Goal: Information Seeking & Learning: Find specific fact

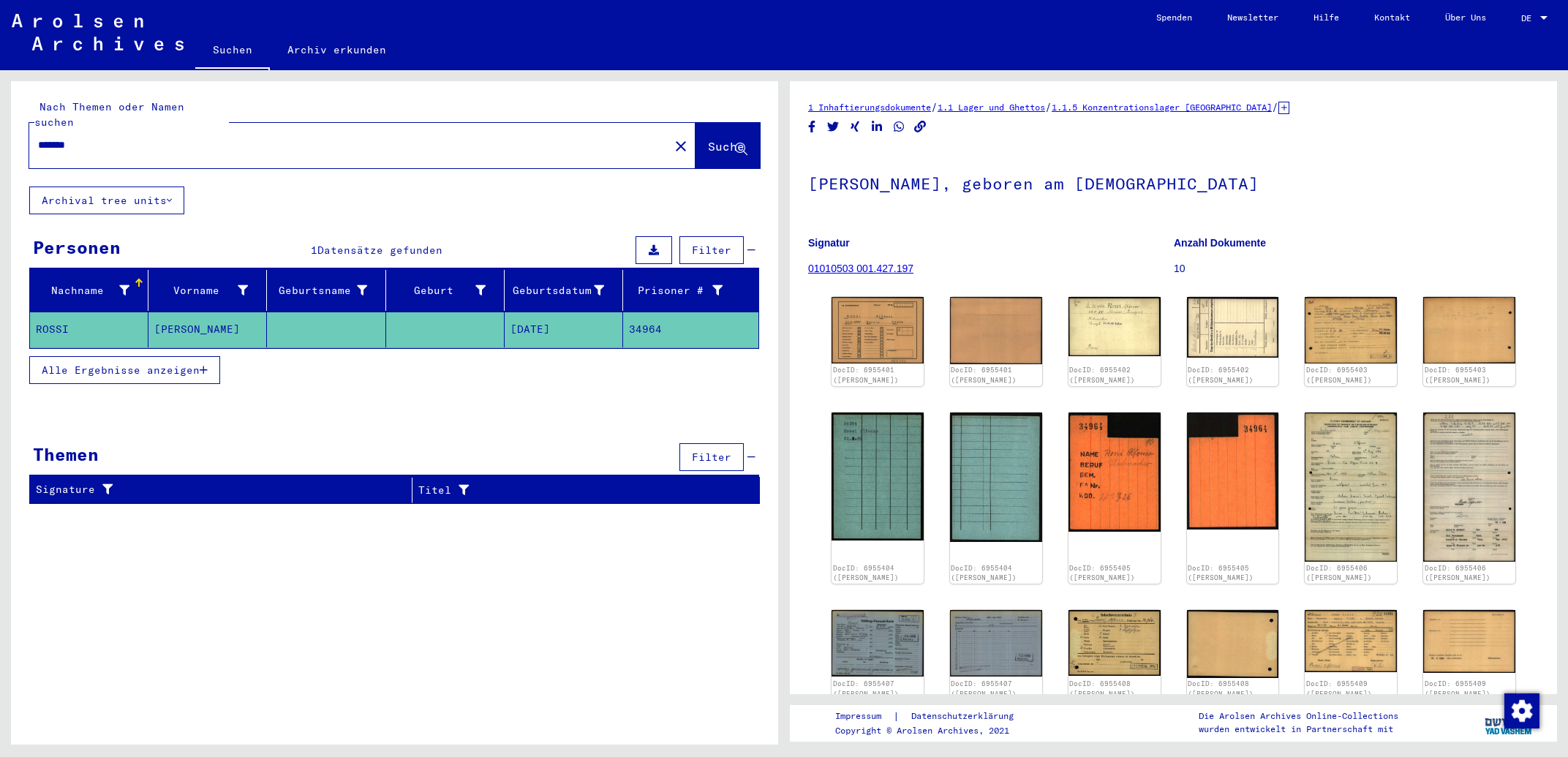
drag, startPoint x: 0, startPoint y: 0, endPoint x: 0, endPoint y: 111, distance: 111.0
click at [38, 138] on input "*******" at bounding box center [349, 145] width 623 height 15
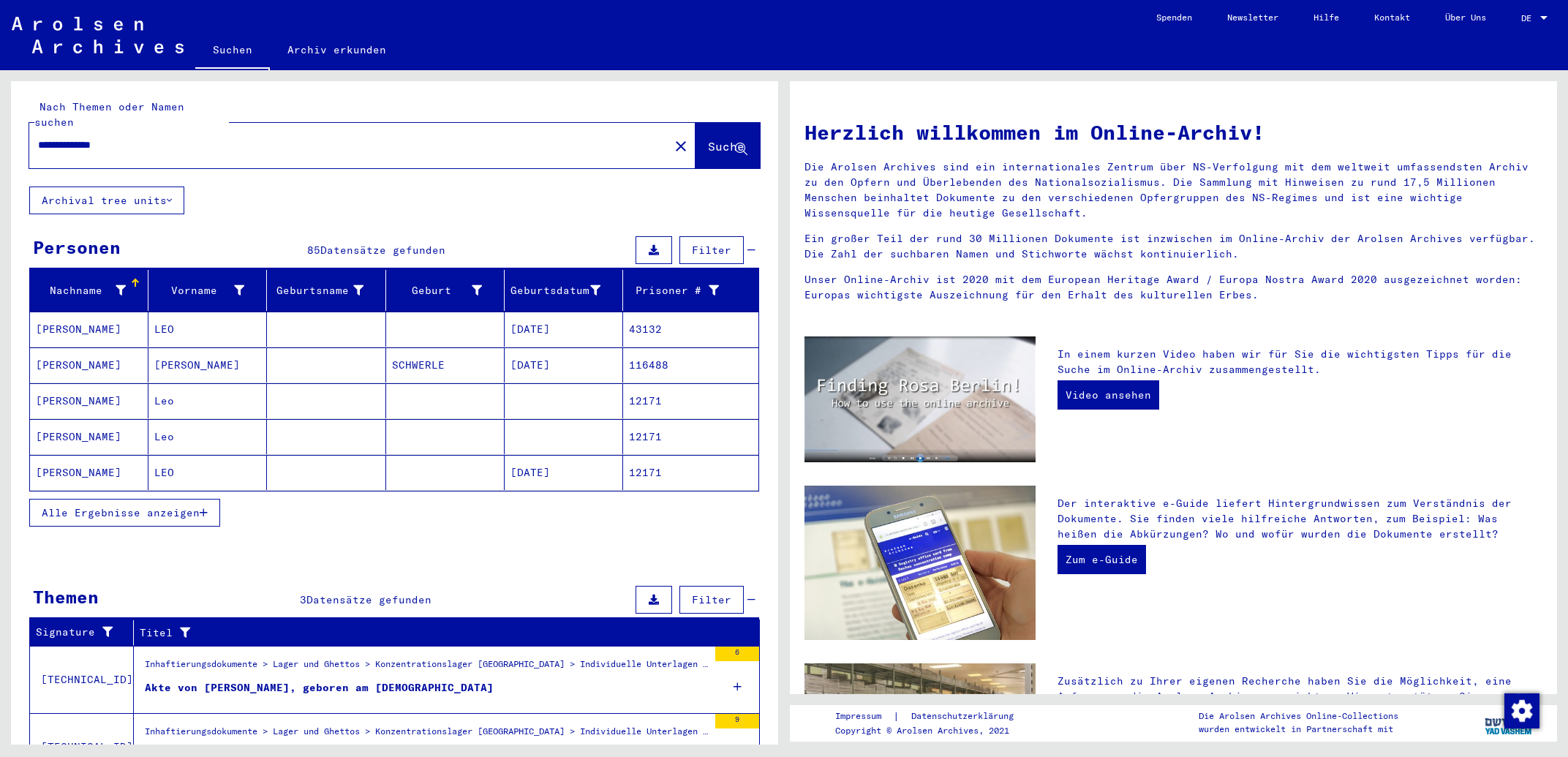
click at [207, 508] on icon "button" at bounding box center [204, 513] width 8 height 10
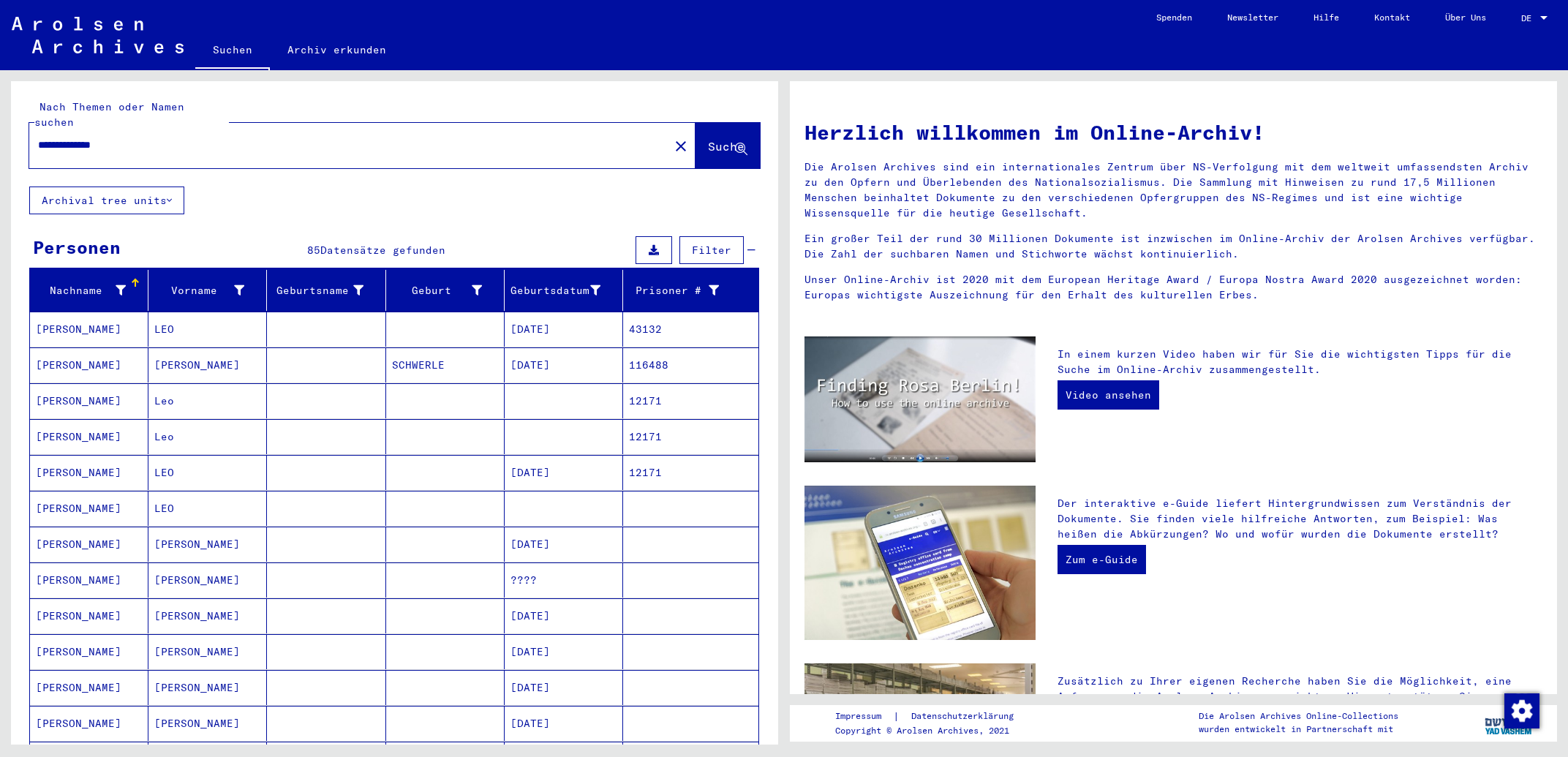
click at [544, 461] on mat-cell "[DATE]" at bounding box center [563, 473] width 119 height 35
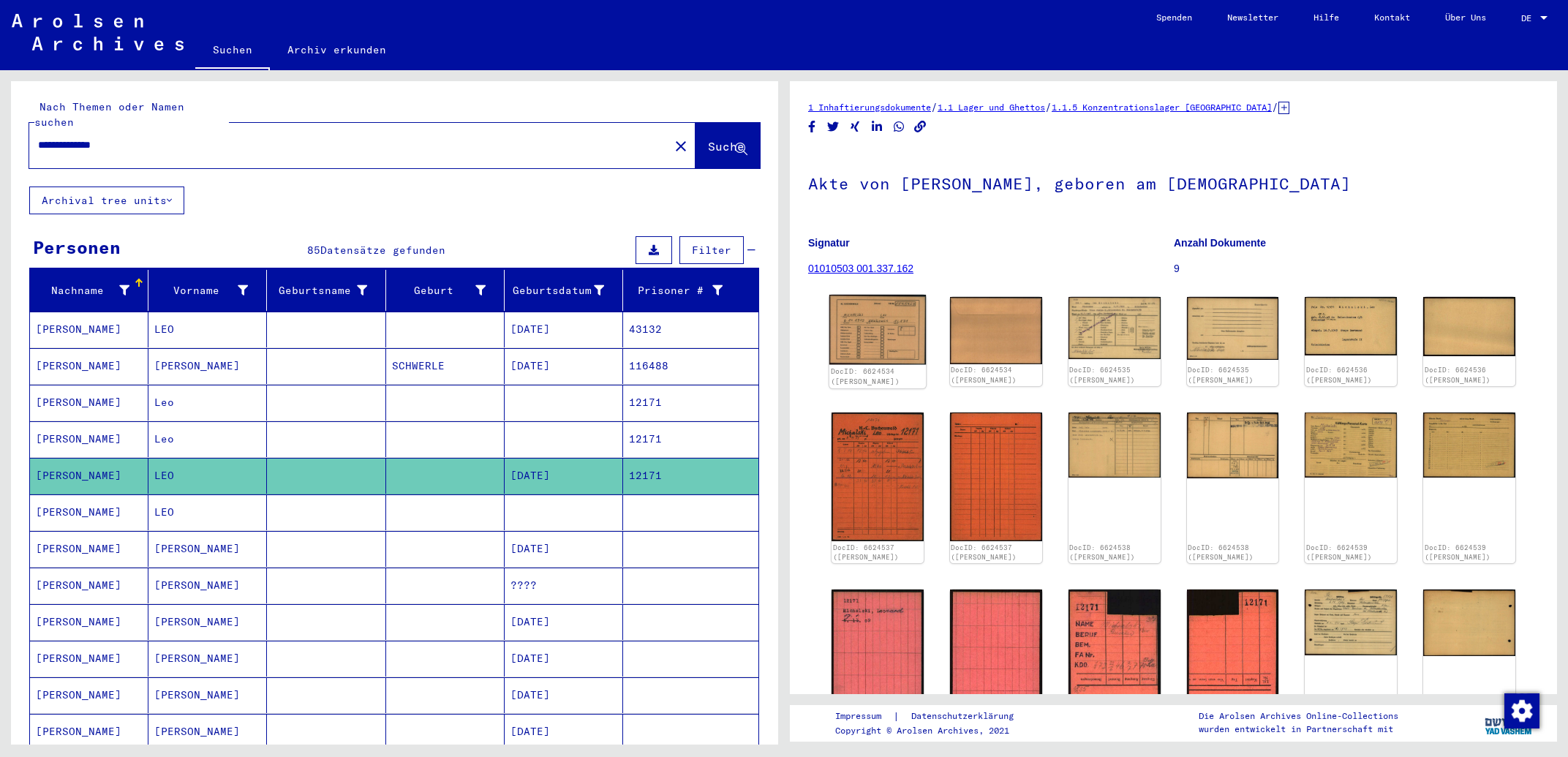
click at [873, 317] on img at bounding box center [877, 331] width 97 height 71
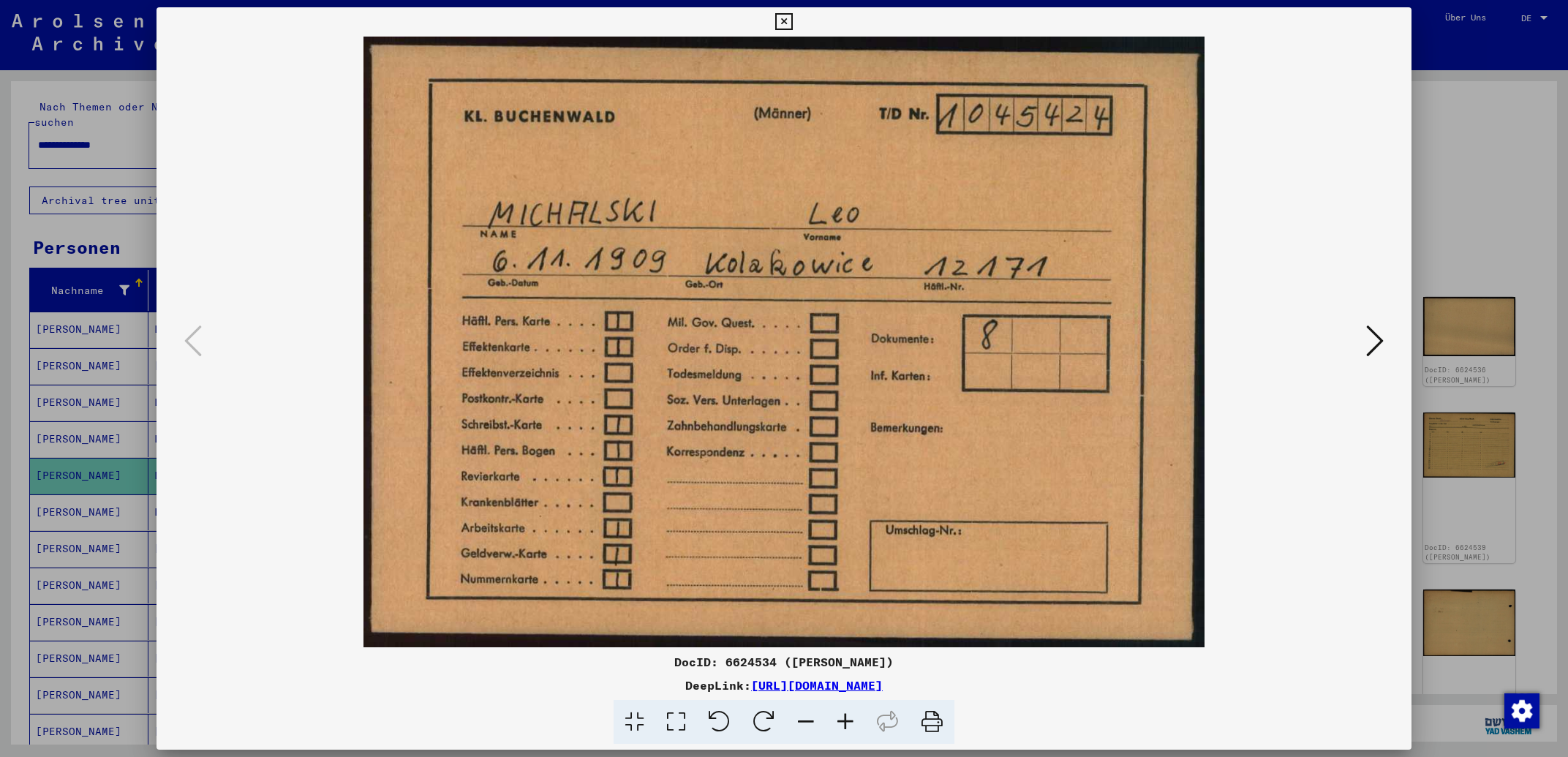
click at [1377, 339] on icon at bounding box center [1374, 340] width 17 height 35
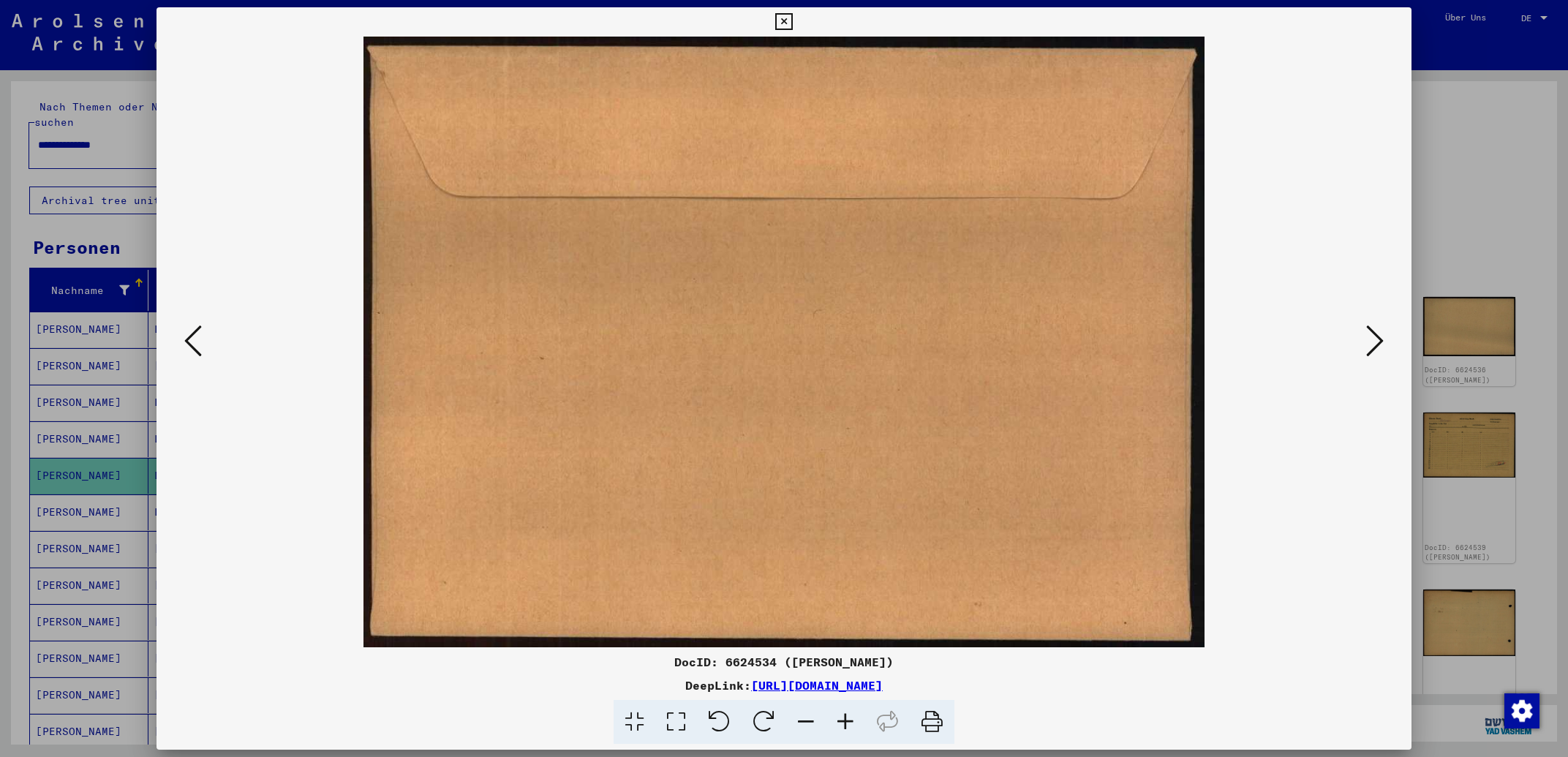
click at [1377, 339] on icon at bounding box center [1374, 340] width 17 height 35
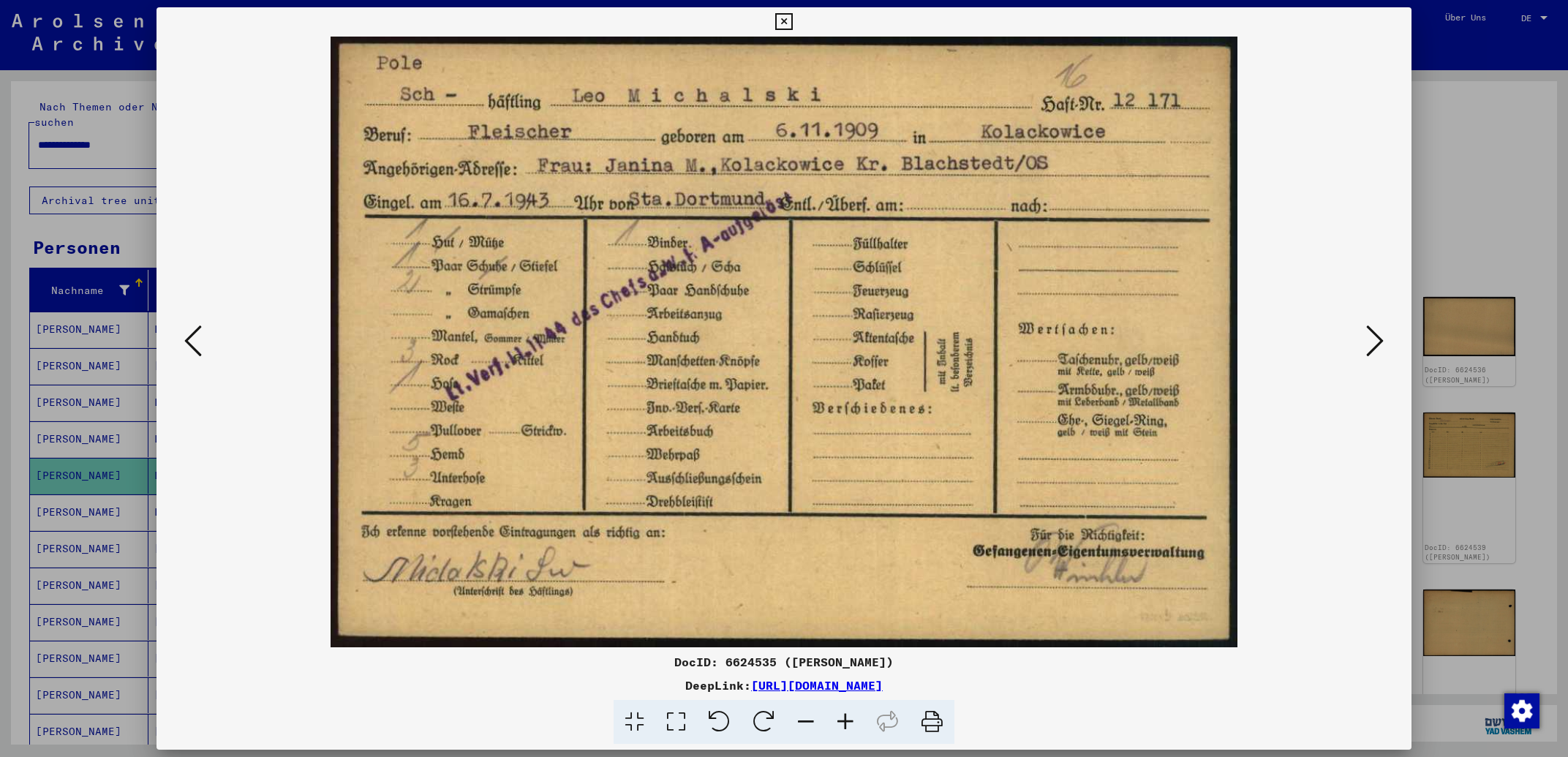
click at [1377, 339] on icon at bounding box center [1374, 340] width 17 height 35
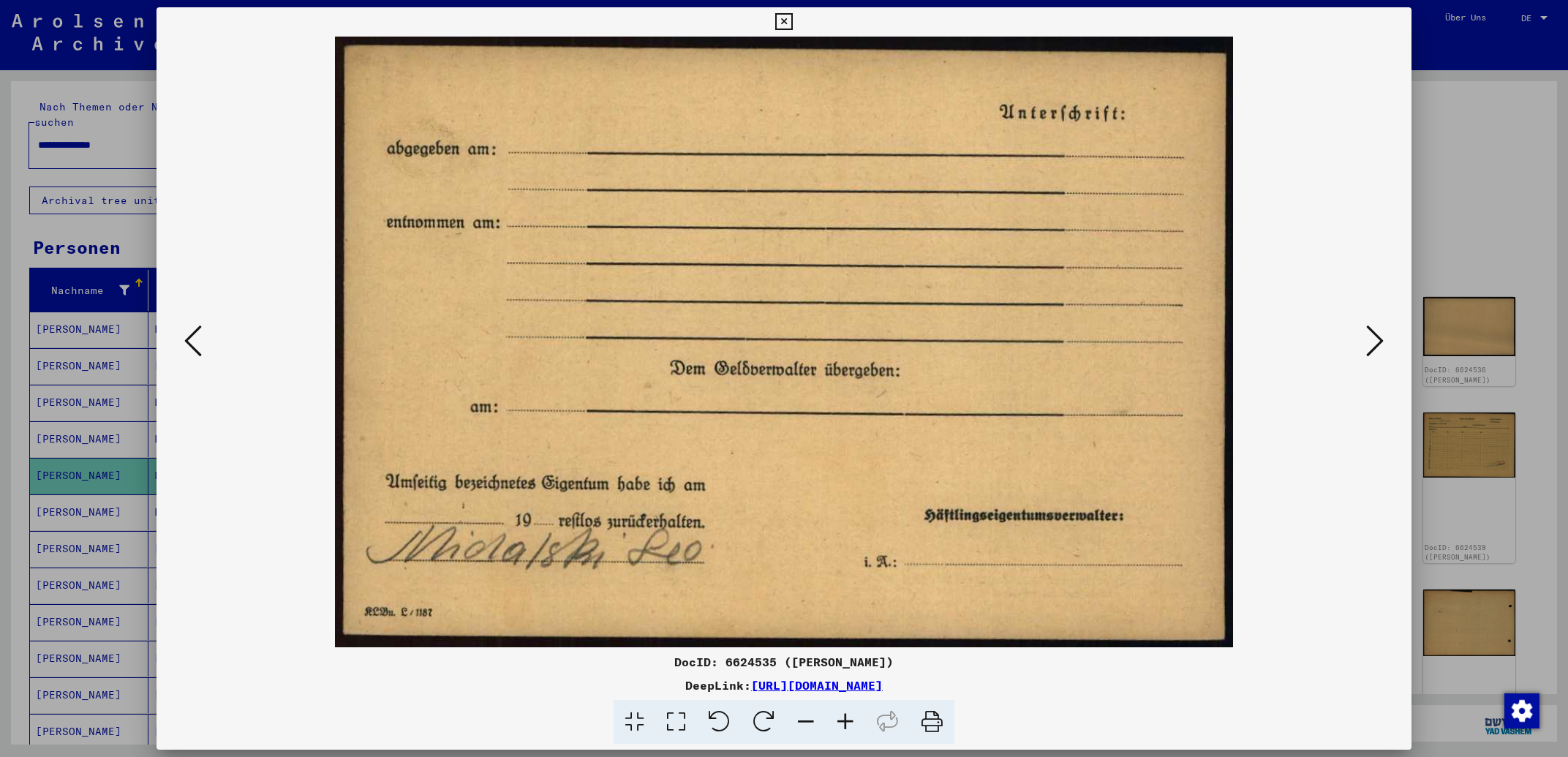
click at [1377, 339] on icon at bounding box center [1374, 340] width 17 height 35
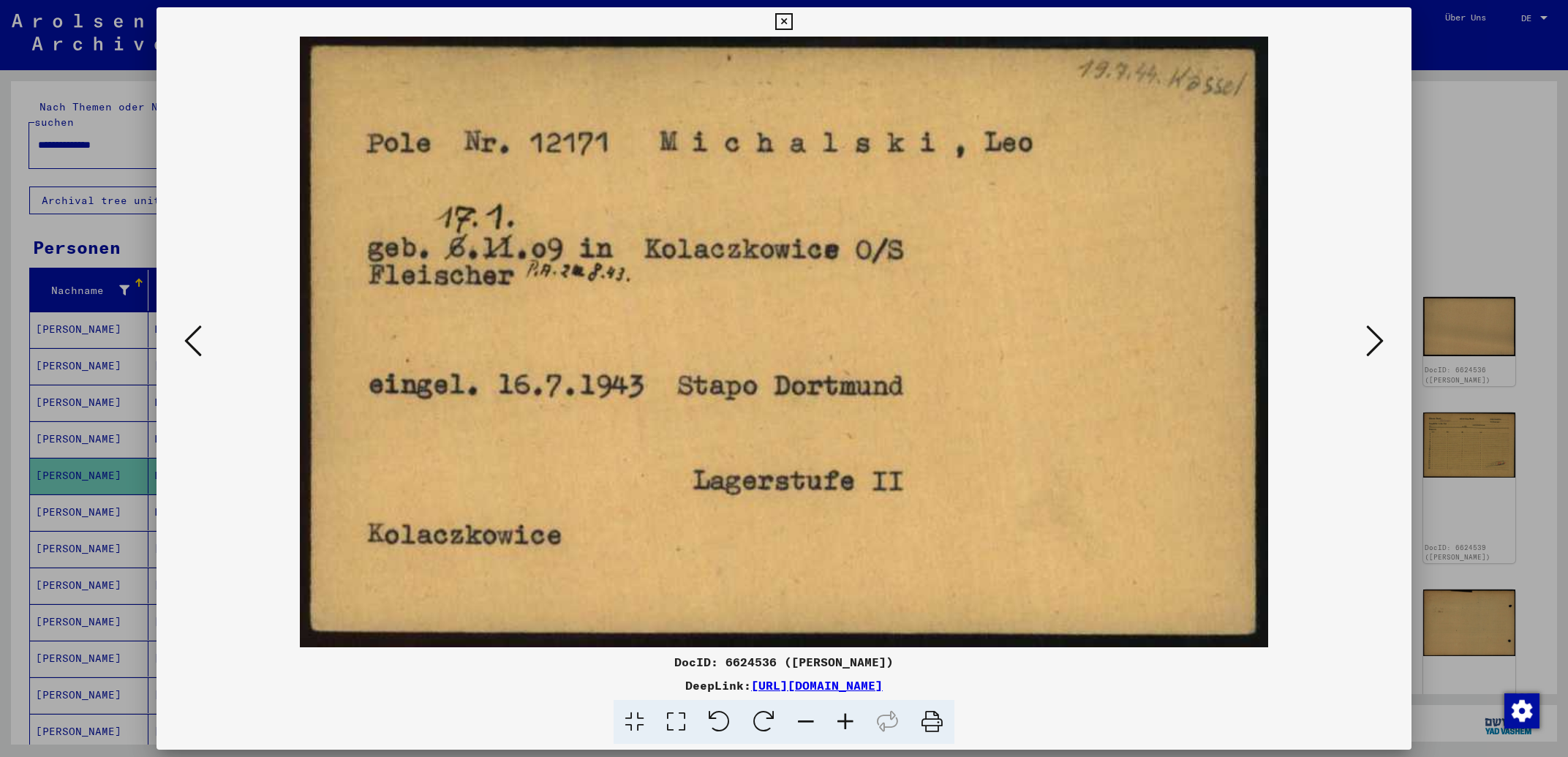
click at [1377, 339] on icon at bounding box center [1374, 340] width 17 height 35
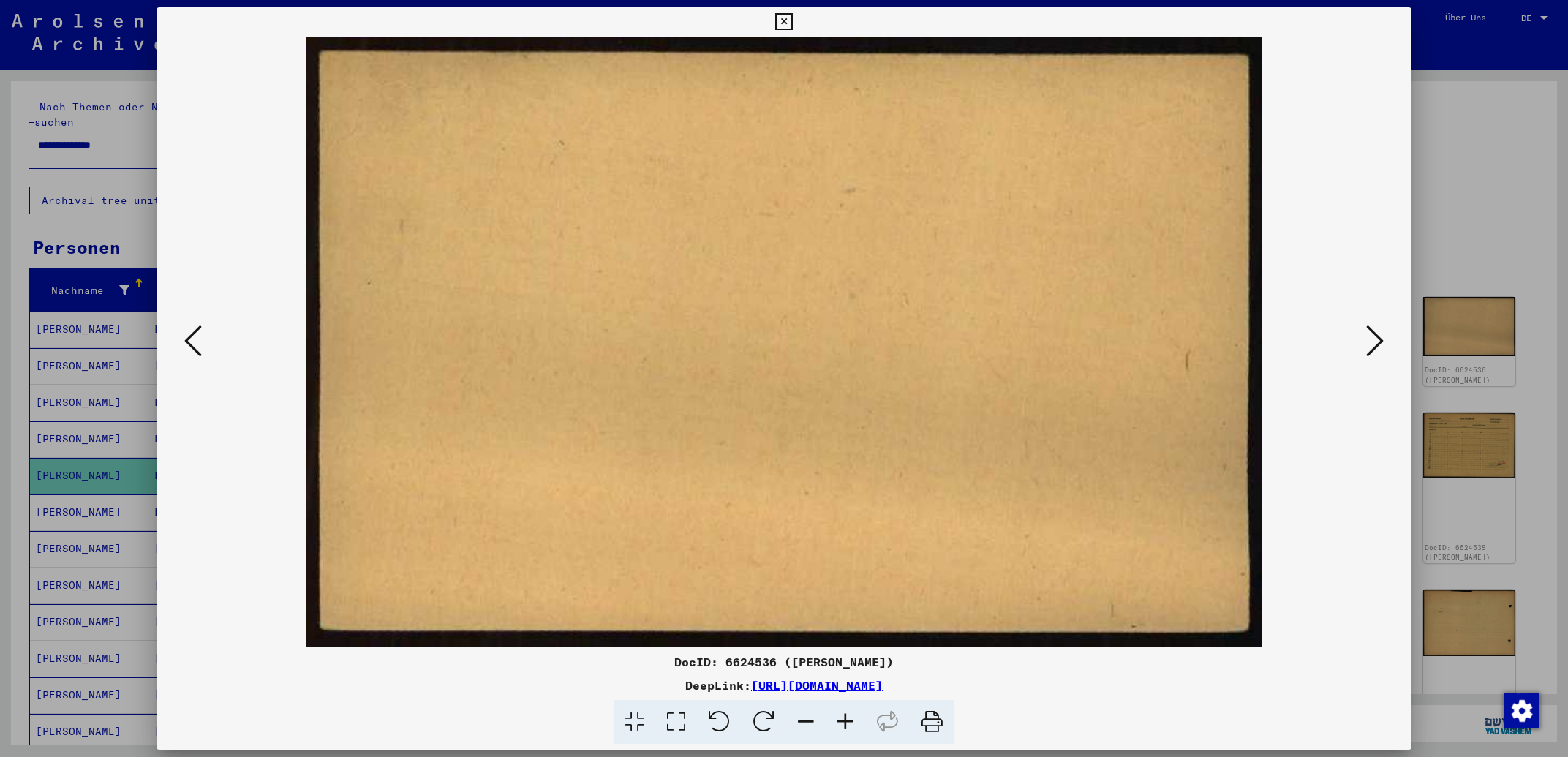
click at [1377, 339] on icon at bounding box center [1374, 340] width 17 height 35
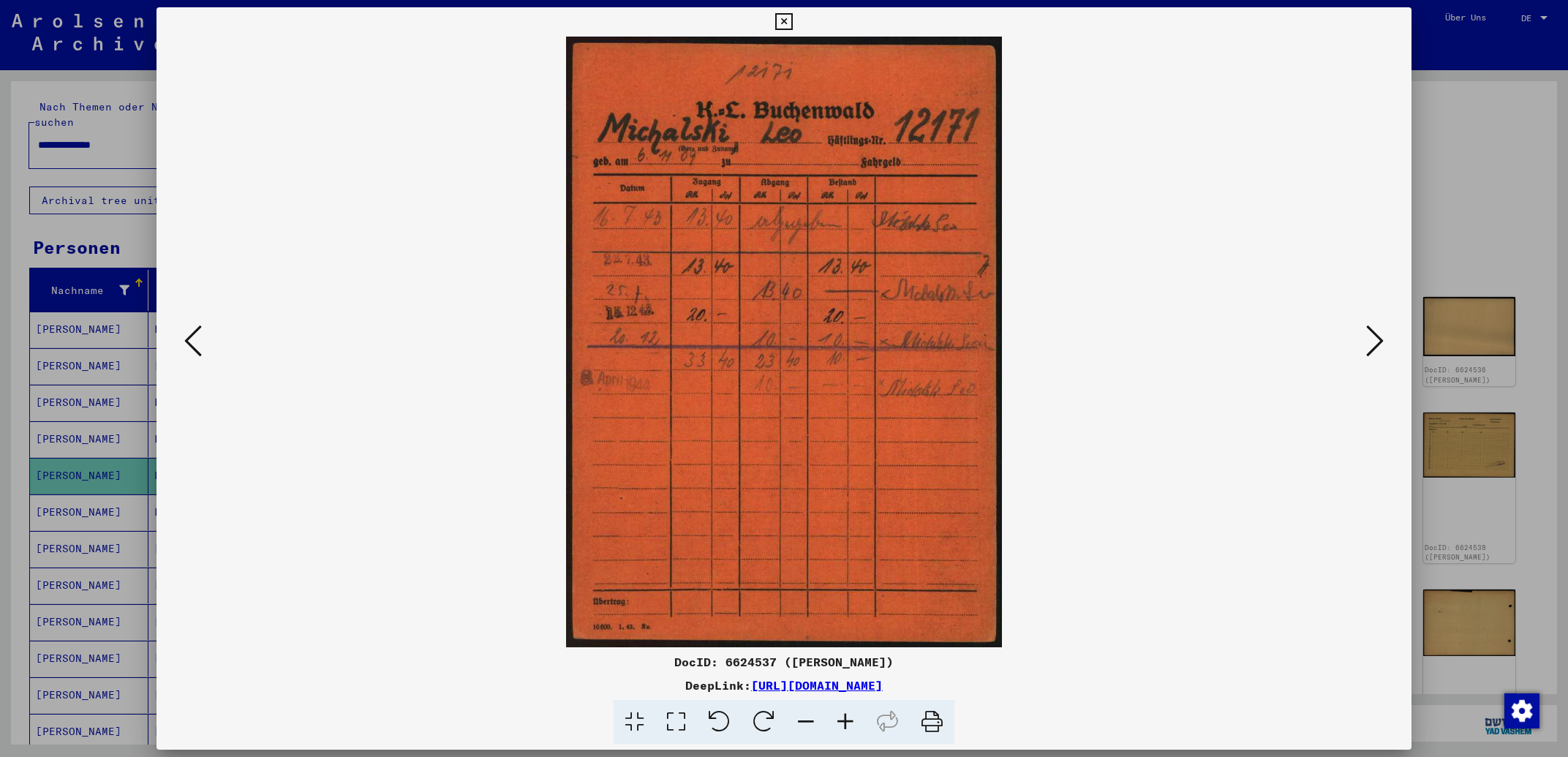
click at [1377, 339] on icon at bounding box center [1374, 340] width 17 height 35
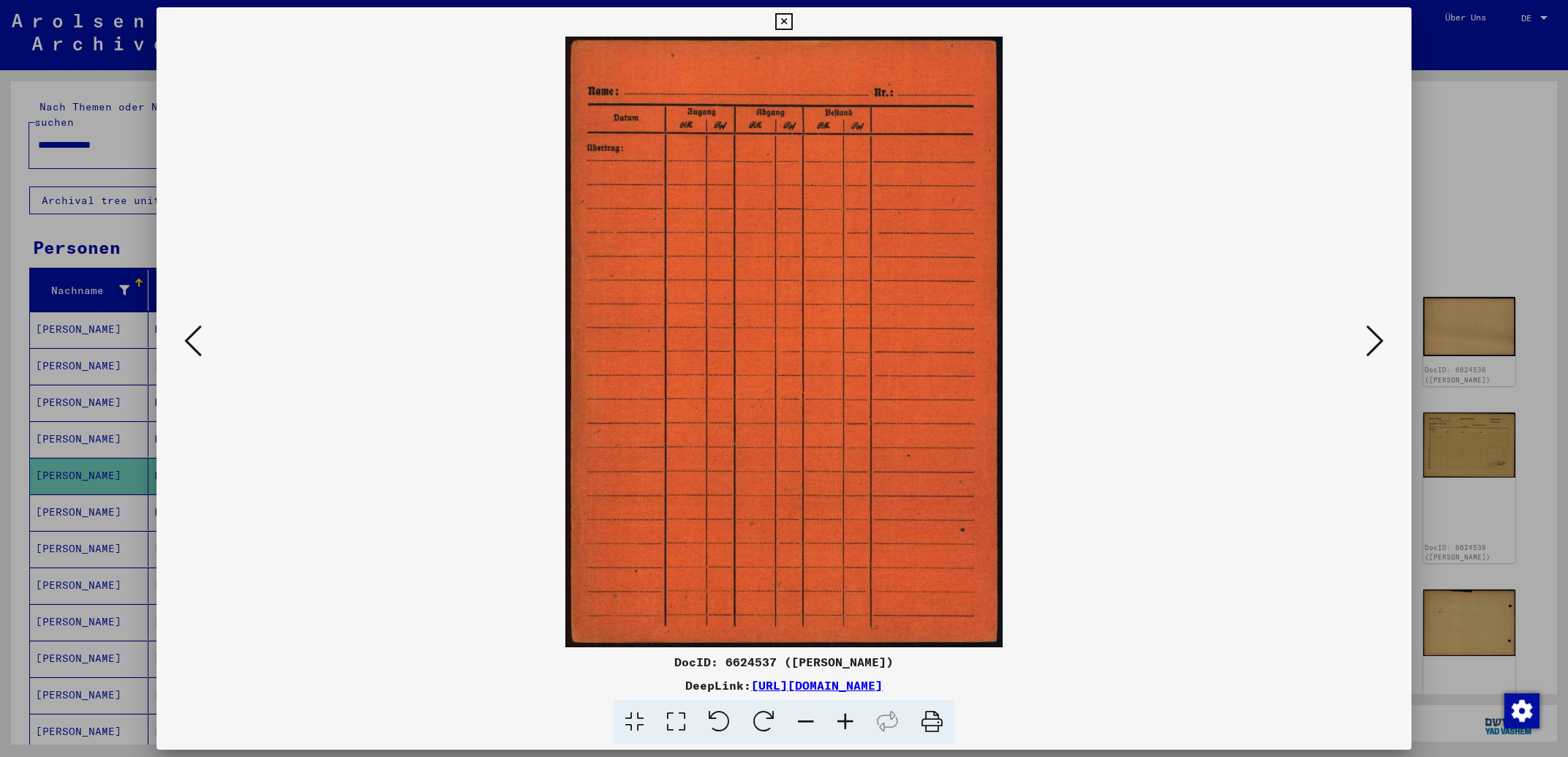
click at [1377, 339] on icon at bounding box center [1374, 340] width 17 height 35
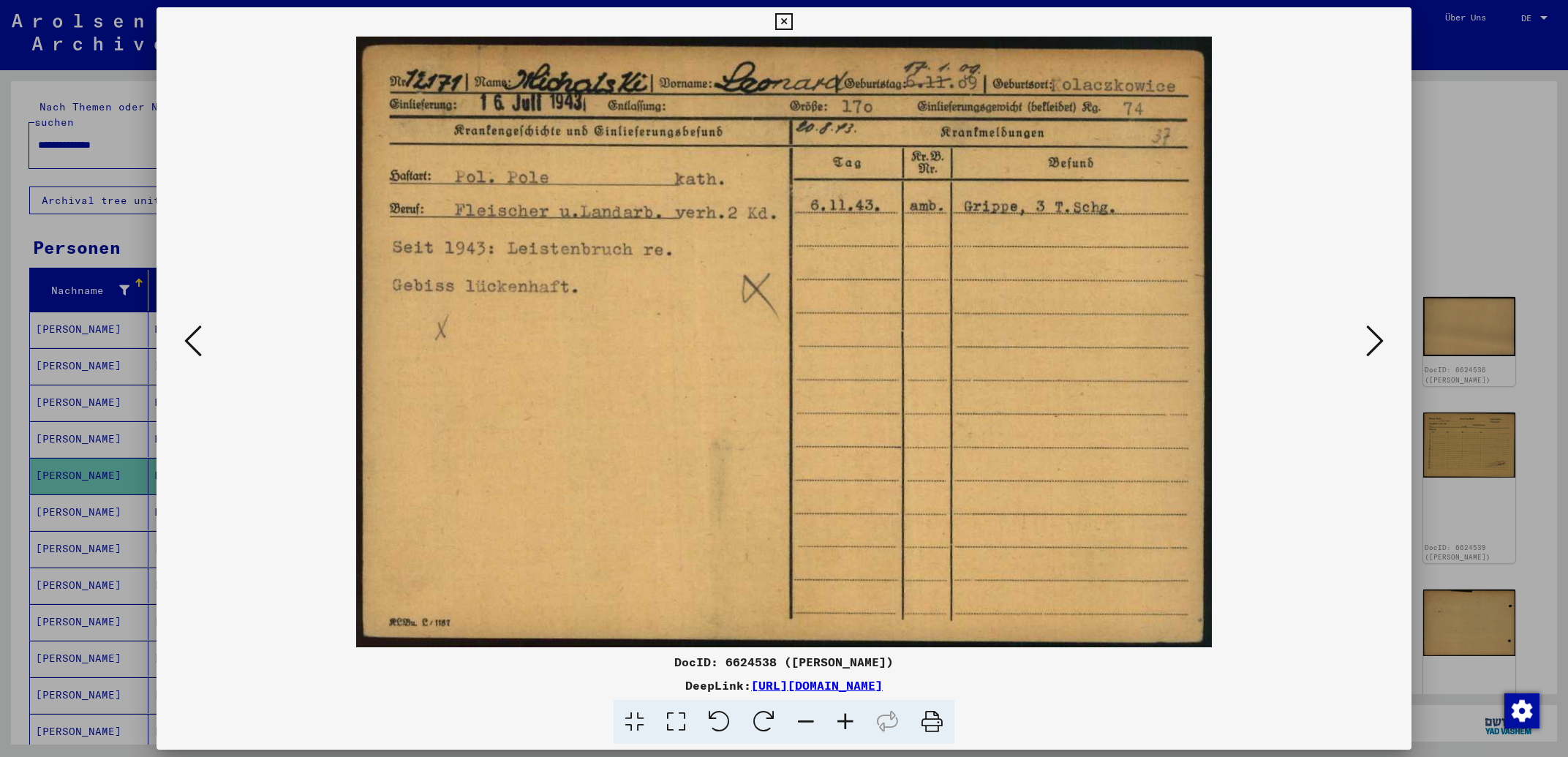
click at [1377, 339] on icon at bounding box center [1374, 340] width 17 height 35
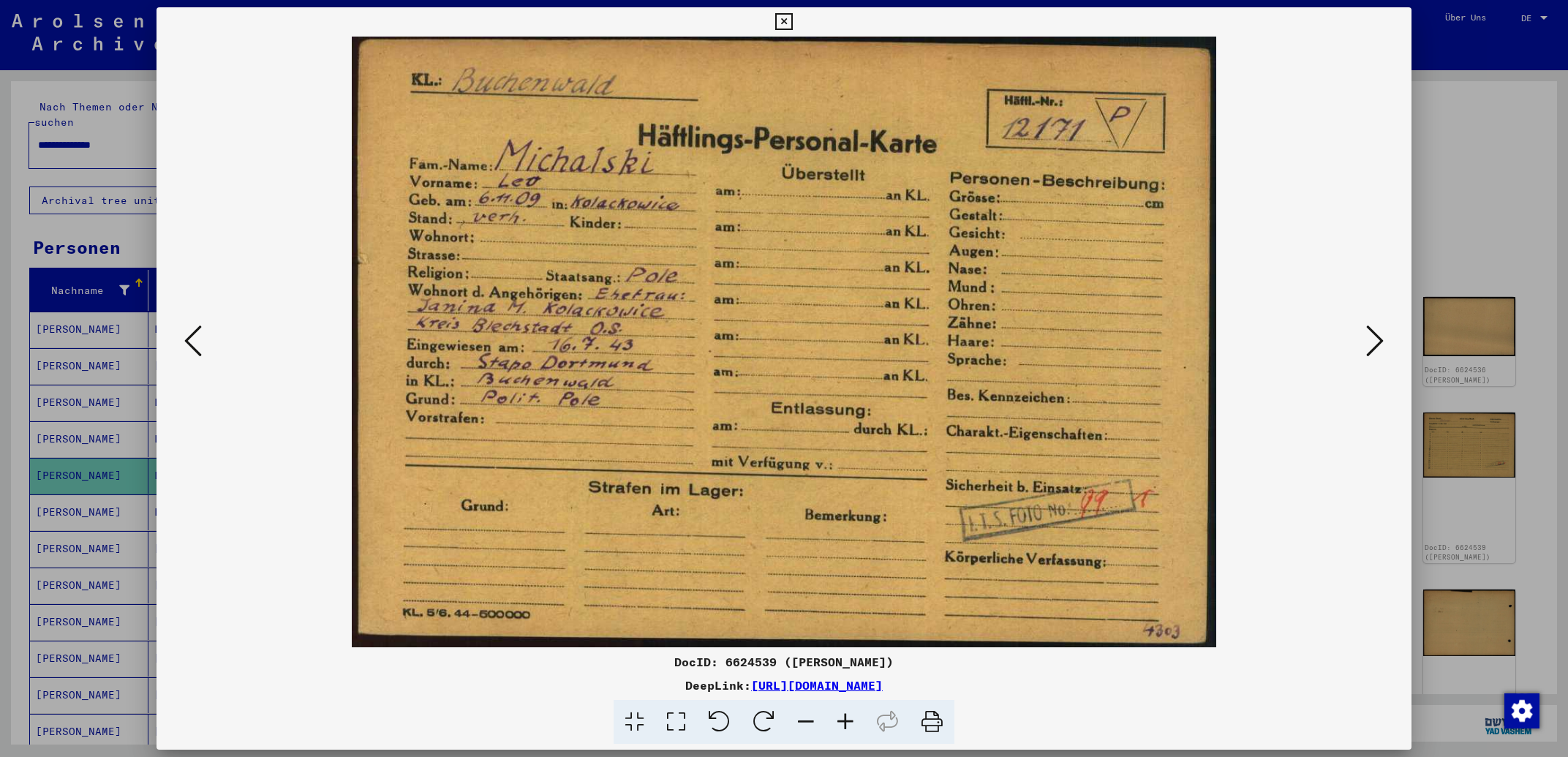
click at [792, 22] on icon at bounding box center [783, 22] width 17 height 17
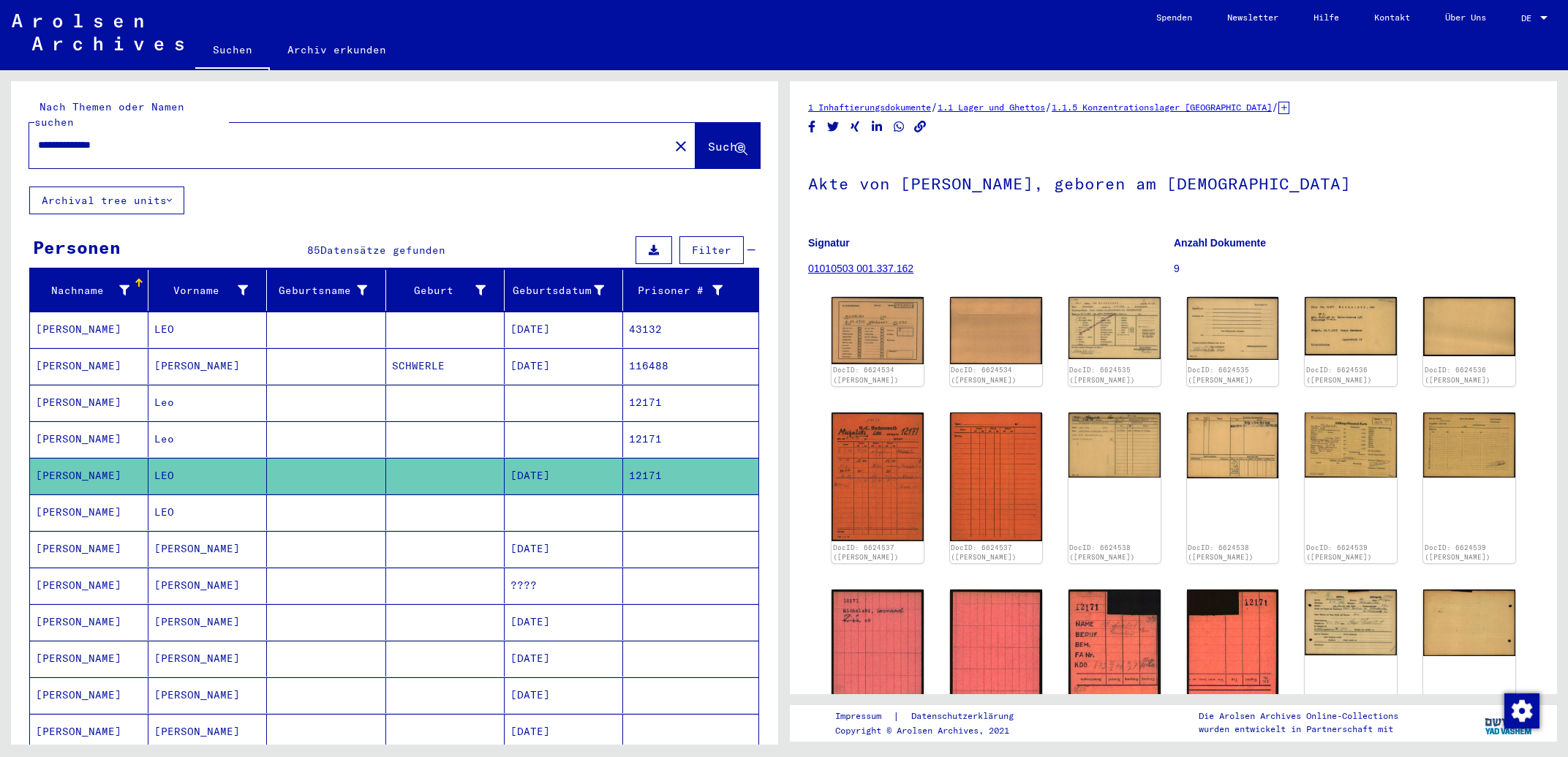
drag, startPoint x: 177, startPoint y: 131, endPoint x: 0, endPoint y: 131, distance: 177.0
click at [38, 138] on input "**********" at bounding box center [349, 145] width 623 height 15
type input "**********"
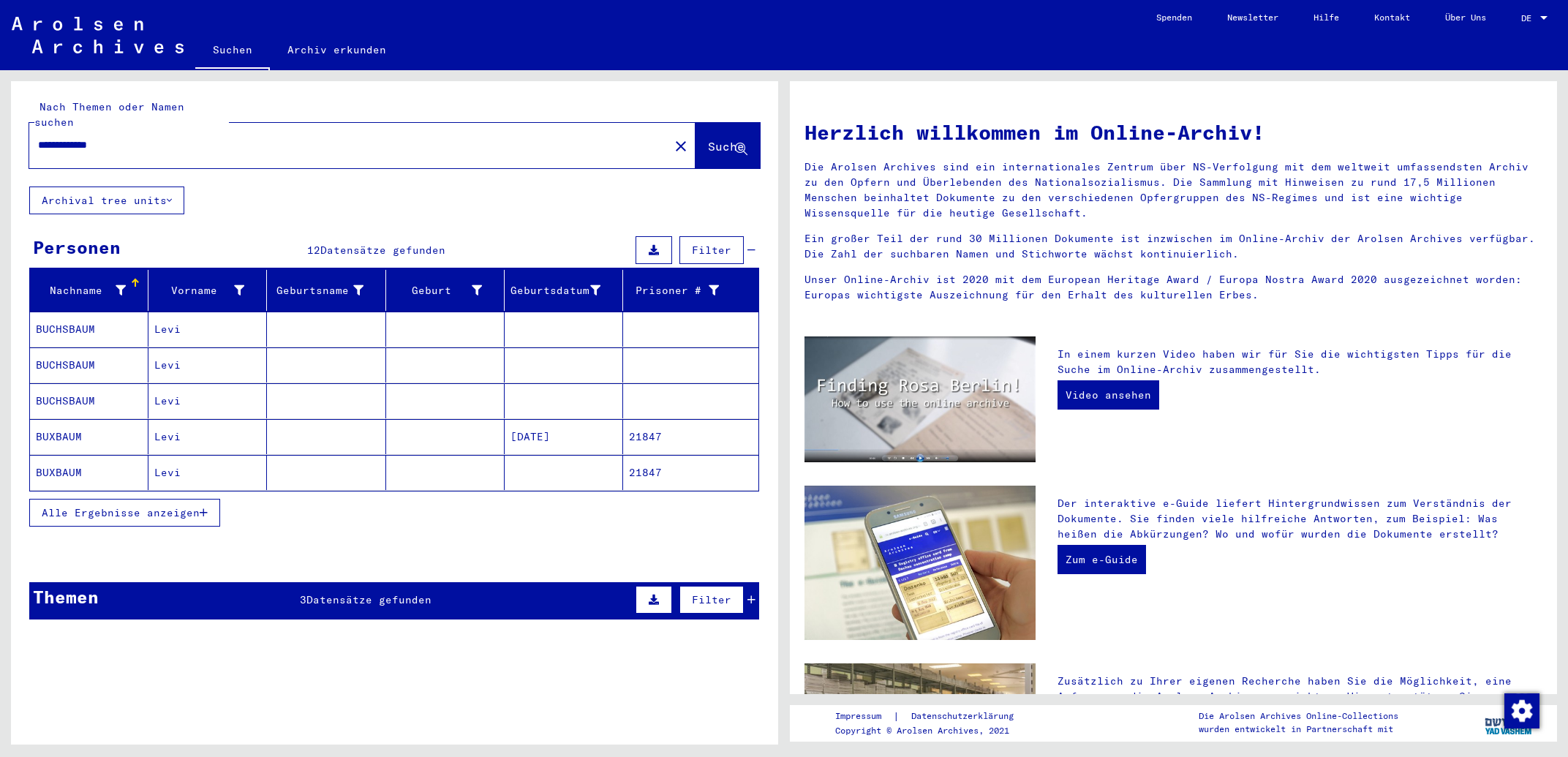
click at [204, 508] on icon "button" at bounding box center [204, 513] width 8 height 10
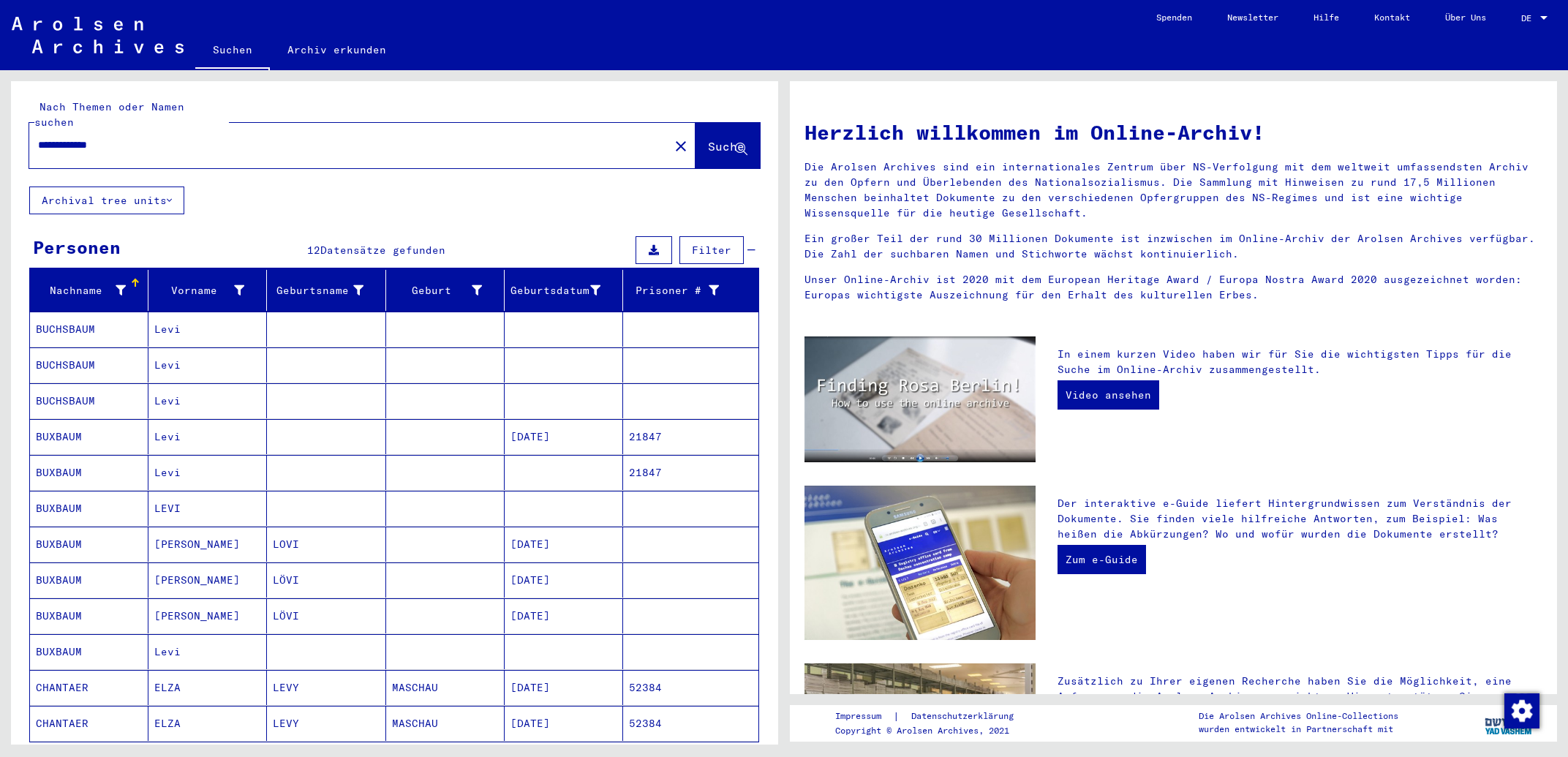
click at [528, 419] on mat-cell "[DATE]" at bounding box center [563, 436] width 119 height 35
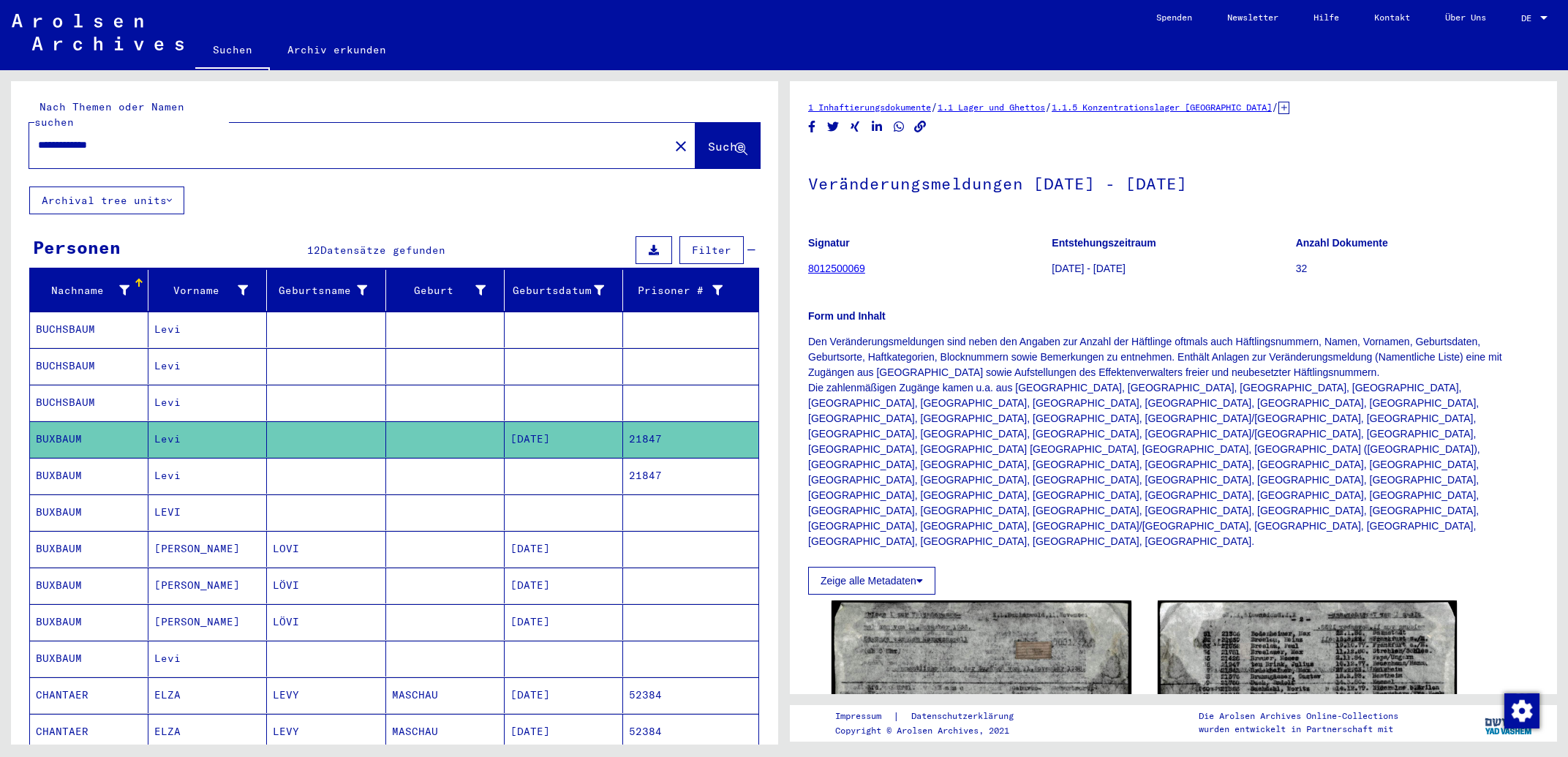
click at [639, 461] on mat-cell "21847" at bounding box center [690, 476] width 135 height 36
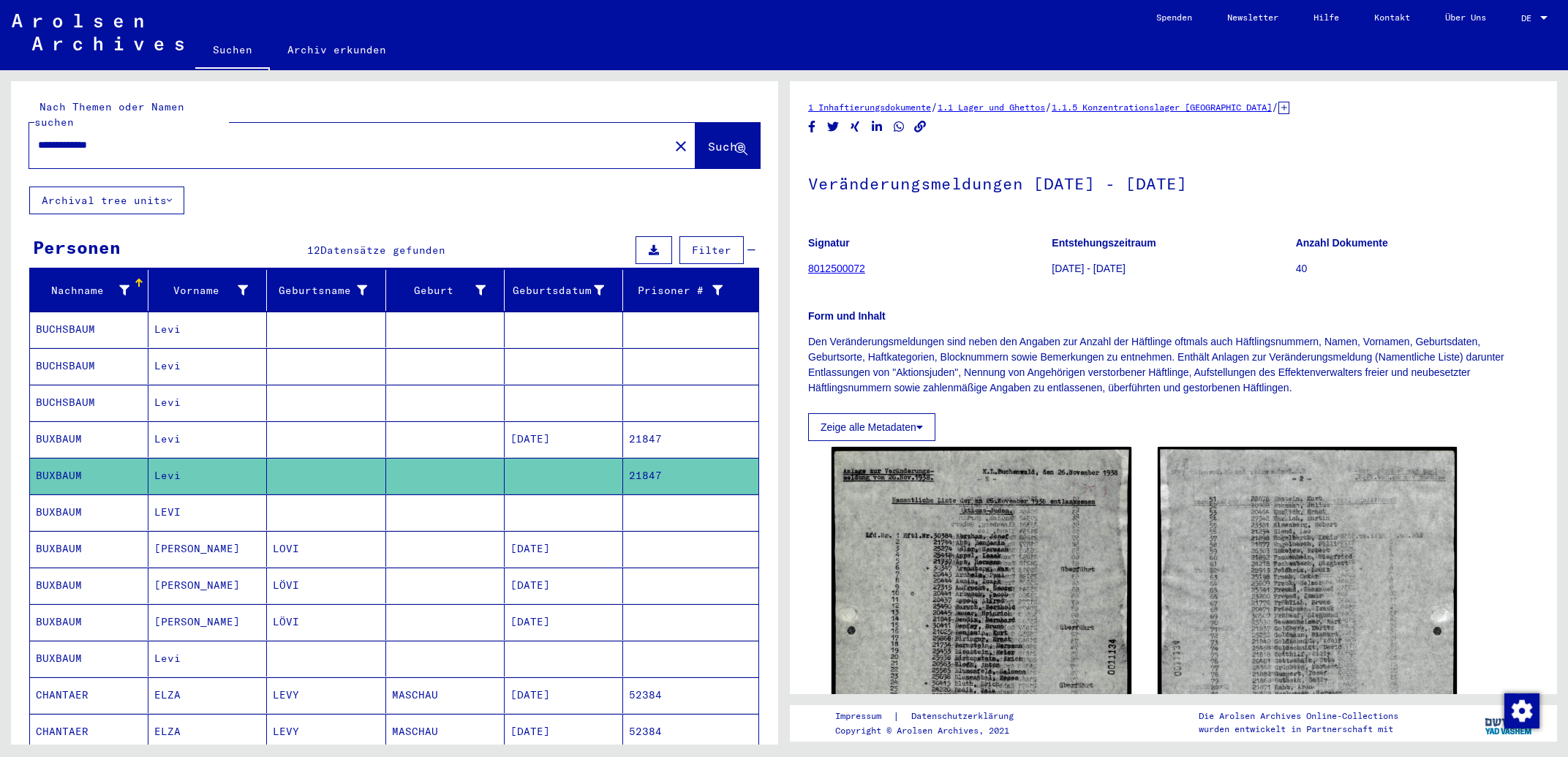
click at [635, 494] on mat-cell at bounding box center [690, 513] width 135 height 36
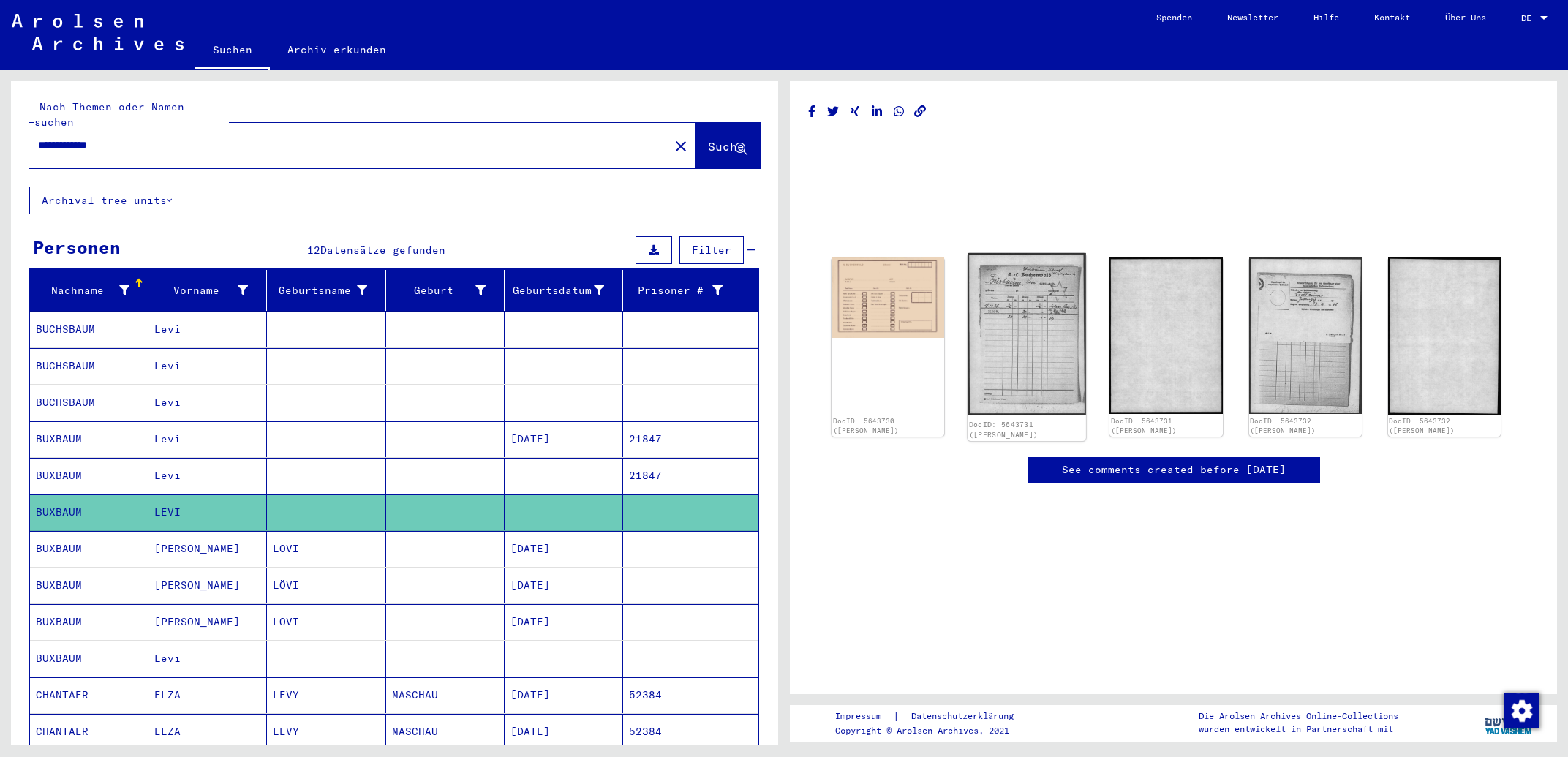
click at [1044, 350] on img at bounding box center [1027, 334] width 119 height 162
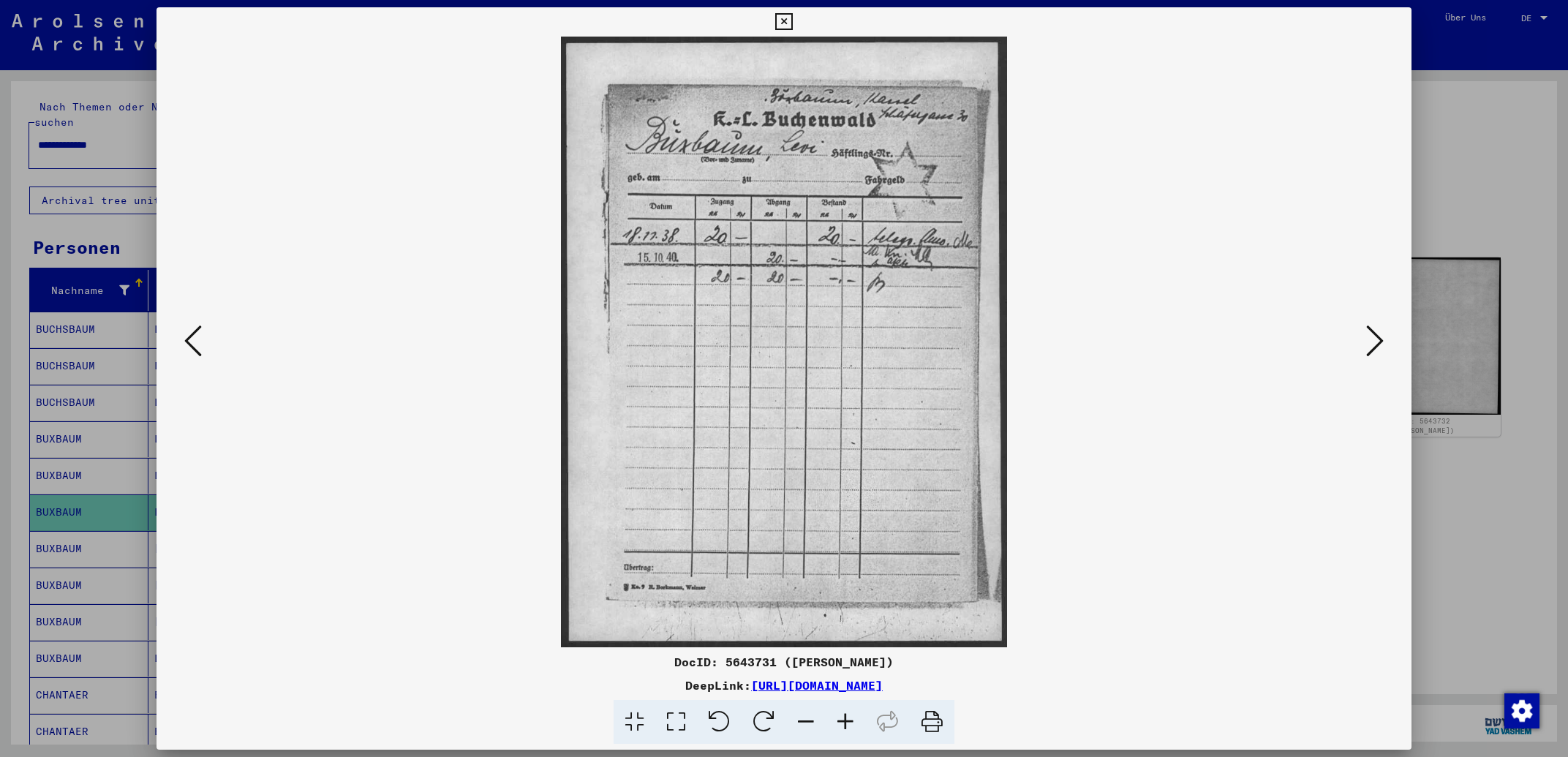
click at [1371, 343] on icon at bounding box center [1374, 340] width 17 height 35
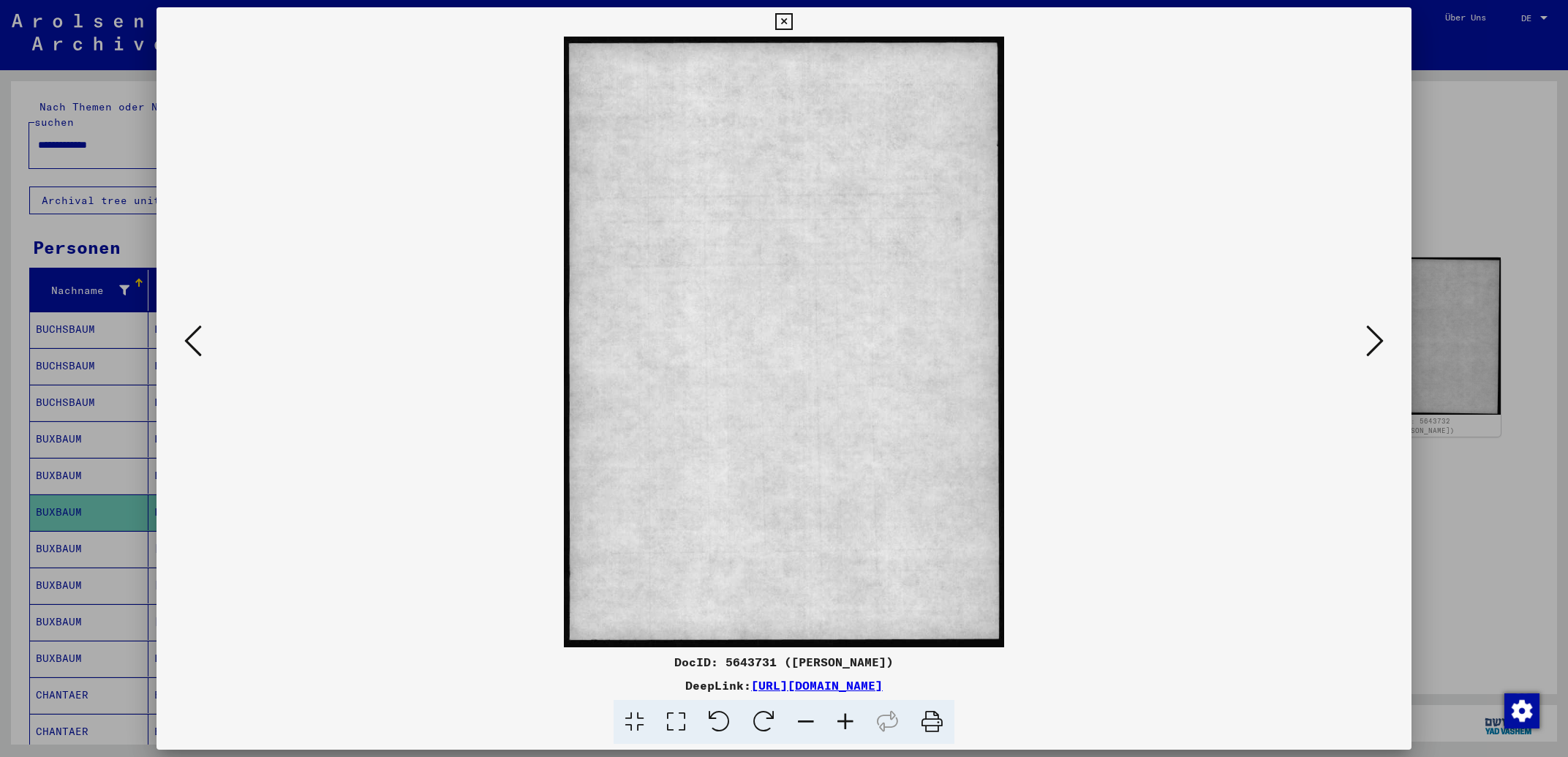
click at [1371, 343] on icon at bounding box center [1374, 340] width 17 height 35
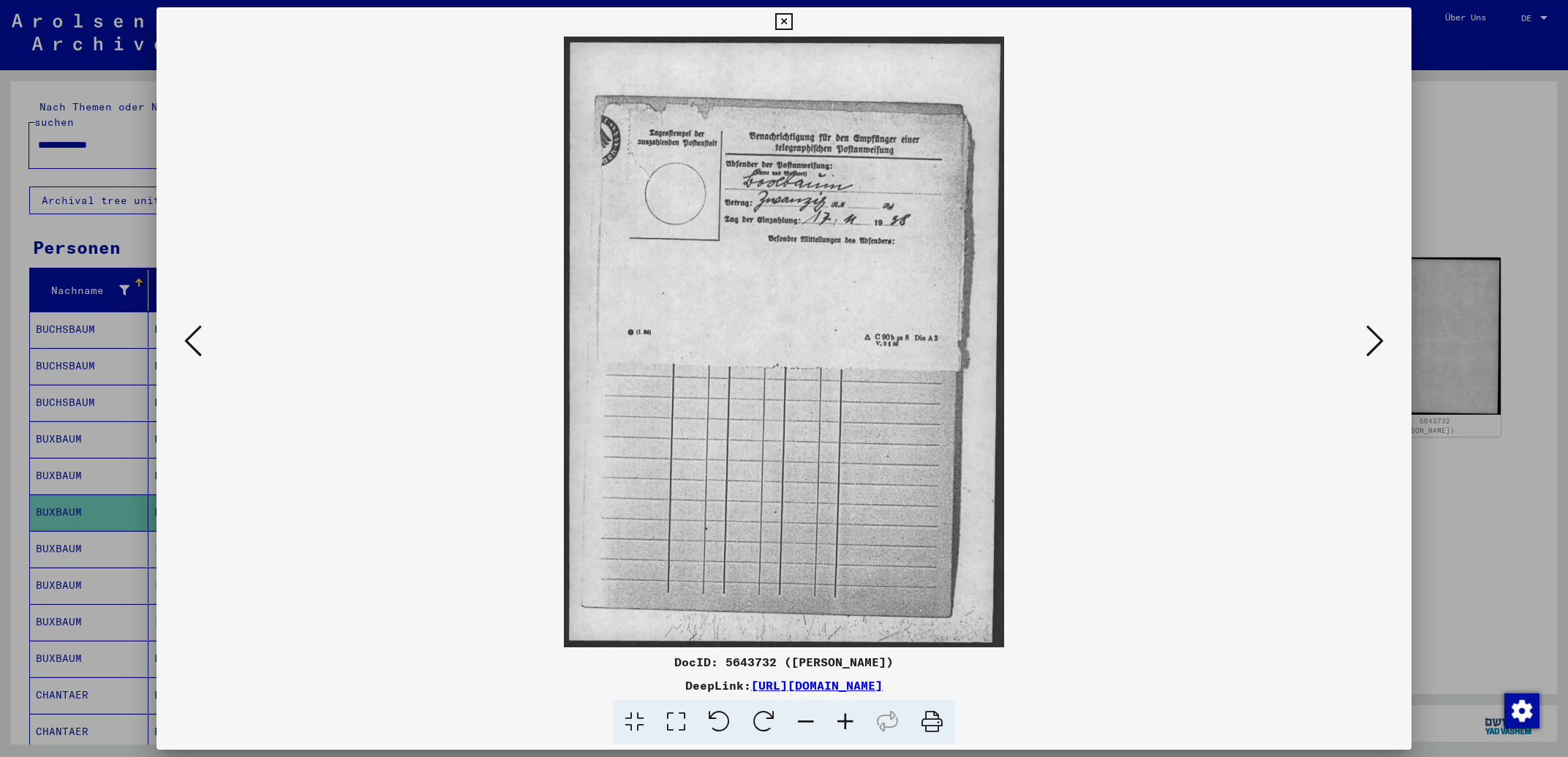
click at [187, 340] on icon at bounding box center [193, 340] width 17 height 35
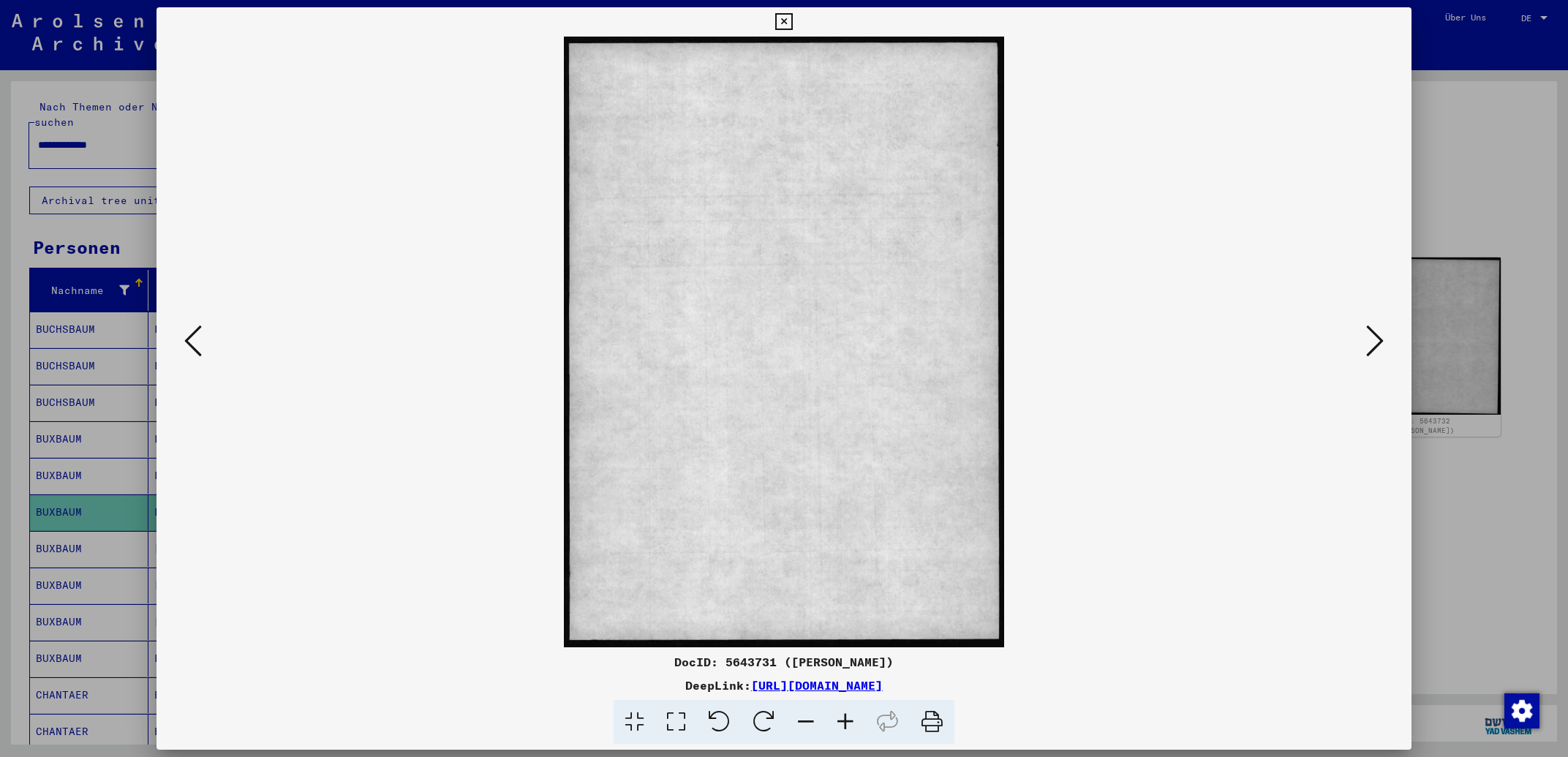
click at [187, 340] on icon at bounding box center [193, 340] width 17 height 35
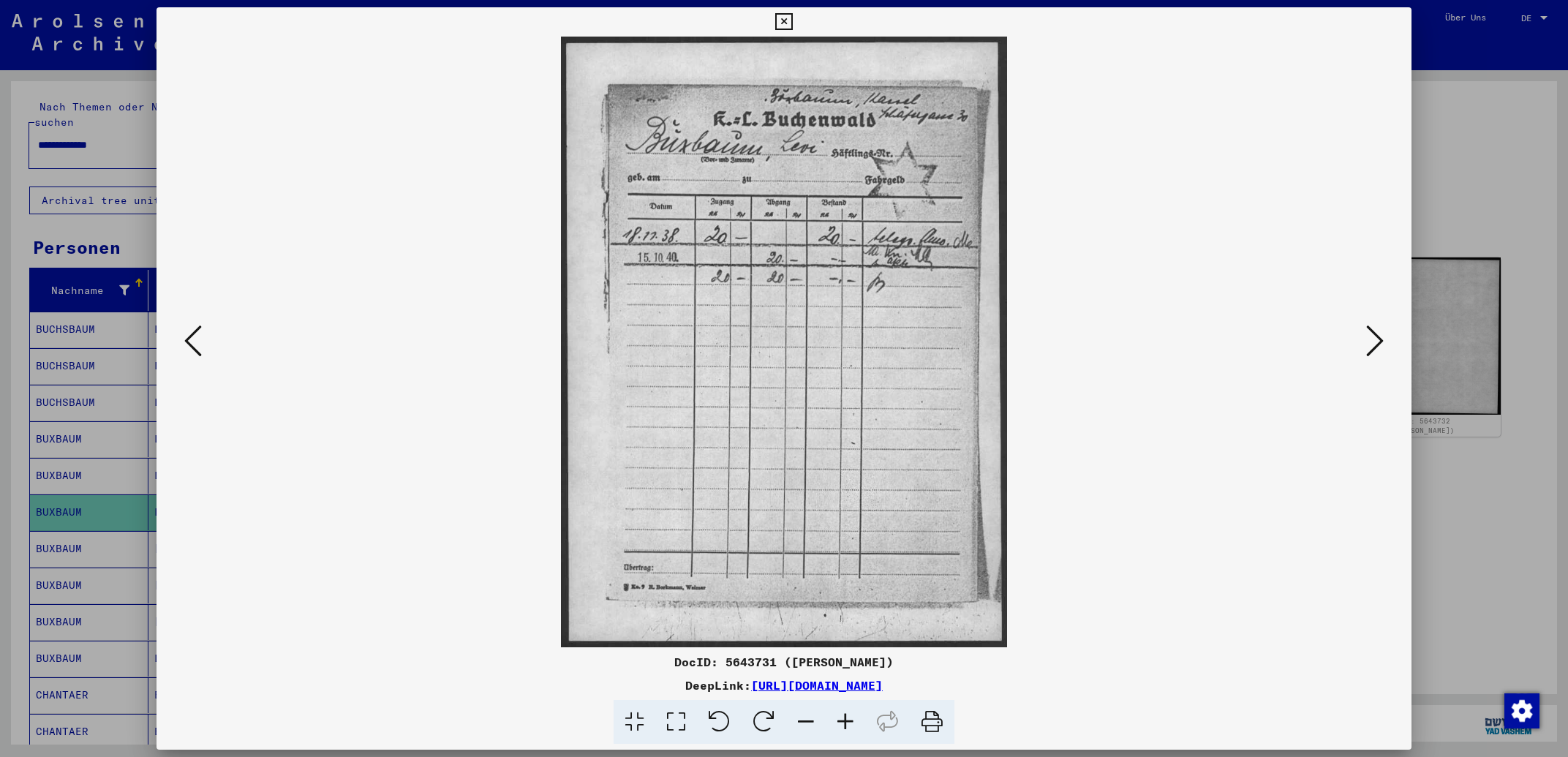
click at [1377, 348] on icon at bounding box center [1374, 340] width 17 height 35
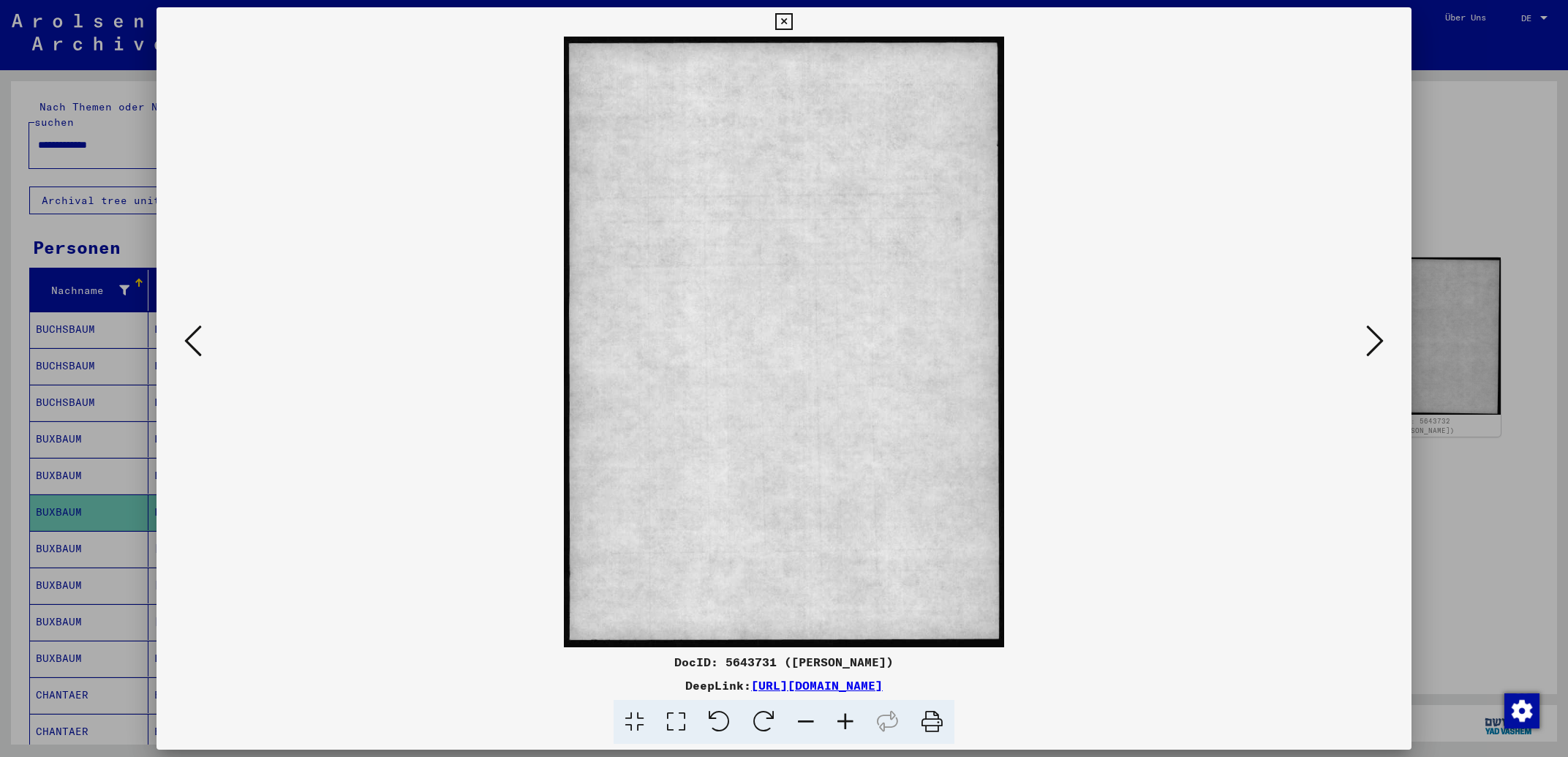
click at [1377, 348] on icon at bounding box center [1374, 340] width 17 height 35
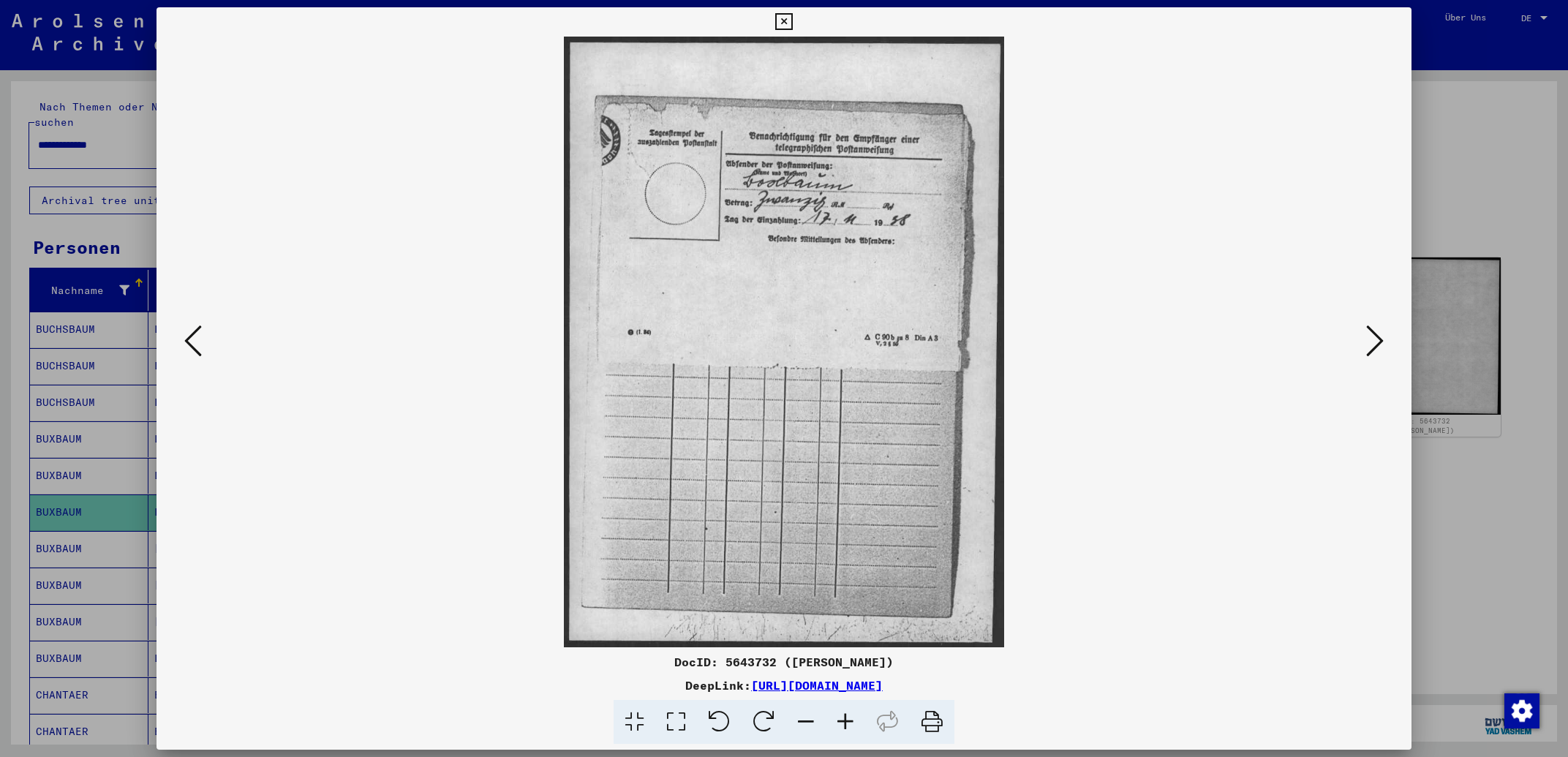
click at [1372, 337] on icon at bounding box center [1374, 340] width 17 height 35
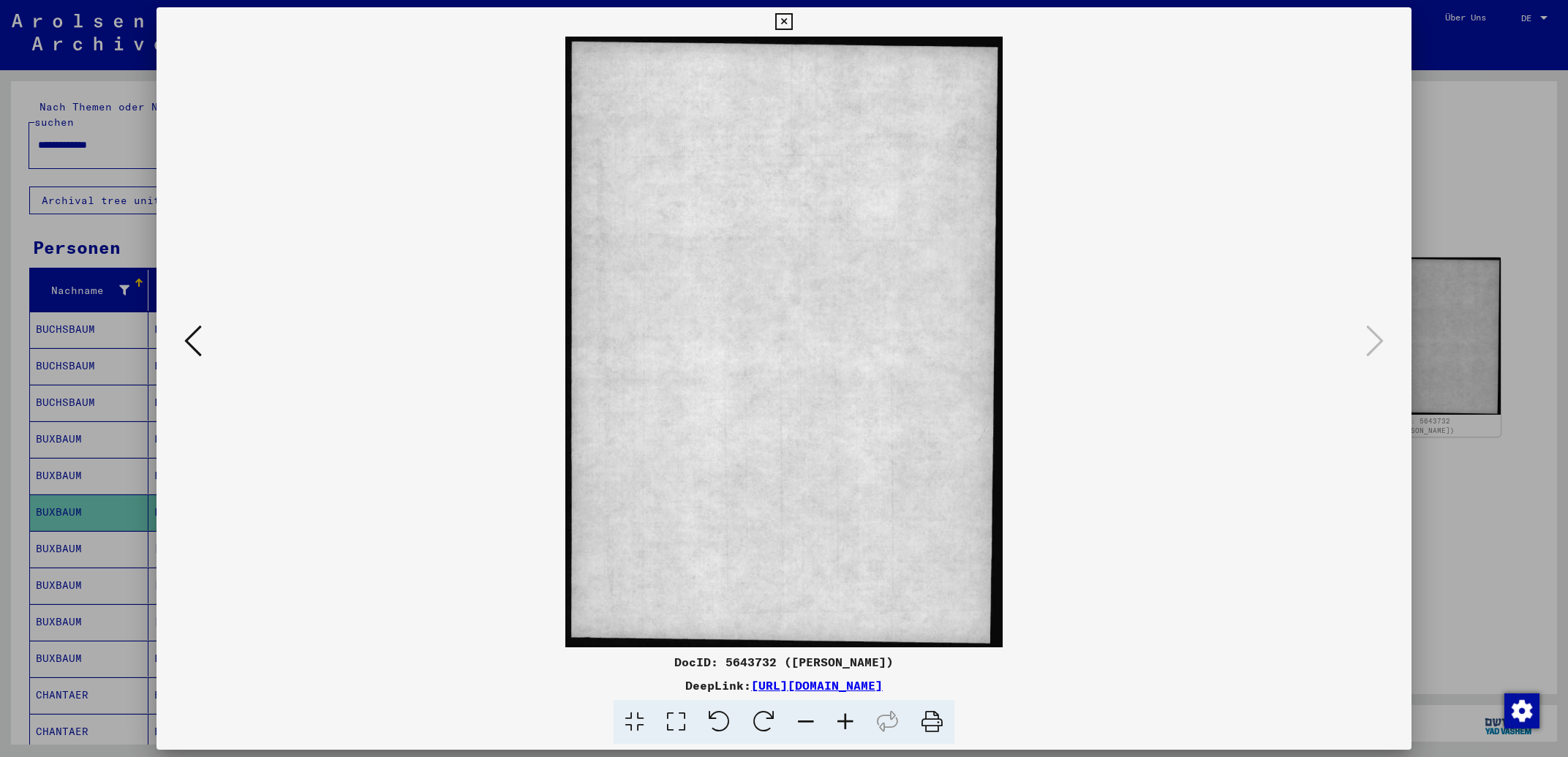
click at [792, 26] on icon at bounding box center [783, 22] width 17 height 17
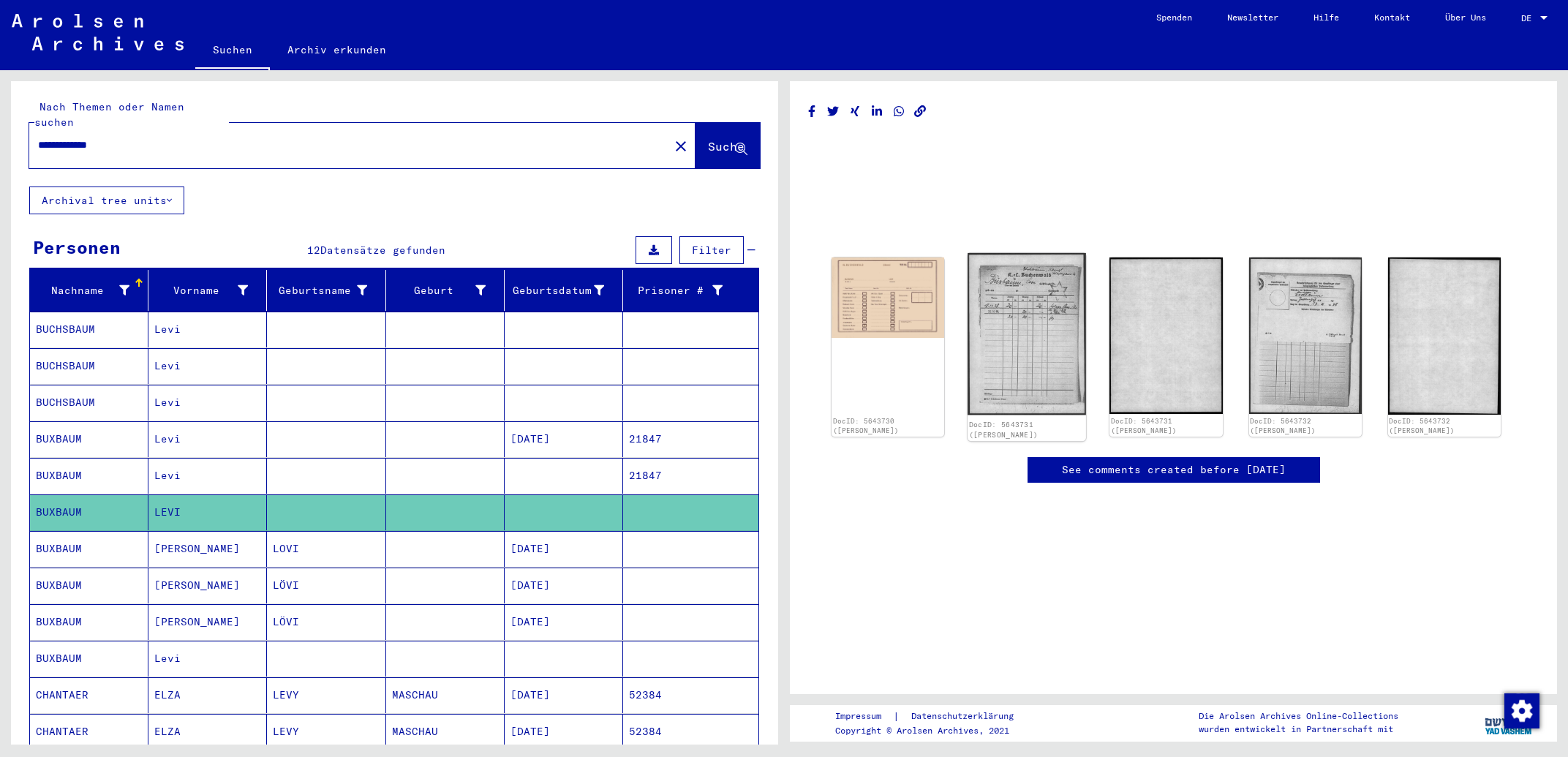
click at [1018, 335] on img at bounding box center [1027, 334] width 119 height 162
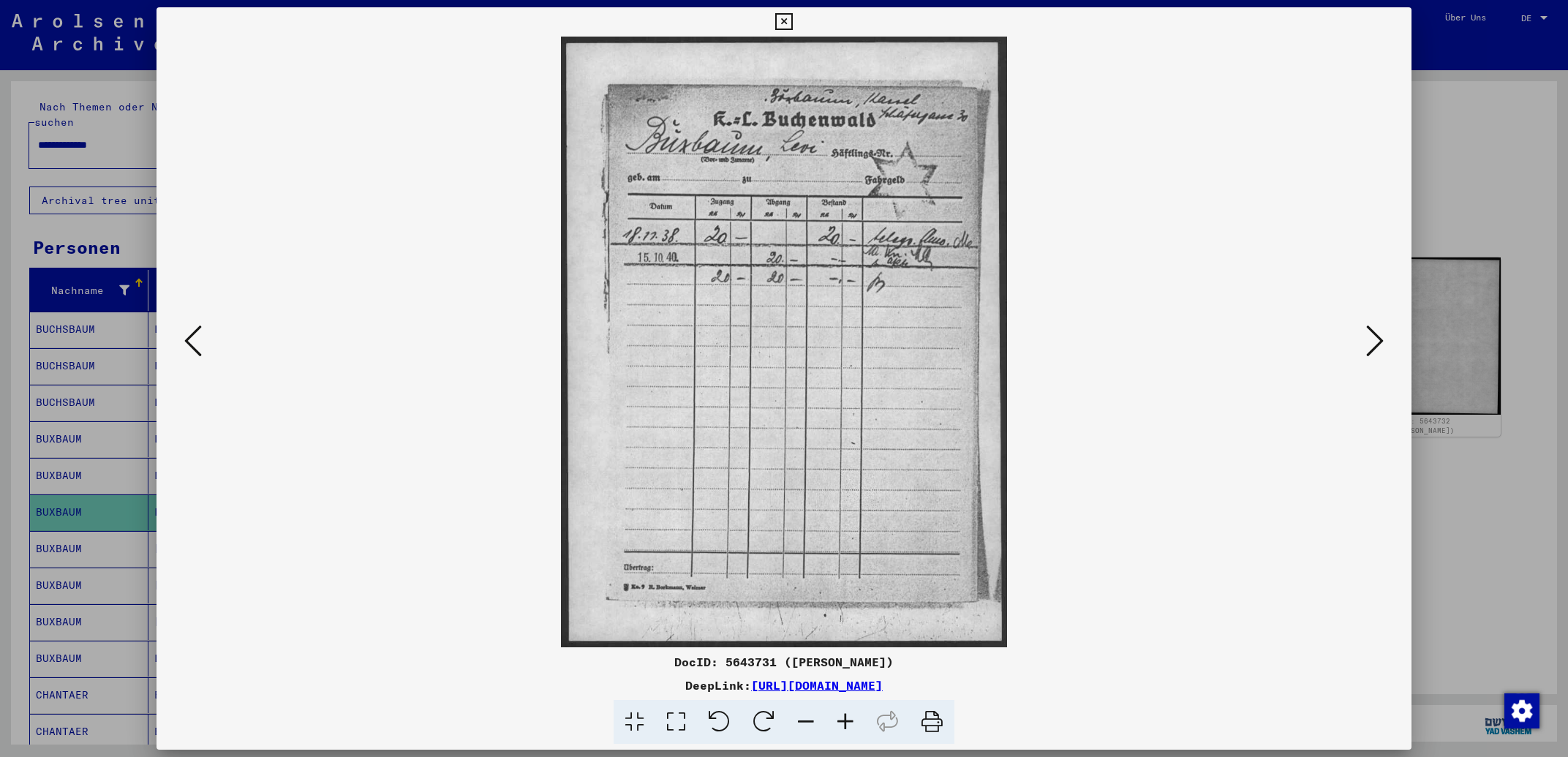
drag, startPoint x: 1040, startPoint y: 687, endPoint x: 603, endPoint y: 692, distance: 437.0
click at [603, 692] on div "DeepLink: [URL][DOMAIN_NAME]" at bounding box center [784, 685] width 1255 height 17
copy link "[URL][DOMAIN_NAME]"
click at [1377, 338] on icon at bounding box center [1374, 340] width 17 height 35
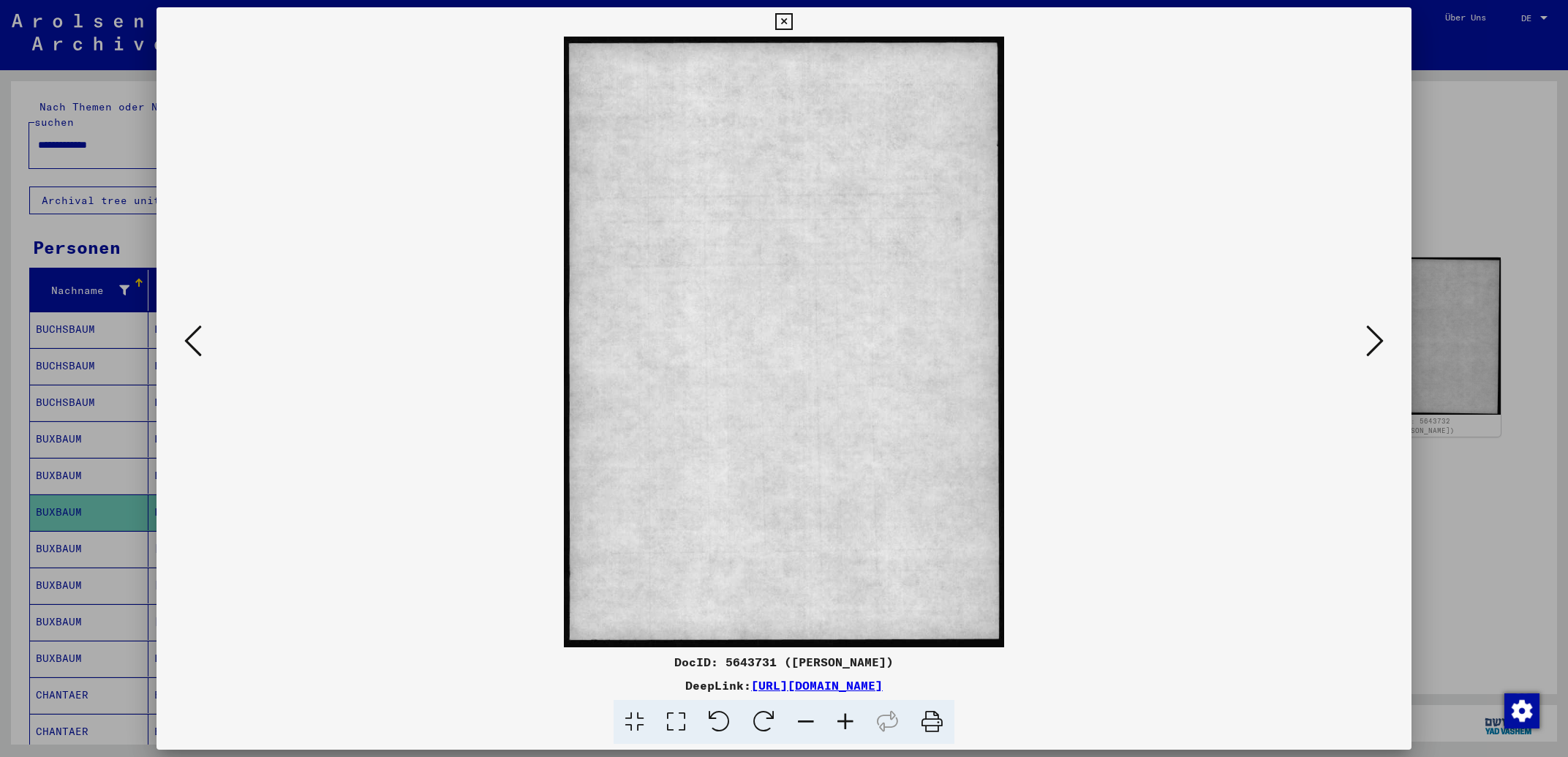
click at [1377, 338] on icon at bounding box center [1374, 340] width 17 height 35
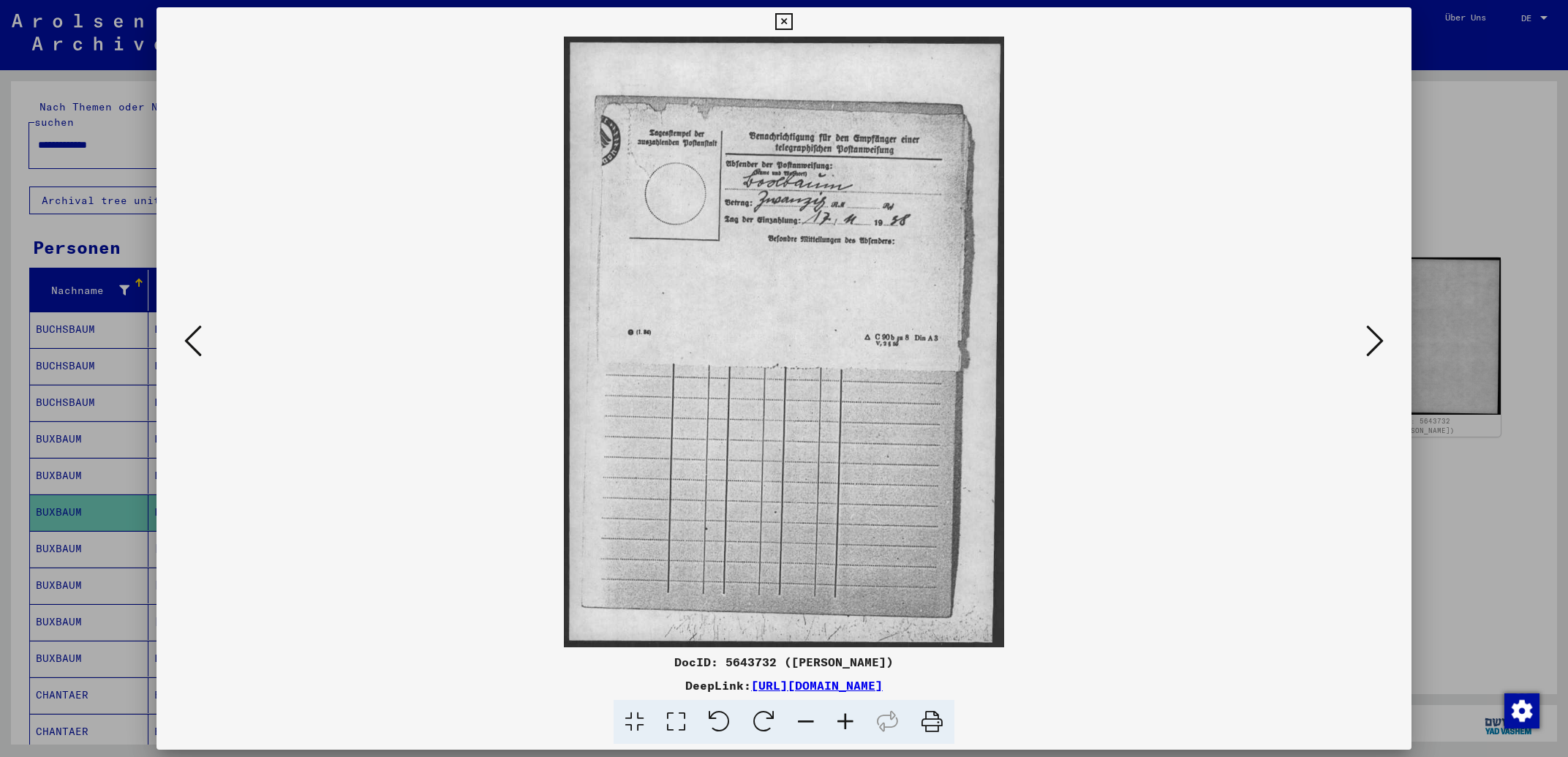
drag, startPoint x: 1044, startPoint y: 691, endPoint x: 602, endPoint y: 688, distance: 442.0
click at [602, 688] on div "DeepLink: [URL][DOMAIN_NAME]" at bounding box center [784, 685] width 1255 height 17
copy div "[URL][DOMAIN_NAME]"
click at [792, 22] on icon at bounding box center [783, 22] width 17 height 17
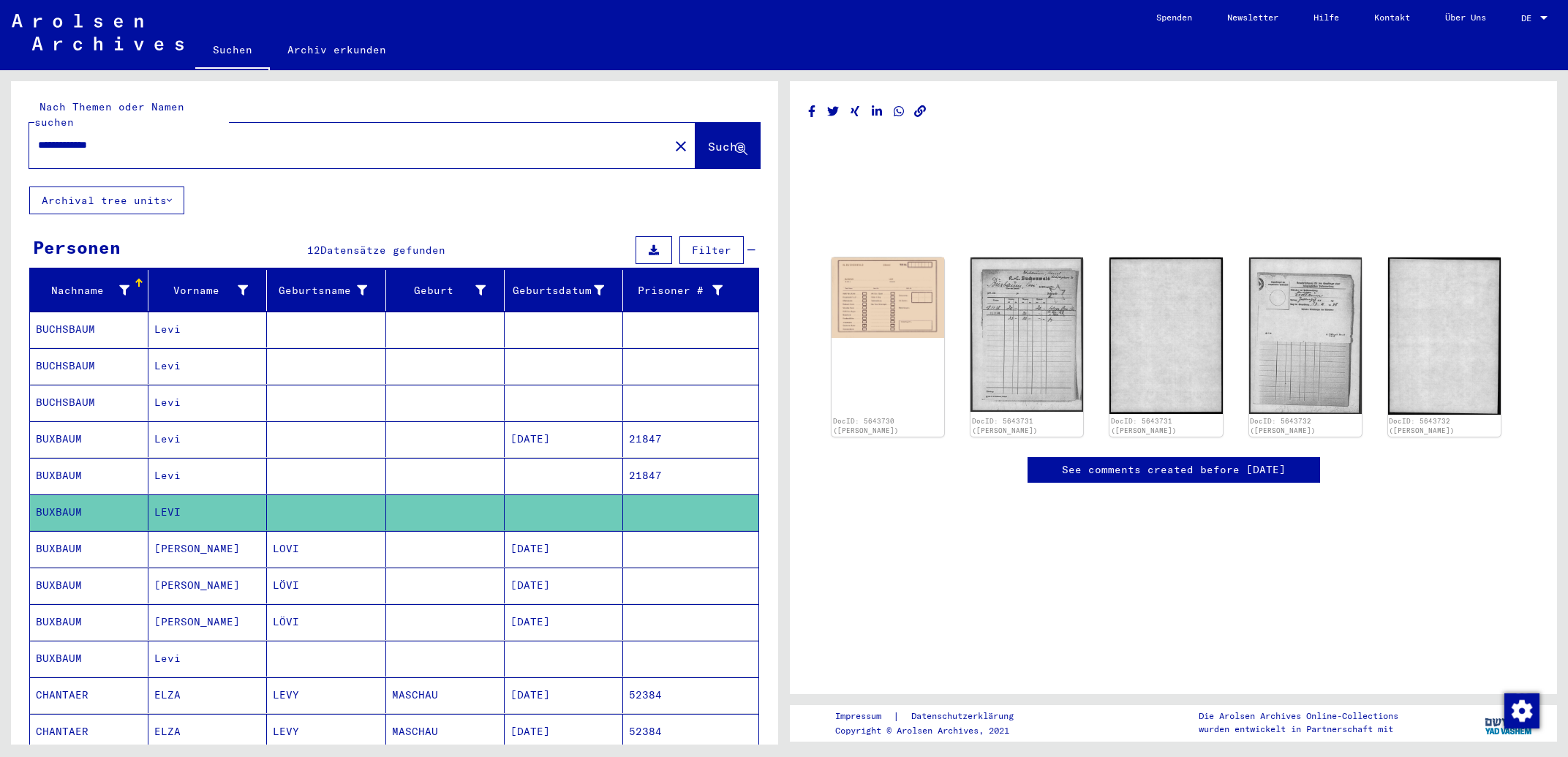
click at [585, 425] on mat-cell "[DATE]" at bounding box center [563, 439] width 119 height 36
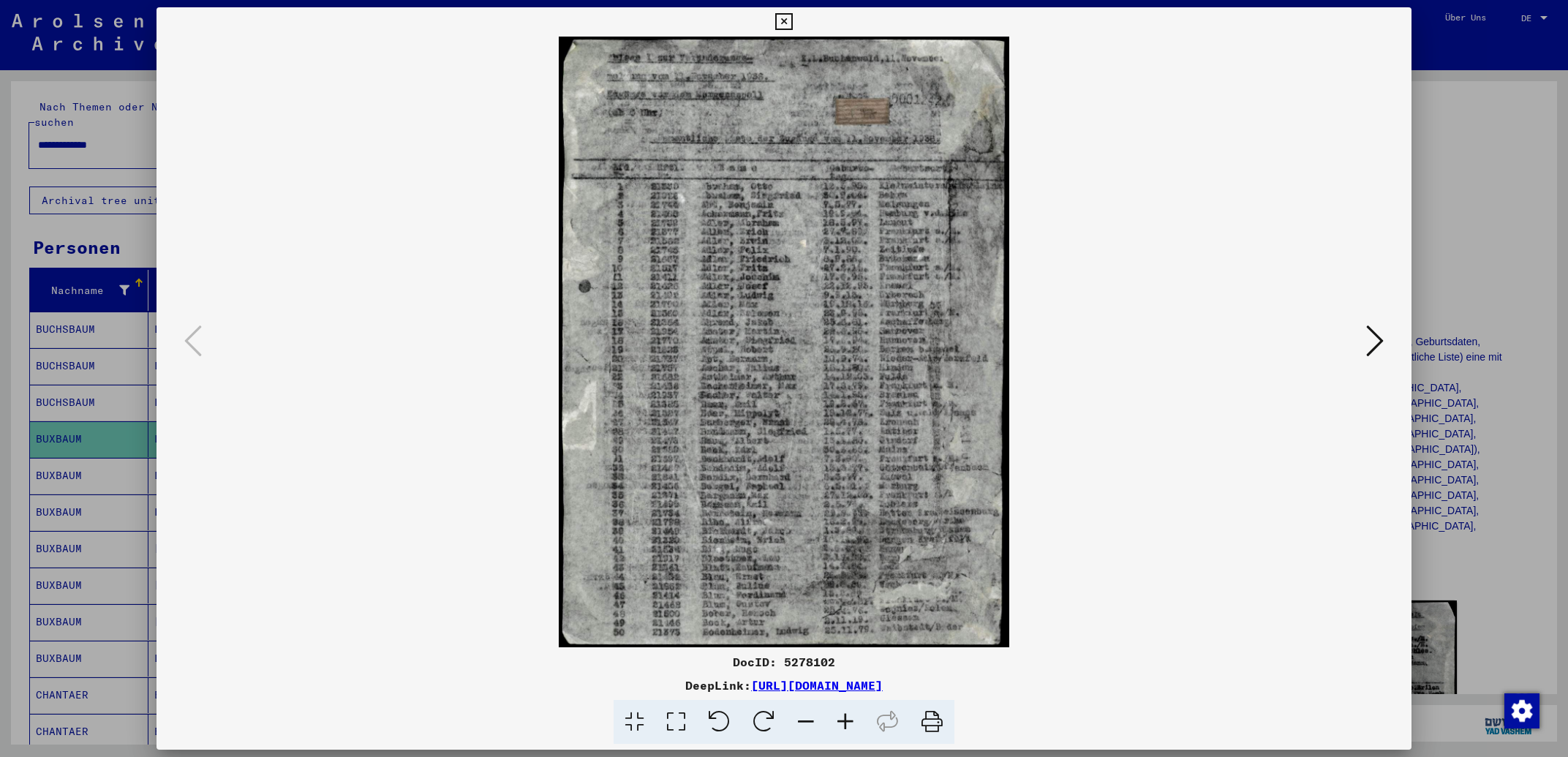
drag, startPoint x: 1046, startPoint y: 684, endPoint x: 602, endPoint y: 689, distance: 444.0
click at [602, 689] on div "DeepLink: [URL][DOMAIN_NAME]" at bounding box center [784, 685] width 1255 height 17
copy div "[URL][DOMAIN_NAME]"
click at [1381, 352] on icon at bounding box center [1374, 340] width 17 height 35
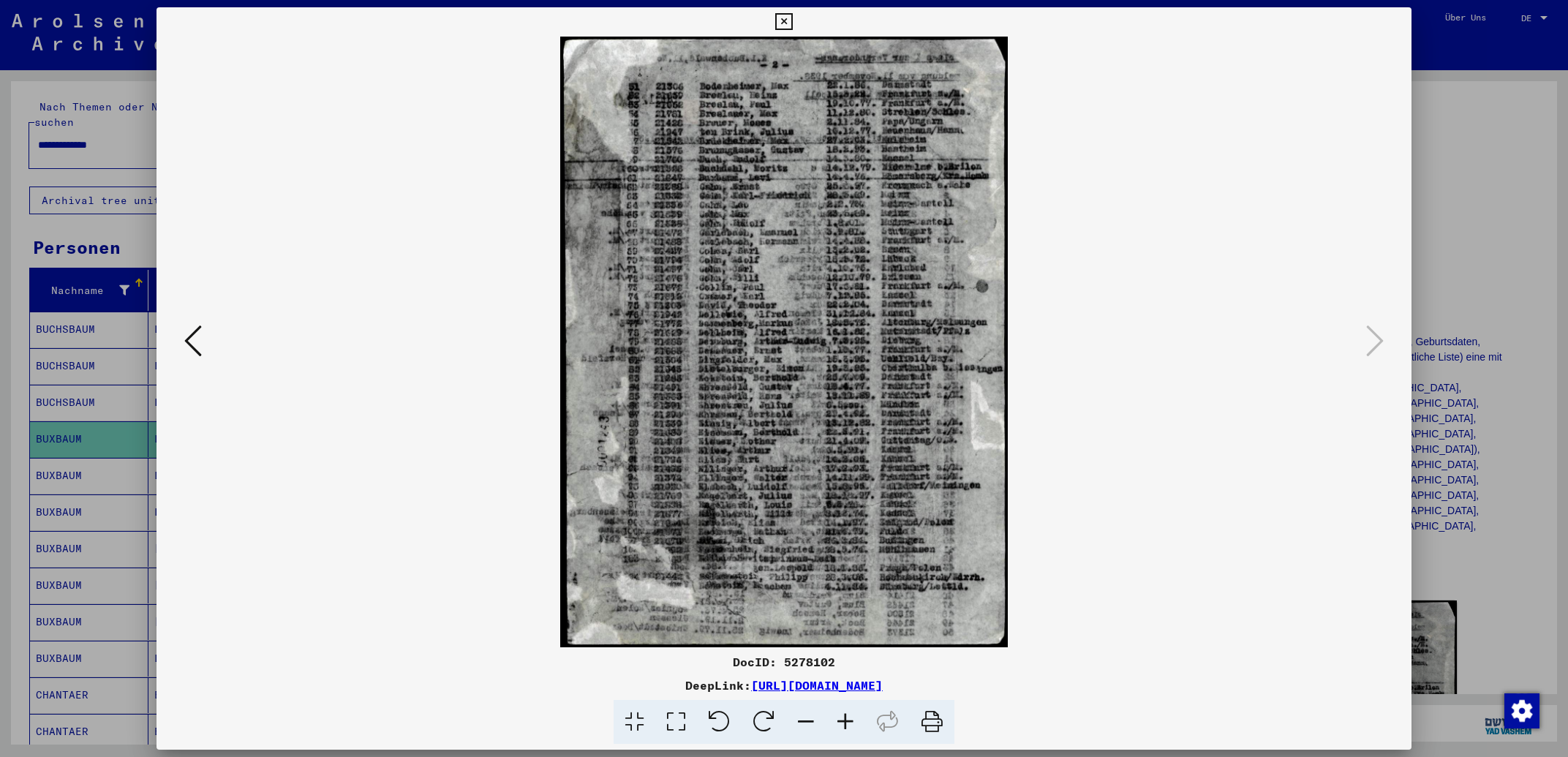
click at [792, 24] on icon at bounding box center [783, 22] width 17 height 17
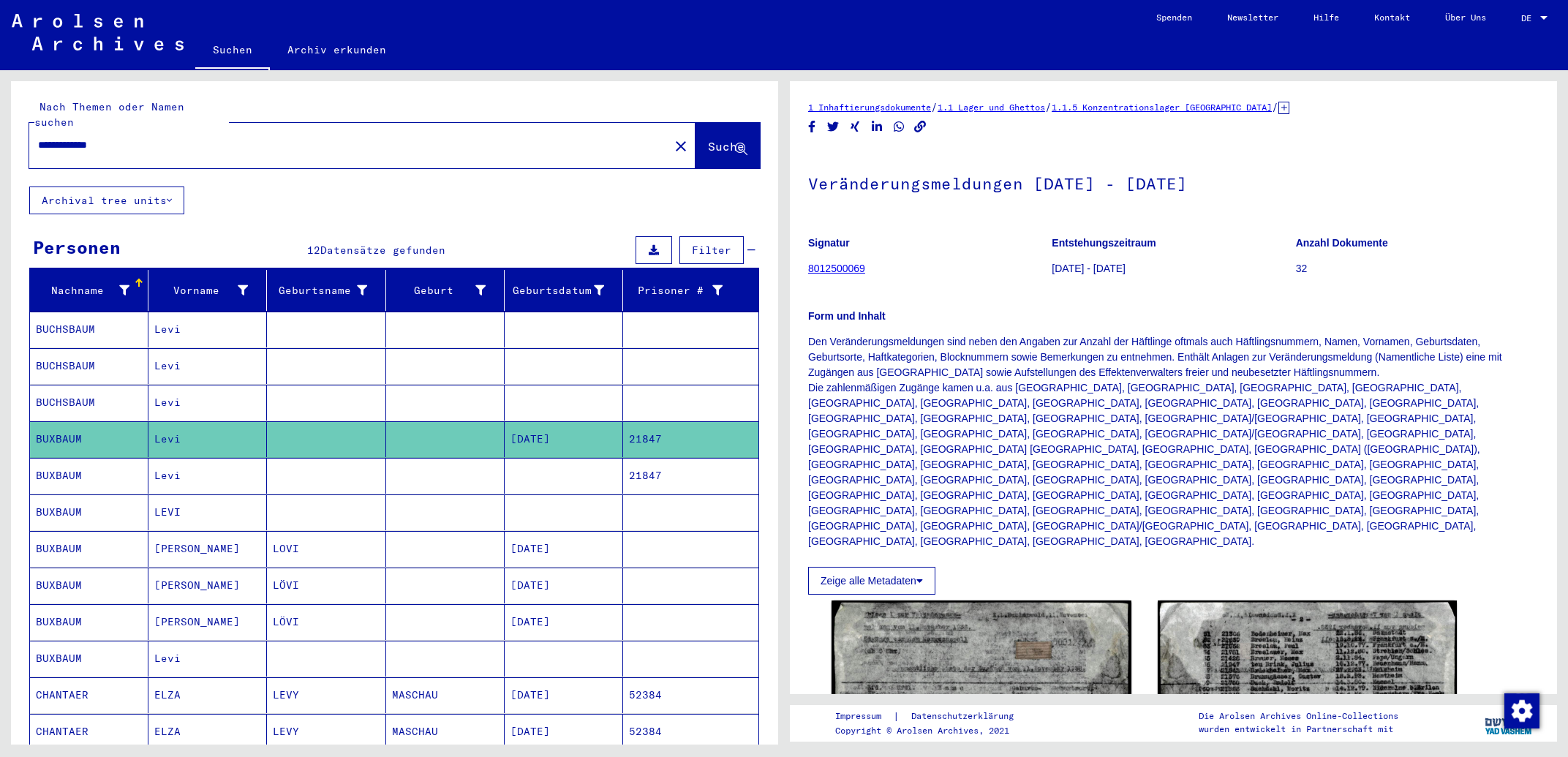
click at [678, 385] on mat-cell at bounding box center [690, 403] width 135 height 36
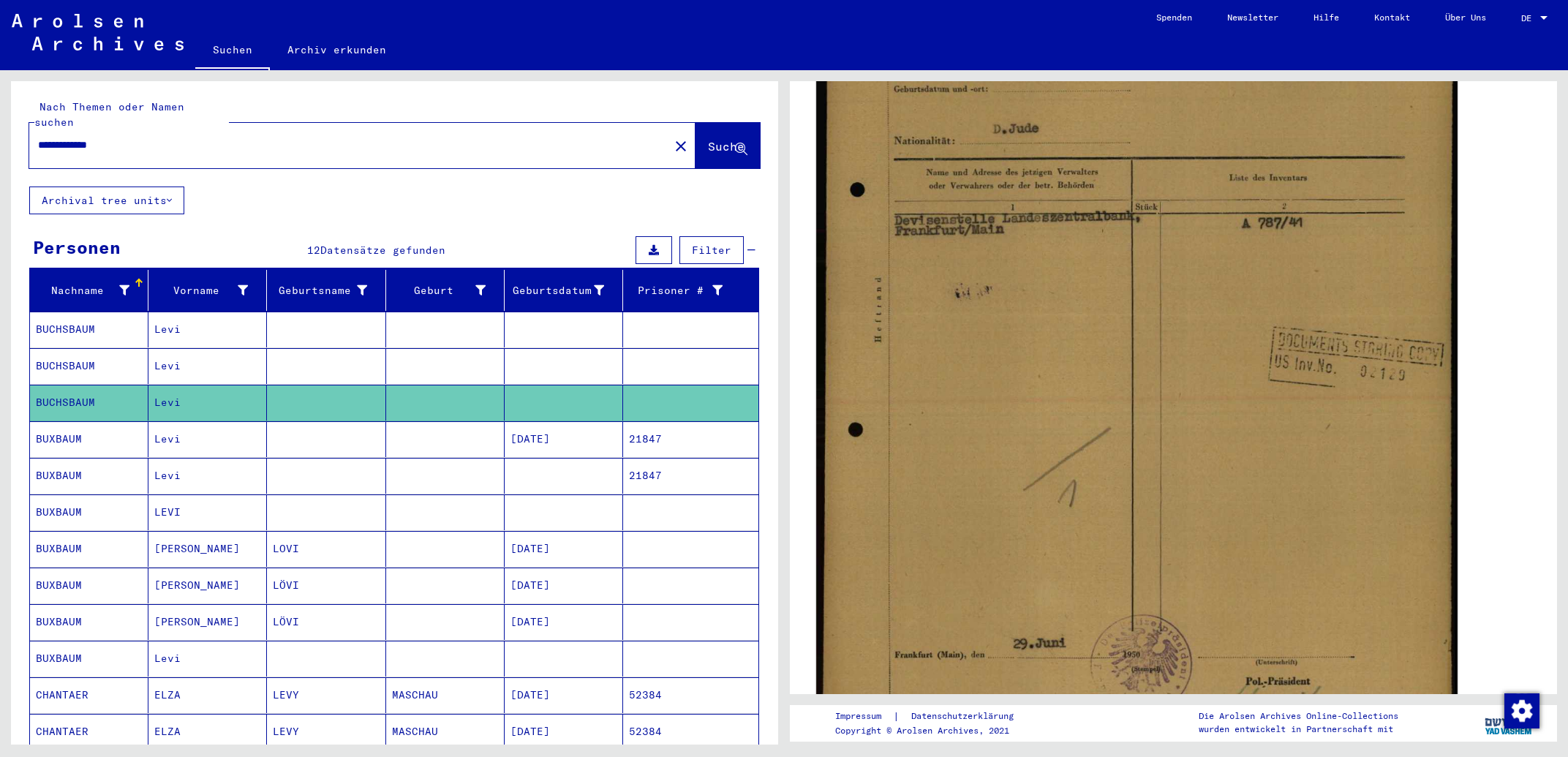
scroll to position [471, 0]
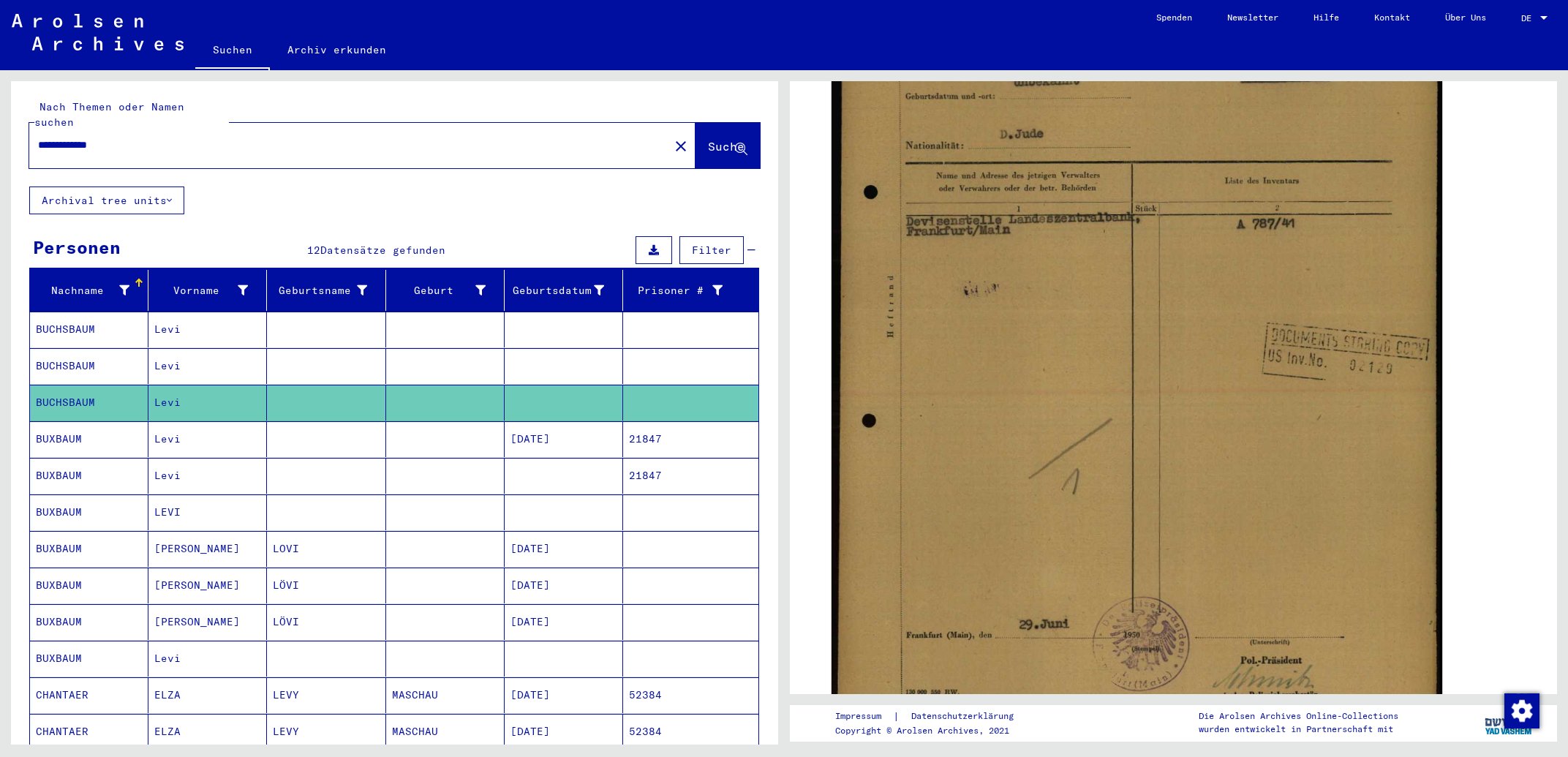
click at [626, 352] on mat-cell at bounding box center [690, 367] width 135 height 36
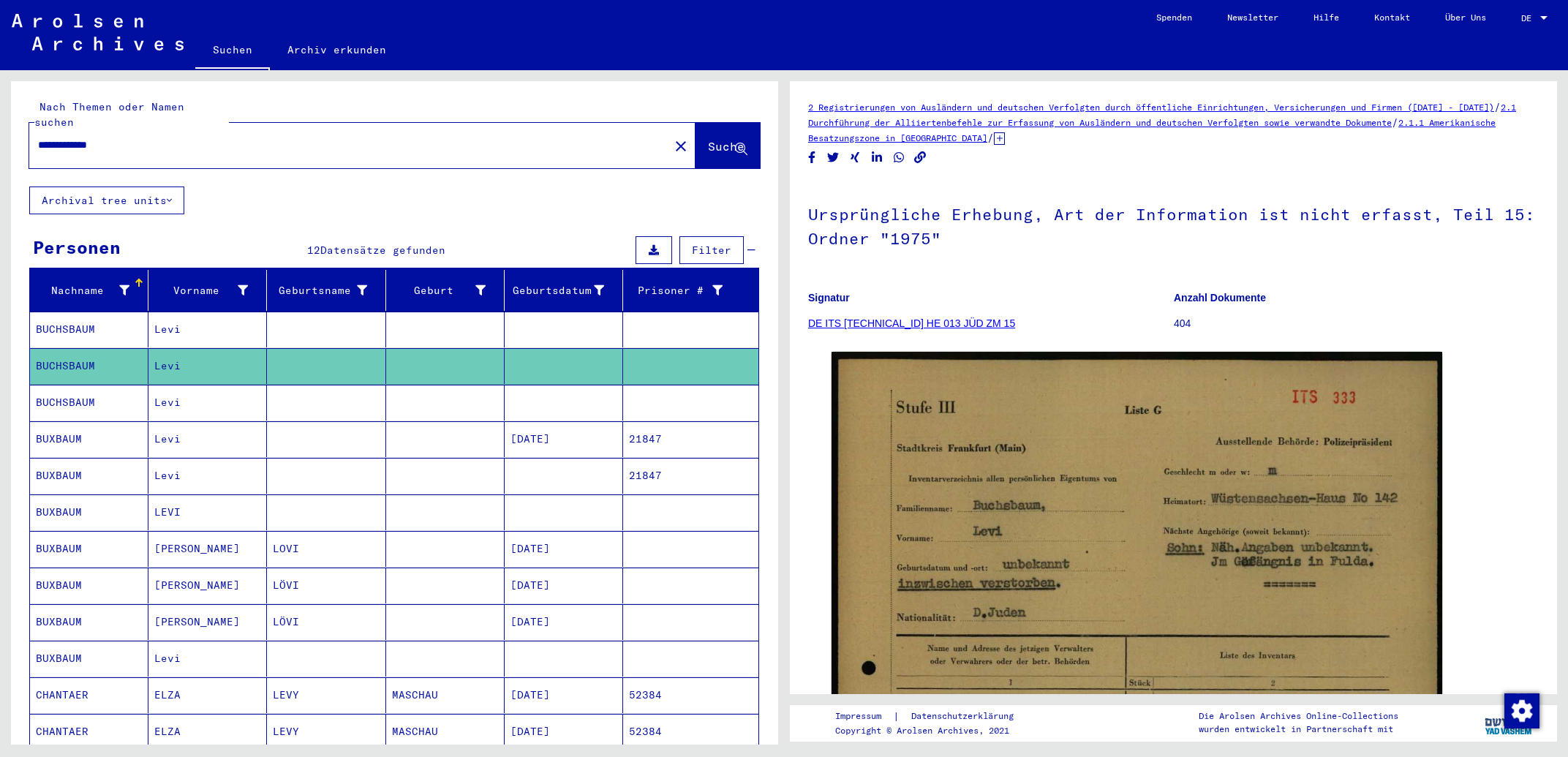
click at [661, 320] on mat-cell at bounding box center [690, 330] width 135 height 36
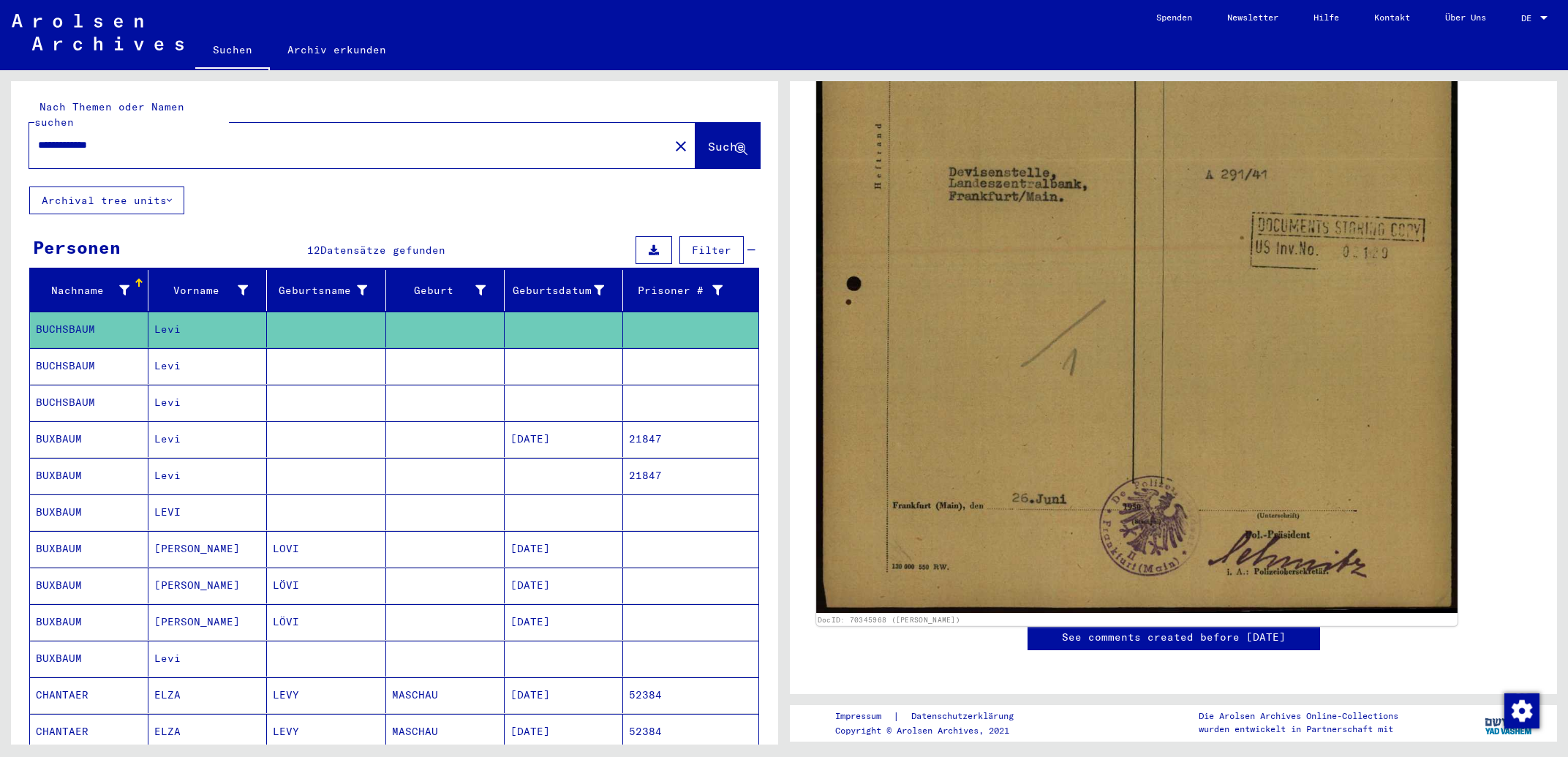
scroll to position [628, 0]
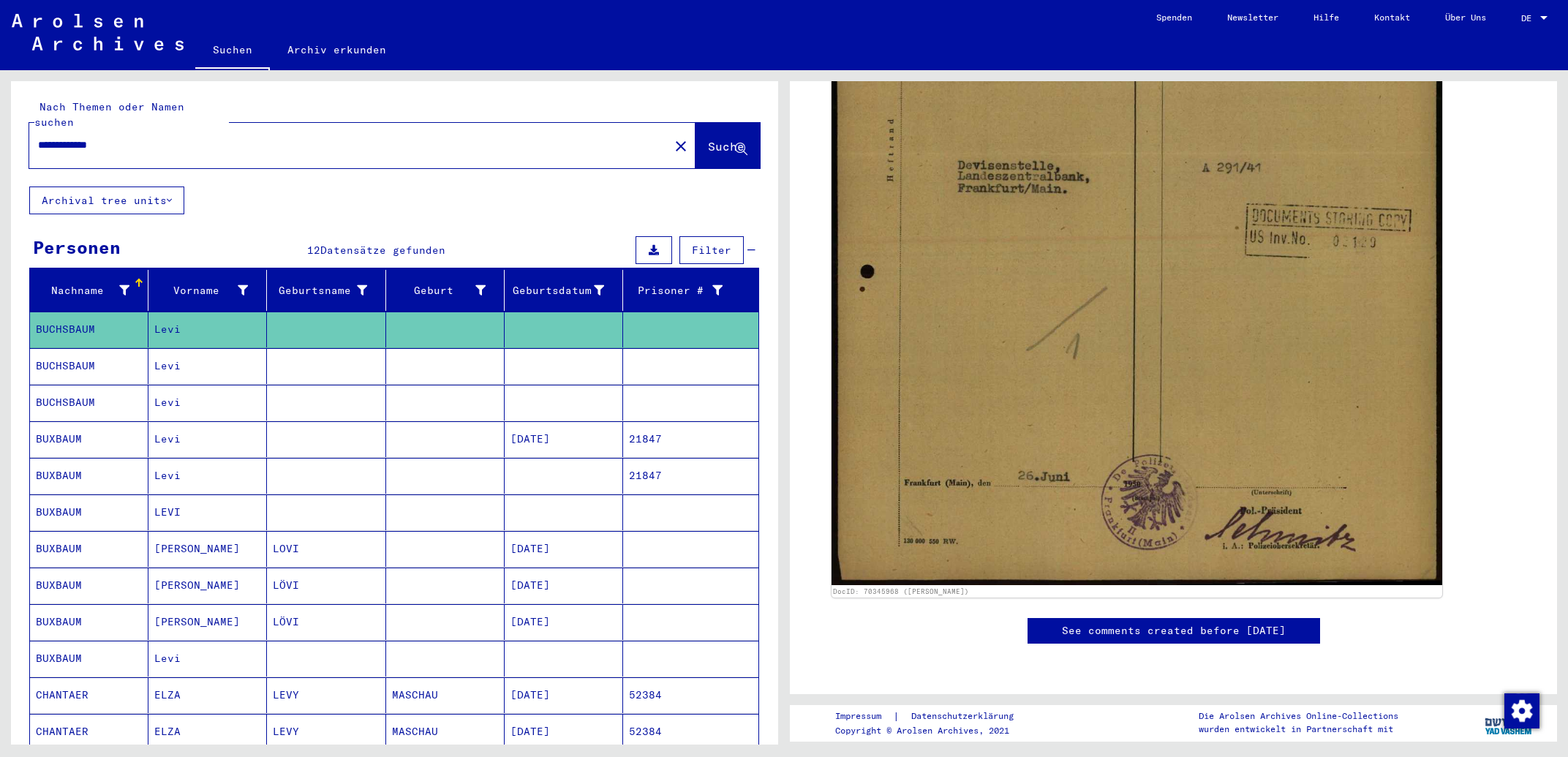
click at [474, 505] on mat-cell at bounding box center [445, 513] width 119 height 36
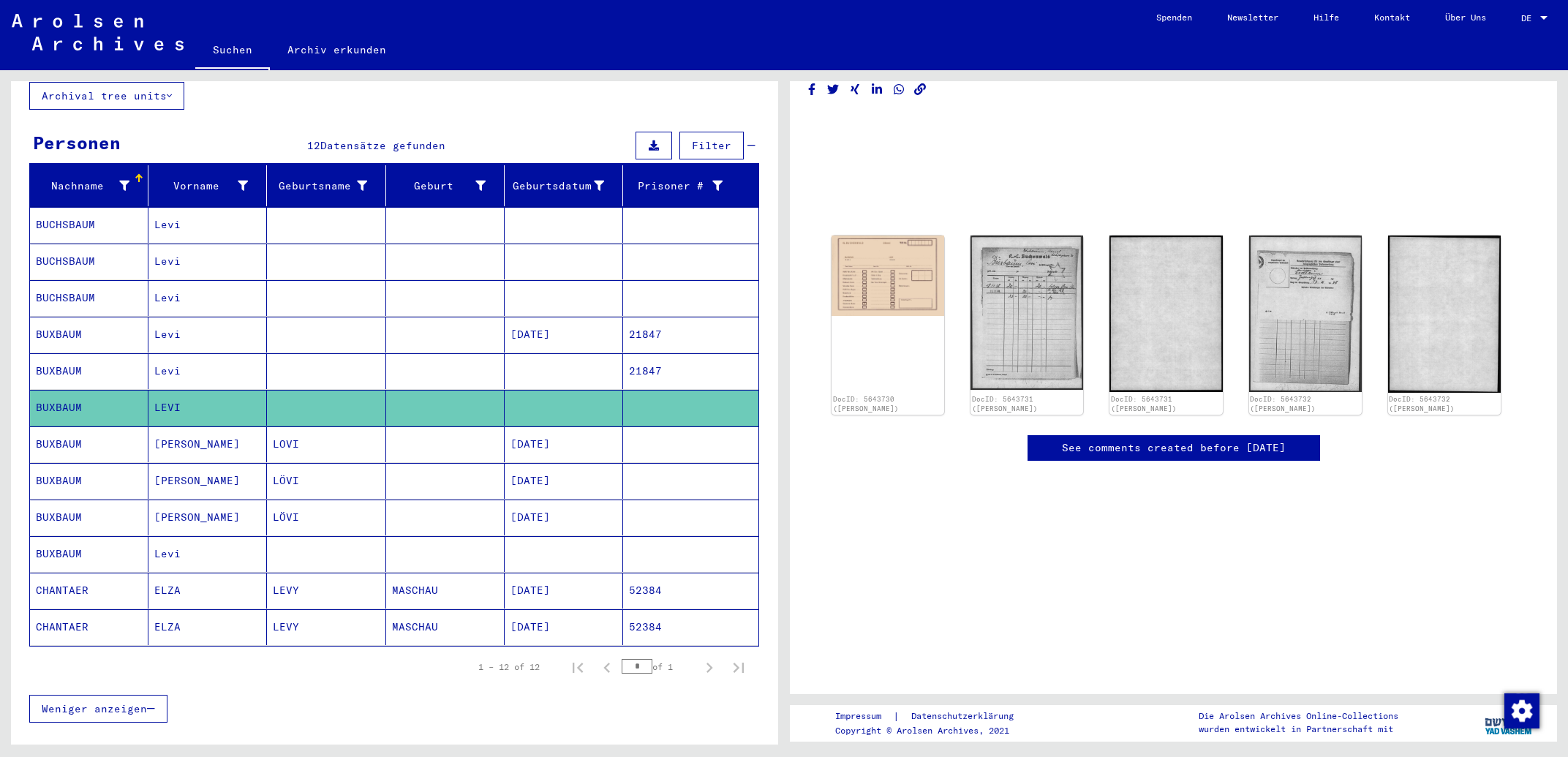
scroll to position [157, 0]
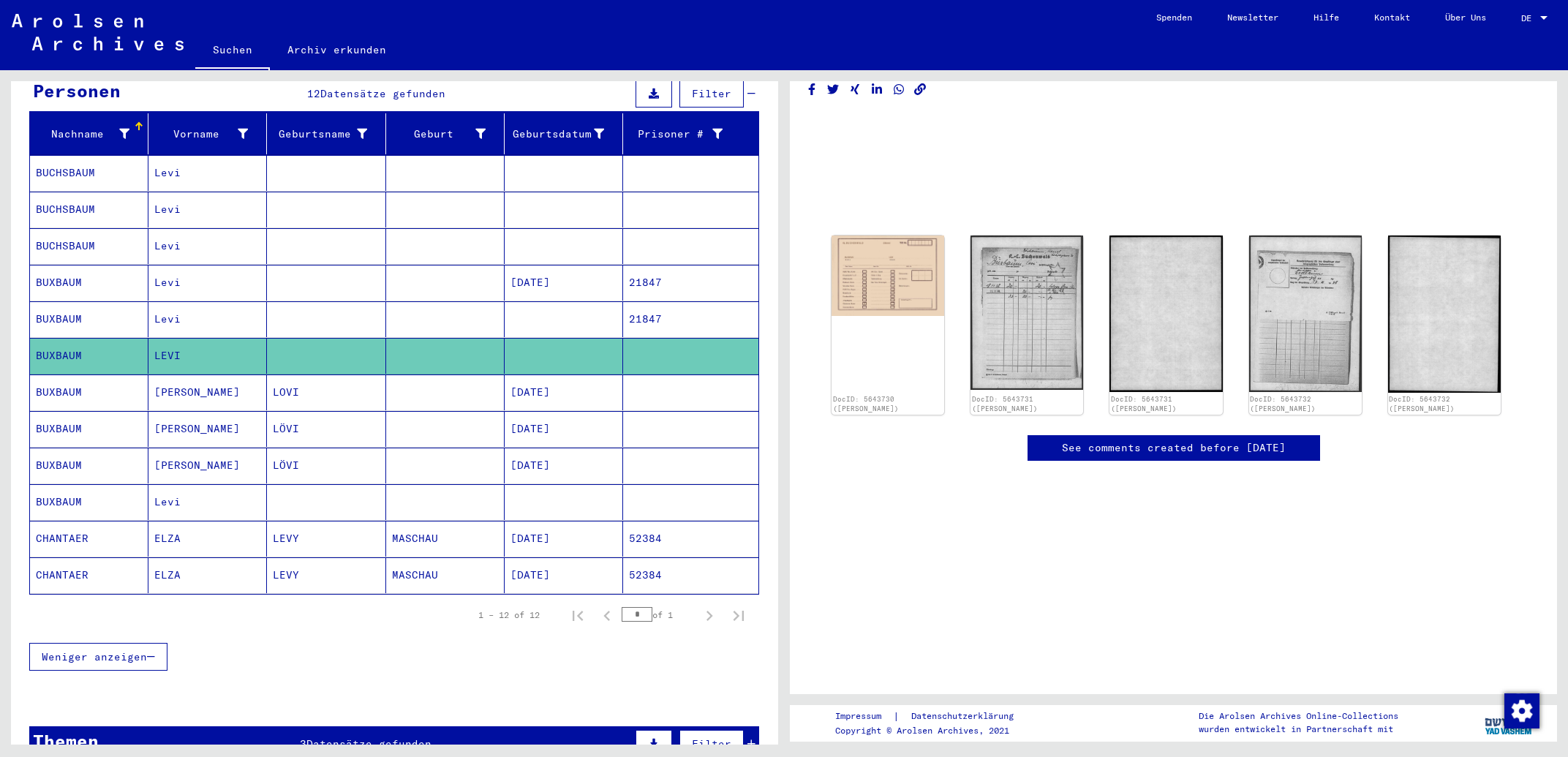
click at [600, 485] on mat-cell at bounding box center [563, 503] width 119 height 36
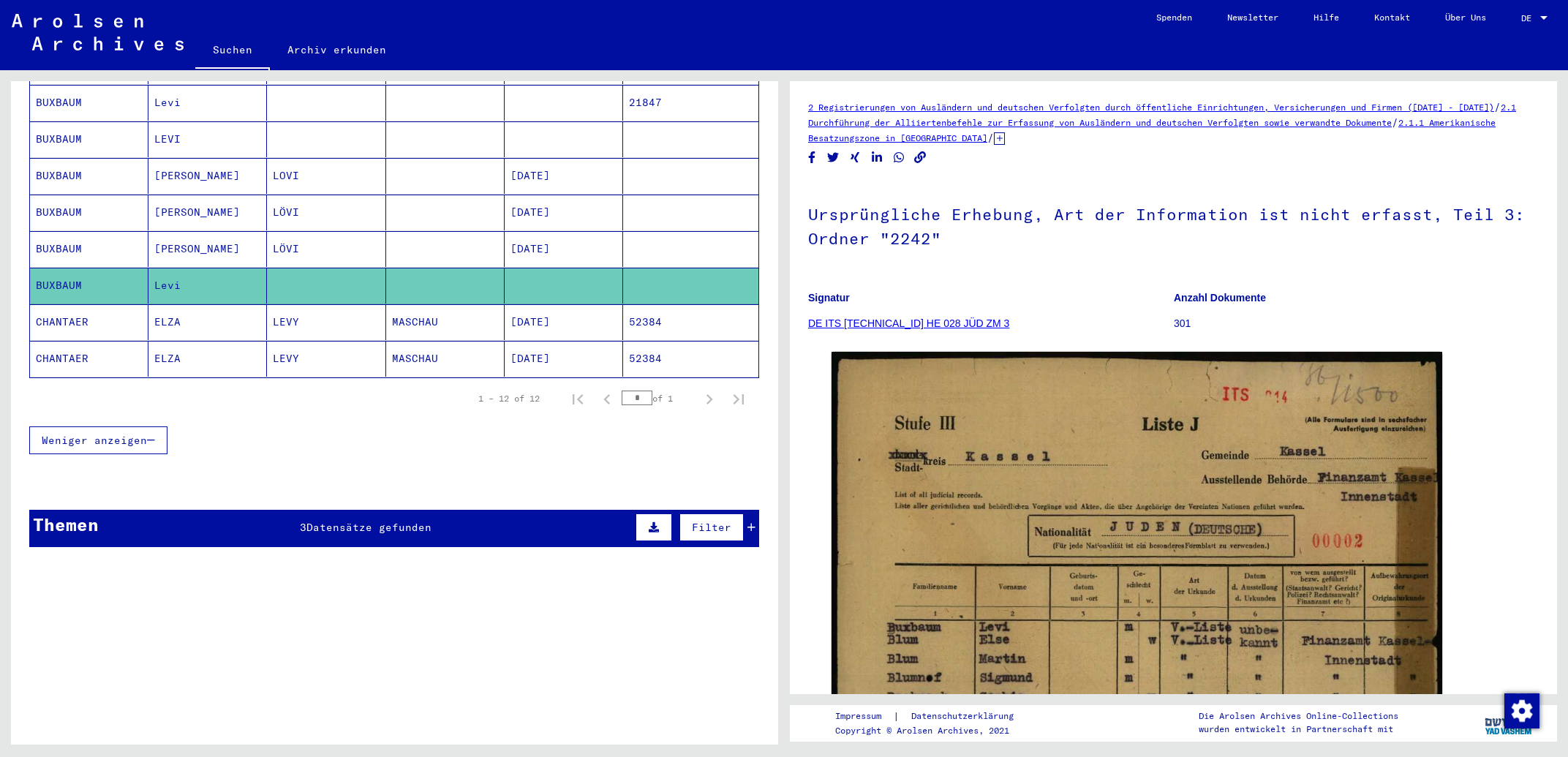
scroll to position [422, 0]
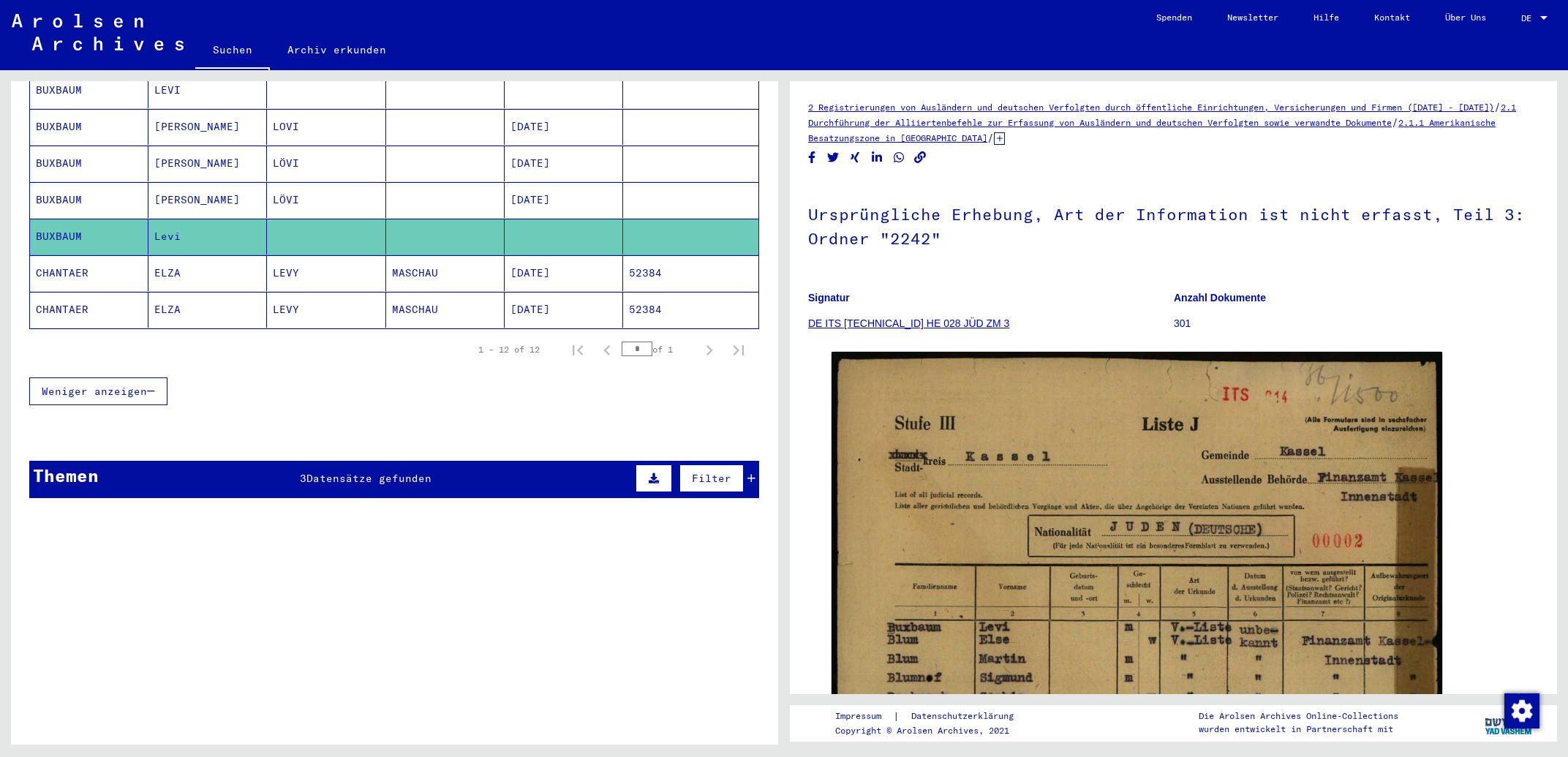
click at [748, 474] on icon at bounding box center [751, 478] width 8 height 10
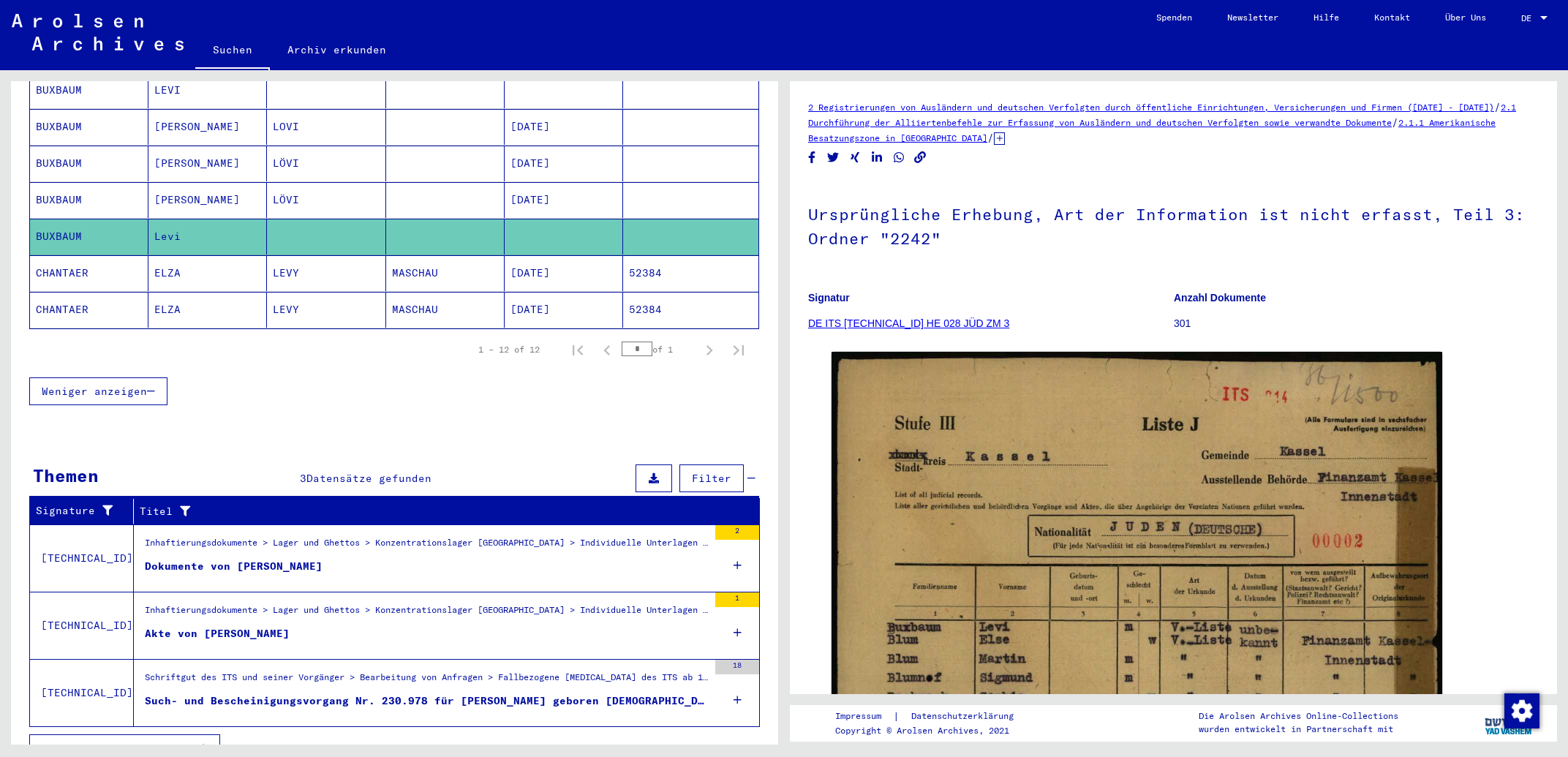
scroll to position [187, 0]
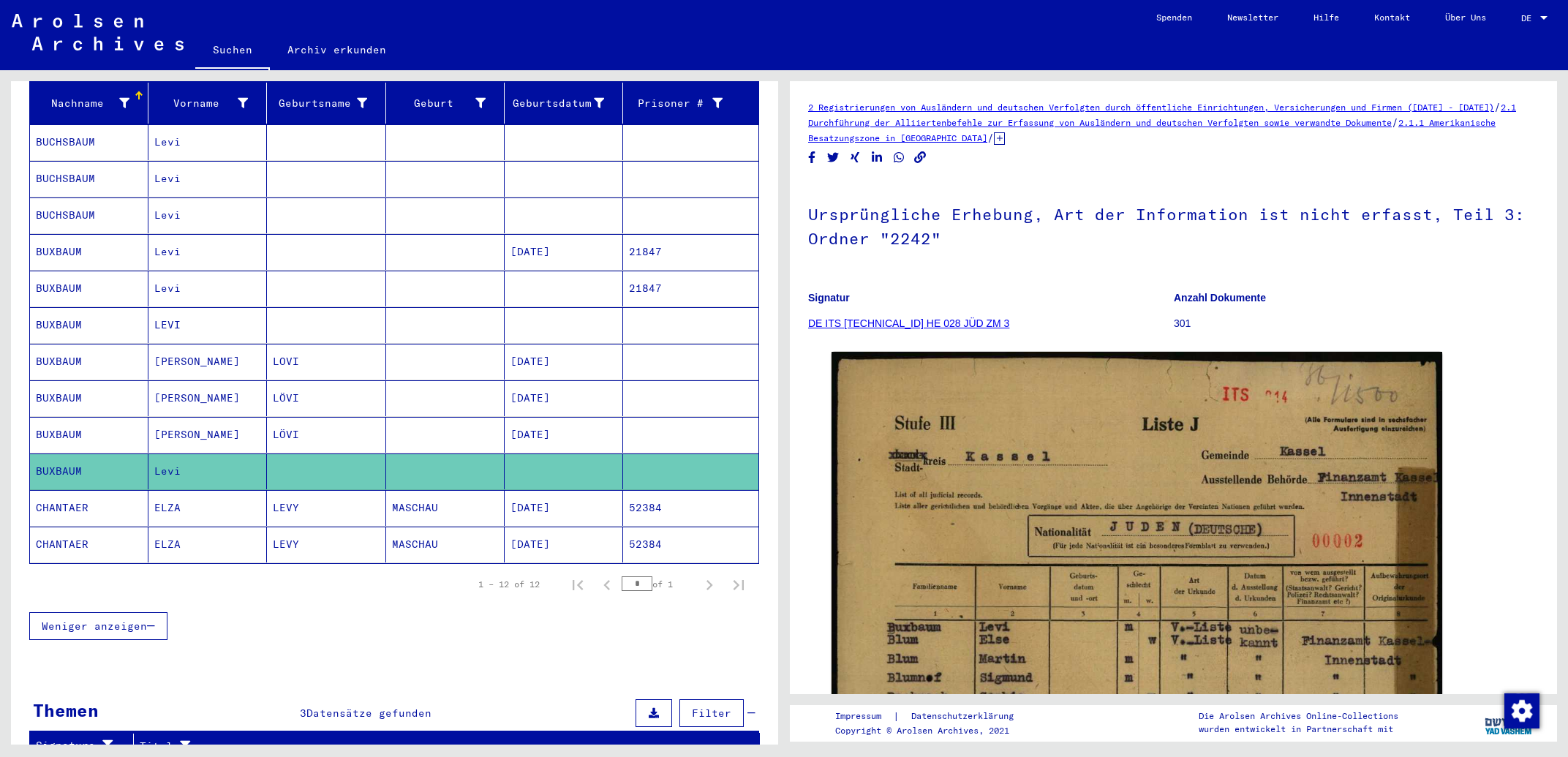
click at [665, 273] on mat-cell "21847" at bounding box center [690, 289] width 135 height 36
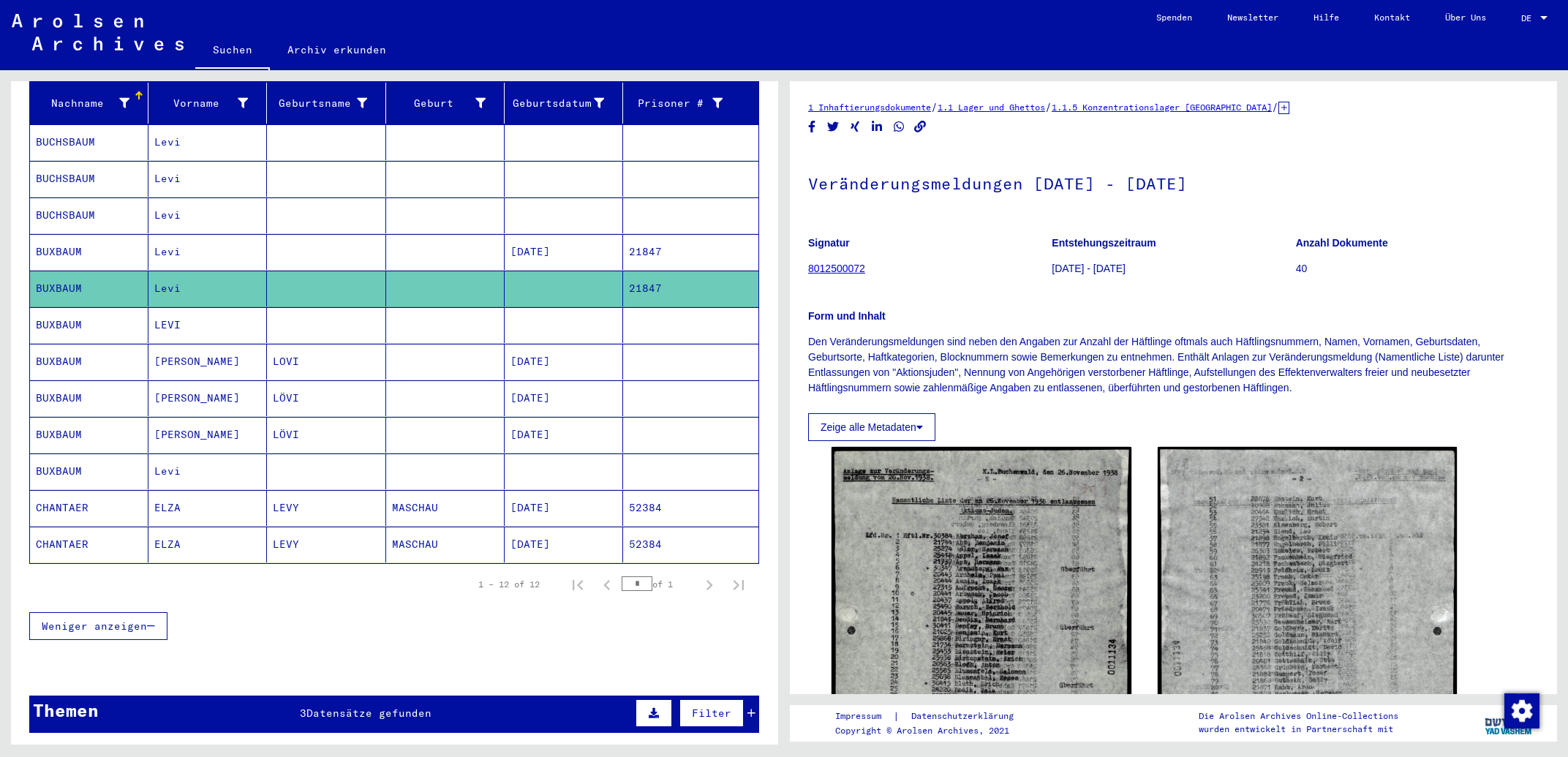
click at [664, 311] on mat-cell at bounding box center [690, 325] width 135 height 36
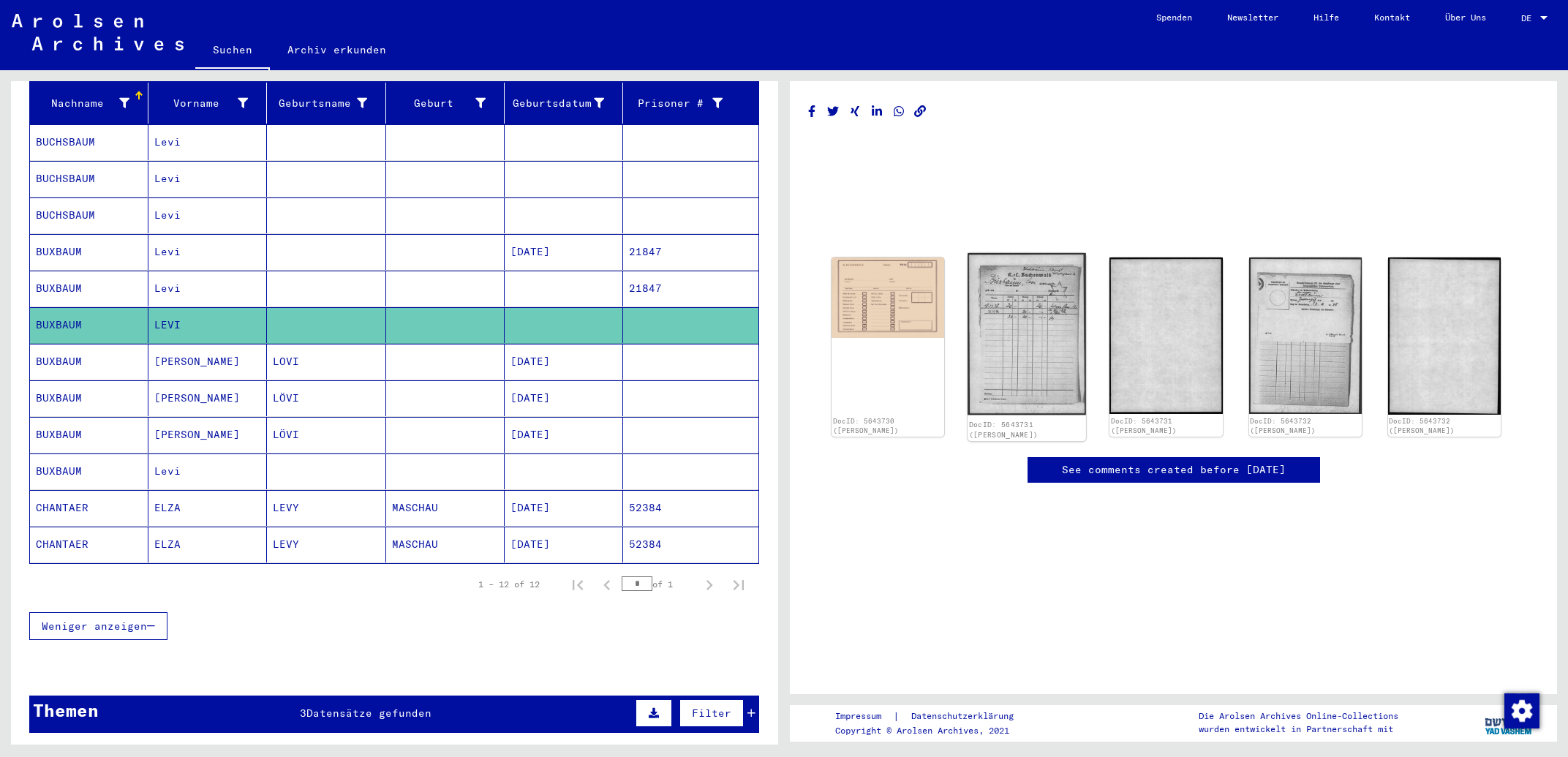
click at [1022, 326] on img at bounding box center [1027, 334] width 119 height 162
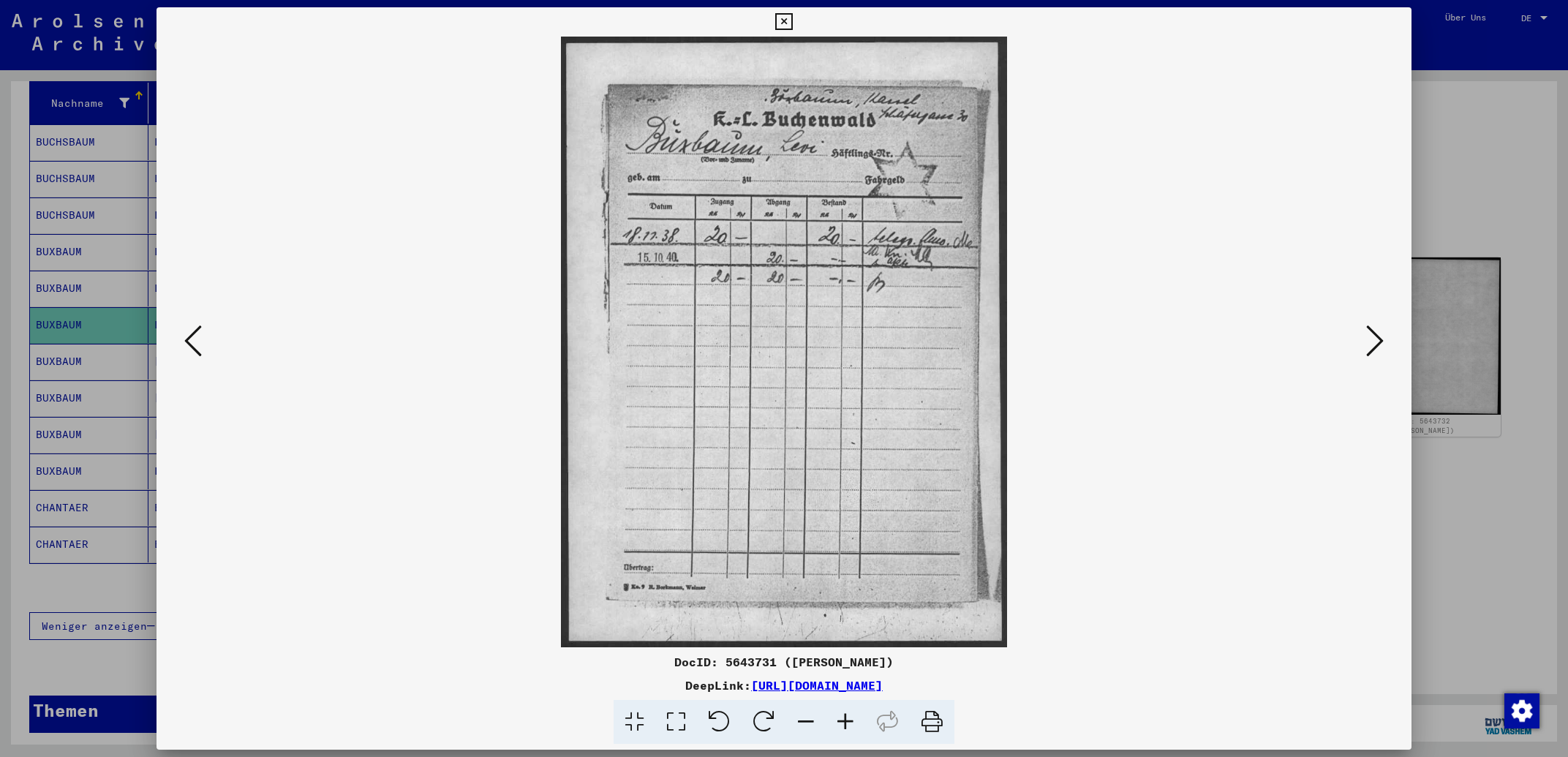
click at [792, 24] on icon at bounding box center [783, 22] width 17 height 17
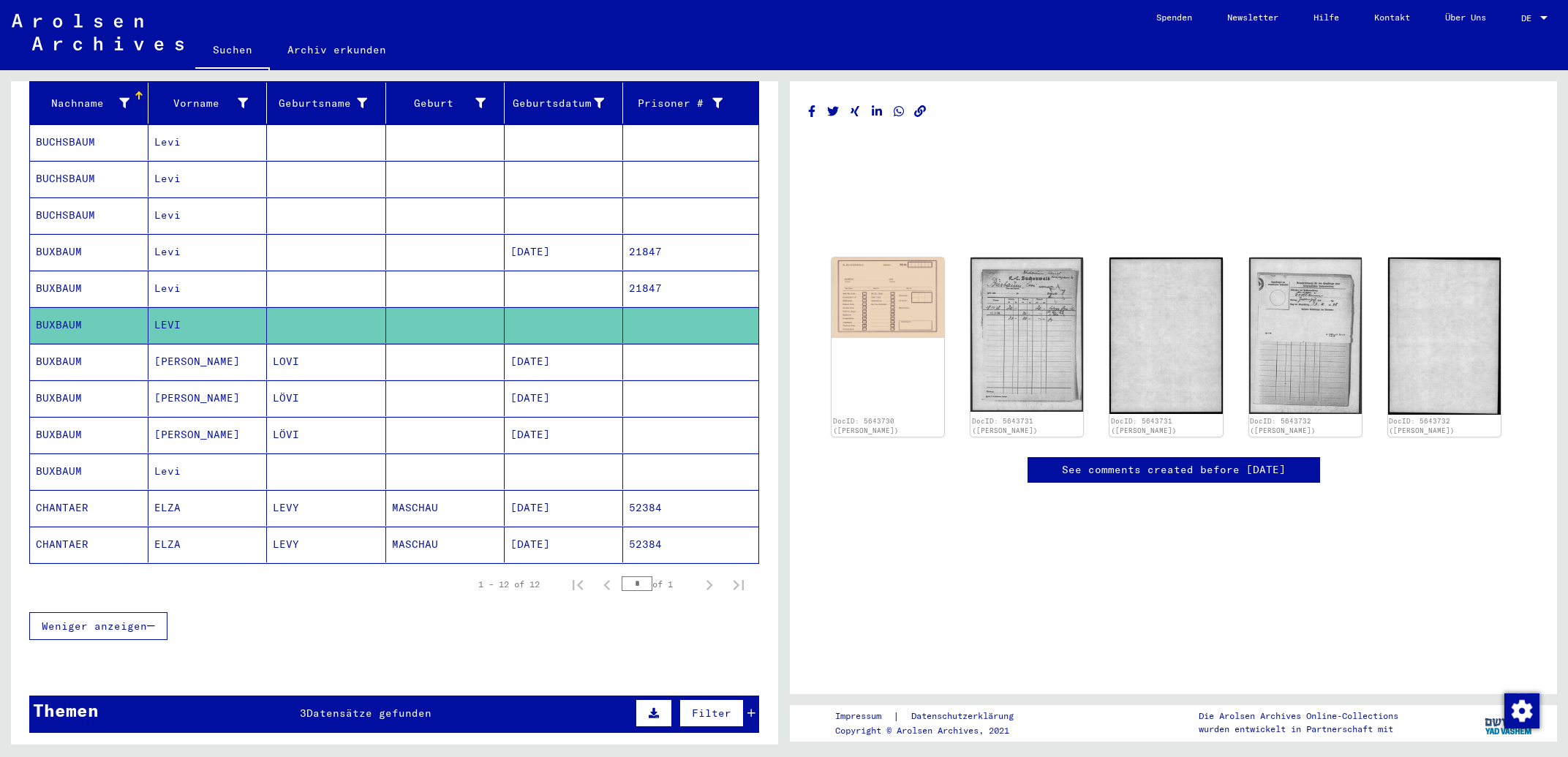
click at [671, 272] on mat-cell "21847" at bounding box center [690, 289] width 135 height 36
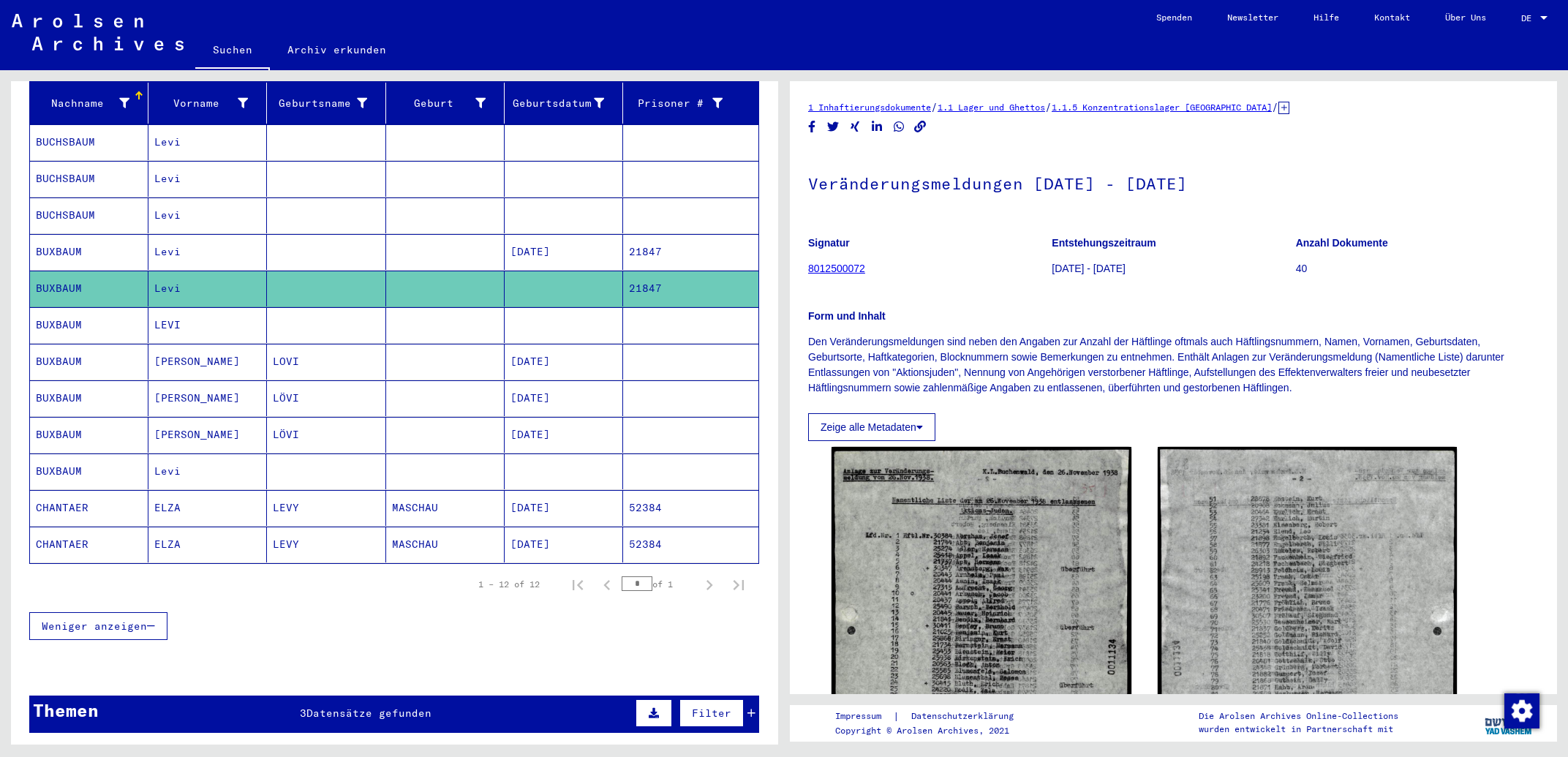
click at [674, 241] on mat-cell "21847" at bounding box center [690, 253] width 135 height 36
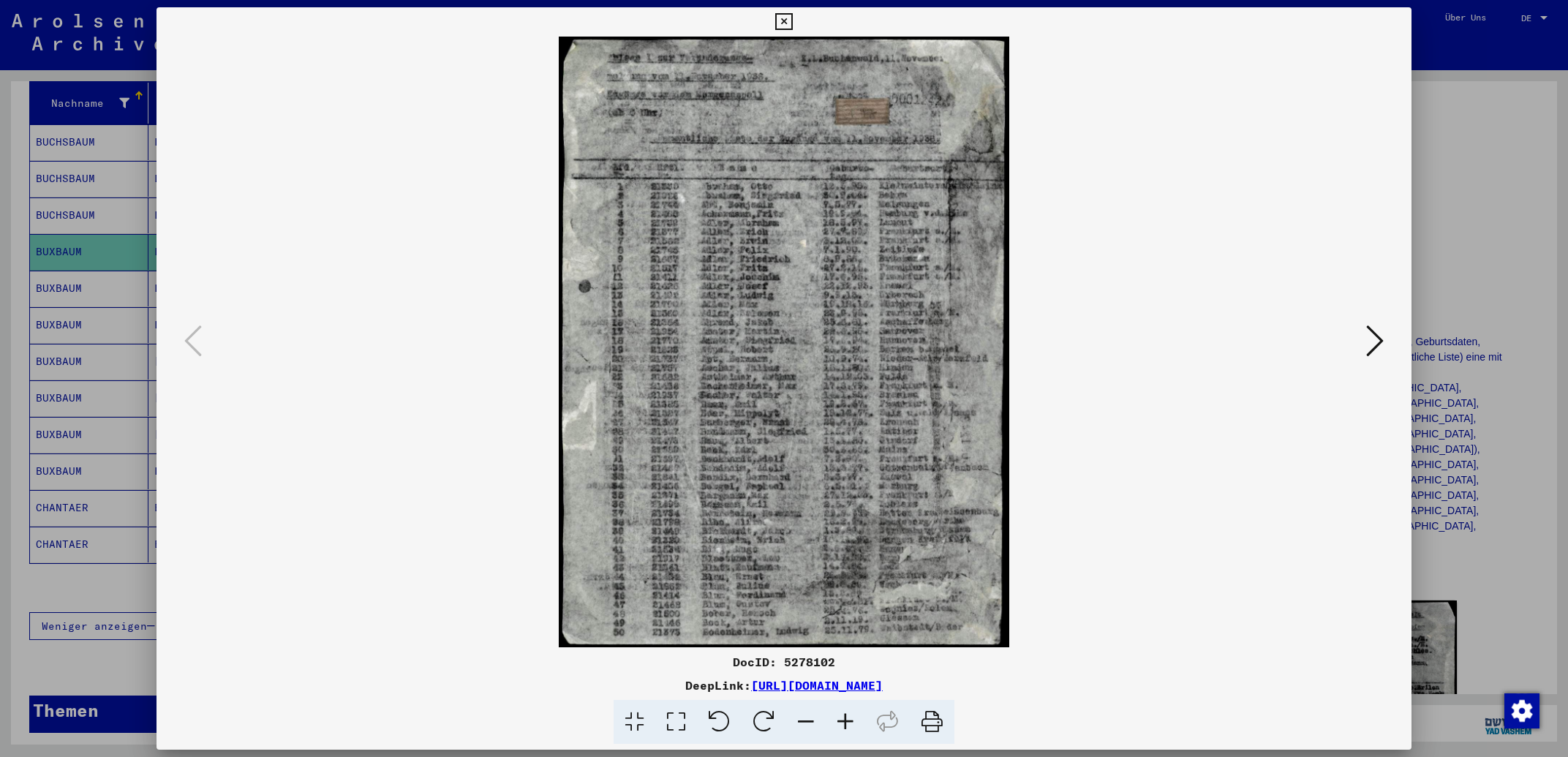
click at [1379, 346] on icon at bounding box center [1374, 340] width 17 height 35
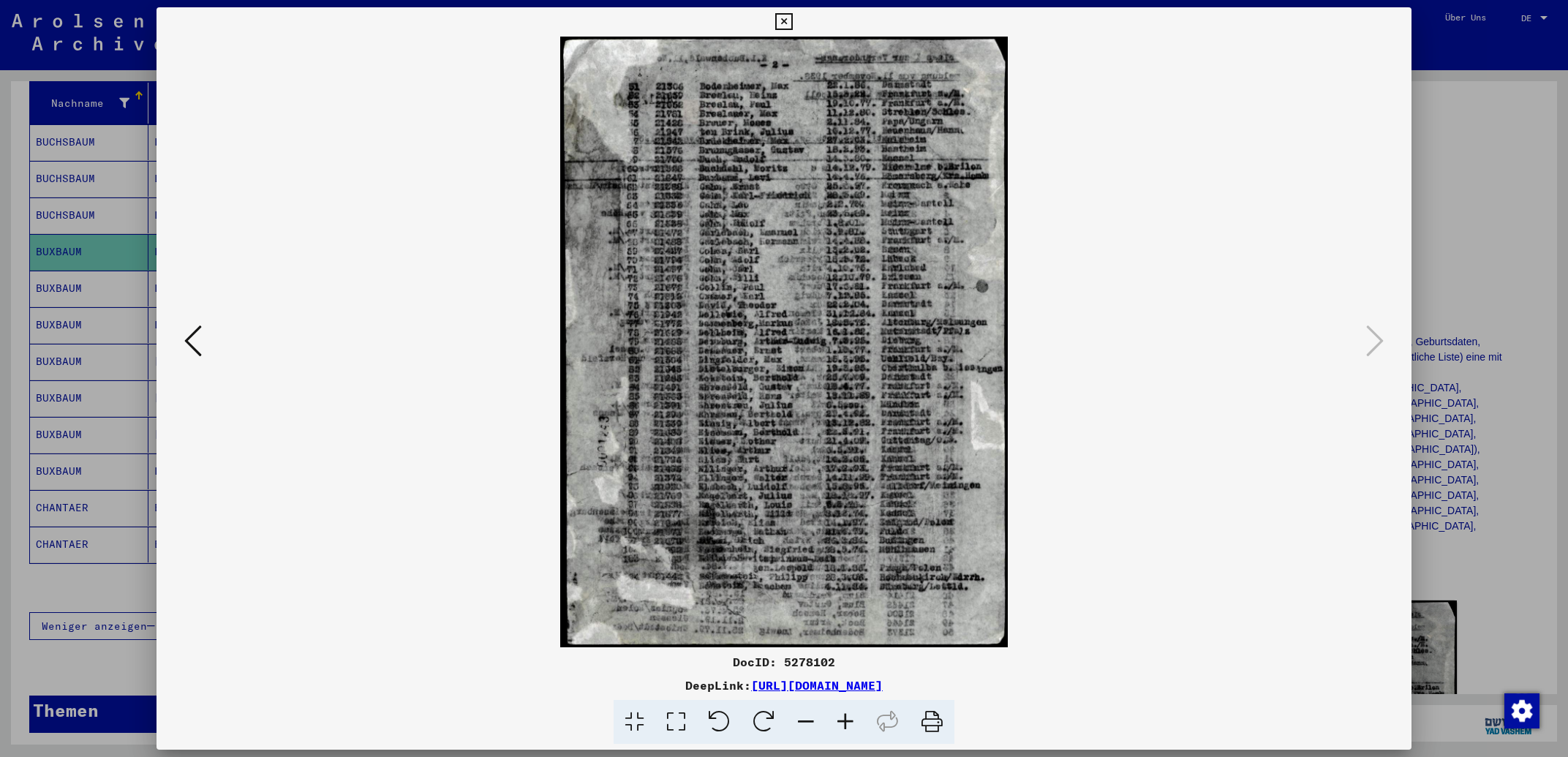
click at [198, 348] on icon at bounding box center [193, 340] width 17 height 35
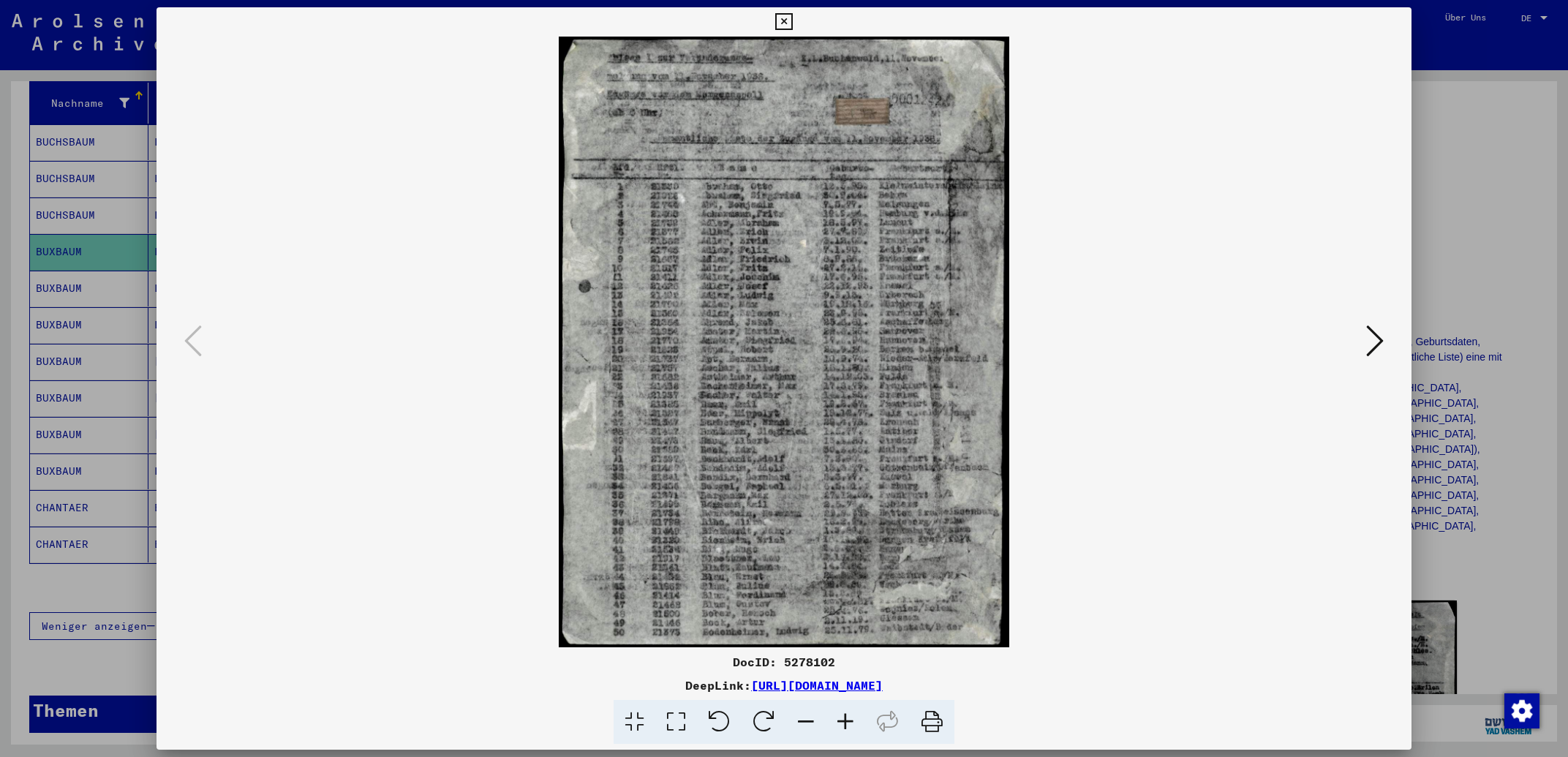
click at [1380, 342] on icon at bounding box center [1374, 340] width 17 height 35
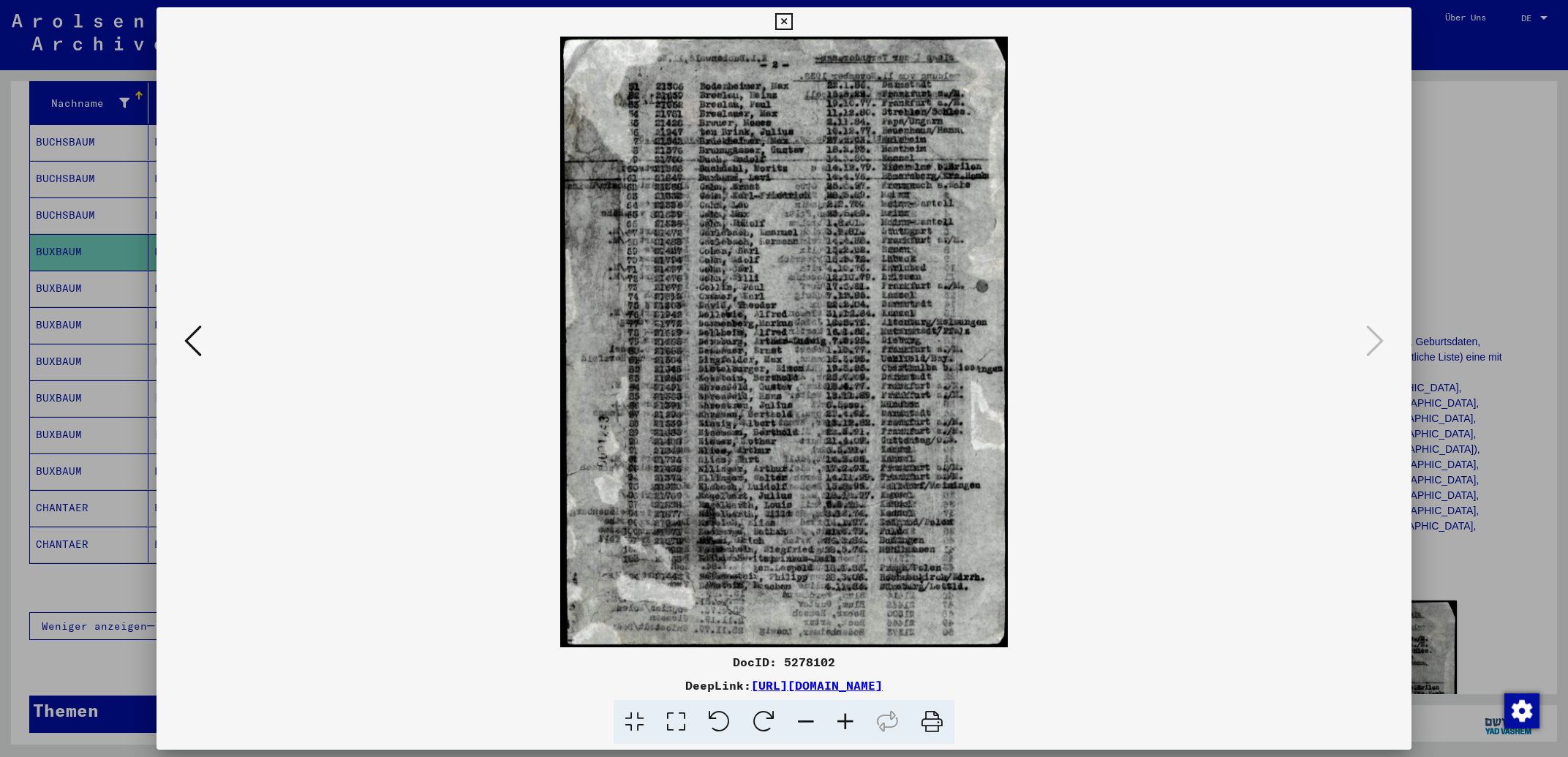
click at [188, 345] on icon at bounding box center [193, 340] width 17 height 35
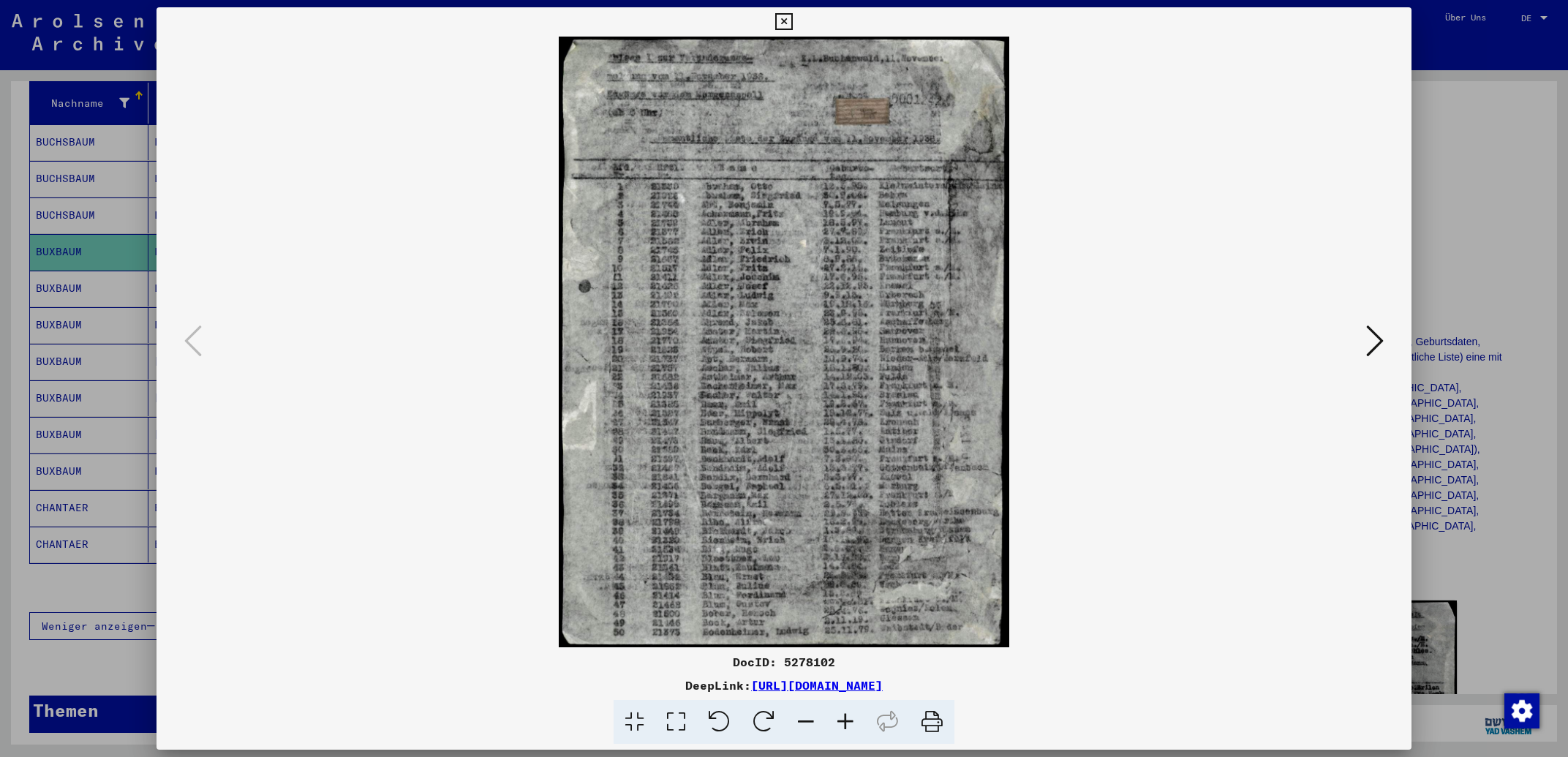
click at [792, 24] on icon at bounding box center [783, 22] width 17 height 17
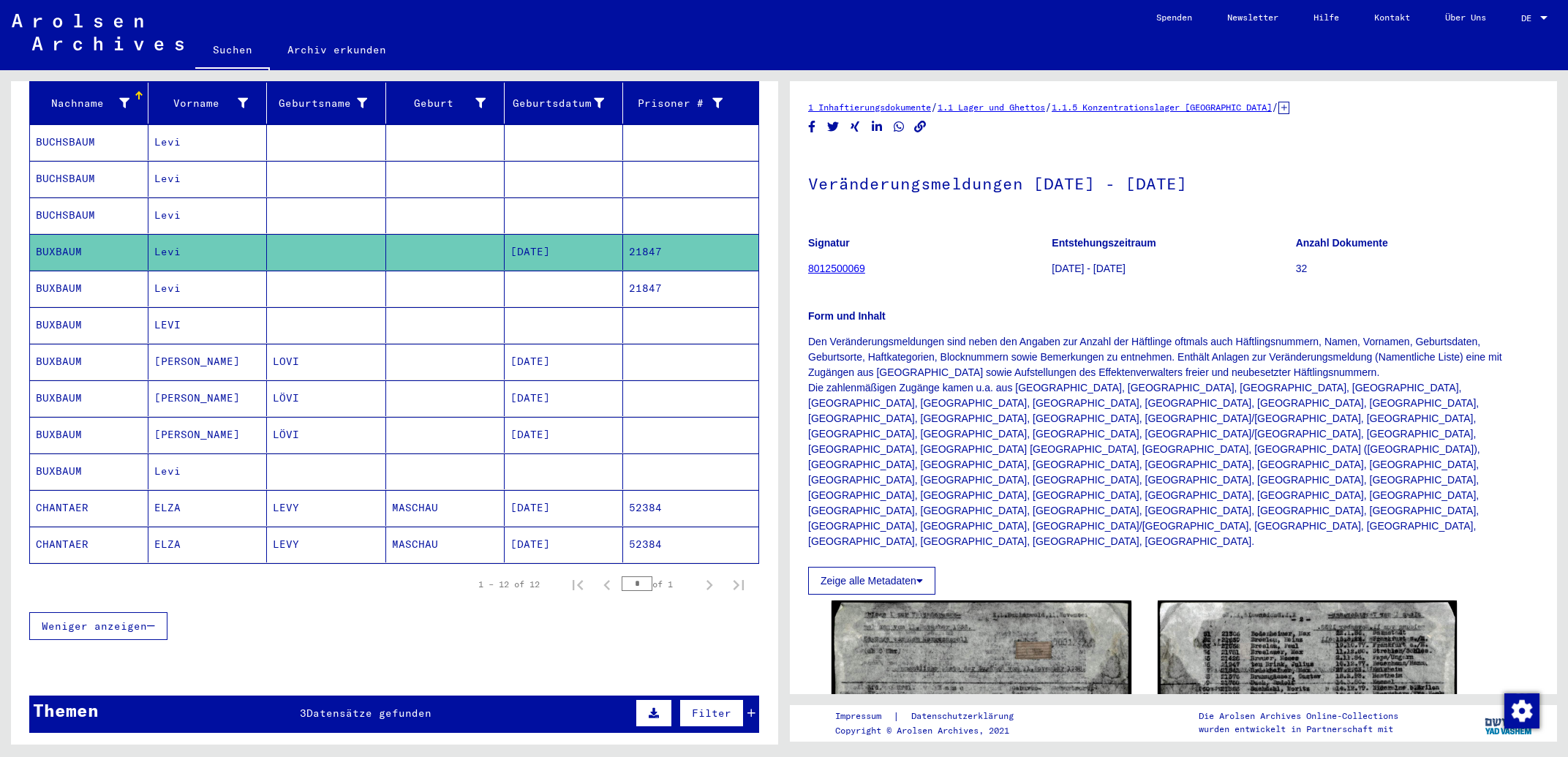
click at [640, 321] on mat-cell at bounding box center [690, 325] width 135 height 36
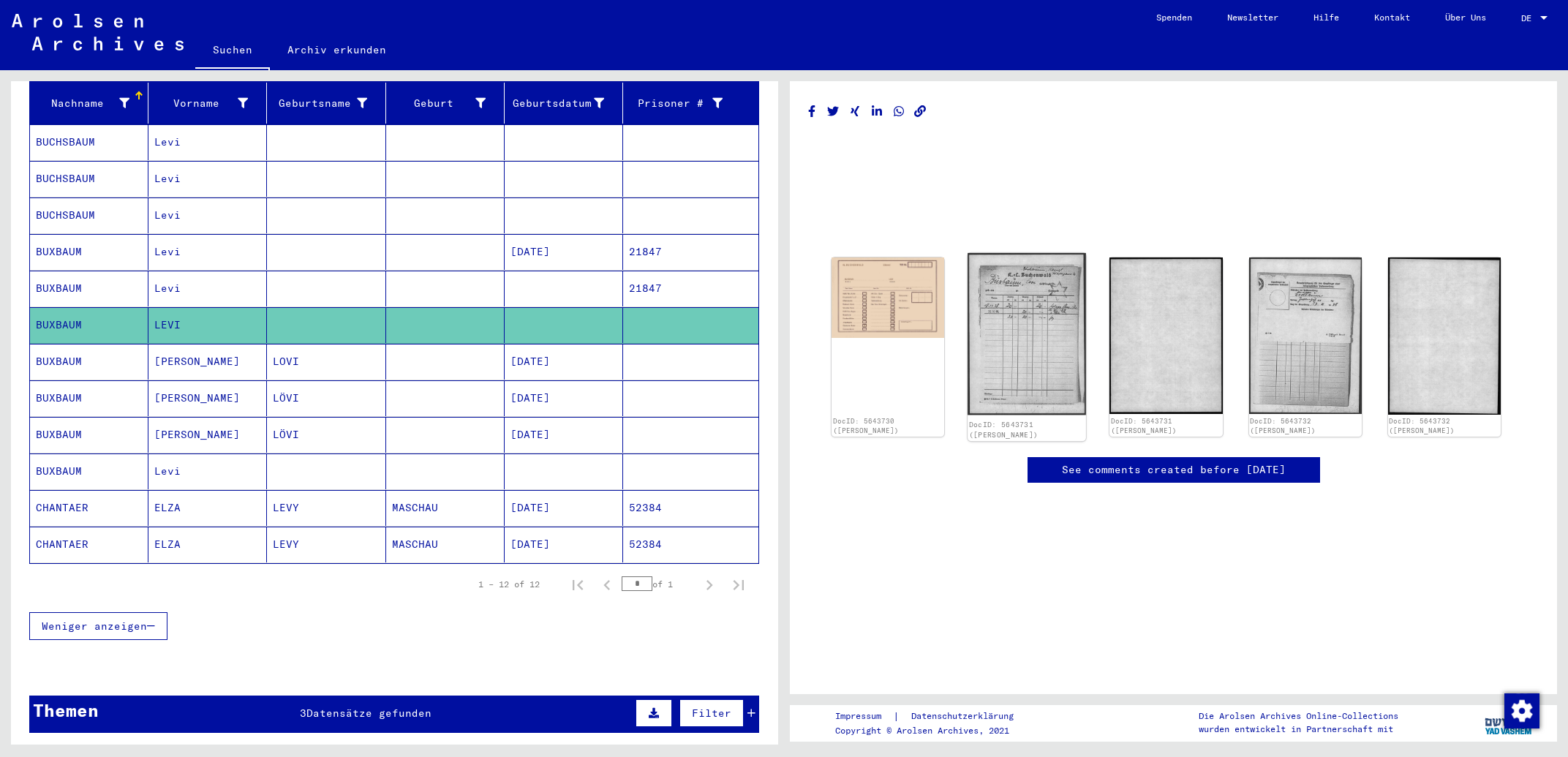
click at [994, 377] on img at bounding box center [1027, 334] width 119 height 162
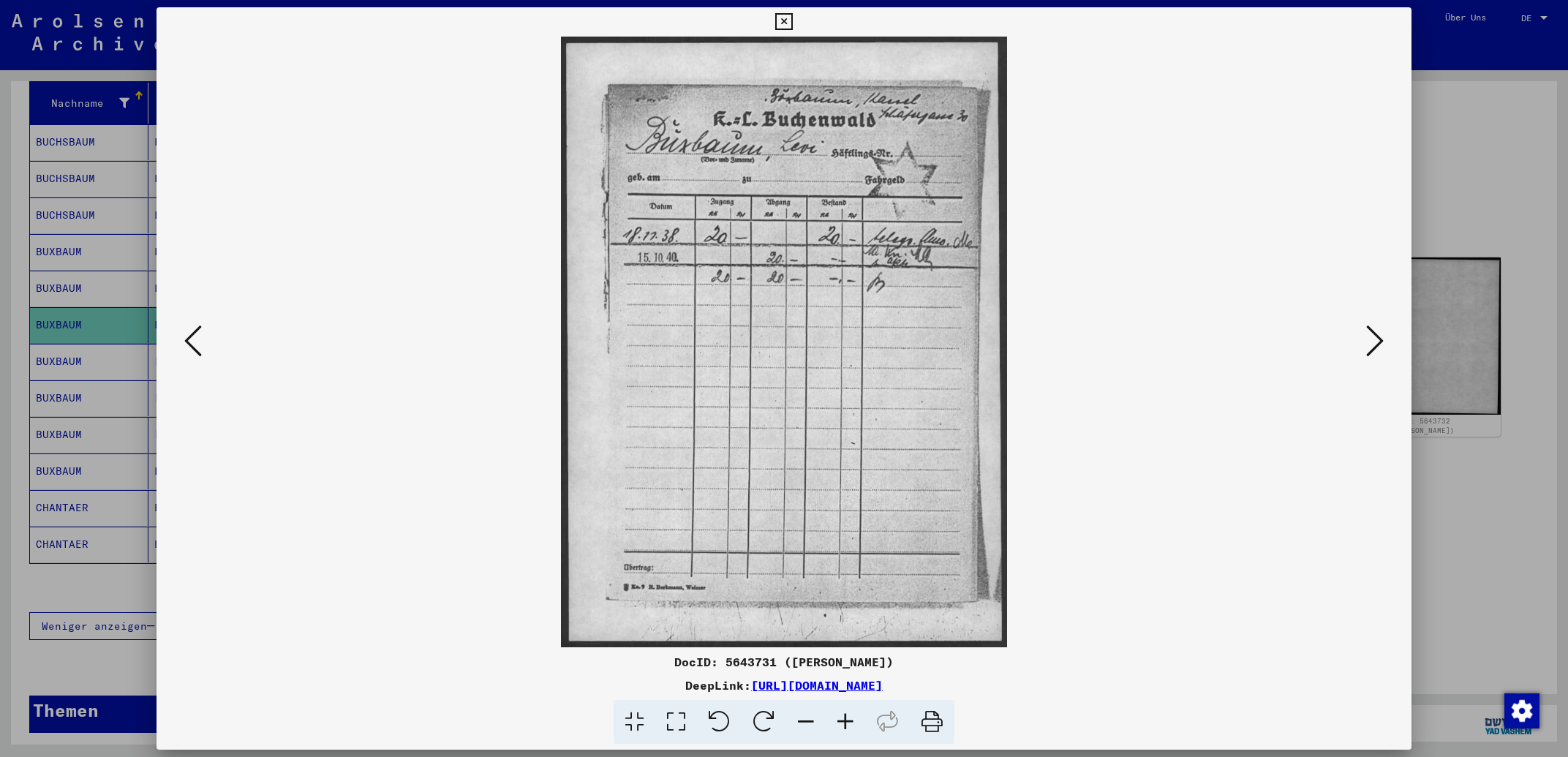
click at [792, 21] on icon at bounding box center [783, 22] width 17 height 17
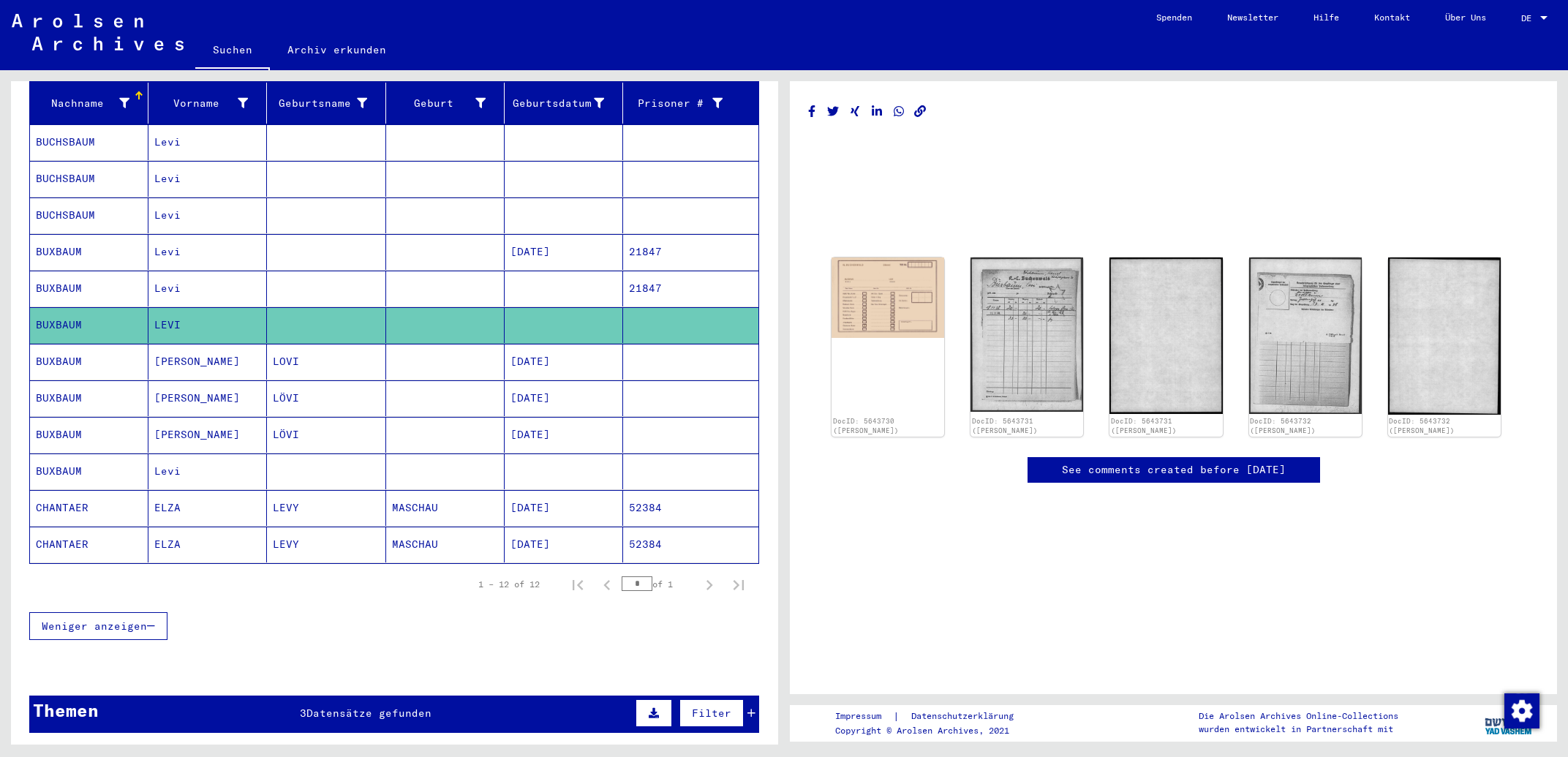
click at [554, 245] on mat-cell "[DATE]" at bounding box center [563, 253] width 119 height 36
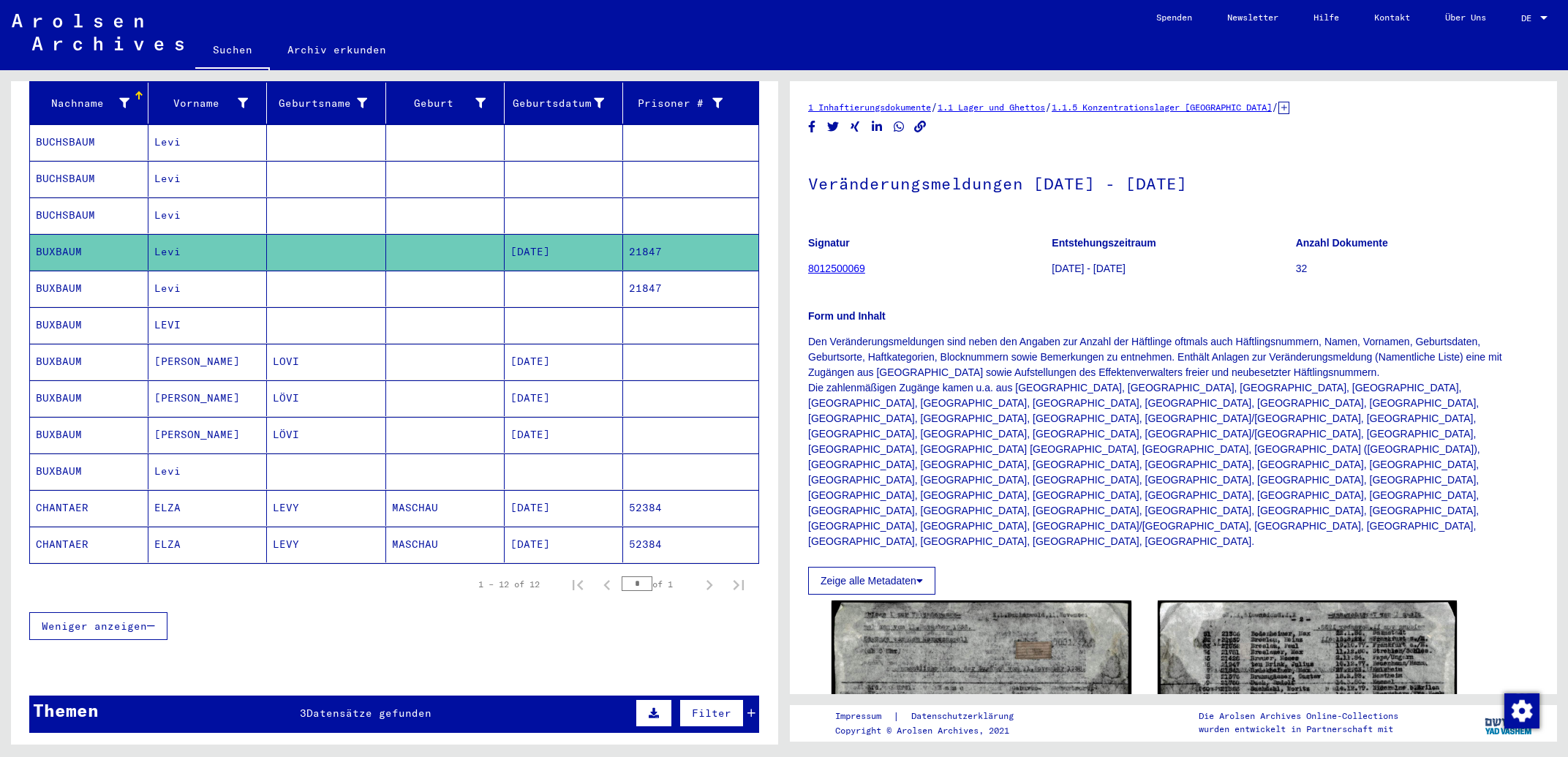
click at [546, 279] on mat-cell at bounding box center [563, 289] width 119 height 36
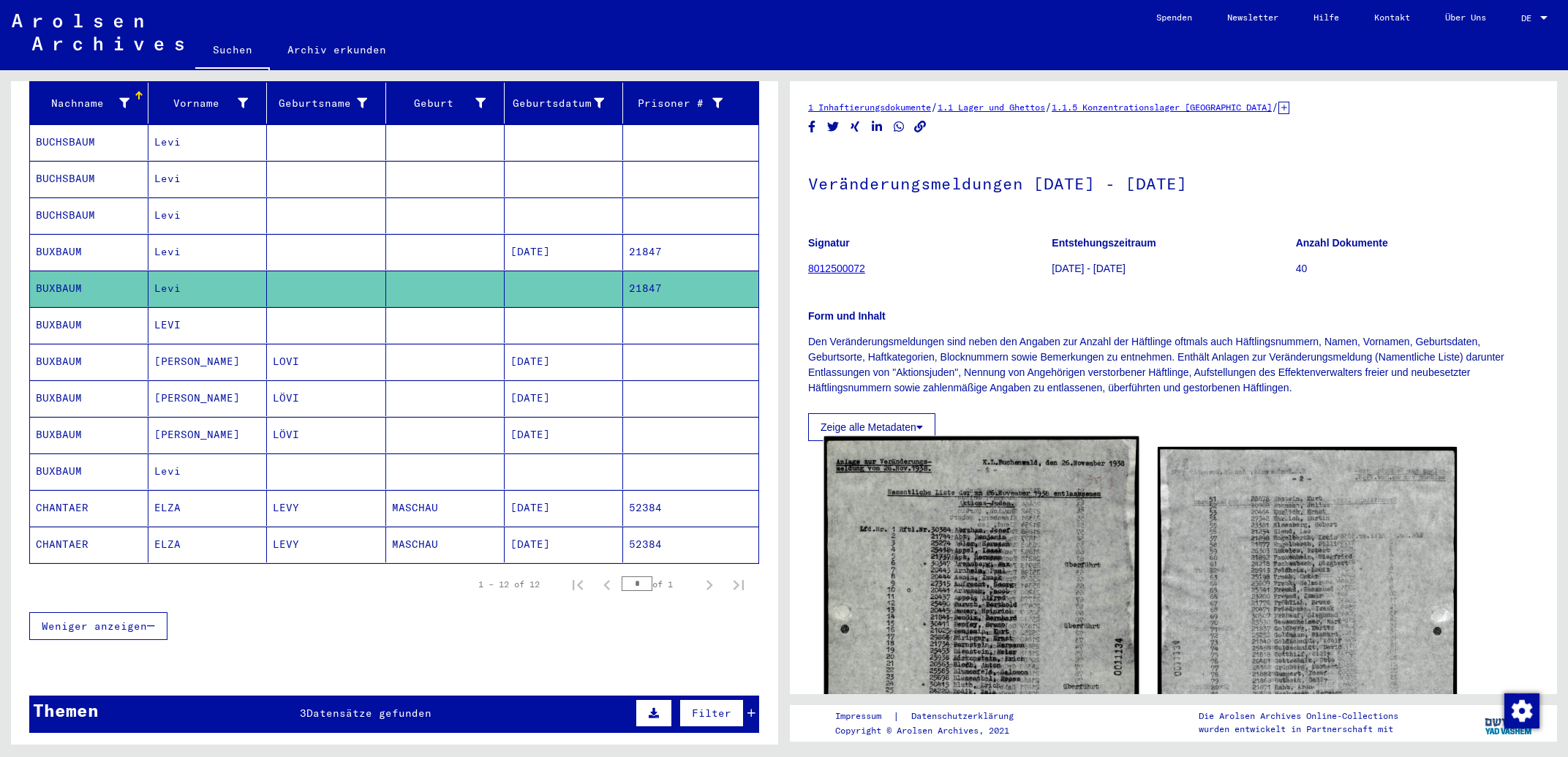
click at [1046, 507] on img at bounding box center [981, 652] width 314 height 431
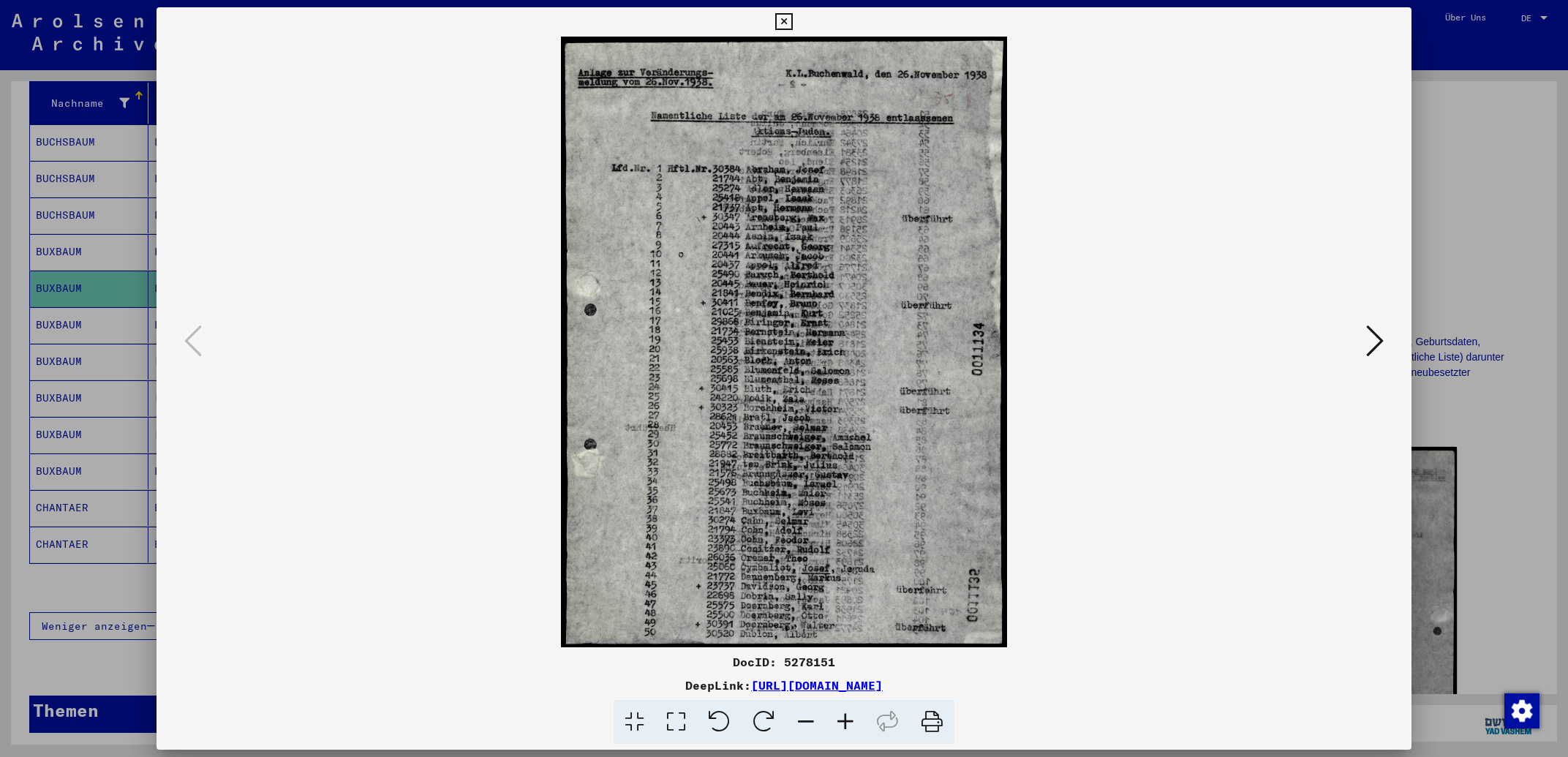
drag, startPoint x: 1051, startPoint y: 692, endPoint x: 607, endPoint y: 687, distance: 444.0
click at [607, 687] on div "DeepLink: [URL][DOMAIN_NAME]" at bounding box center [784, 685] width 1255 height 17
copy link "[URL][DOMAIN_NAME]"
click at [792, 21] on icon at bounding box center [783, 22] width 17 height 17
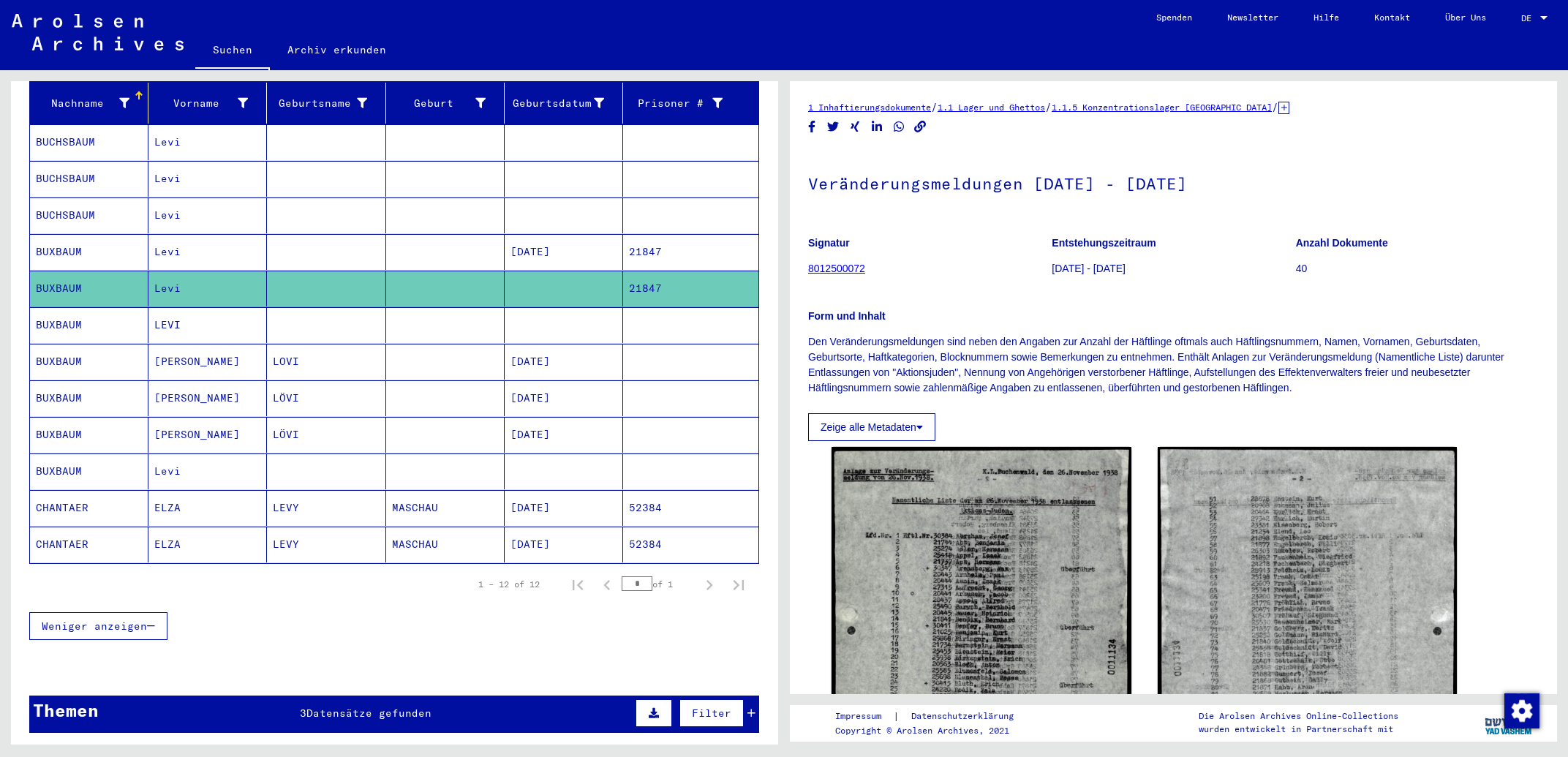
click at [649, 238] on mat-cell "21847" at bounding box center [690, 253] width 135 height 36
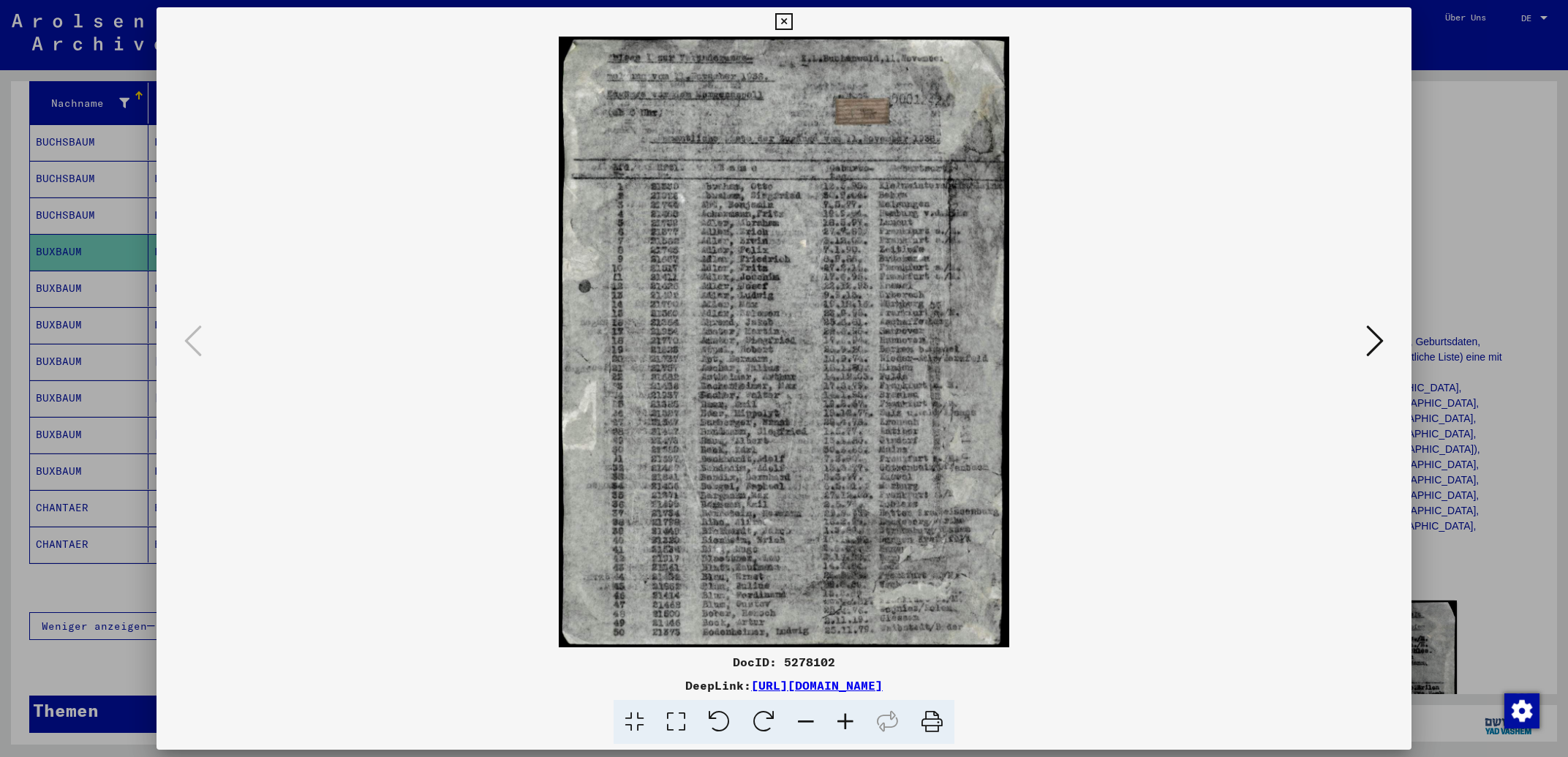
click at [1377, 332] on icon at bounding box center [1374, 340] width 17 height 35
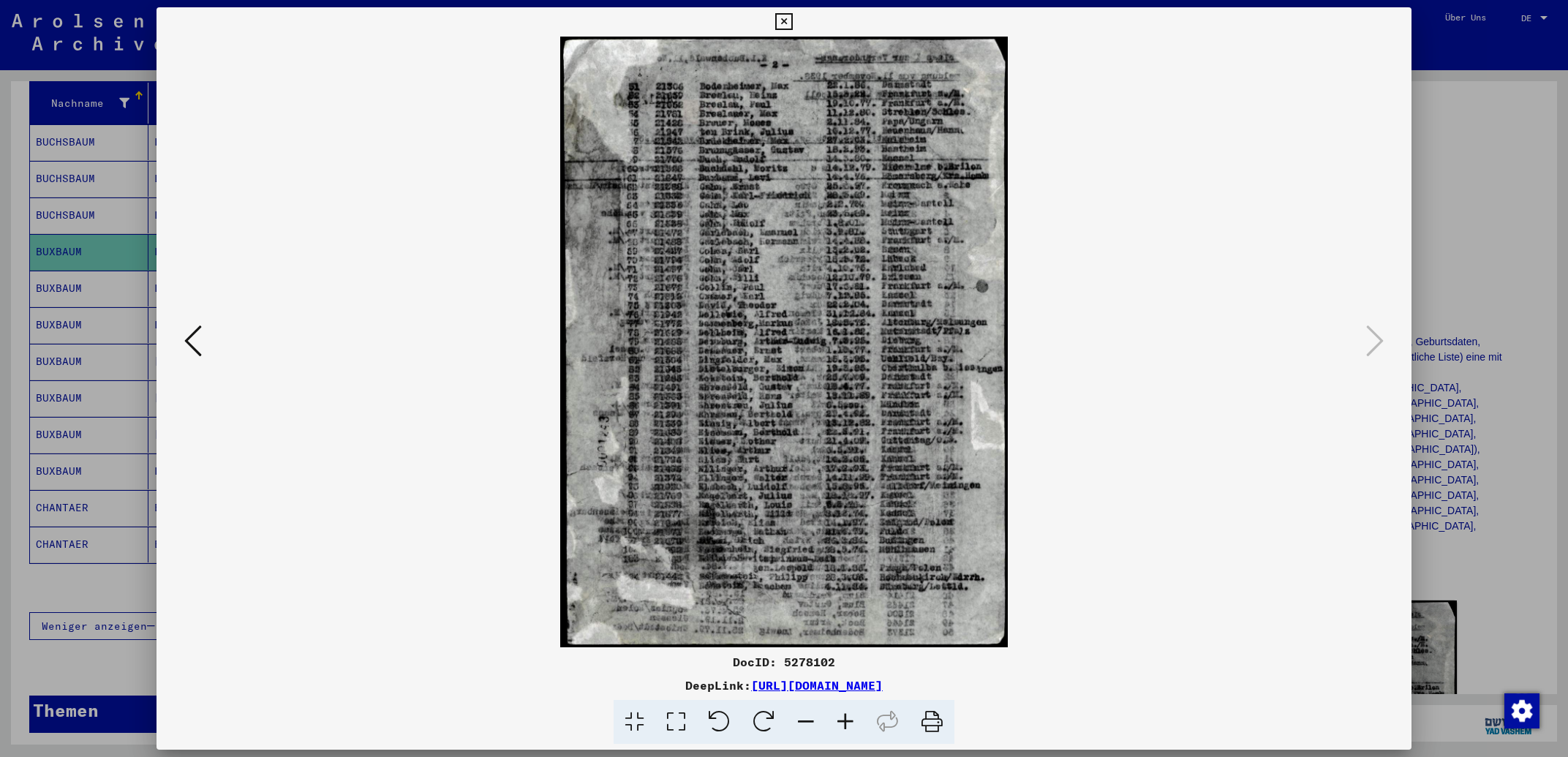
click at [792, 23] on icon at bounding box center [783, 22] width 17 height 17
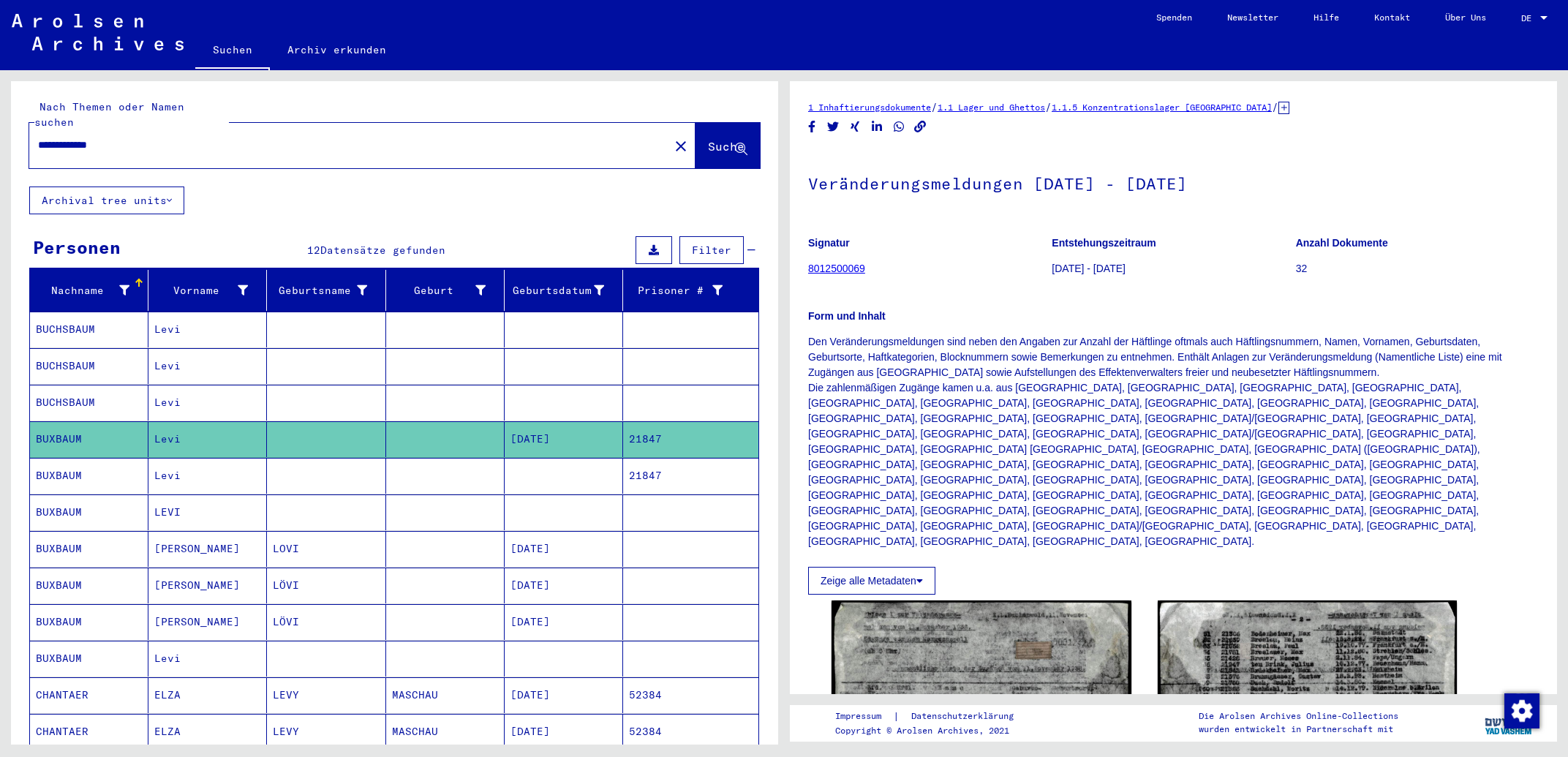
drag, startPoint x: 176, startPoint y: 127, endPoint x: 0, endPoint y: 124, distance: 176.0
click at [38, 138] on input "**********" at bounding box center [349, 145] width 623 height 15
type input "**********"
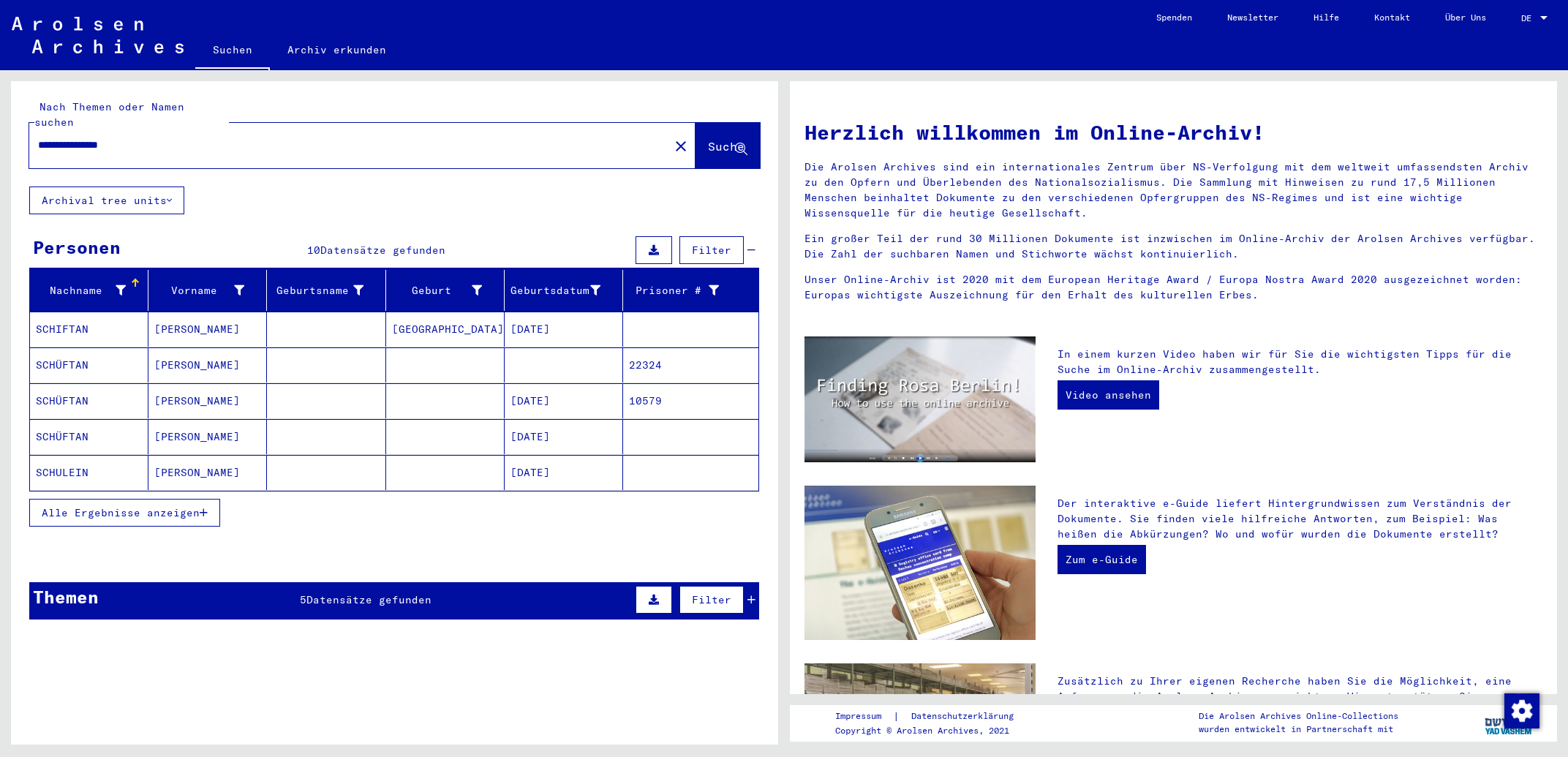
click at [213, 499] on button "Alle Ergebnisse anzeigen" at bounding box center [124, 513] width 191 height 28
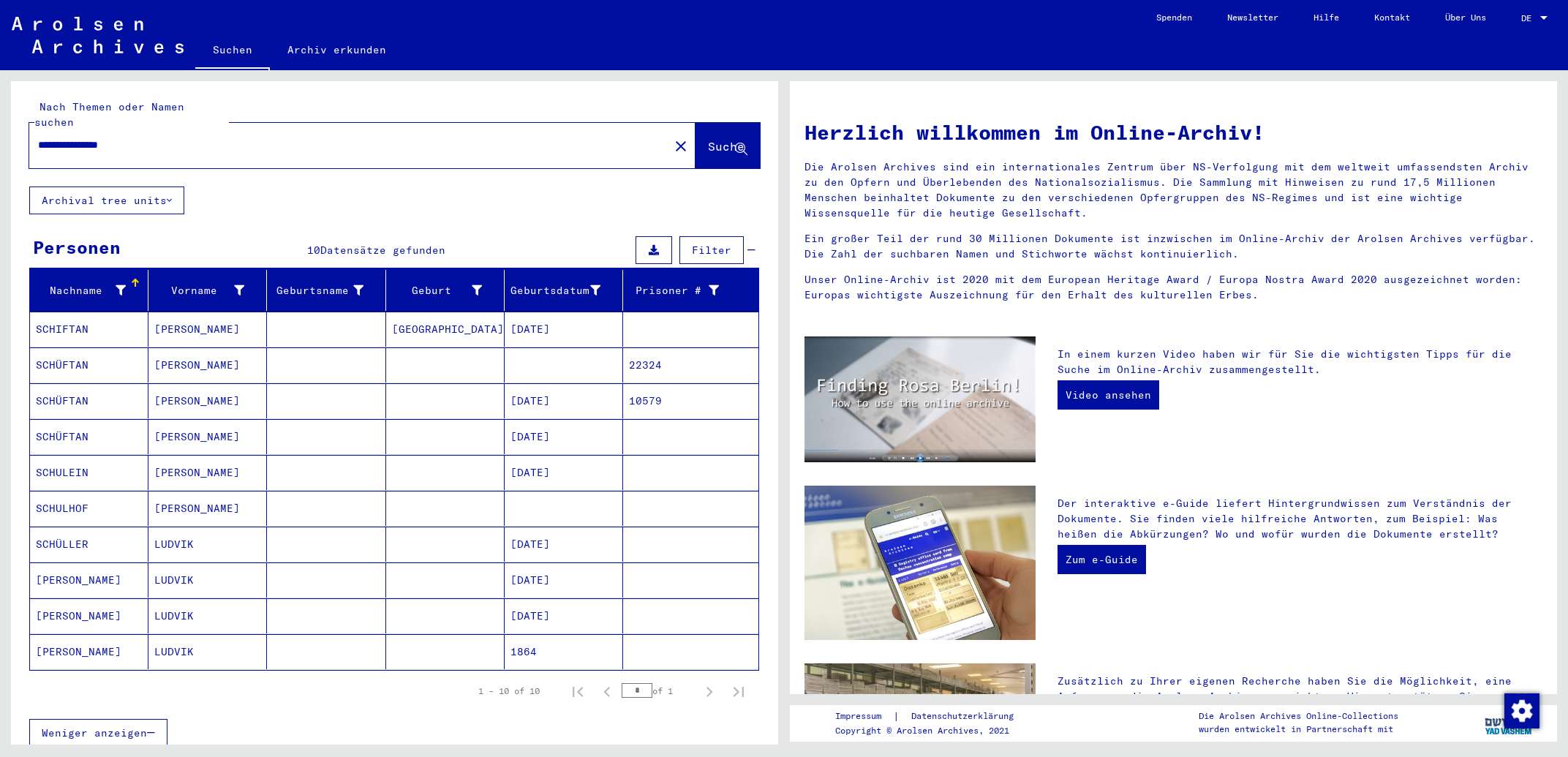
click at [564, 387] on mat-cell "[DATE]" at bounding box center [563, 400] width 119 height 35
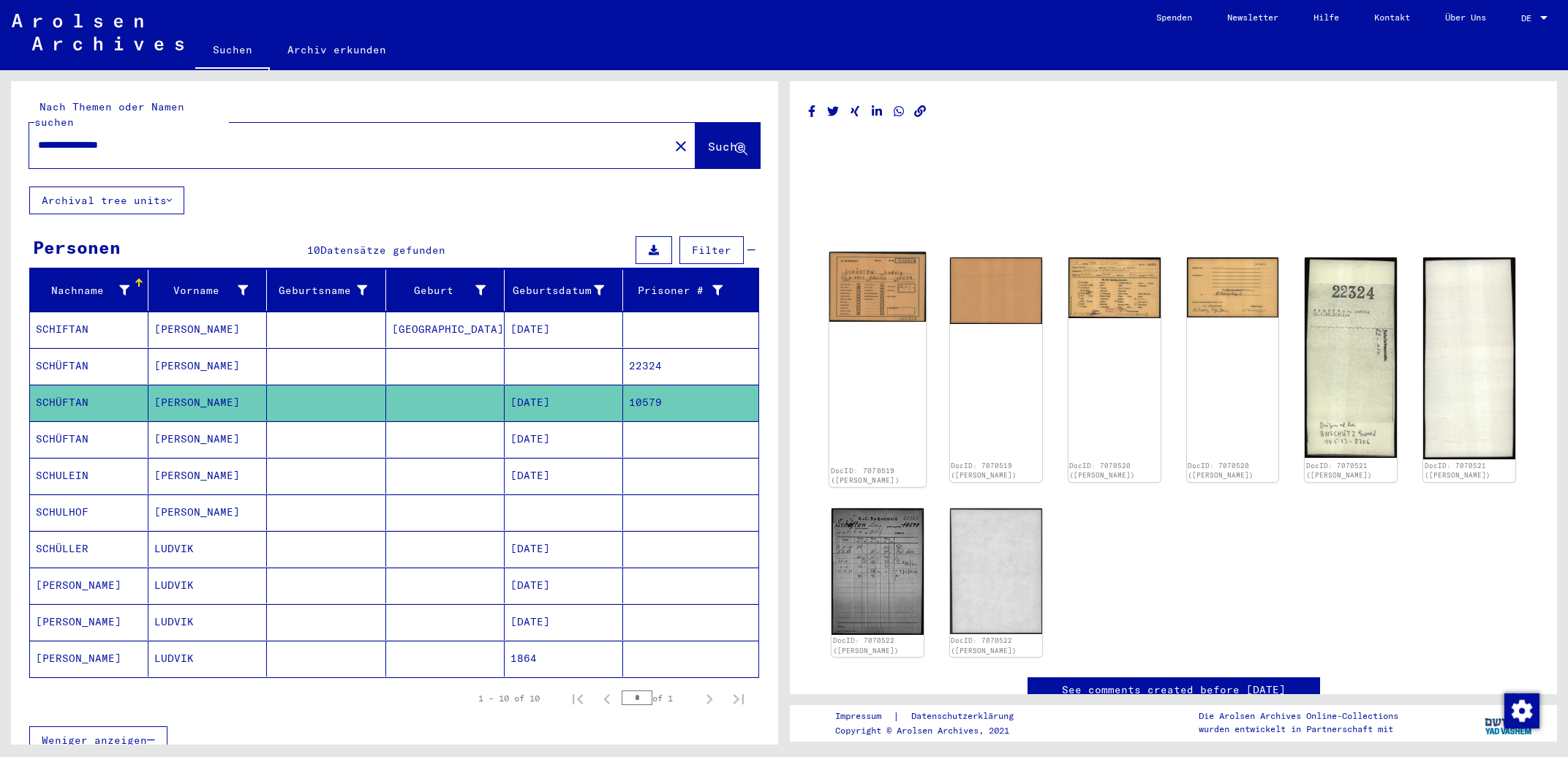
click at [892, 294] on img at bounding box center [877, 288] width 97 height 71
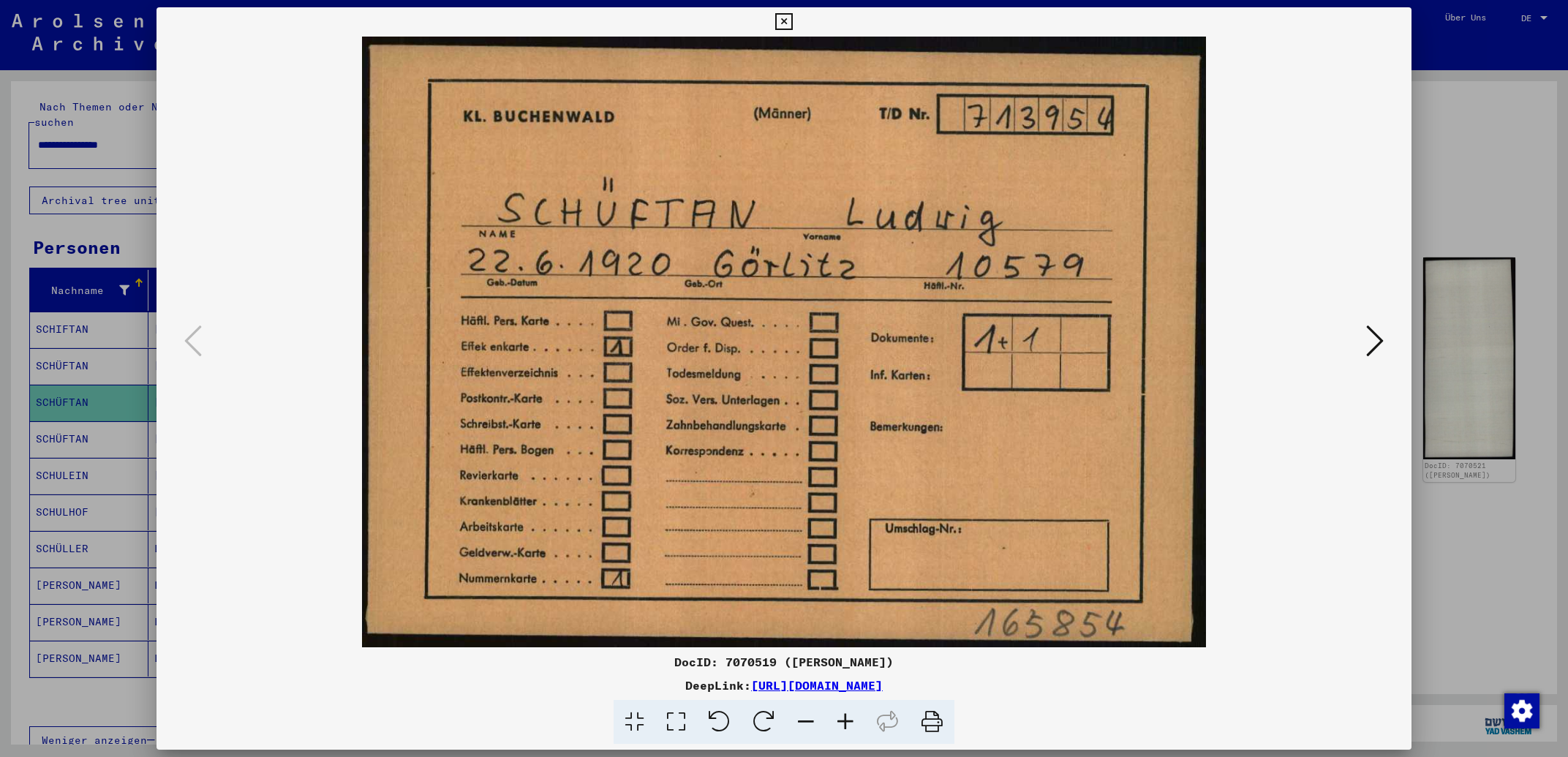
click at [1372, 350] on icon at bounding box center [1374, 340] width 17 height 35
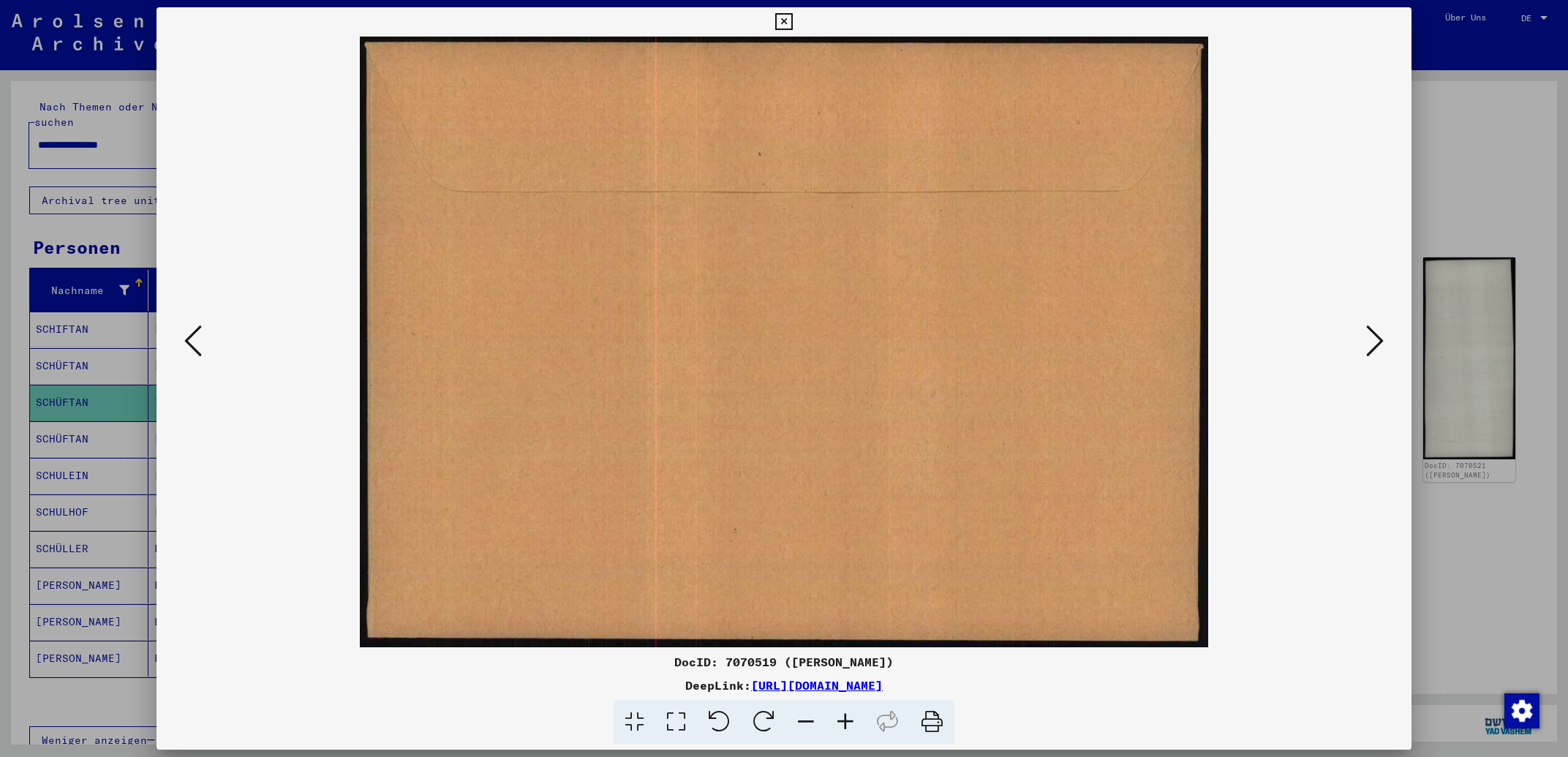
click at [1372, 350] on icon at bounding box center [1374, 340] width 17 height 35
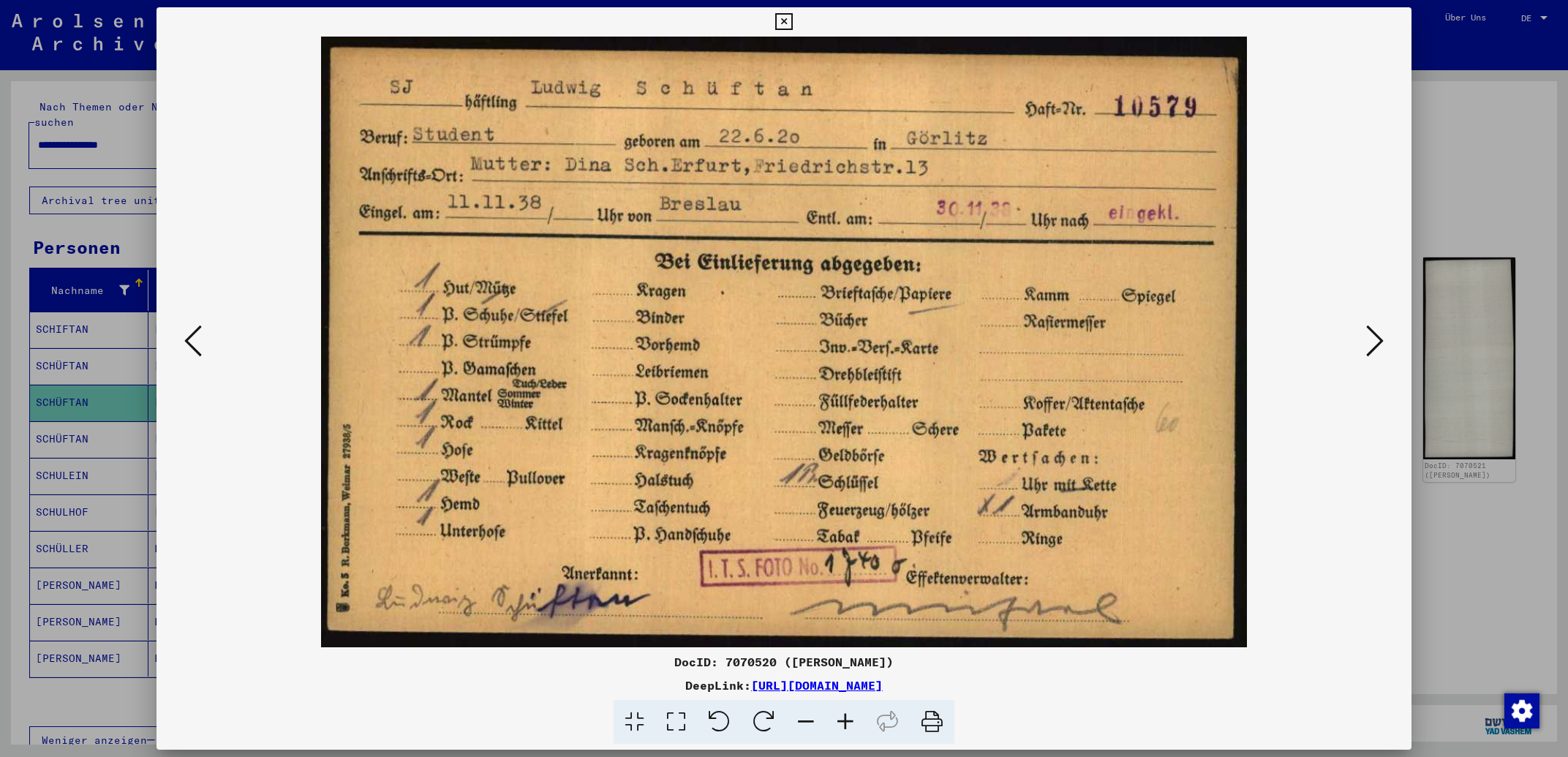
click at [1372, 350] on icon at bounding box center [1374, 340] width 17 height 35
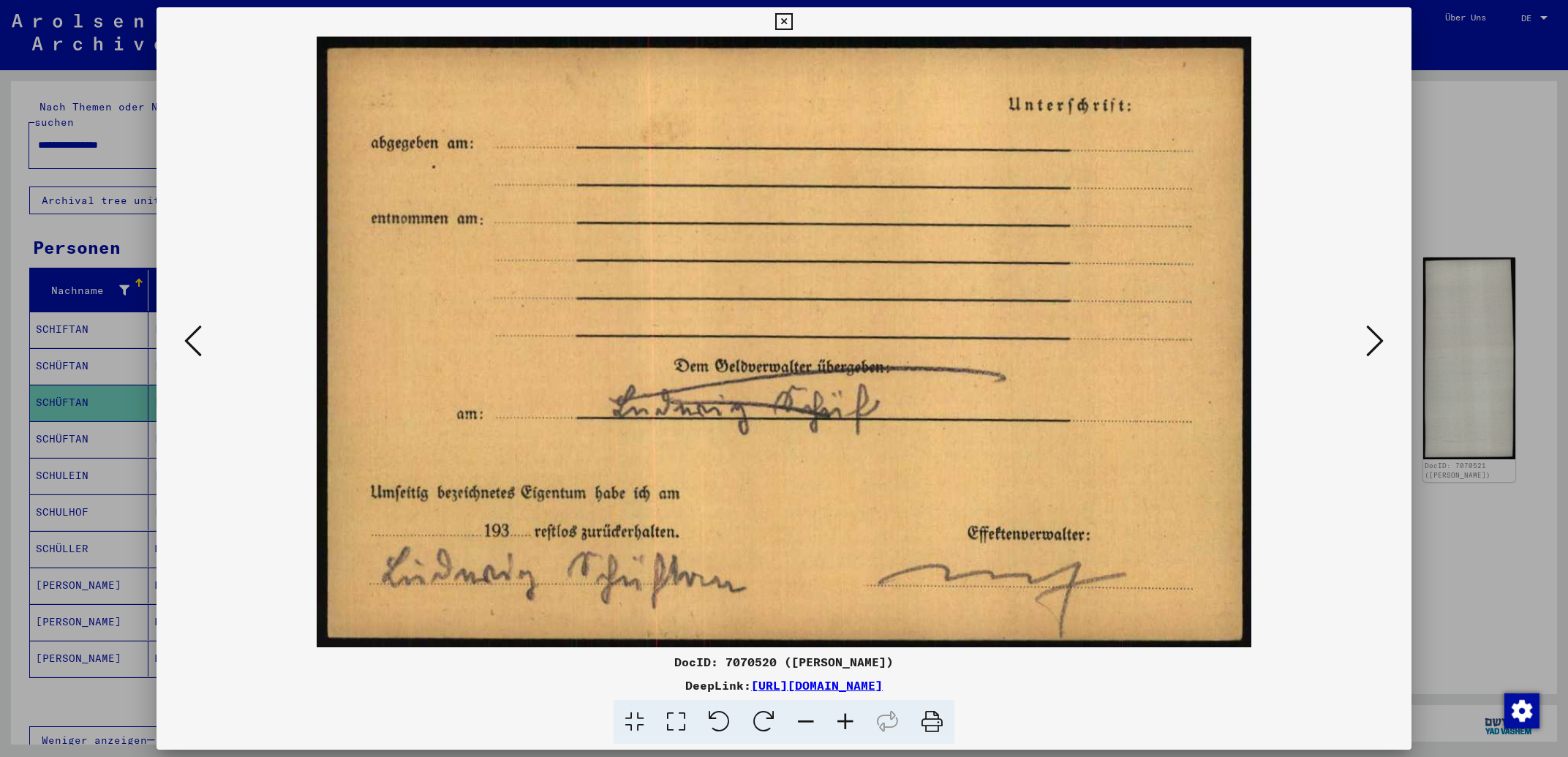
click at [1372, 350] on icon at bounding box center [1374, 340] width 17 height 35
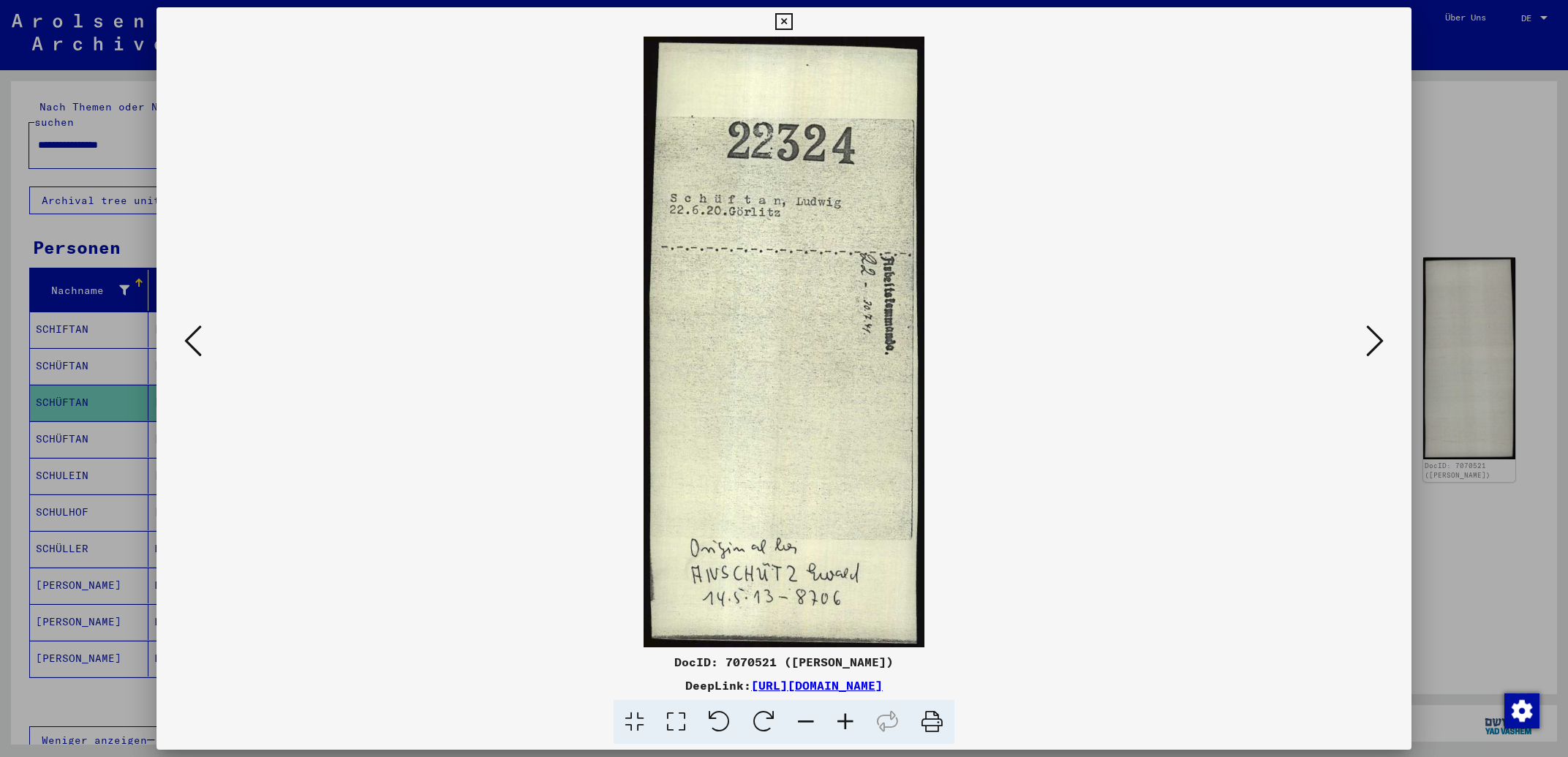
click at [1372, 350] on icon at bounding box center [1374, 340] width 17 height 35
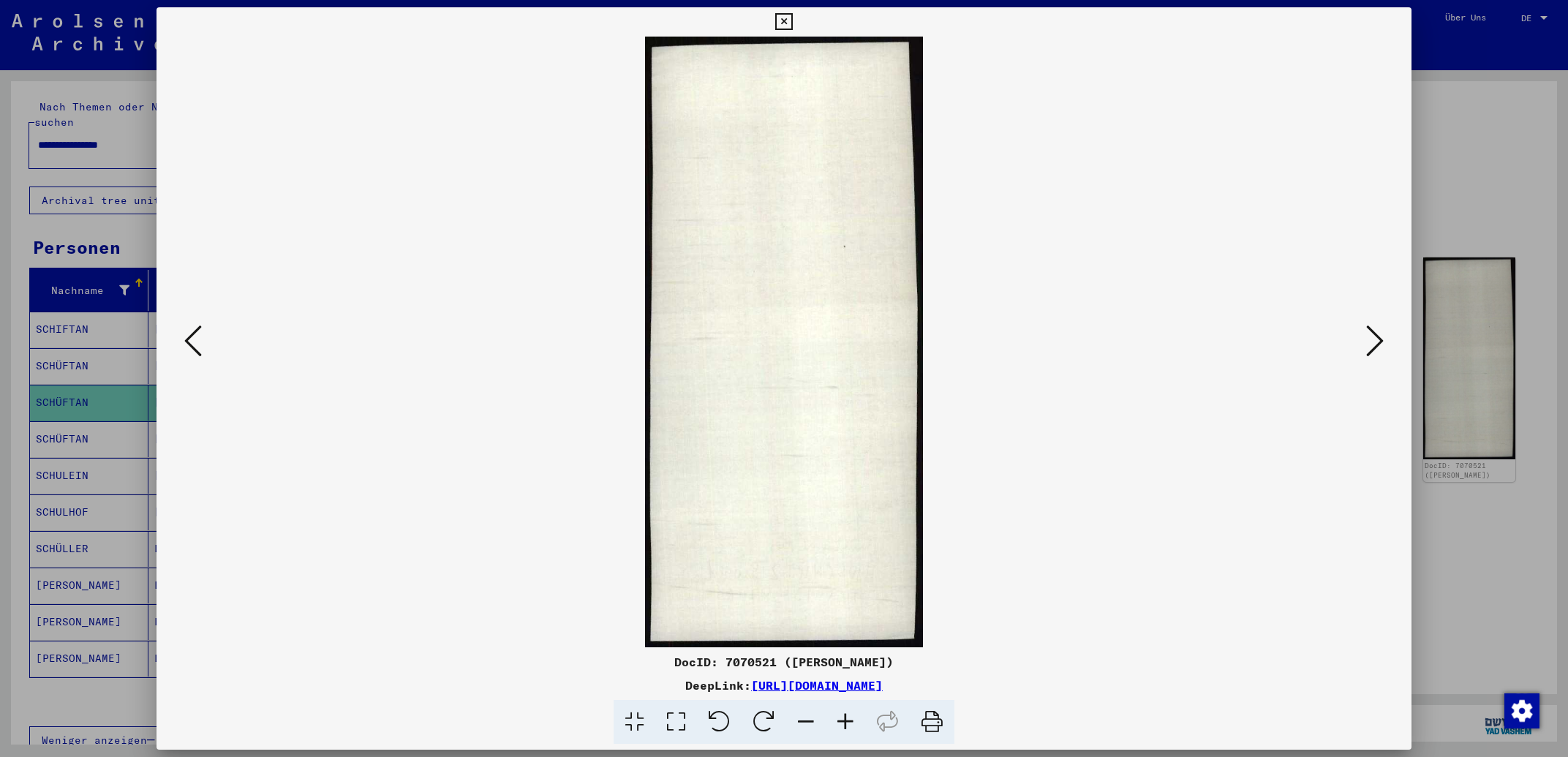
click at [1372, 350] on icon at bounding box center [1374, 340] width 17 height 35
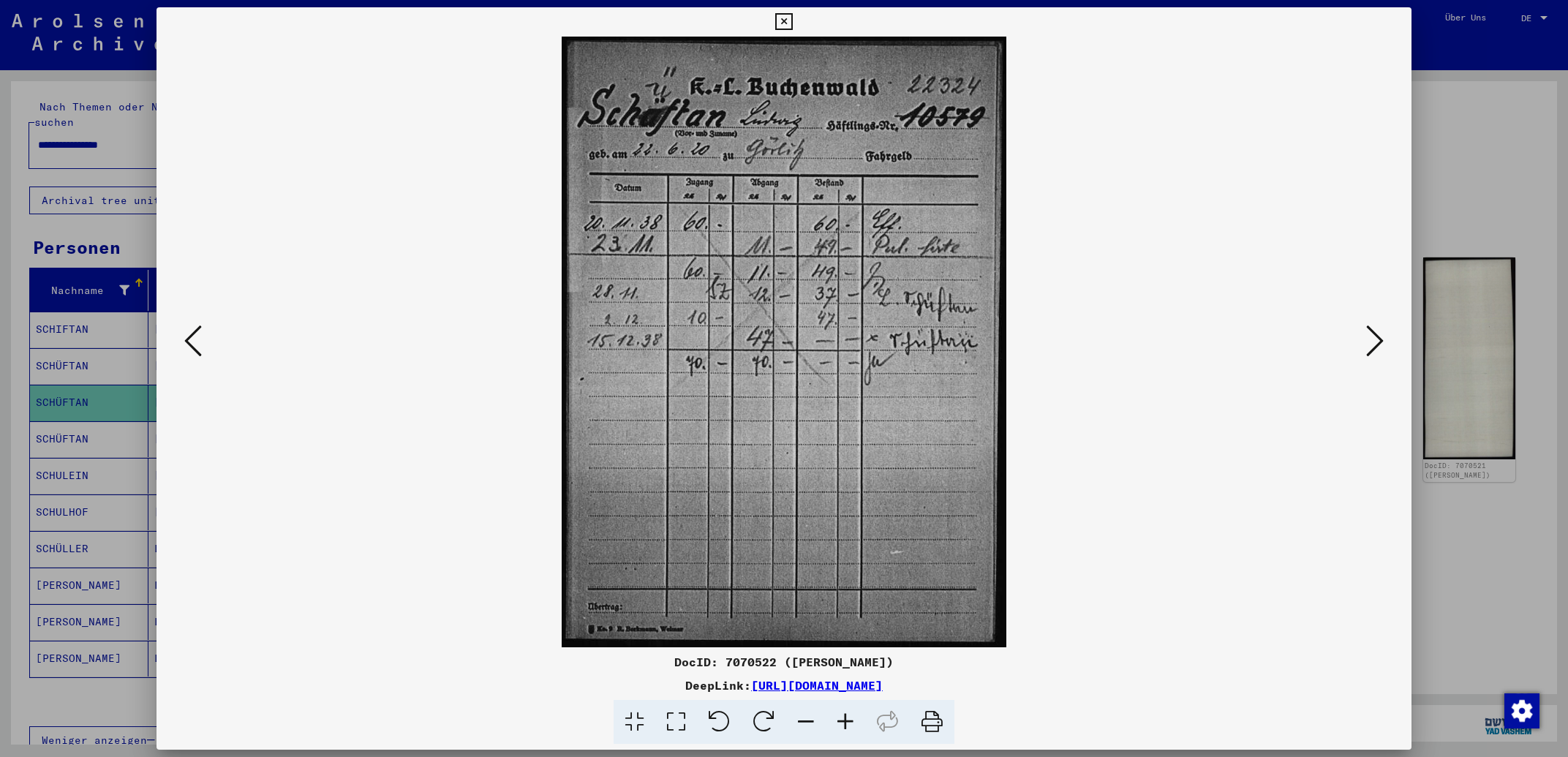
click at [1373, 340] on icon at bounding box center [1374, 340] width 17 height 35
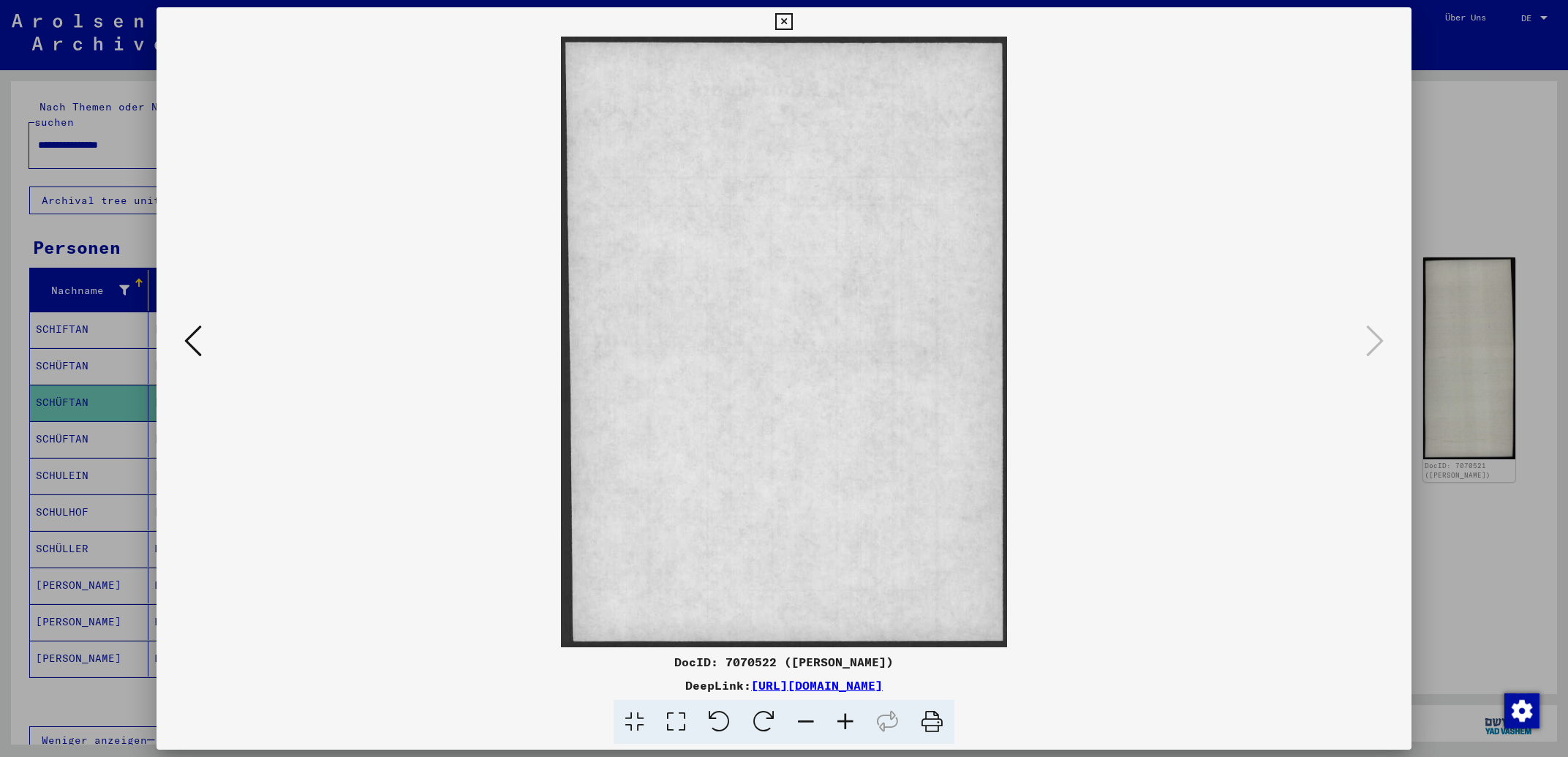
click at [189, 344] on icon at bounding box center [193, 340] width 17 height 35
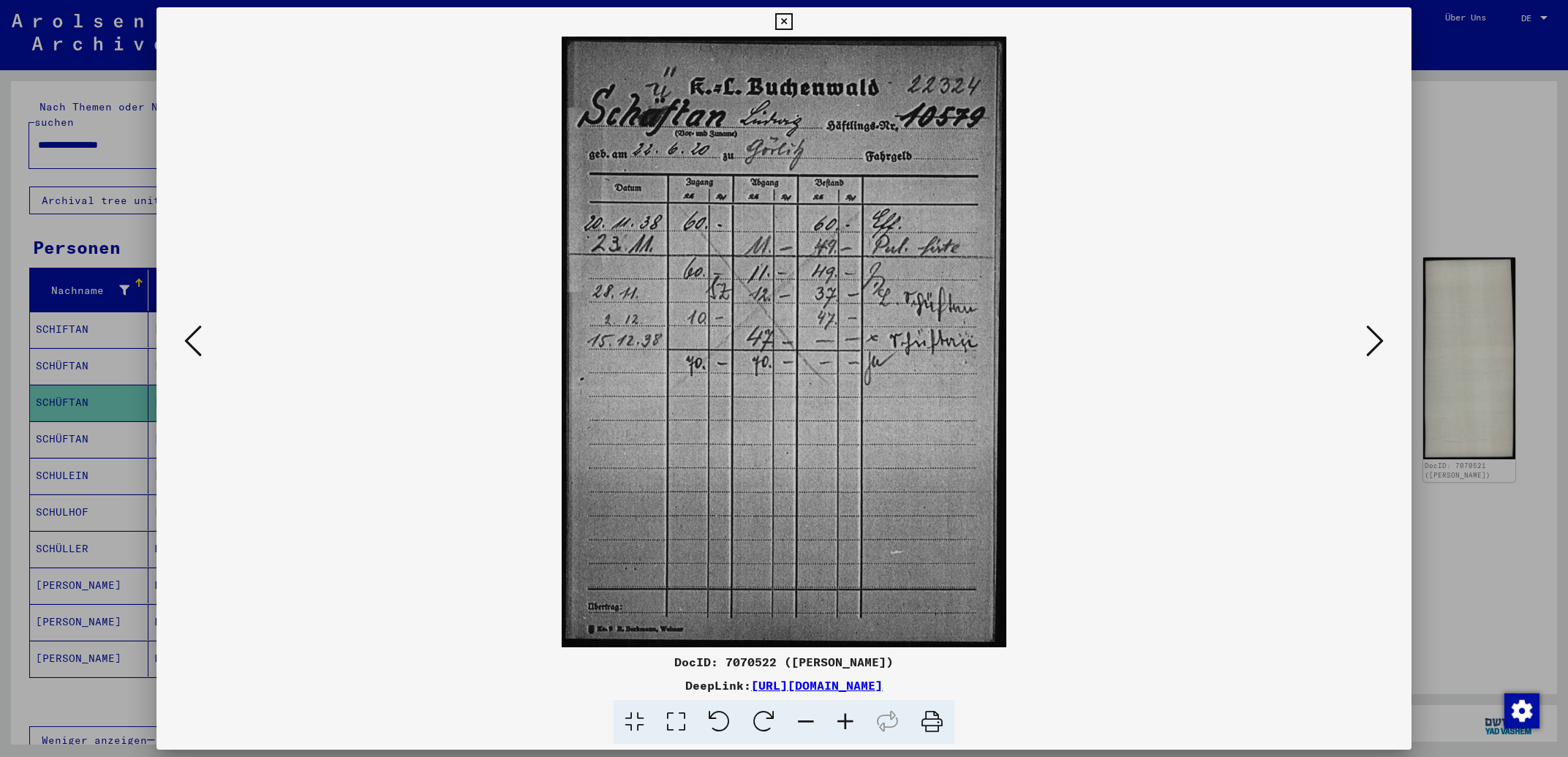
click at [189, 344] on icon at bounding box center [193, 340] width 17 height 35
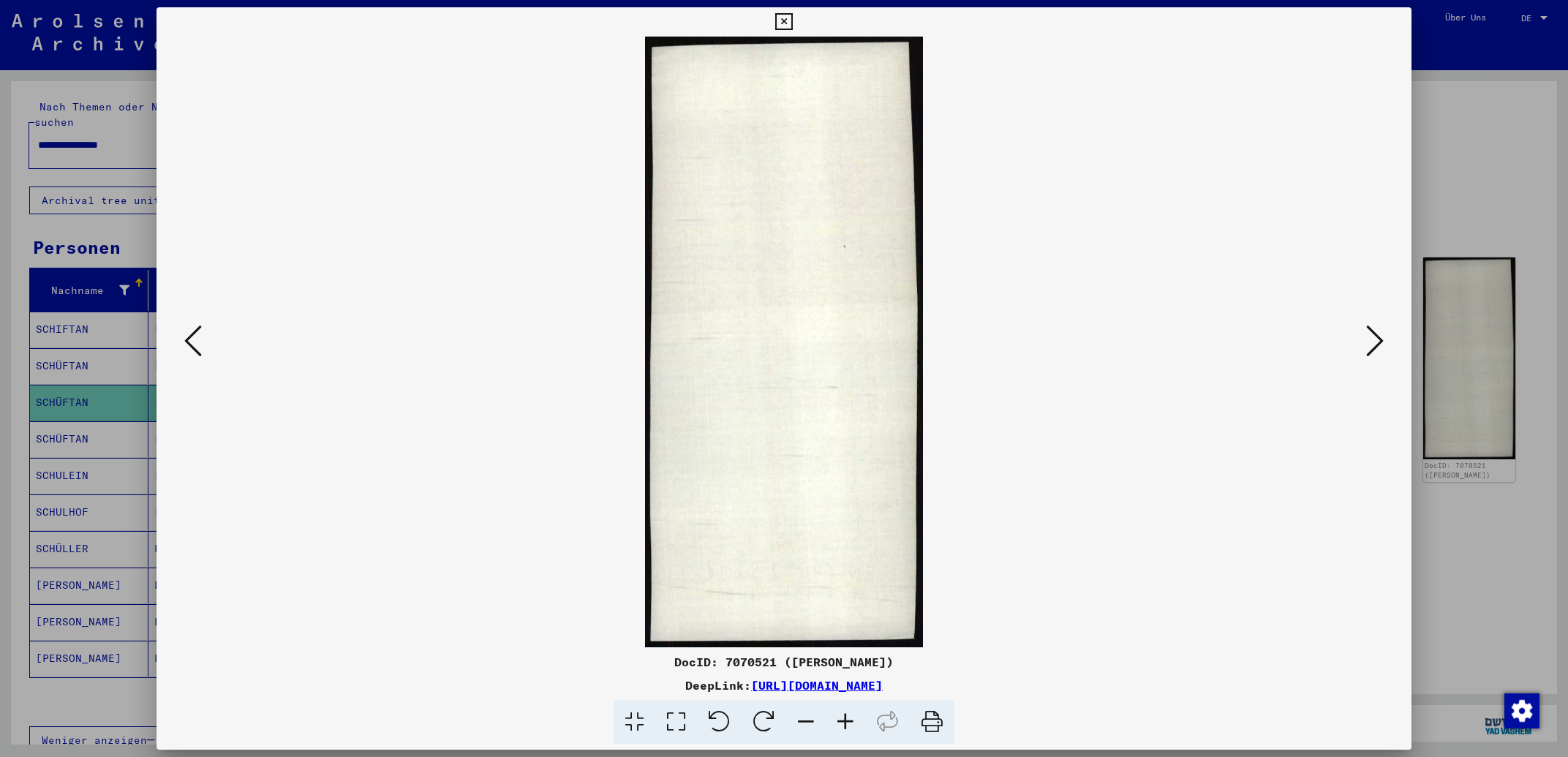
click at [189, 344] on icon at bounding box center [193, 340] width 17 height 35
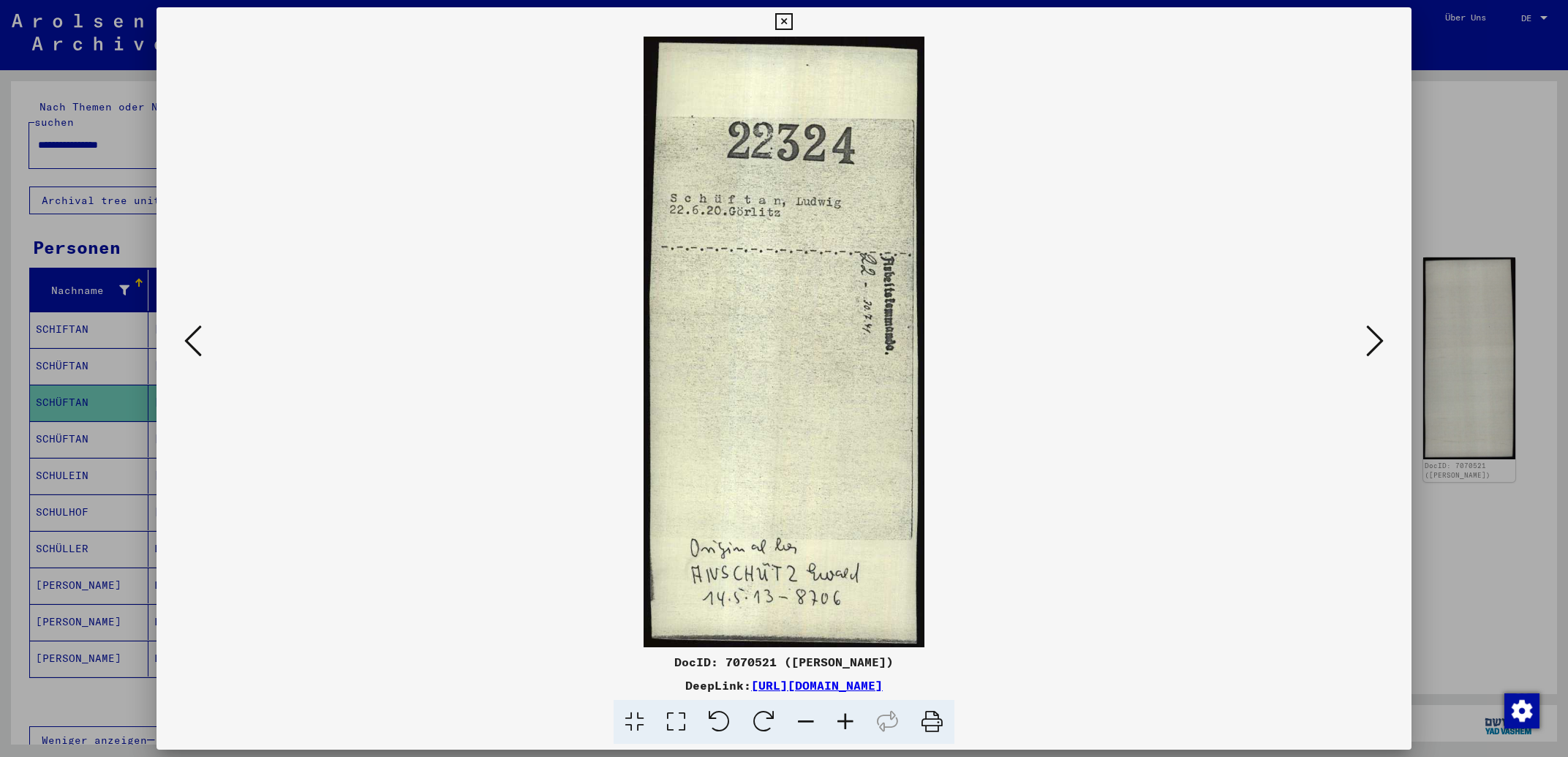
click at [189, 344] on icon at bounding box center [193, 340] width 17 height 35
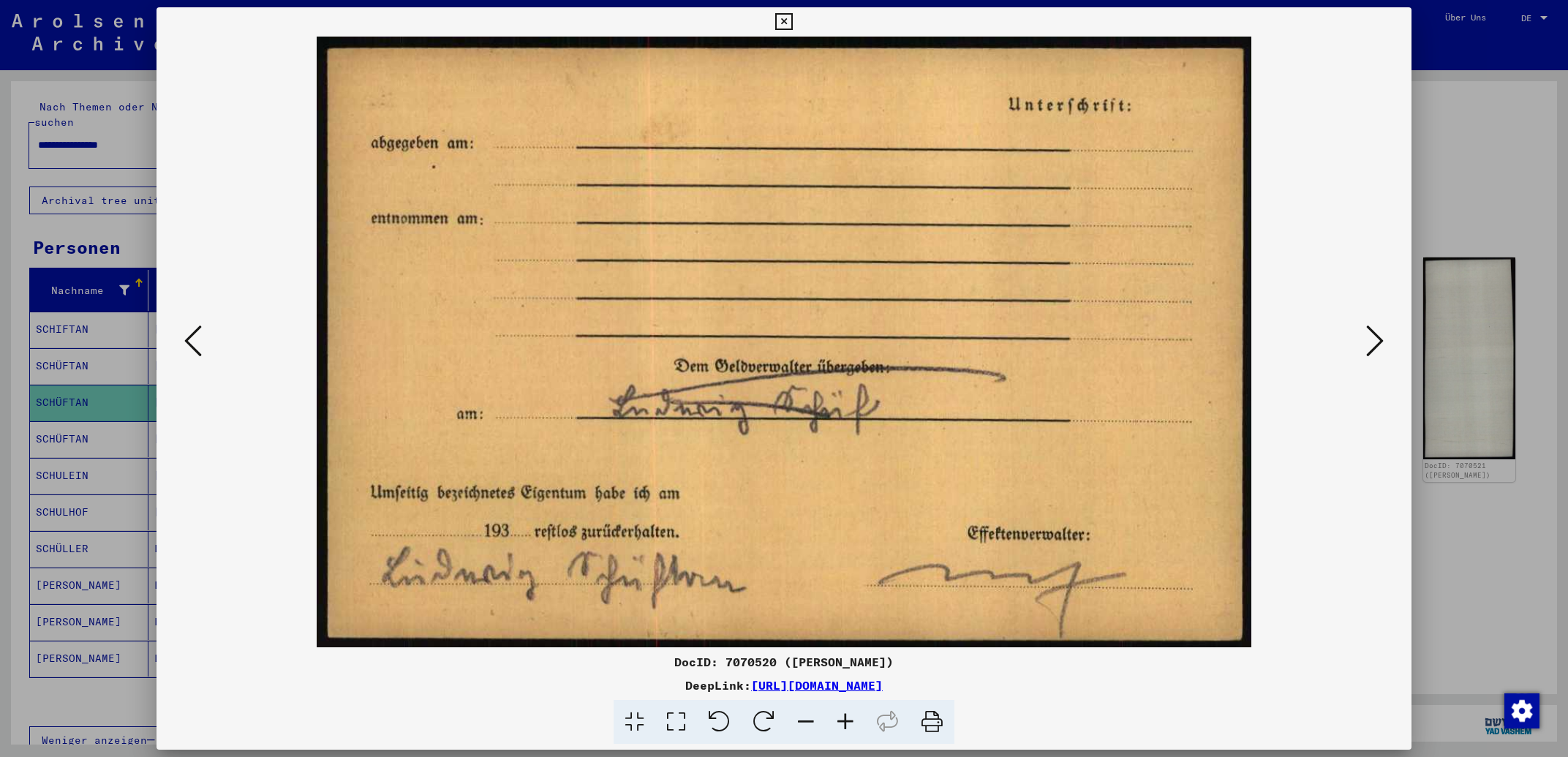
click at [189, 344] on icon at bounding box center [193, 340] width 17 height 35
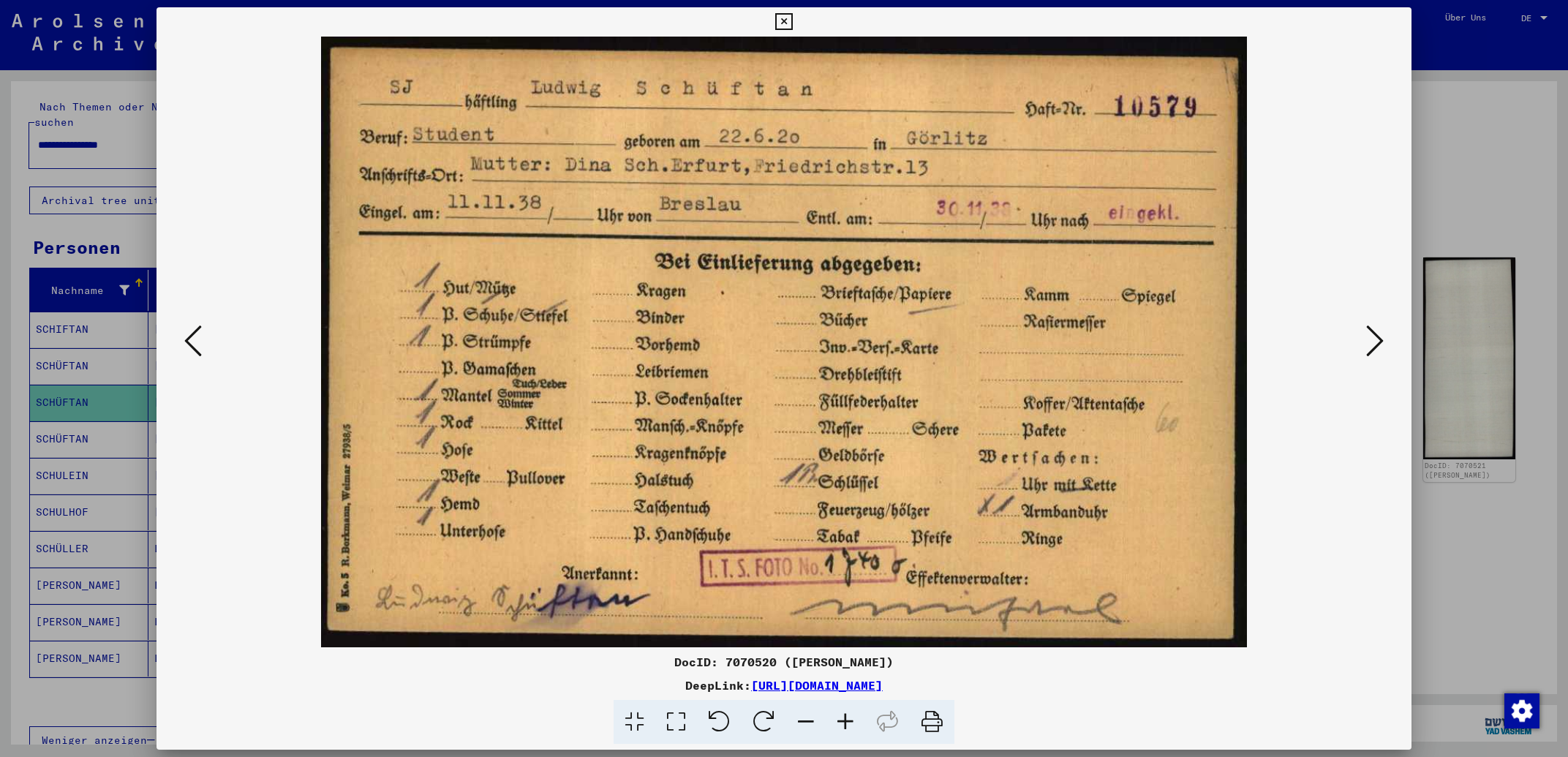
click at [197, 337] on icon at bounding box center [193, 340] width 17 height 35
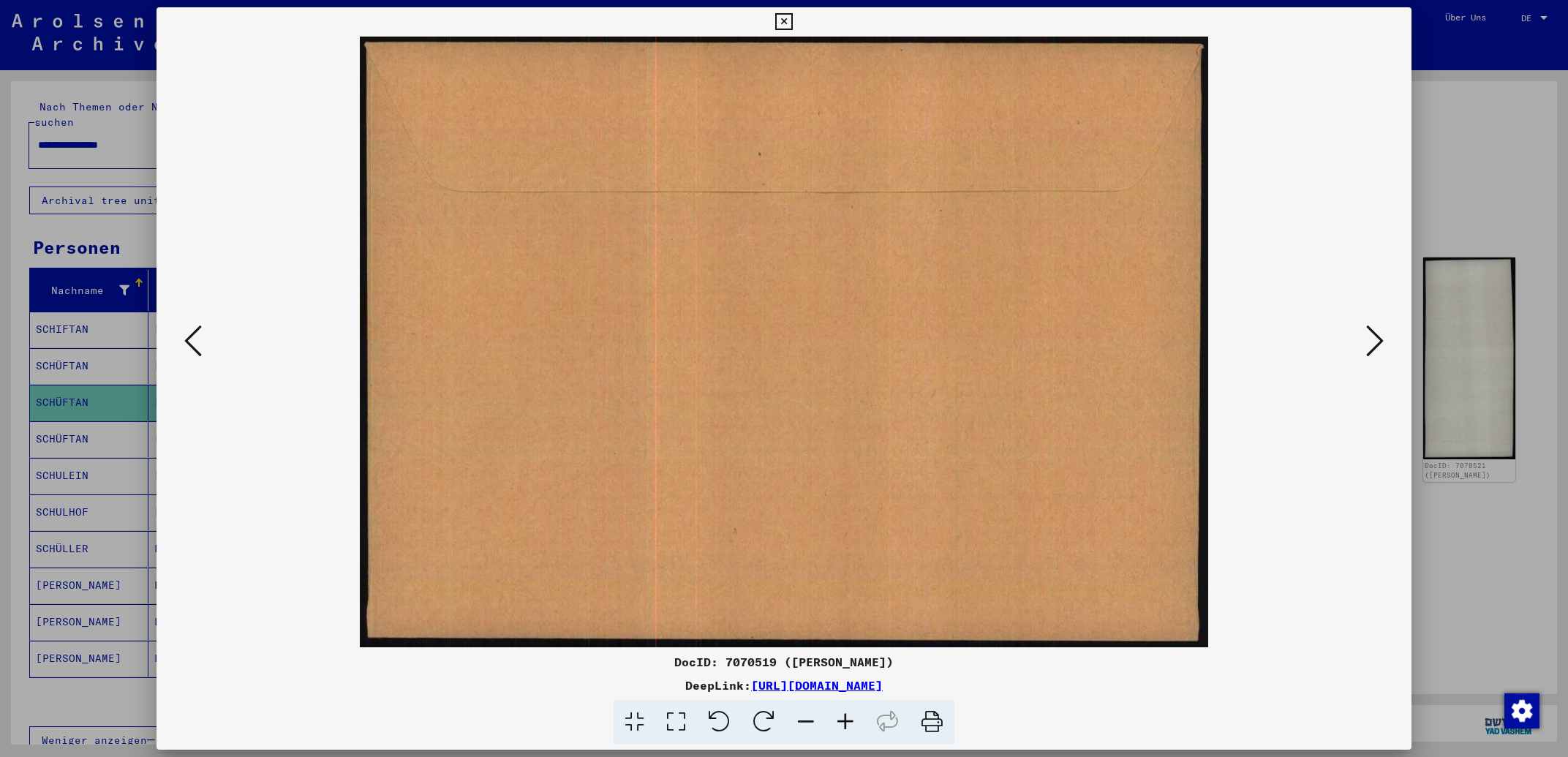
click at [197, 337] on icon at bounding box center [193, 340] width 17 height 35
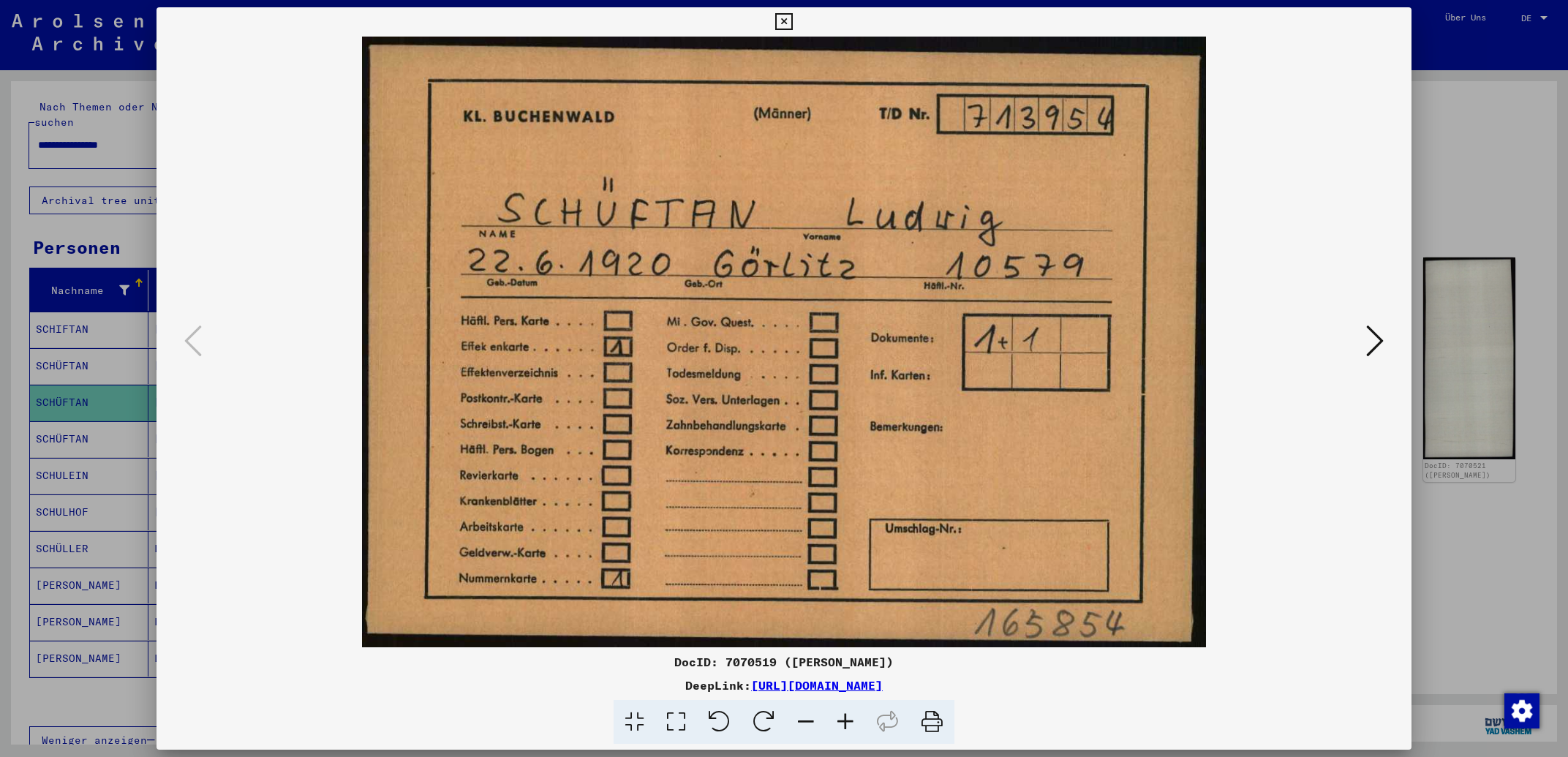
click at [792, 24] on icon at bounding box center [783, 22] width 17 height 17
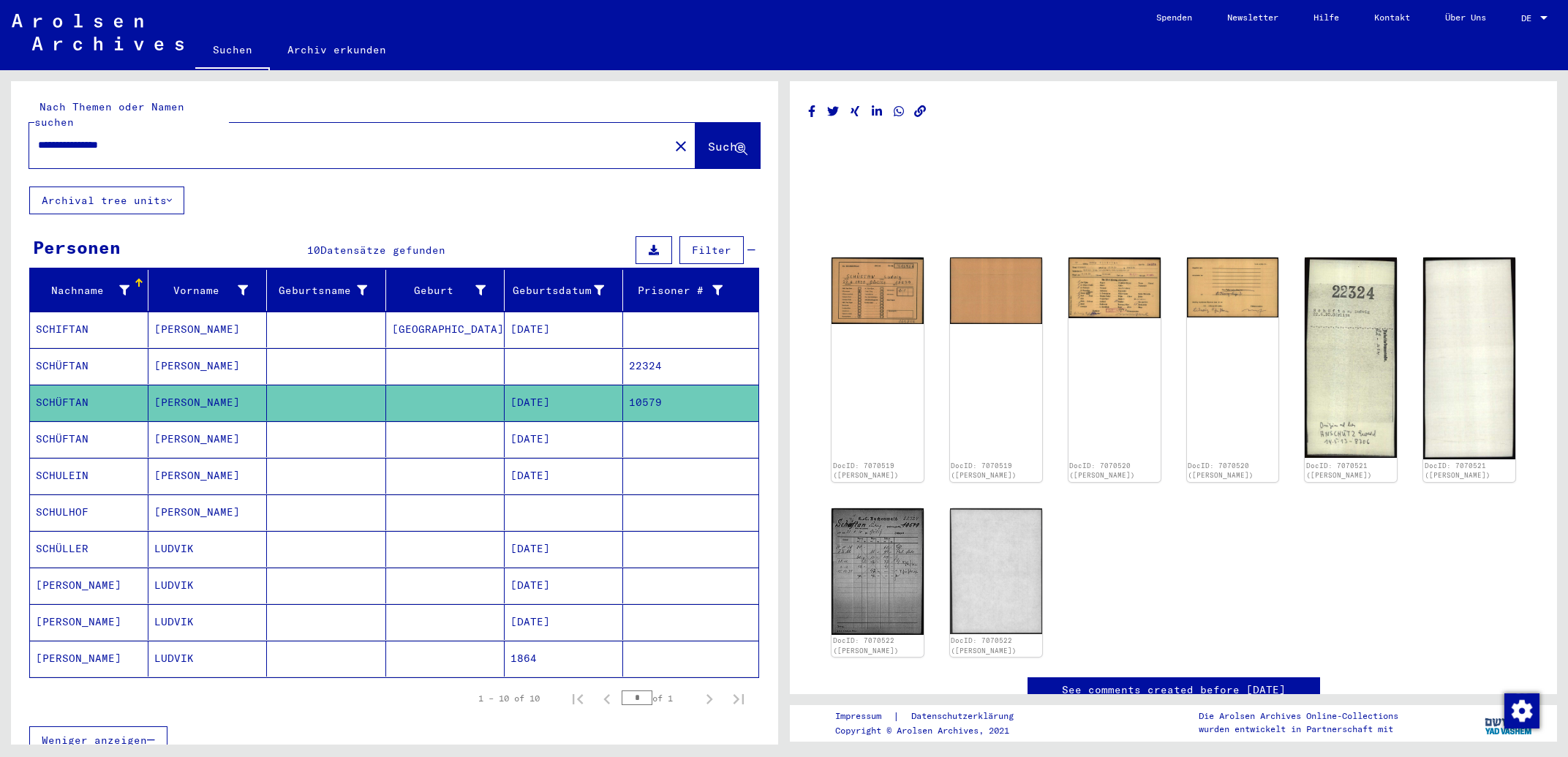
click at [567, 352] on mat-cell at bounding box center [563, 367] width 119 height 36
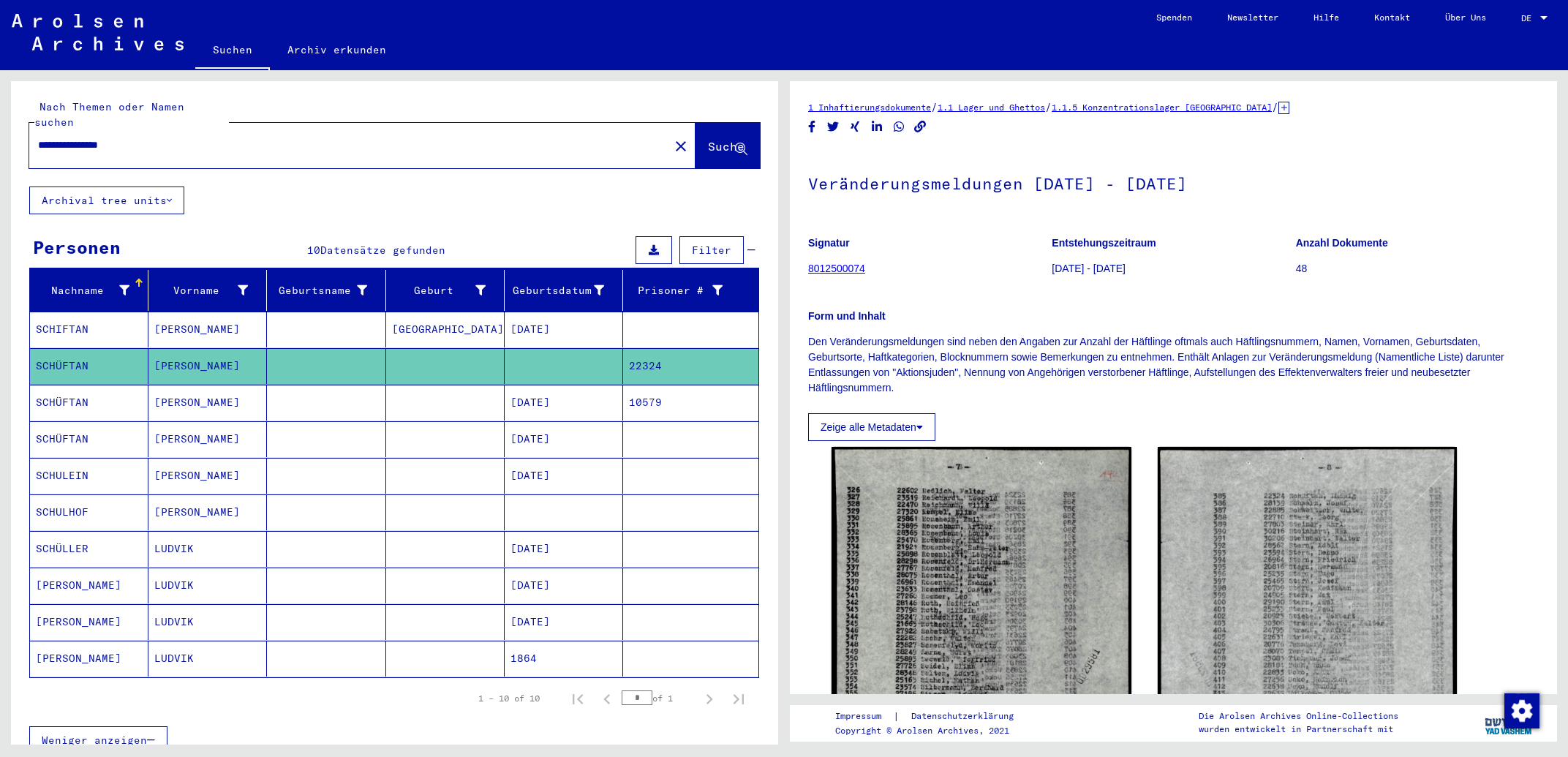
click at [558, 509] on mat-cell at bounding box center [563, 513] width 119 height 36
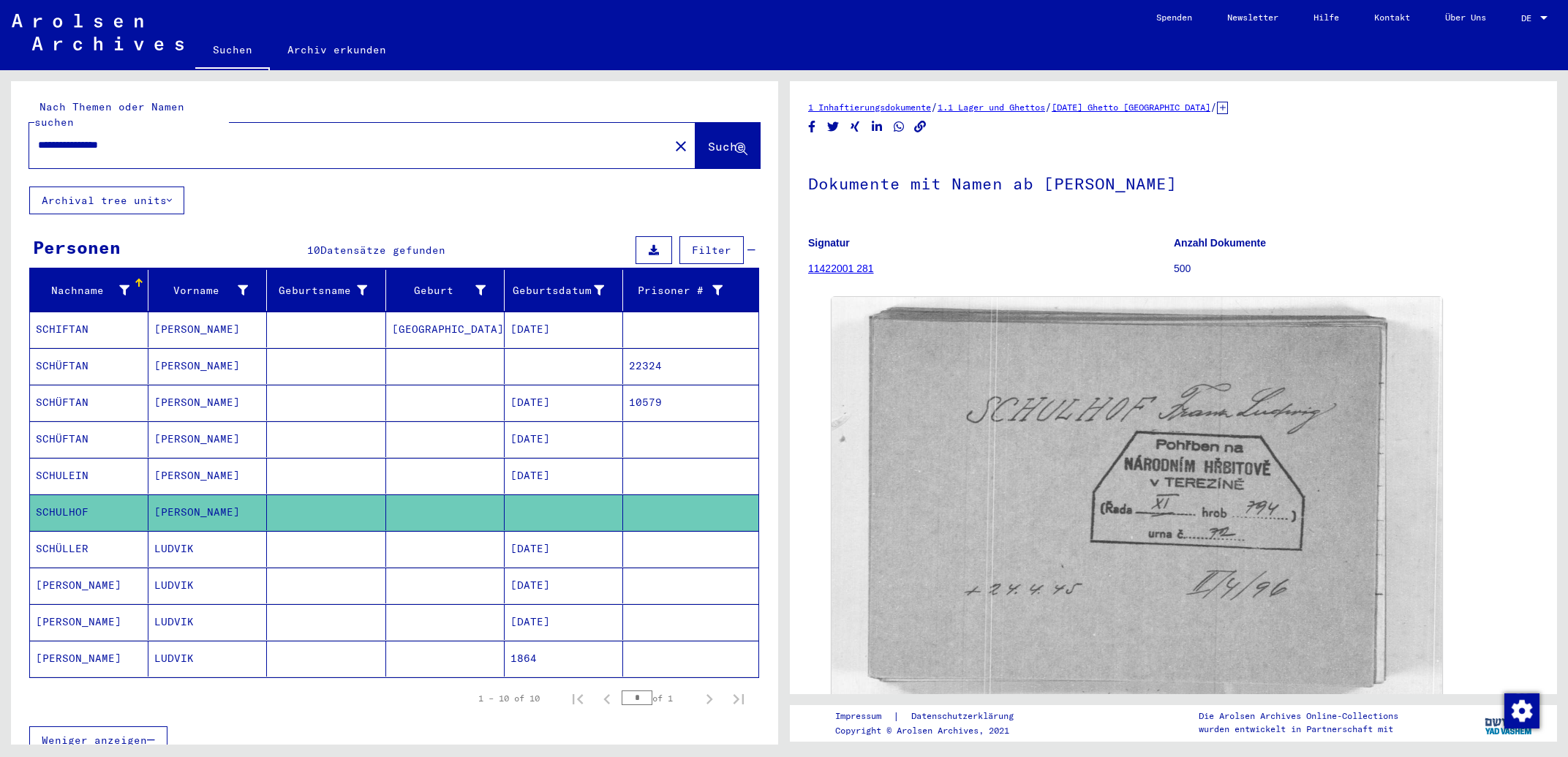
click at [539, 362] on mat-cell at bounding box center [563, 367] width 119 height 36
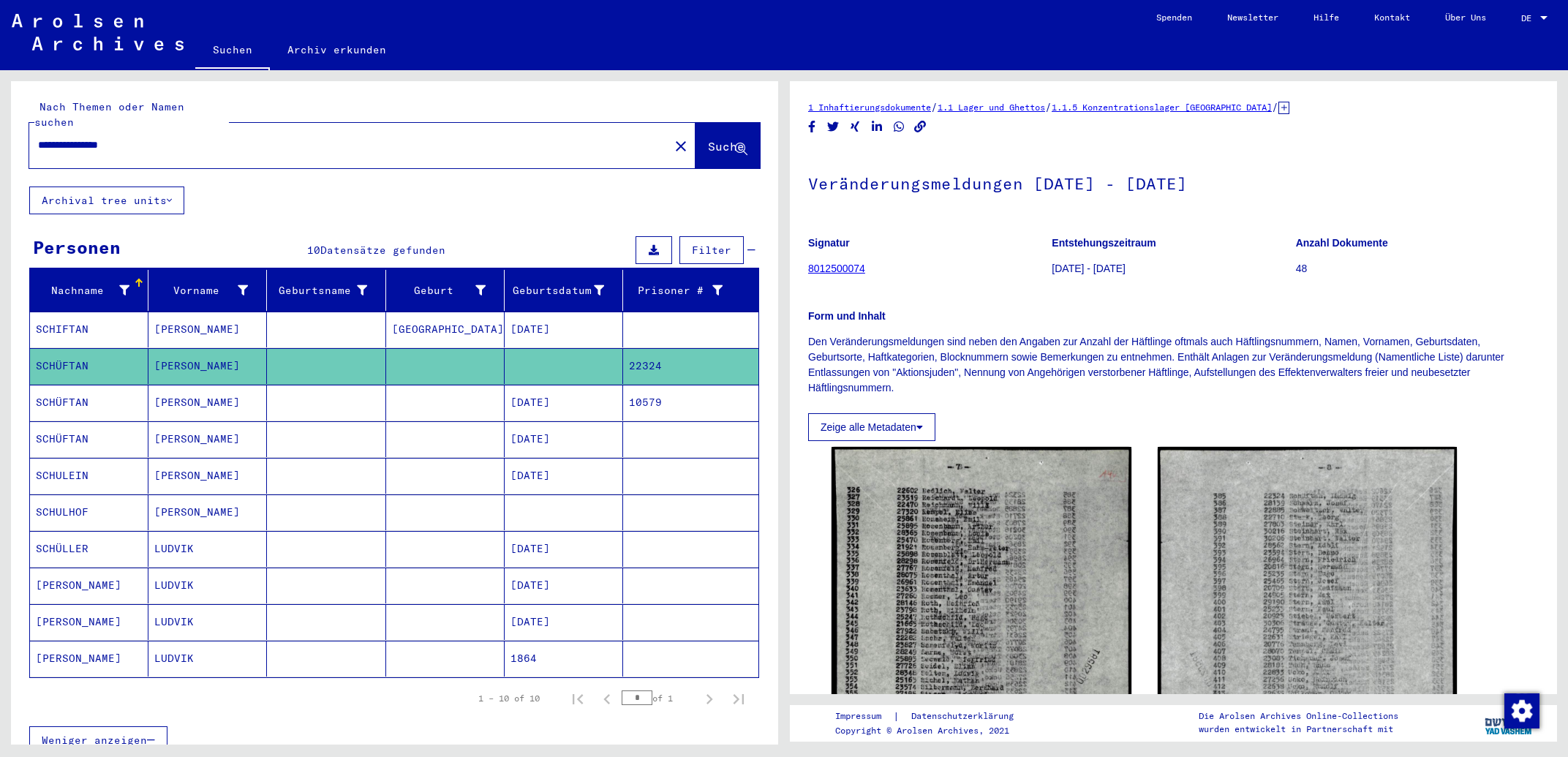
click at [569, 386] on mat-cell "[DATE]" at bounding box center [563, 403] width 119 height 36
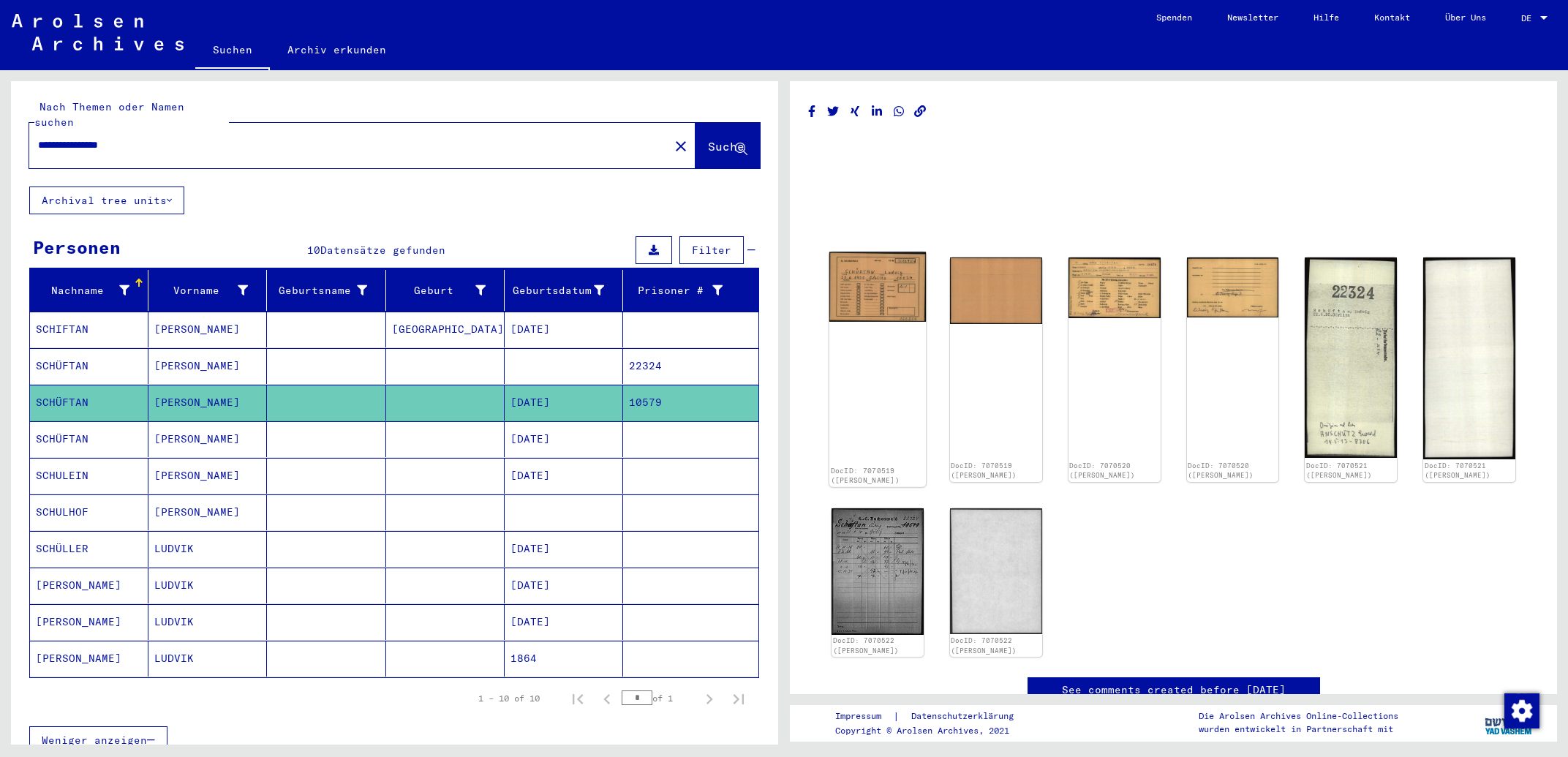
click at [859, 300] on img at bounding box center [877, 288] width 97 height 71
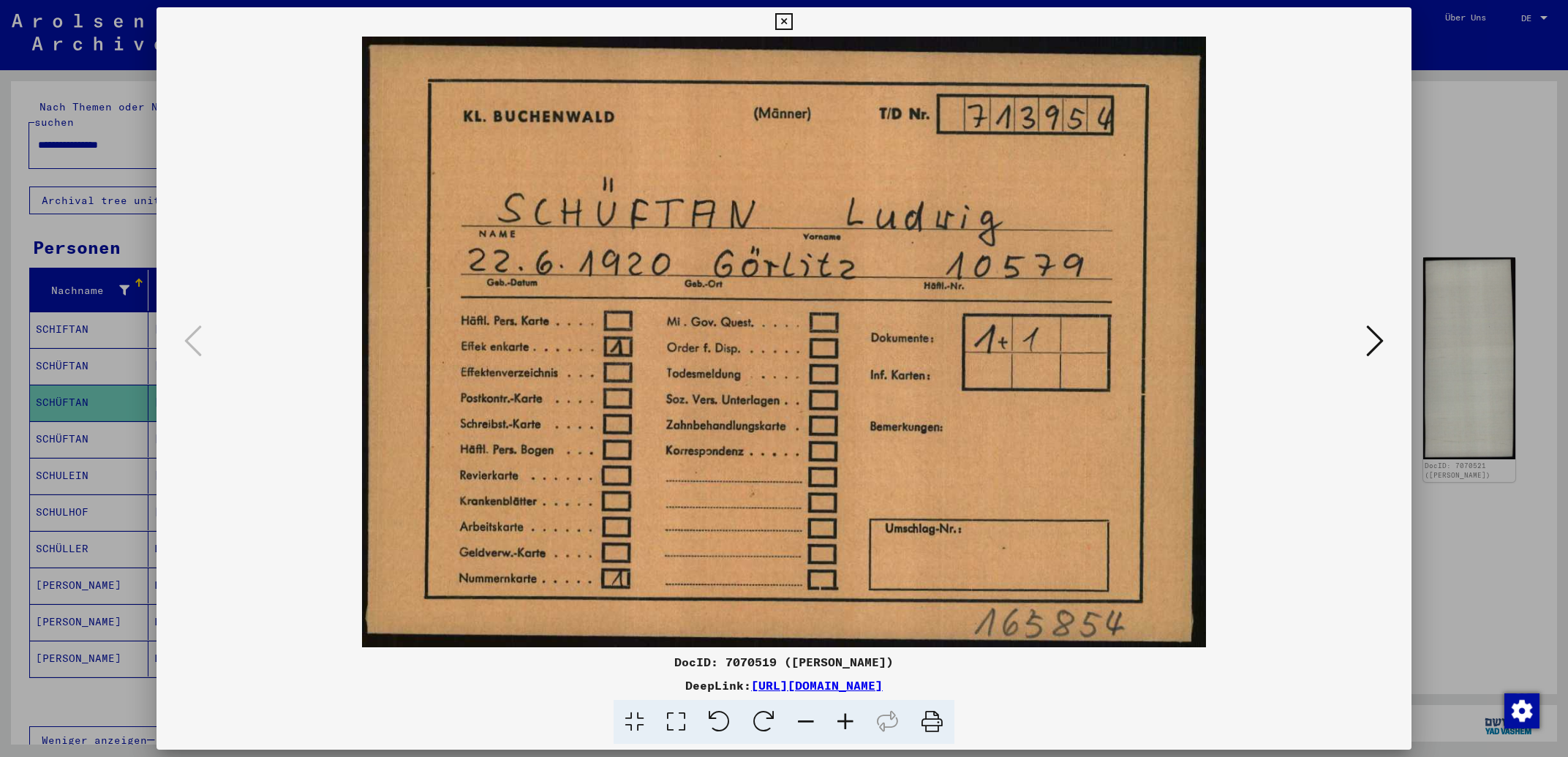
click at [1369, 341] on icon at bounding box center [1374, 340] width 17 height 35
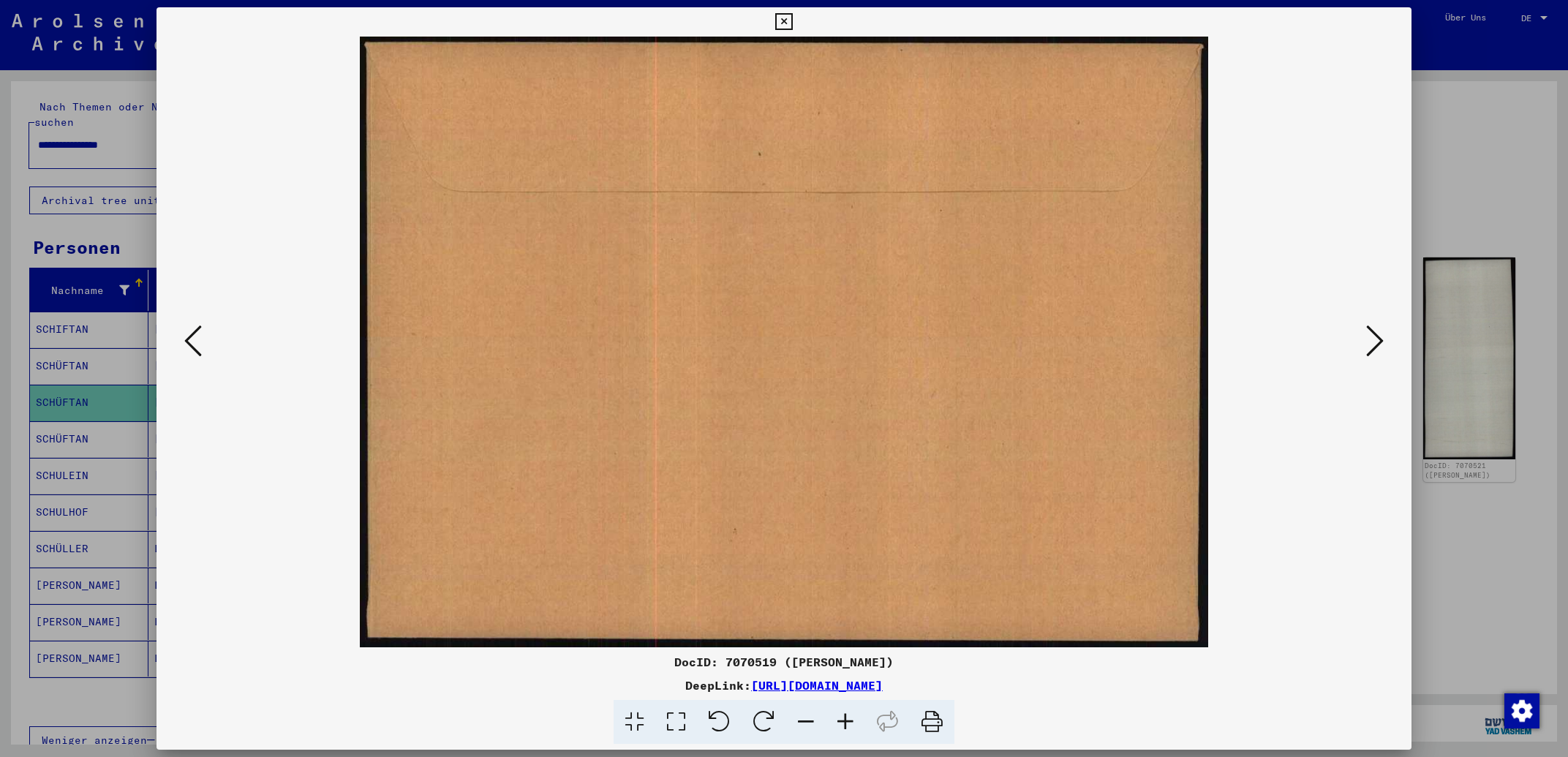
click at [1369, 341] on icon at bounding box center [1374, 340] width 17 height 35
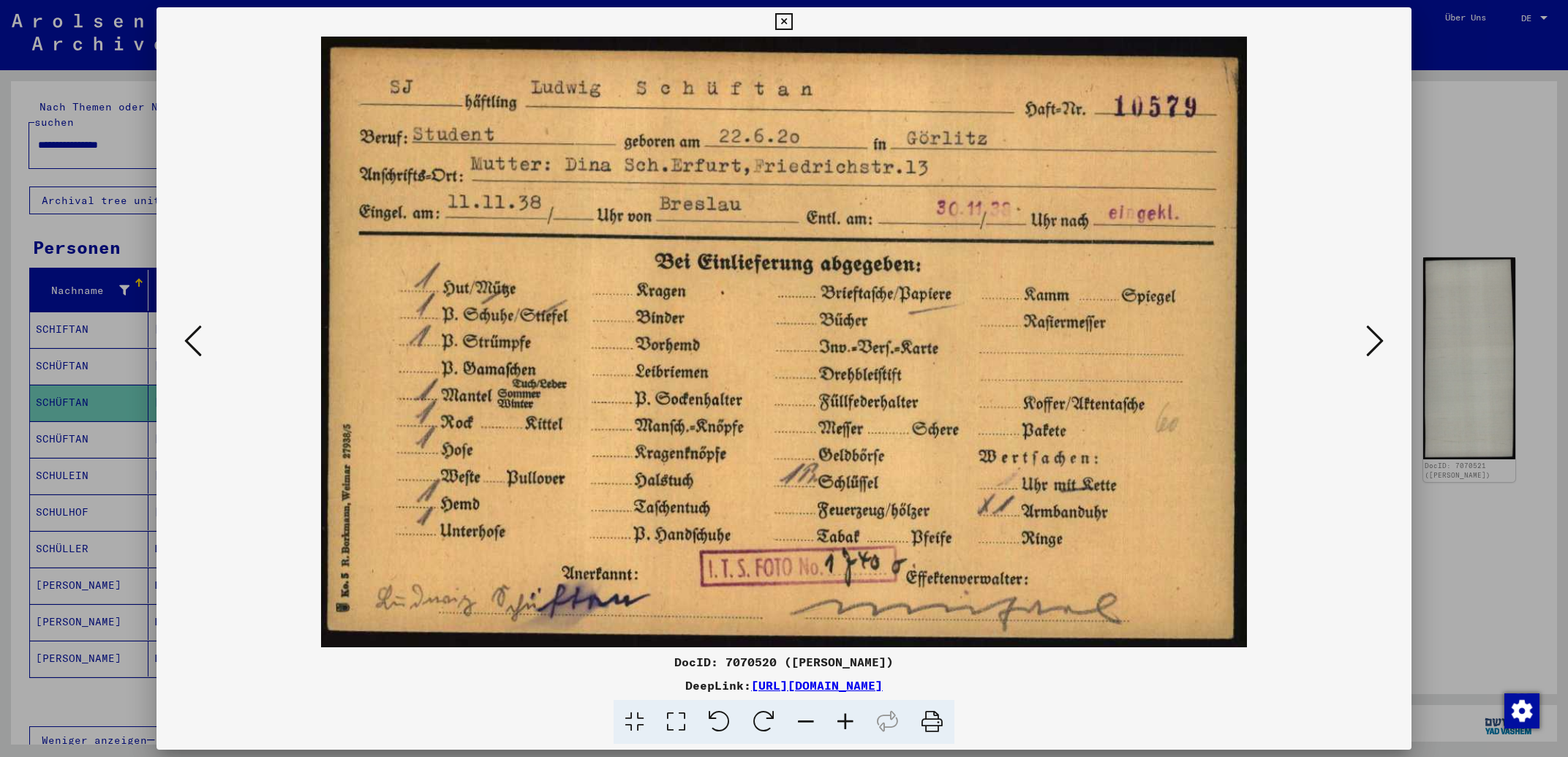
click at [1370, 341] on icon at bounding box center [1374, 340] width 17 height 35
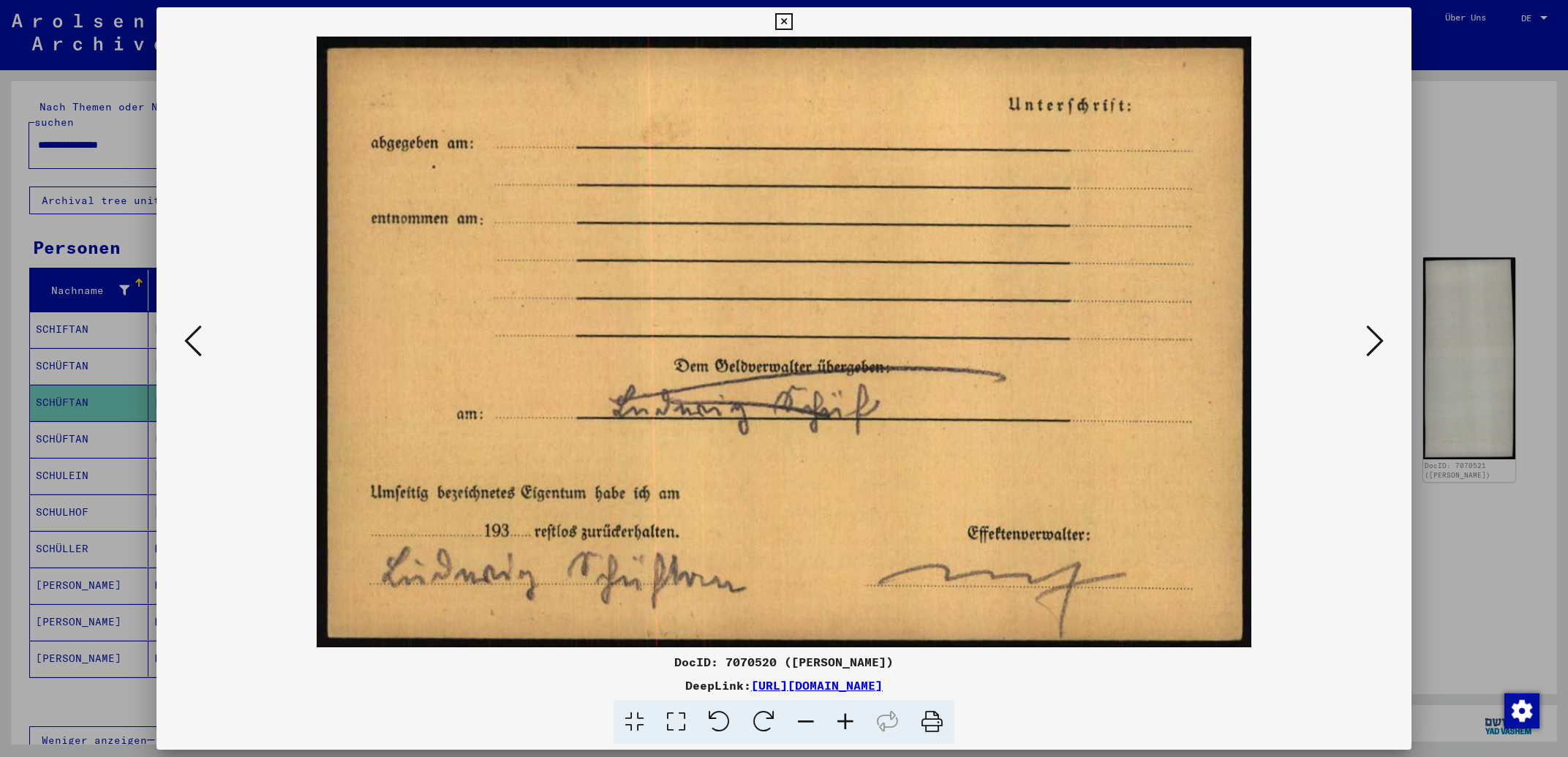
click at [1370, 341] on icon at bounding box center [1374, 340] width 17 height 35
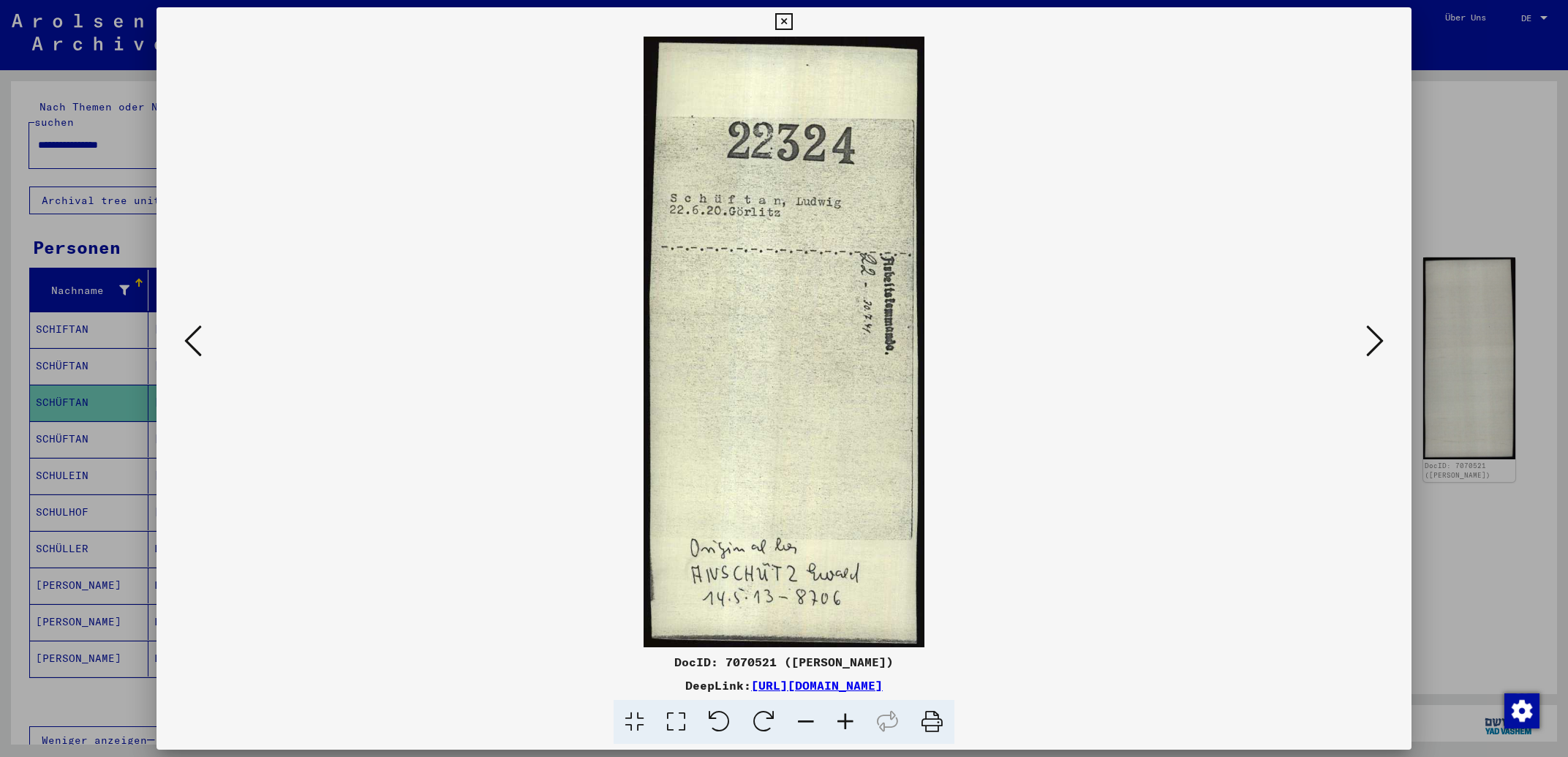
click at [1370, 341] on icon at bounding box center [1374, 340] width 17 height 35
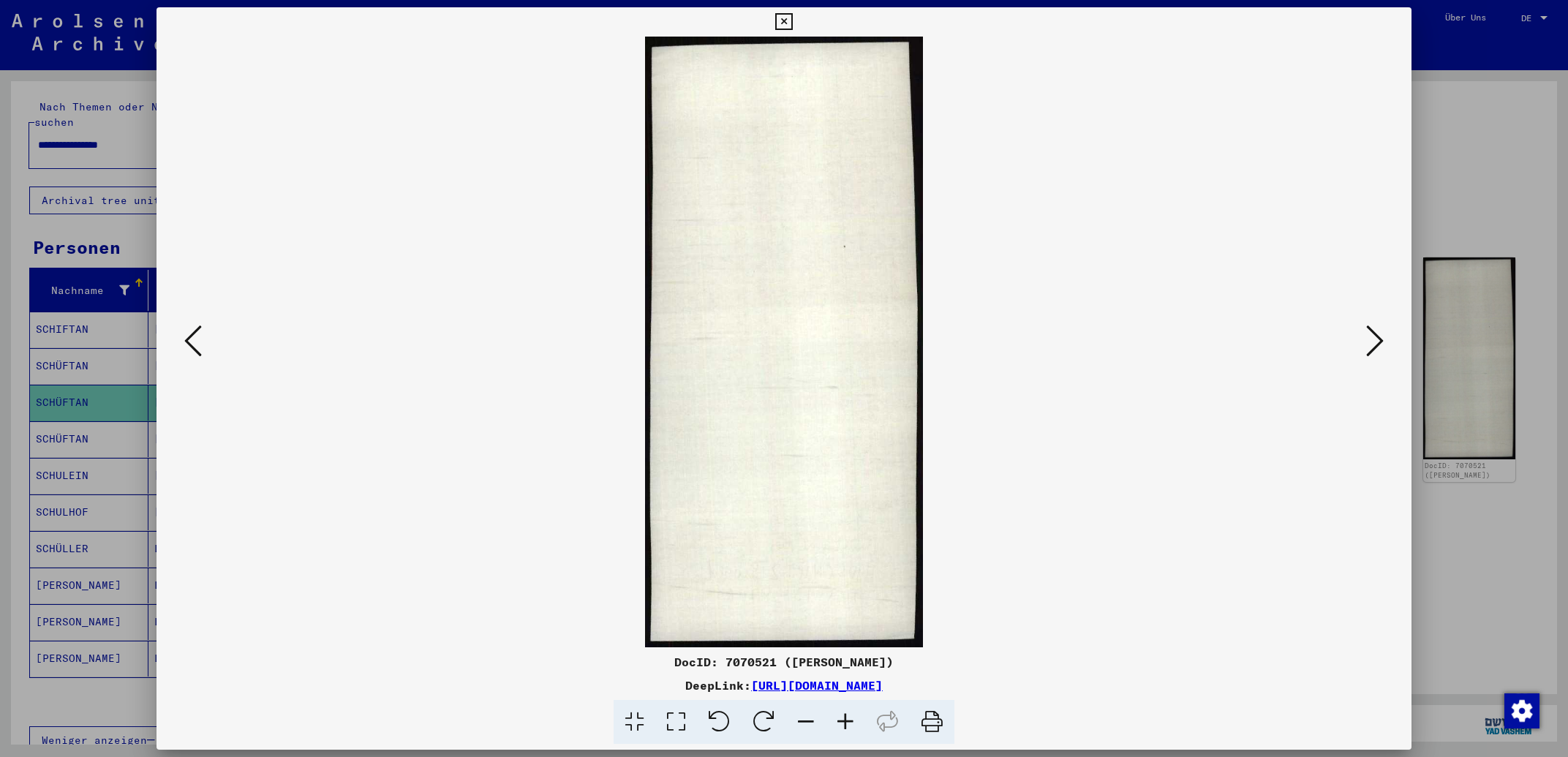
click at [1370, 341] on icon at bounding box center [1374, 340] width 17 height 35
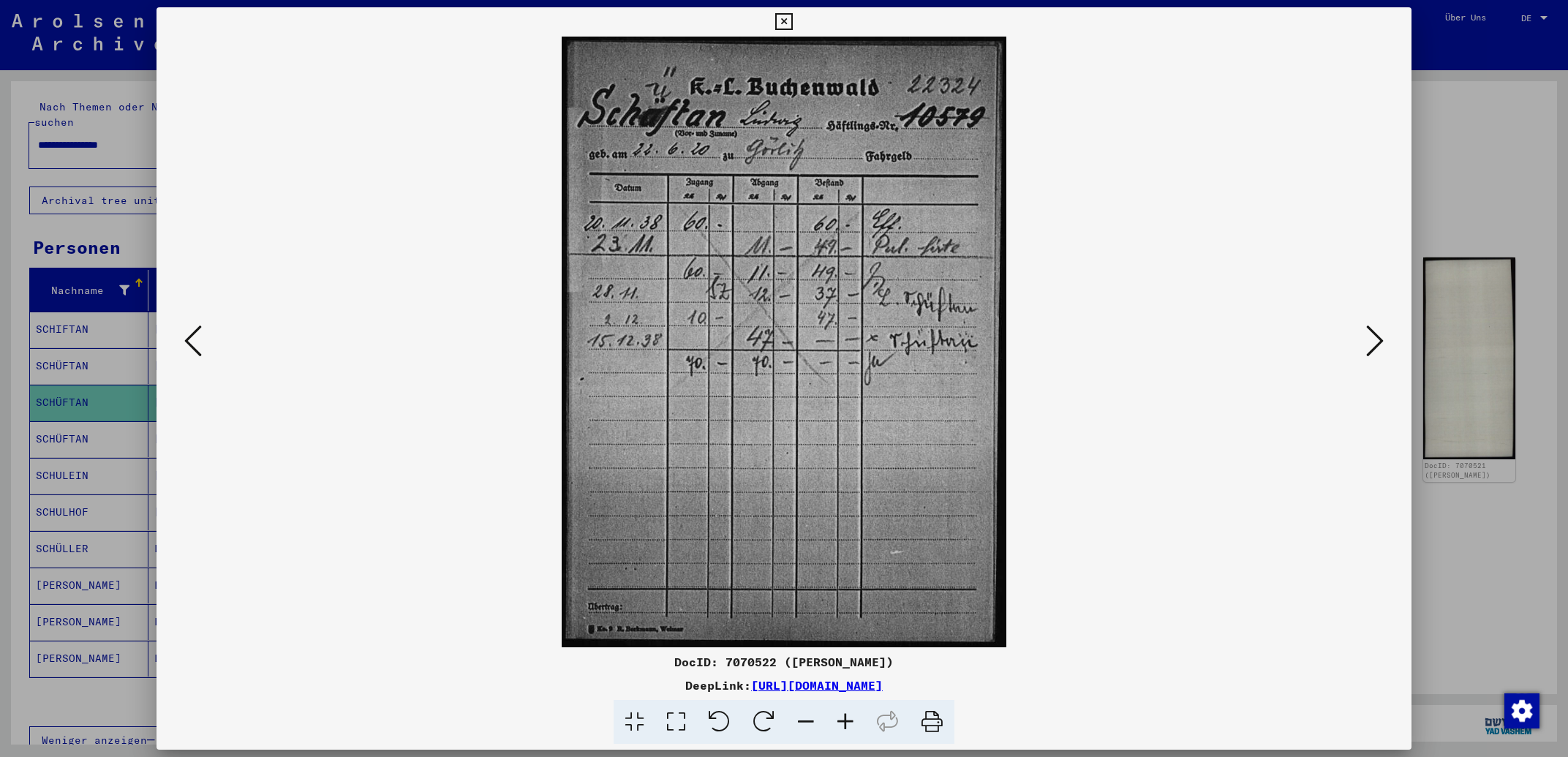
click at [1370, 341] on icon at bounding box center [1374, 340] width 17 height 35
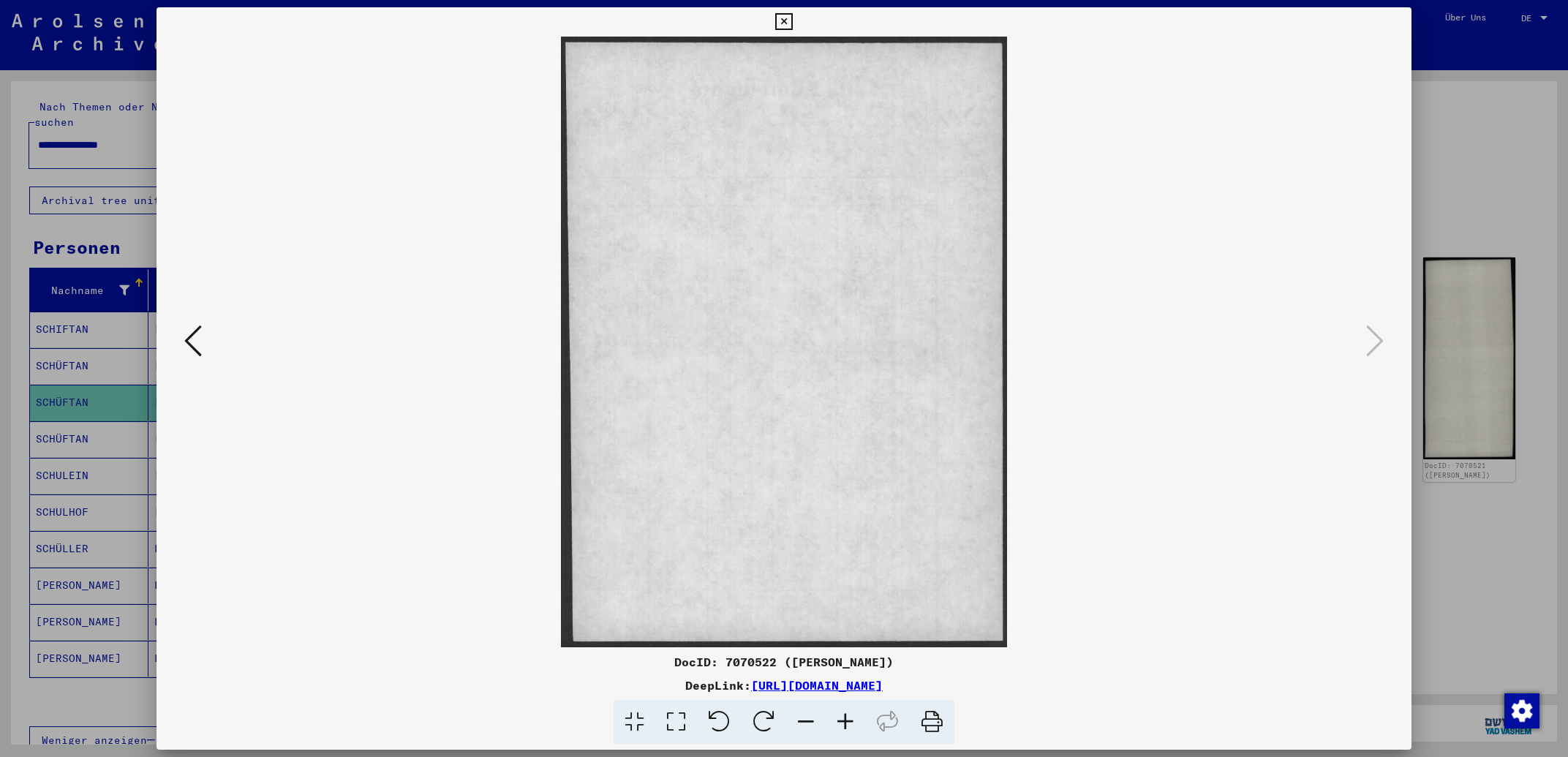
click at [196, 337] on icon at bounding box center [193, 340] width 17 height 35
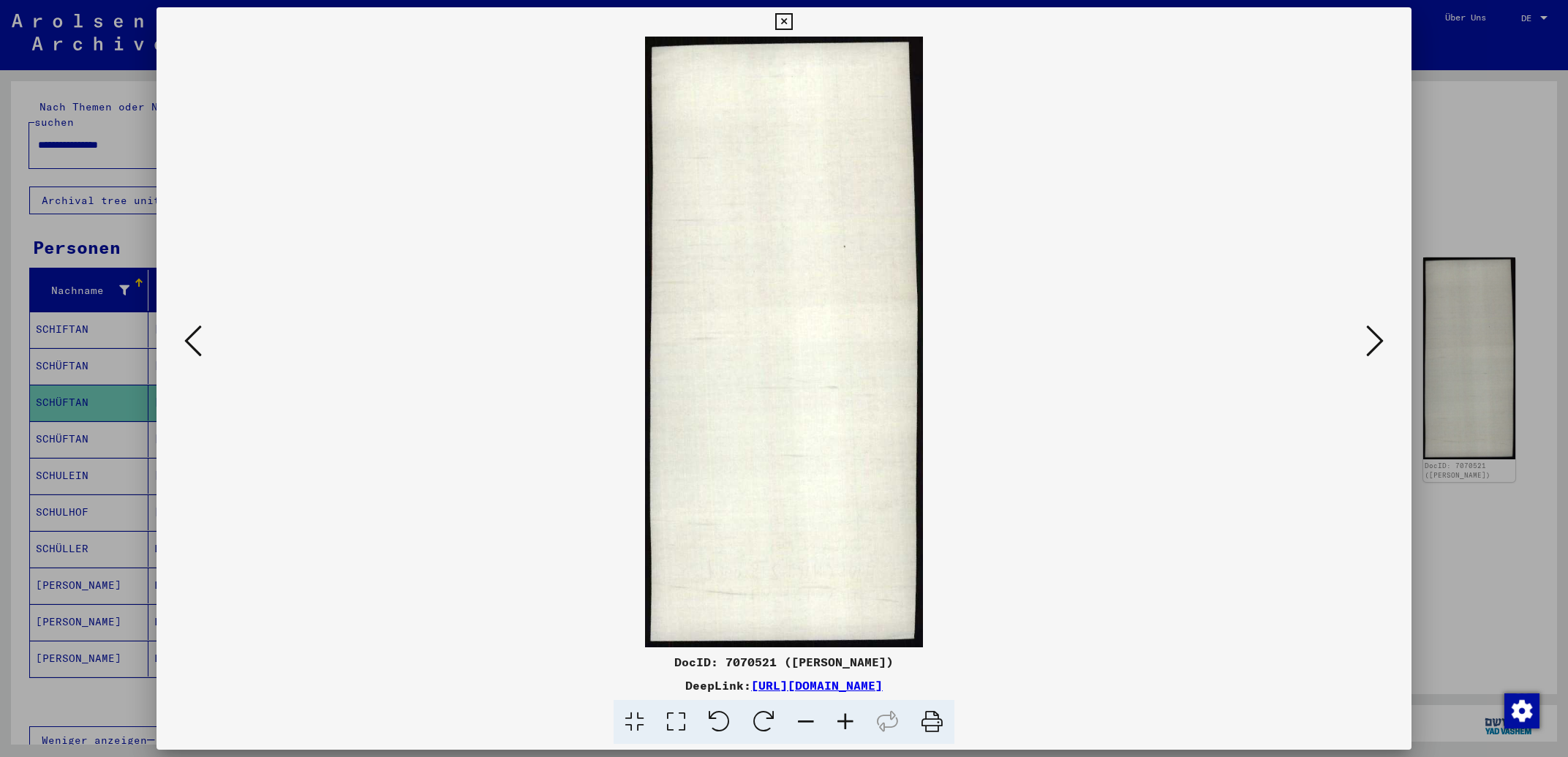
click at [196, 337] on icon at bounding box center [193, 340] width 17 height 35
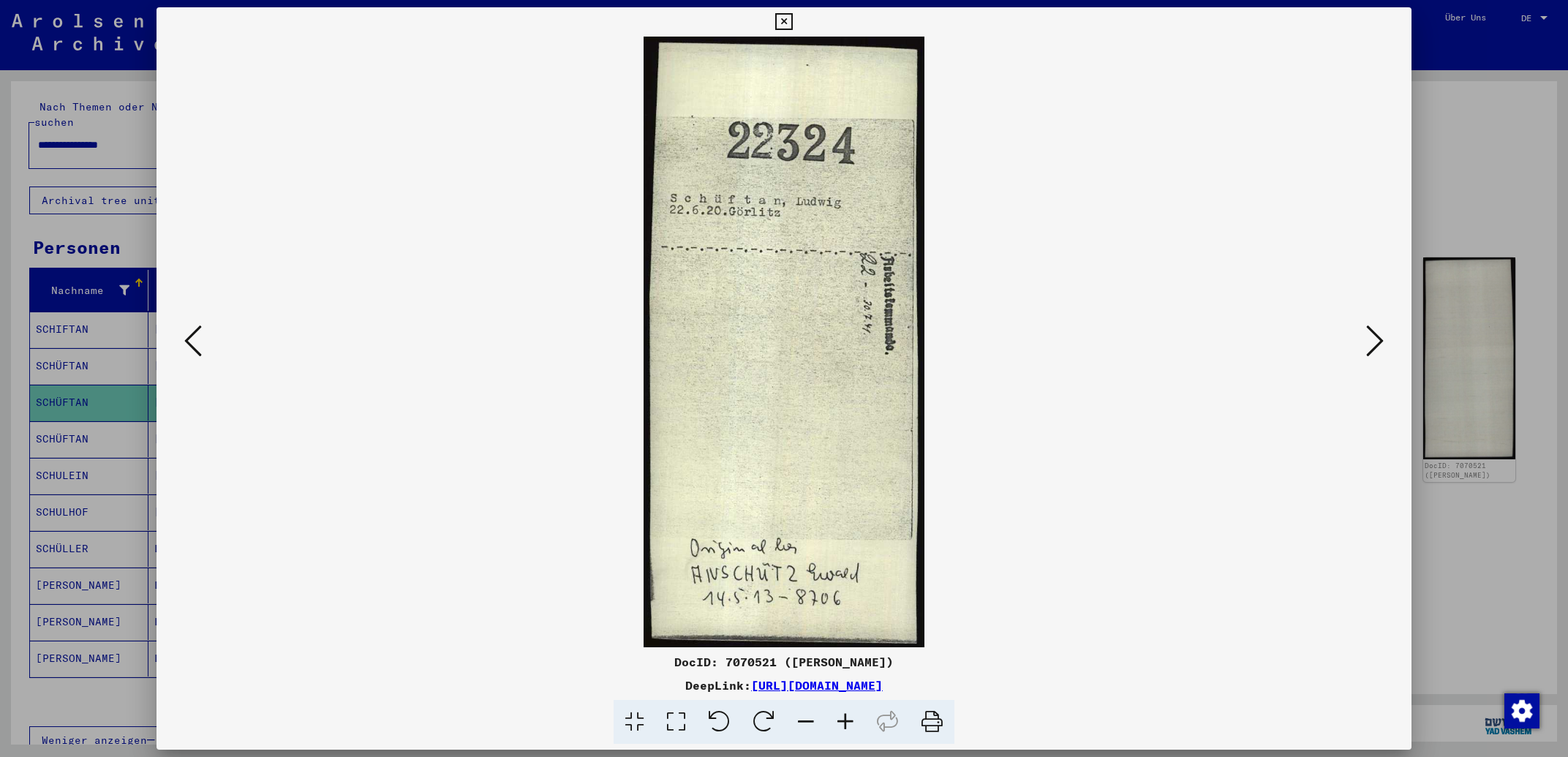
click at [196, 337] on icon at bounding box center [193, 340] width 17 height 35
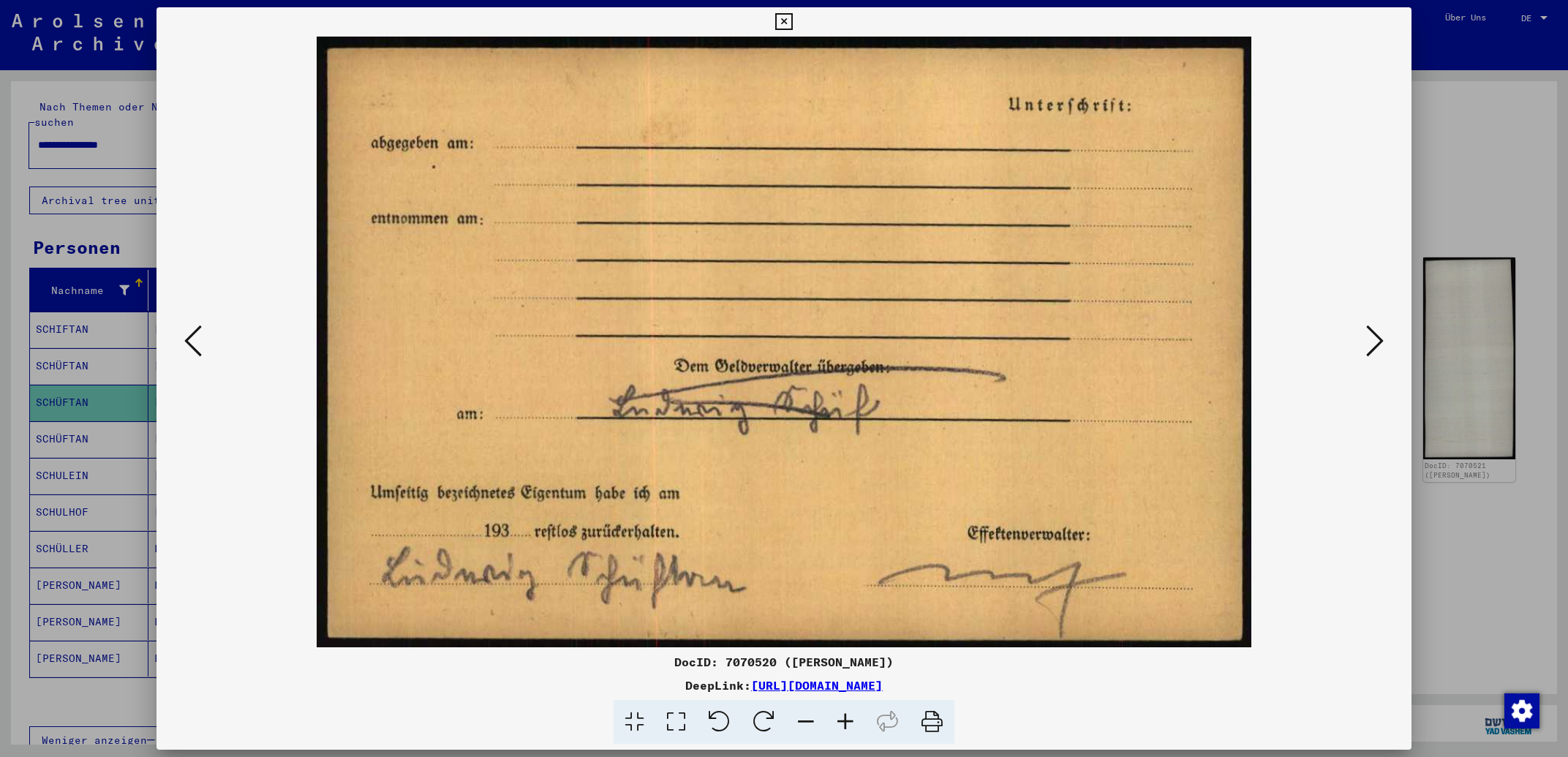
click at [196, 337] on icon at bounding box center [193, 340] width 17 height 35
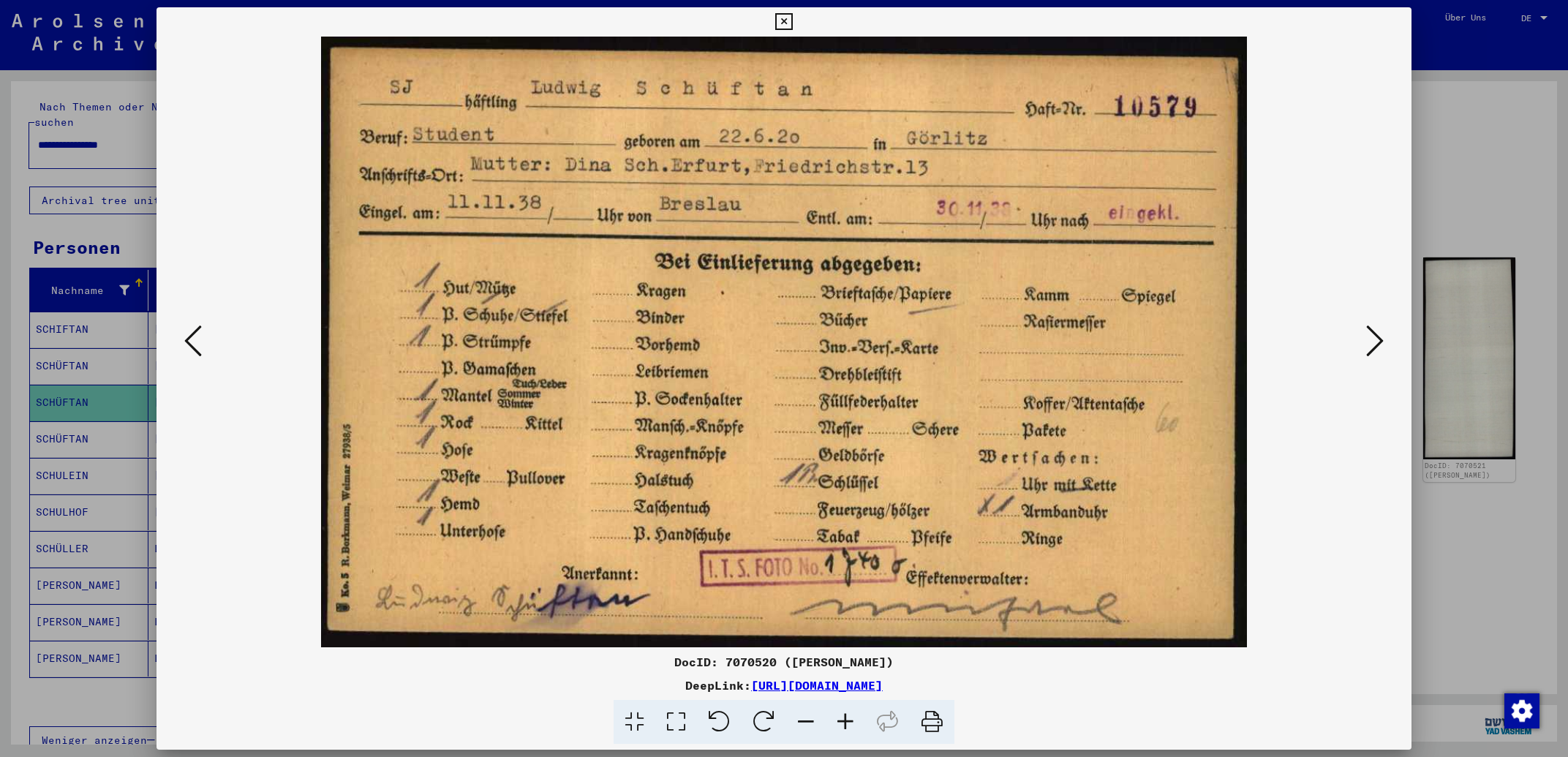
click at [1377, 337] on icon at bounding box center [1374, 340] width 17 height 35
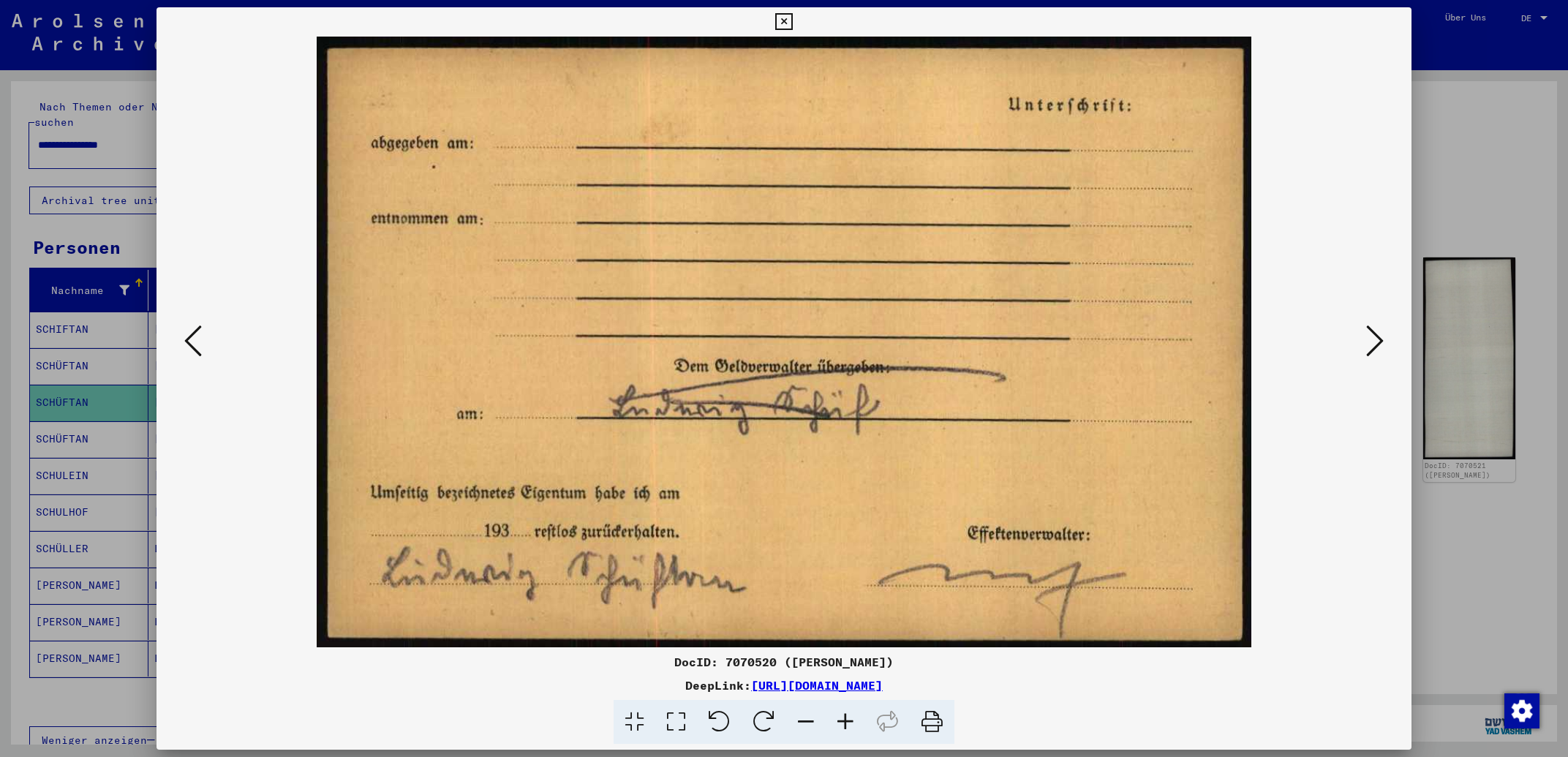
click at [1377, 337] on icon at bounding box center [1374, 340] width 17 height 35
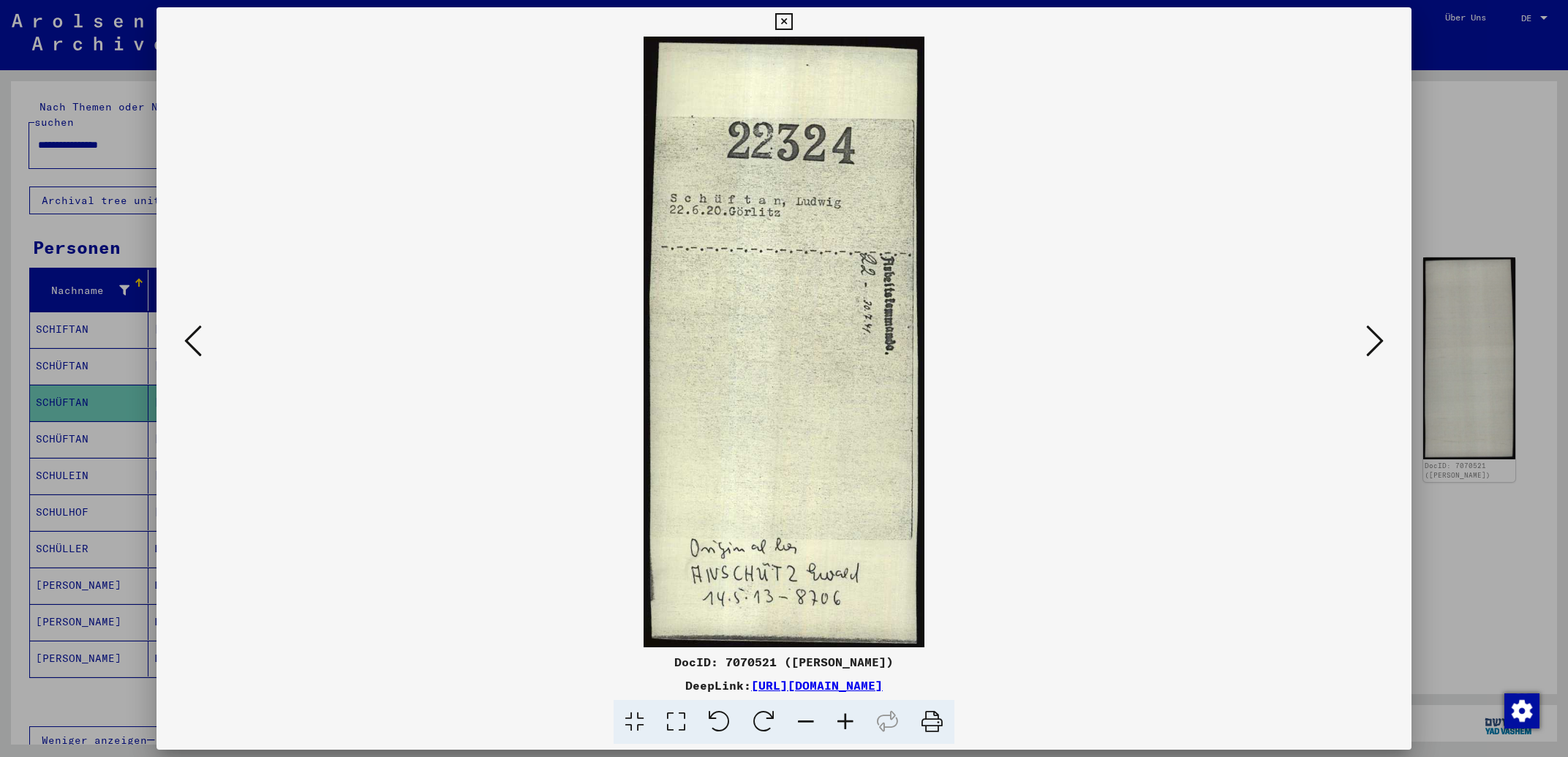
click at [1377, 337] on icon at bounding box center [1374, 340] width 17 height 35
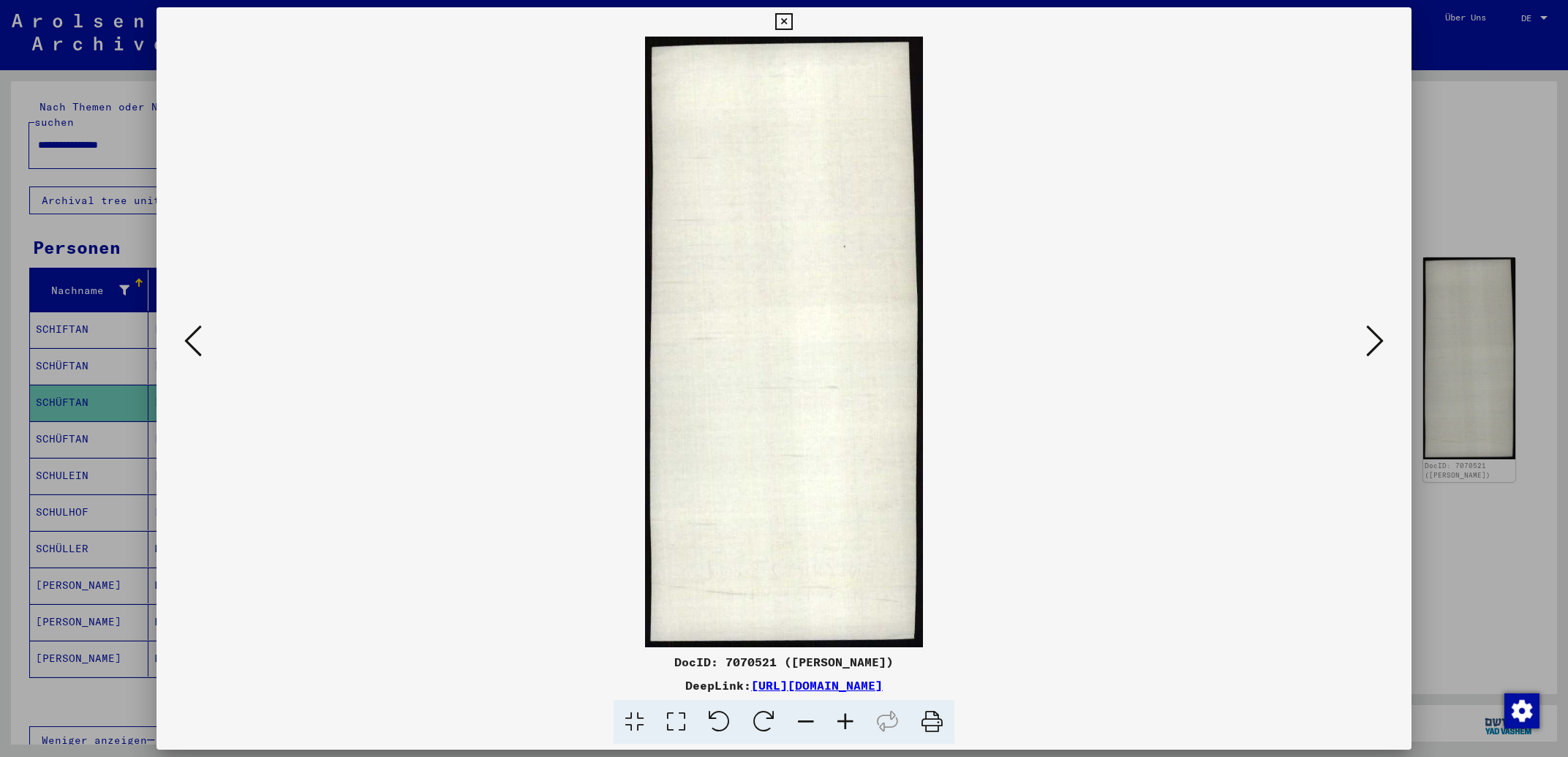
click at [1377, 337] on icon at bounding box center [1374, 340] width 17 height 35
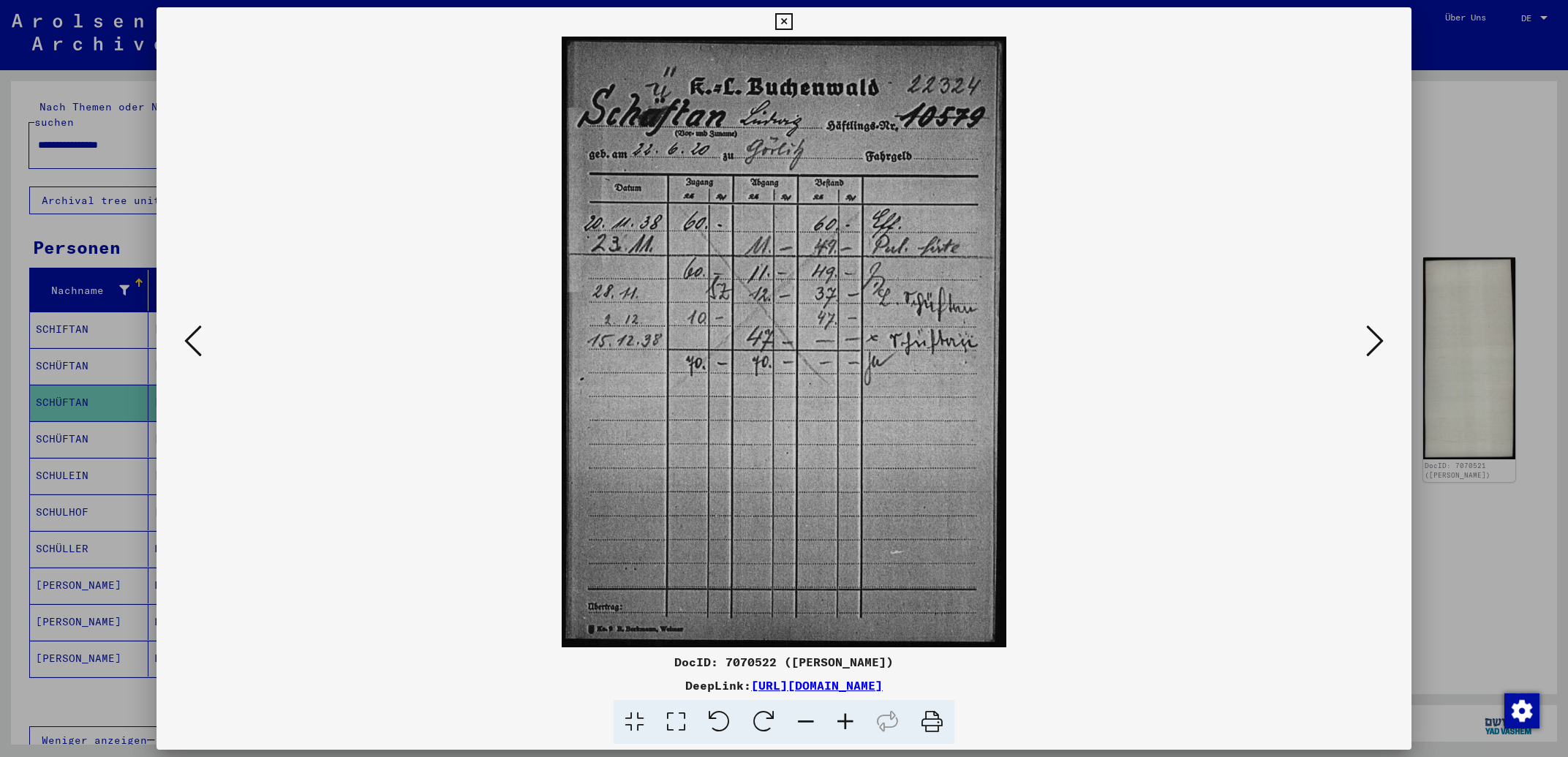
click at [1377, 337] on icon at bounding box center [1374, 340] width 17 height 35
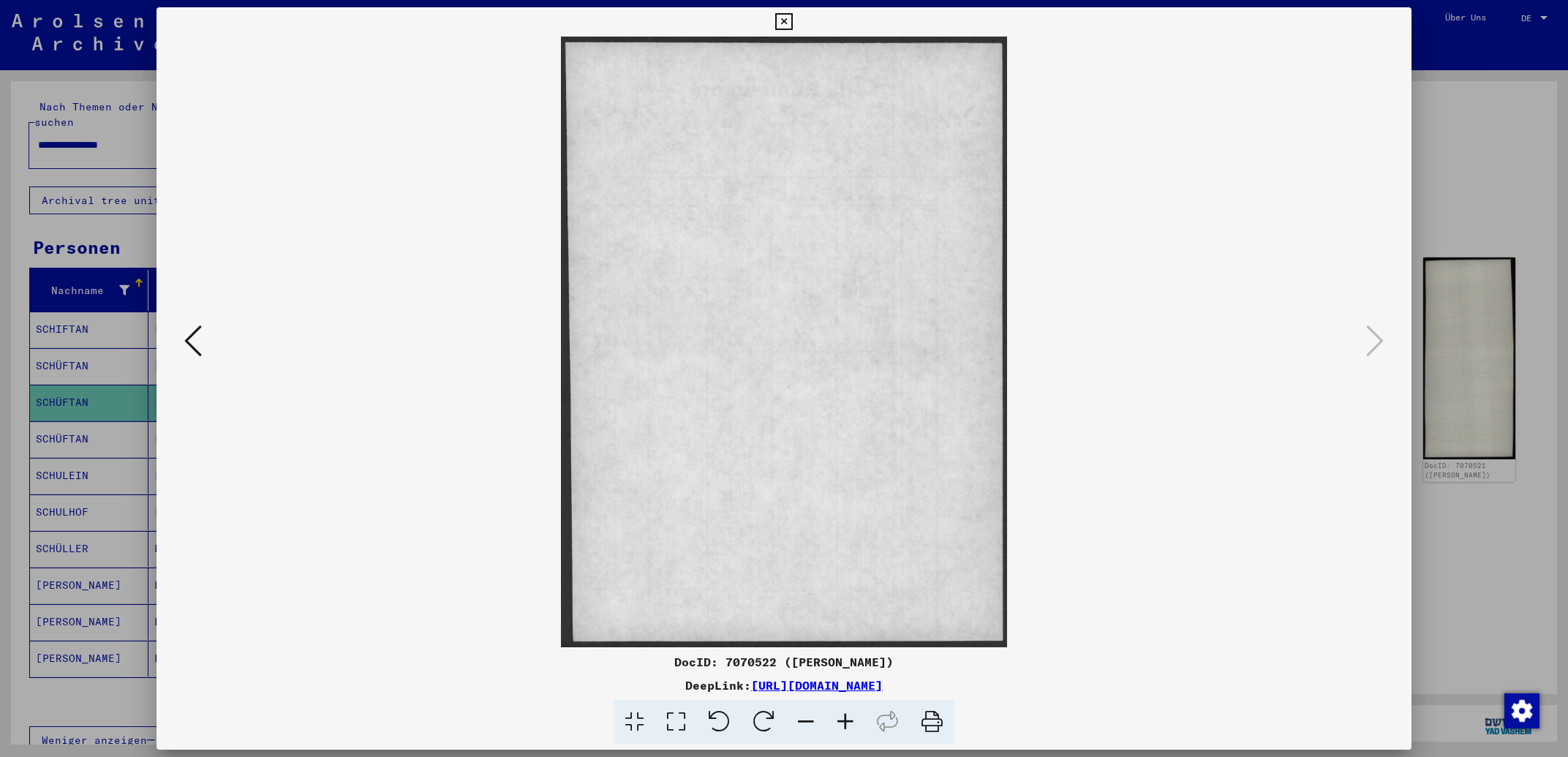
click at [196, 332] on icon at bounding box center [193, 340] width 17 height 35
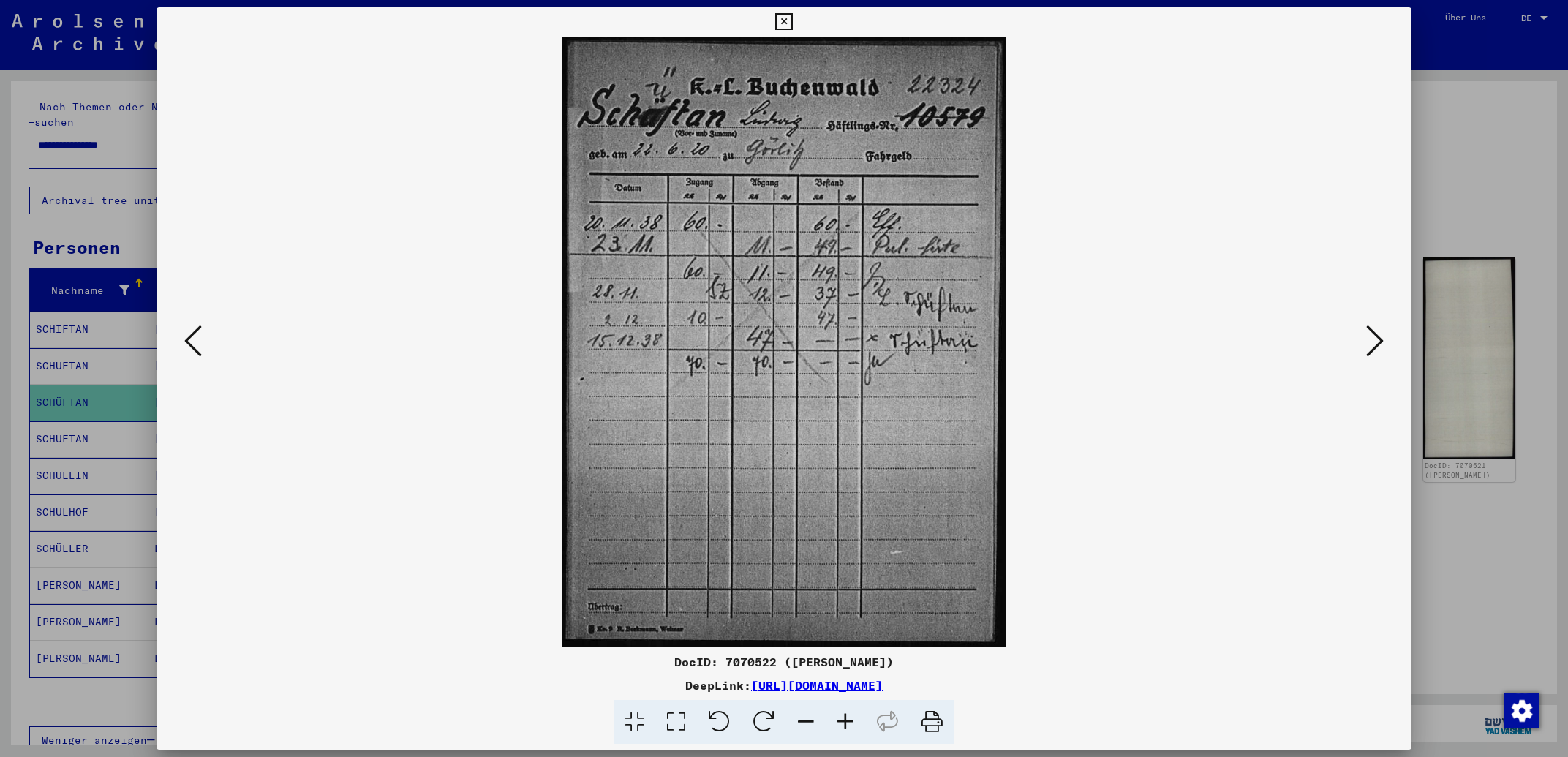
click at [196, 332] on icon at bounding box center [193, 340] width 17 height 35
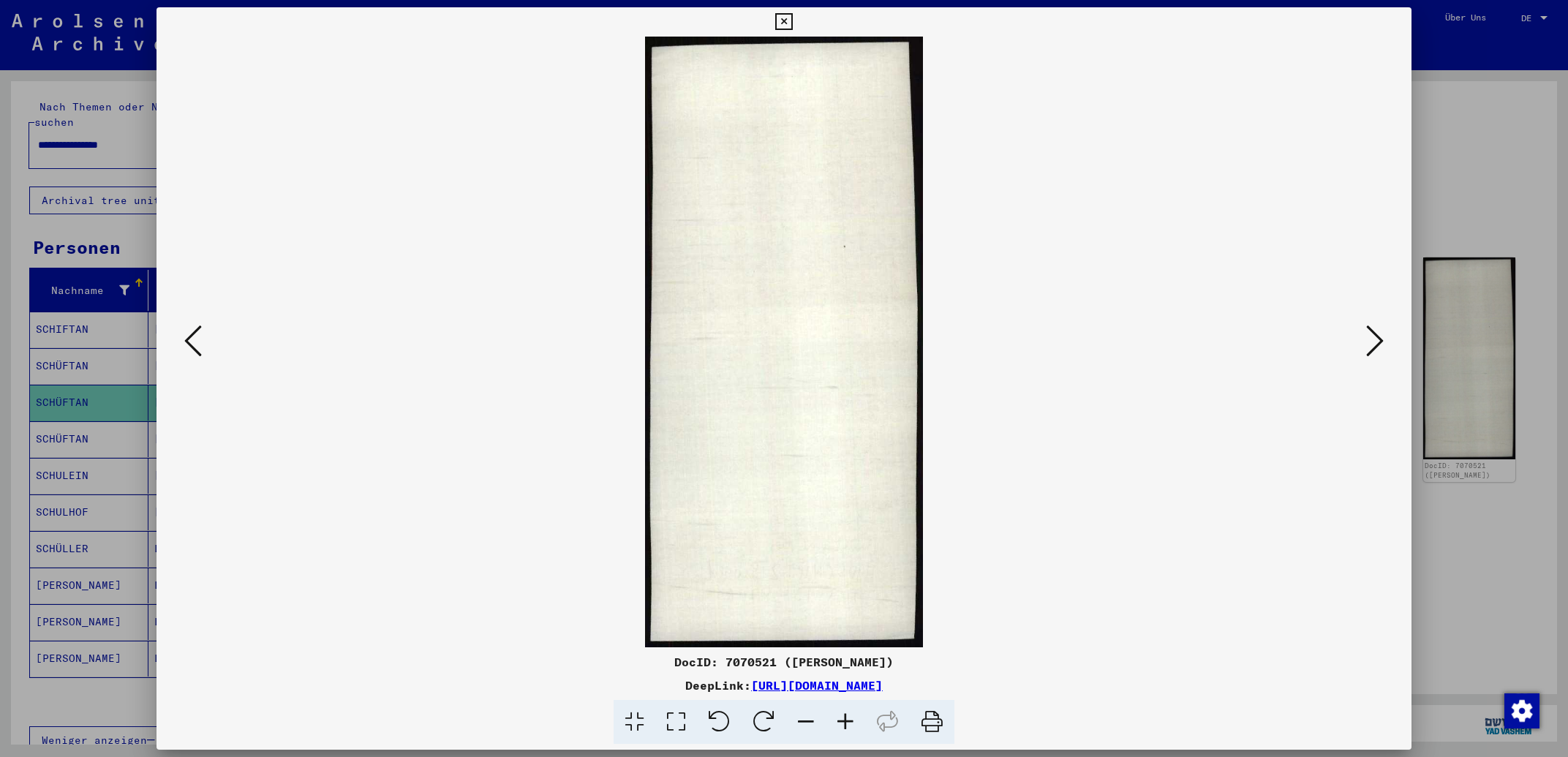
click at [196, 332] on icon at bounding box center [193, 340] width 17 height 35
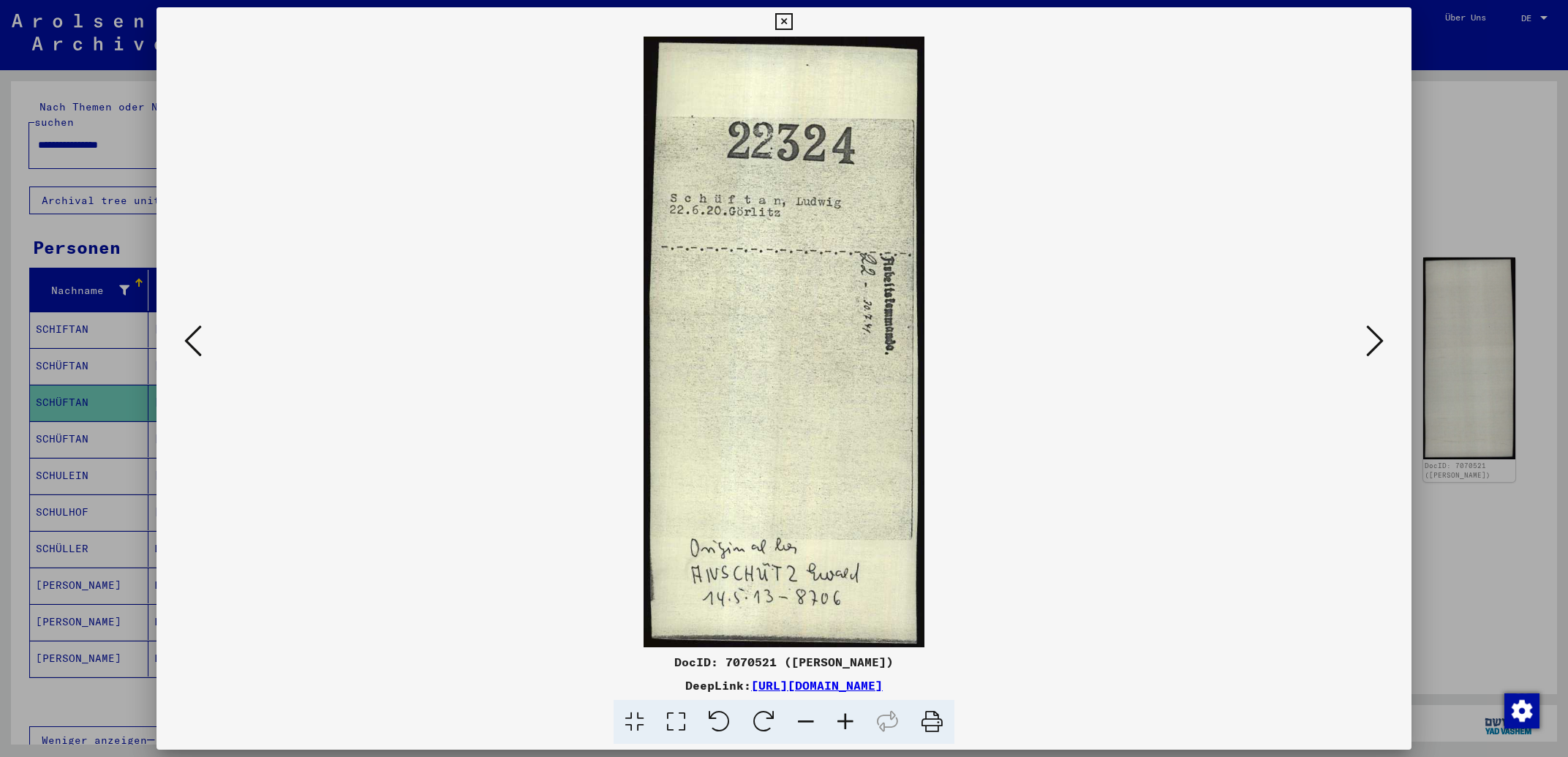
click at [196, 332] on icon at bounding box center [193, 340] width 17 height 35
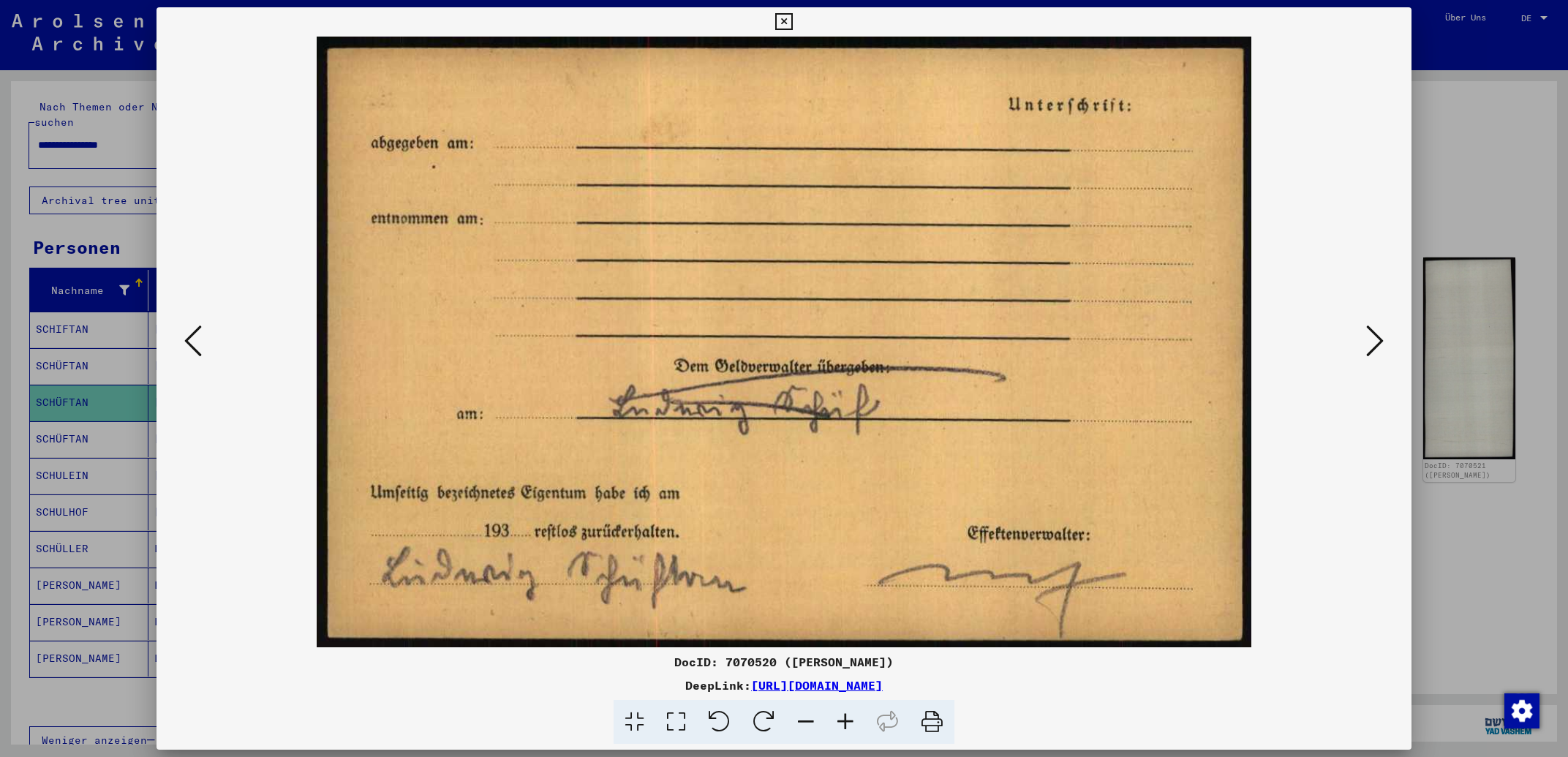
click at [196, 332] on icon at bounding box center [193, 340] width 17 height 35
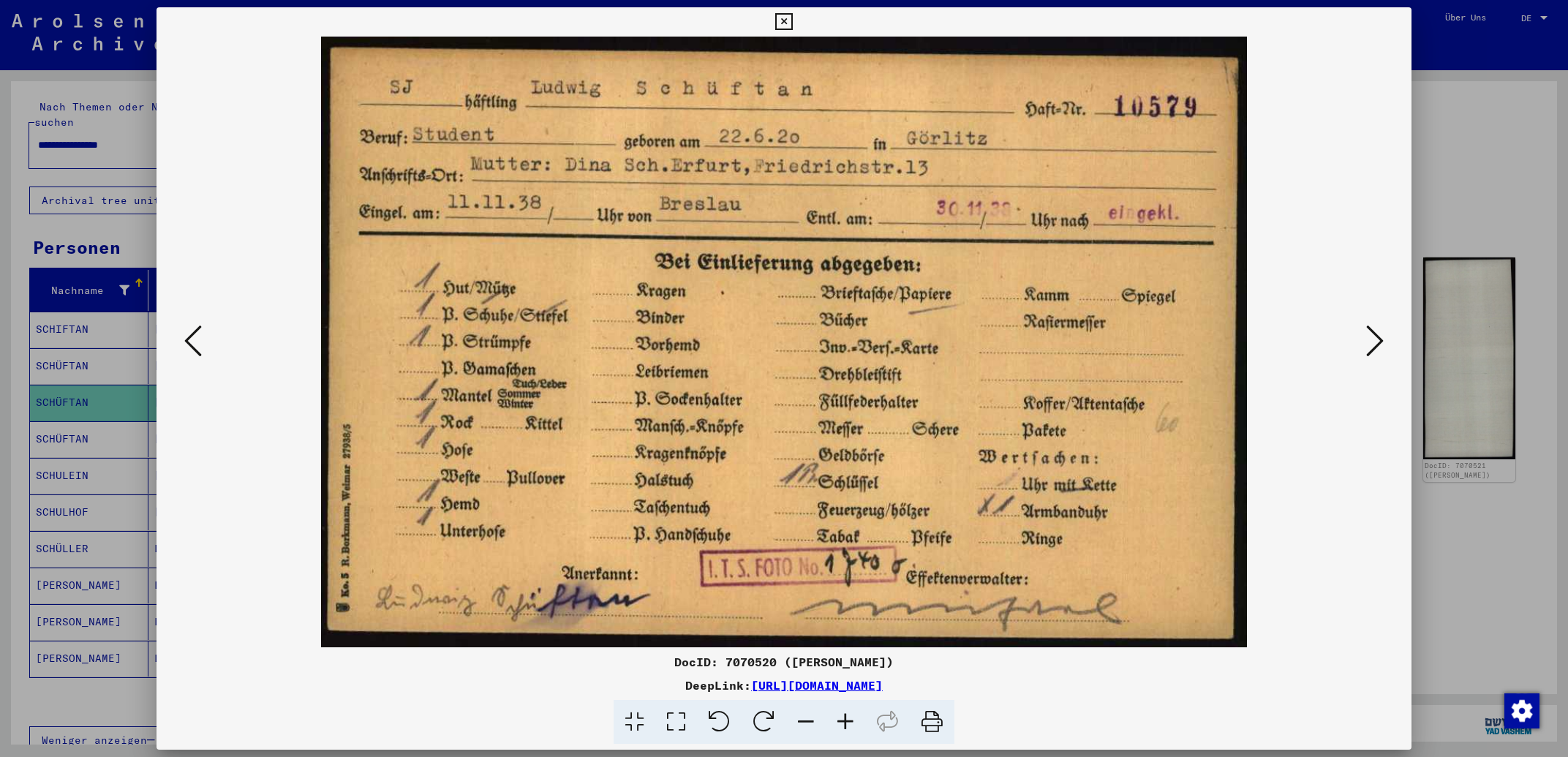
click at [196, 332] on icon at bounding box center [193, 340] width 17 height 35
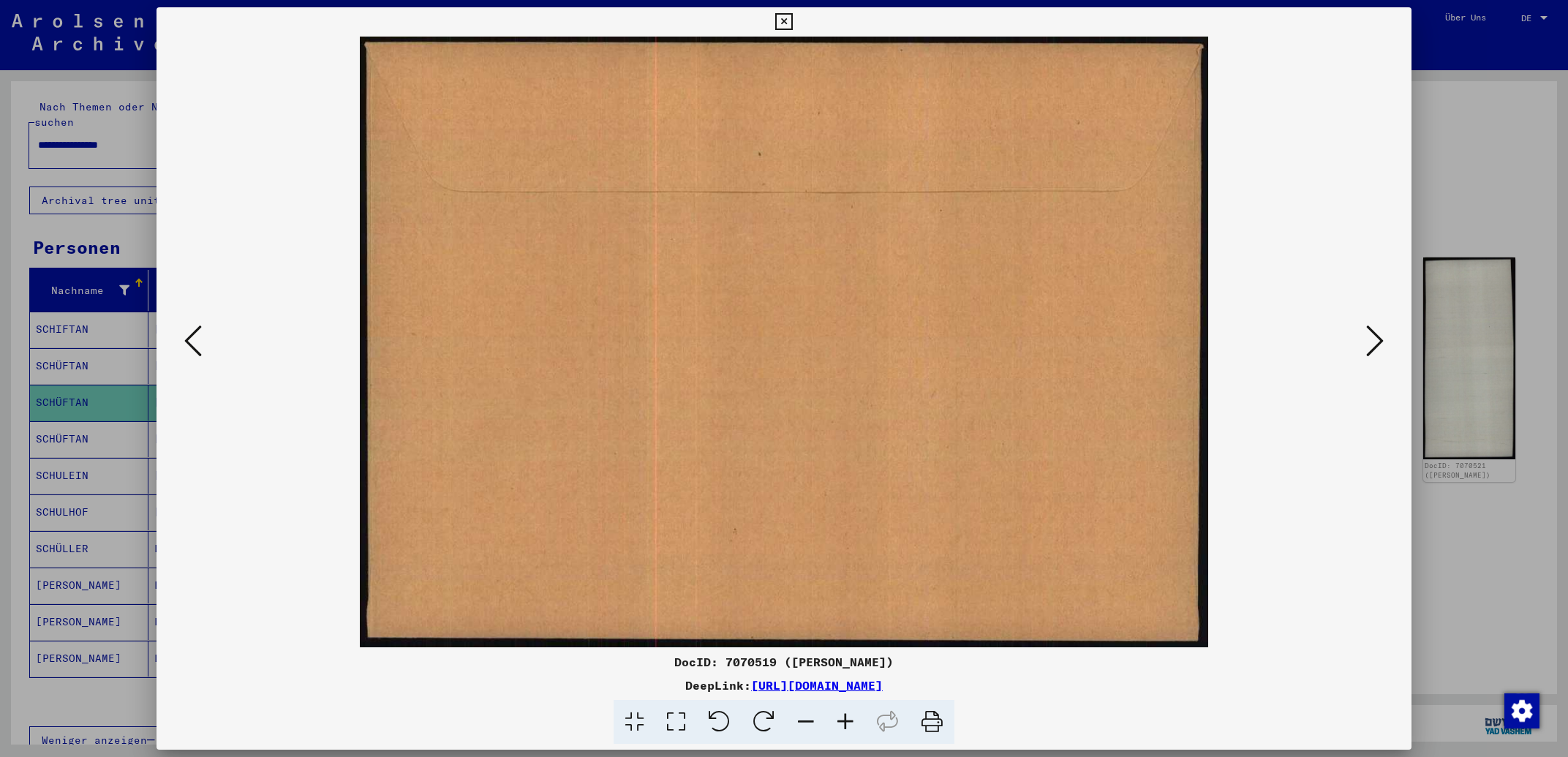
click at [196, 332] on icon at bounding box center [193, 340] width 17 height 35
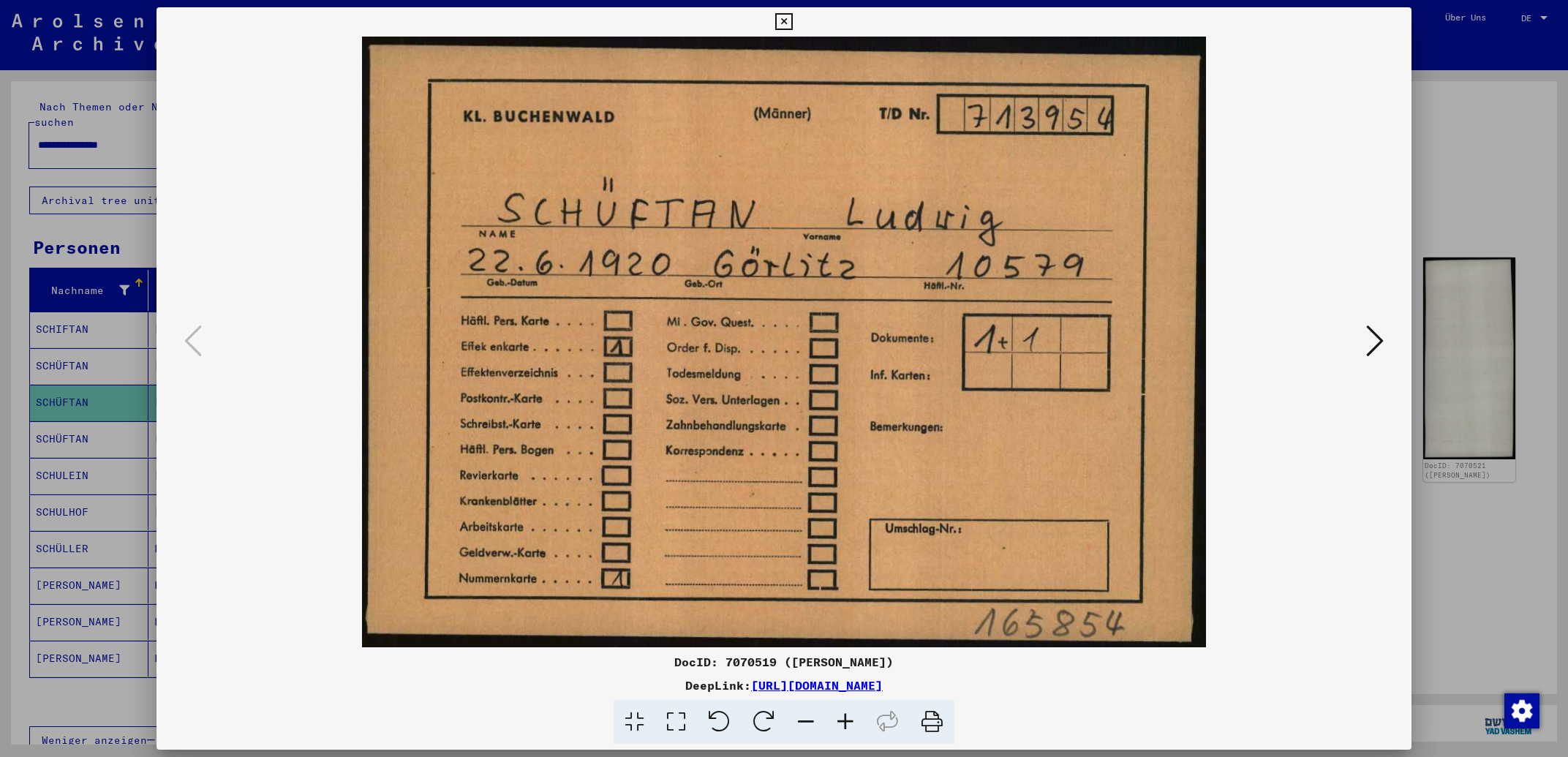
click at [1362, 345] on img at bounding box center [784, 341] width 1155 height 611
click at [1375, 345] on icon at bounding box center [1374, 340] width 17 height 35
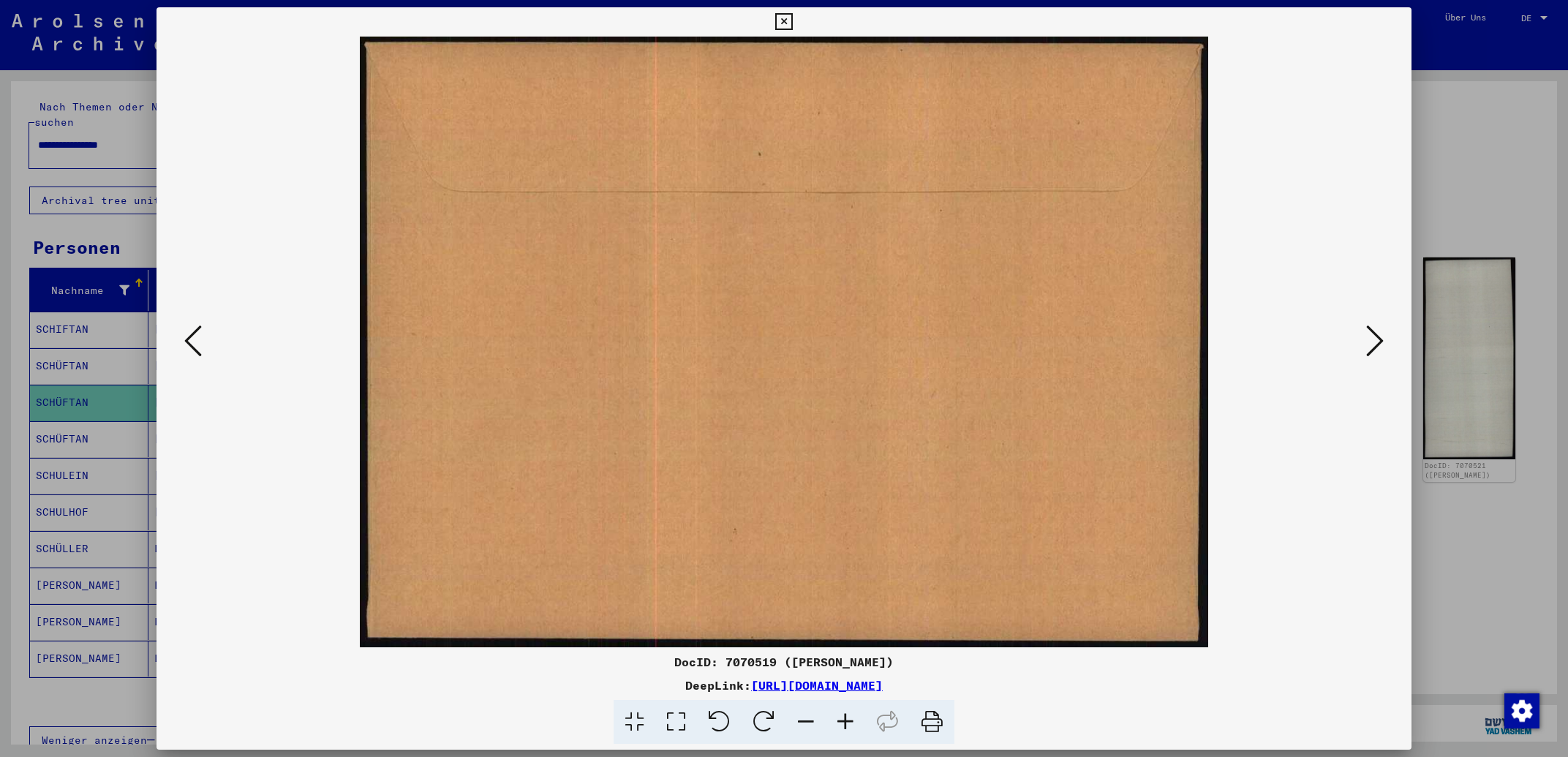
click at [1375, 345] on icon at bounding box center [1374, 340] width 17 height 35
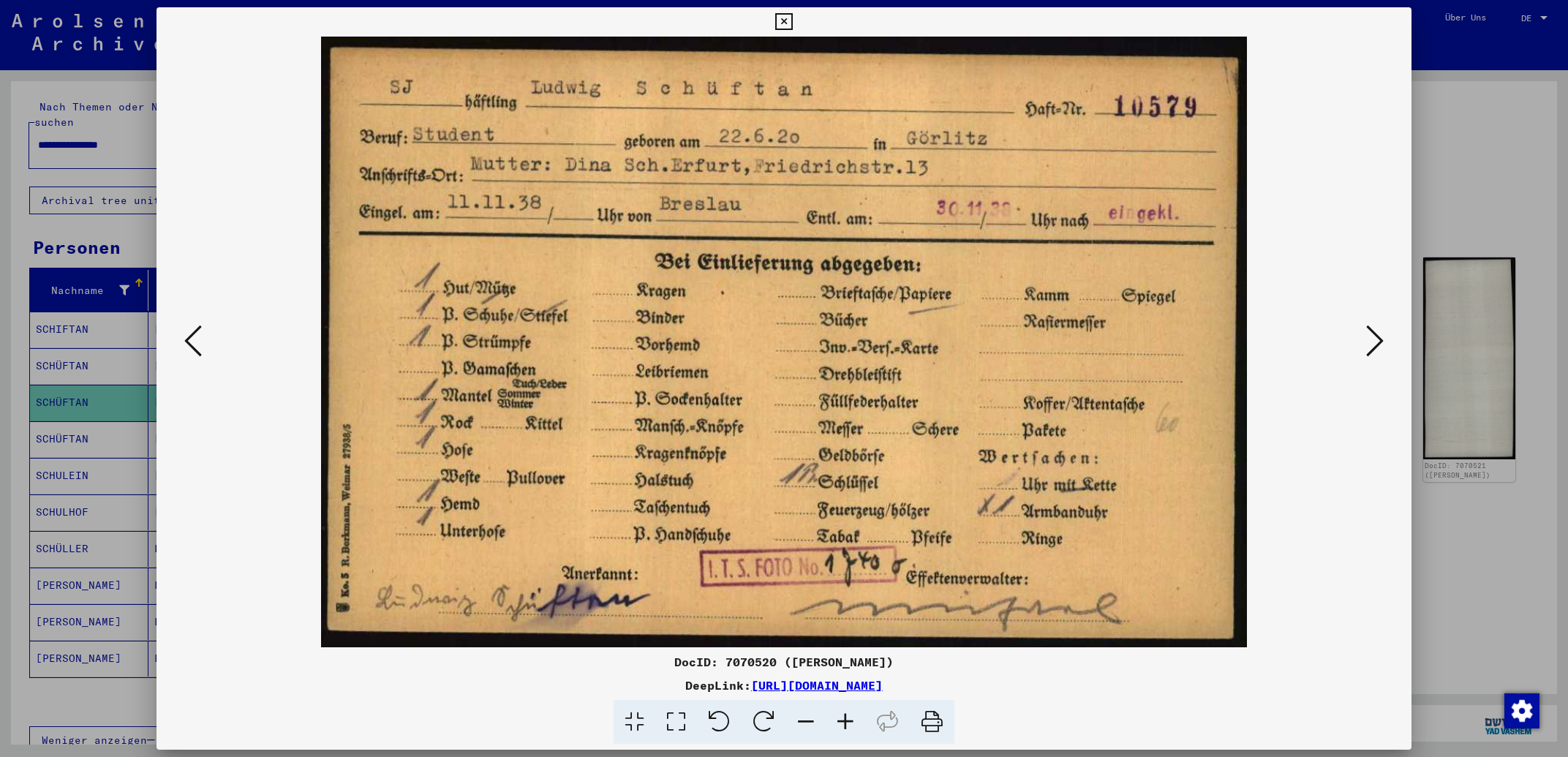
click at [792, 14] on icon at bounding box center [783, 22] width 17 height 17
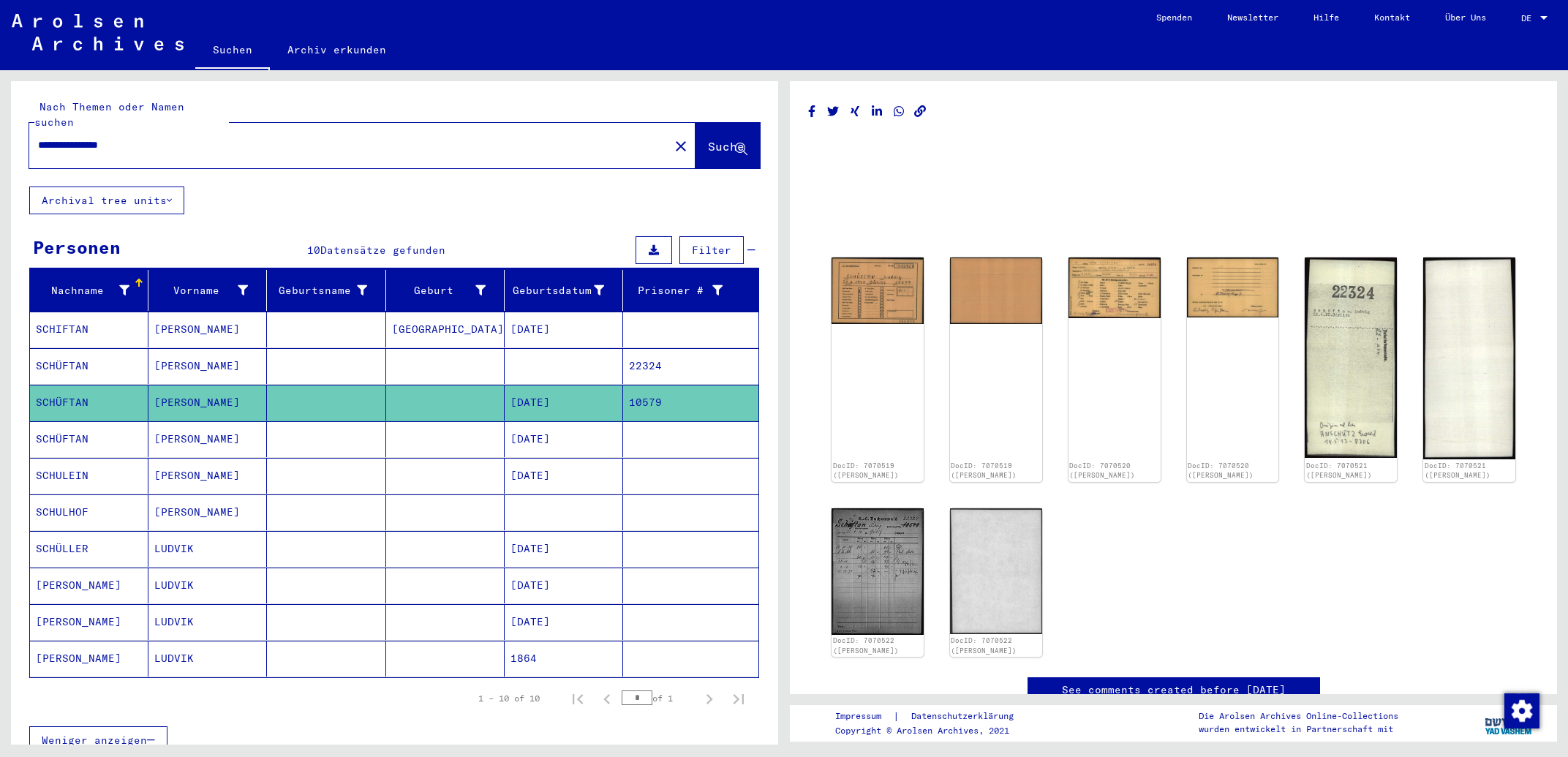
click at [167, 138] on input "**********" at bounding box center [349, 145] width 623 height 15
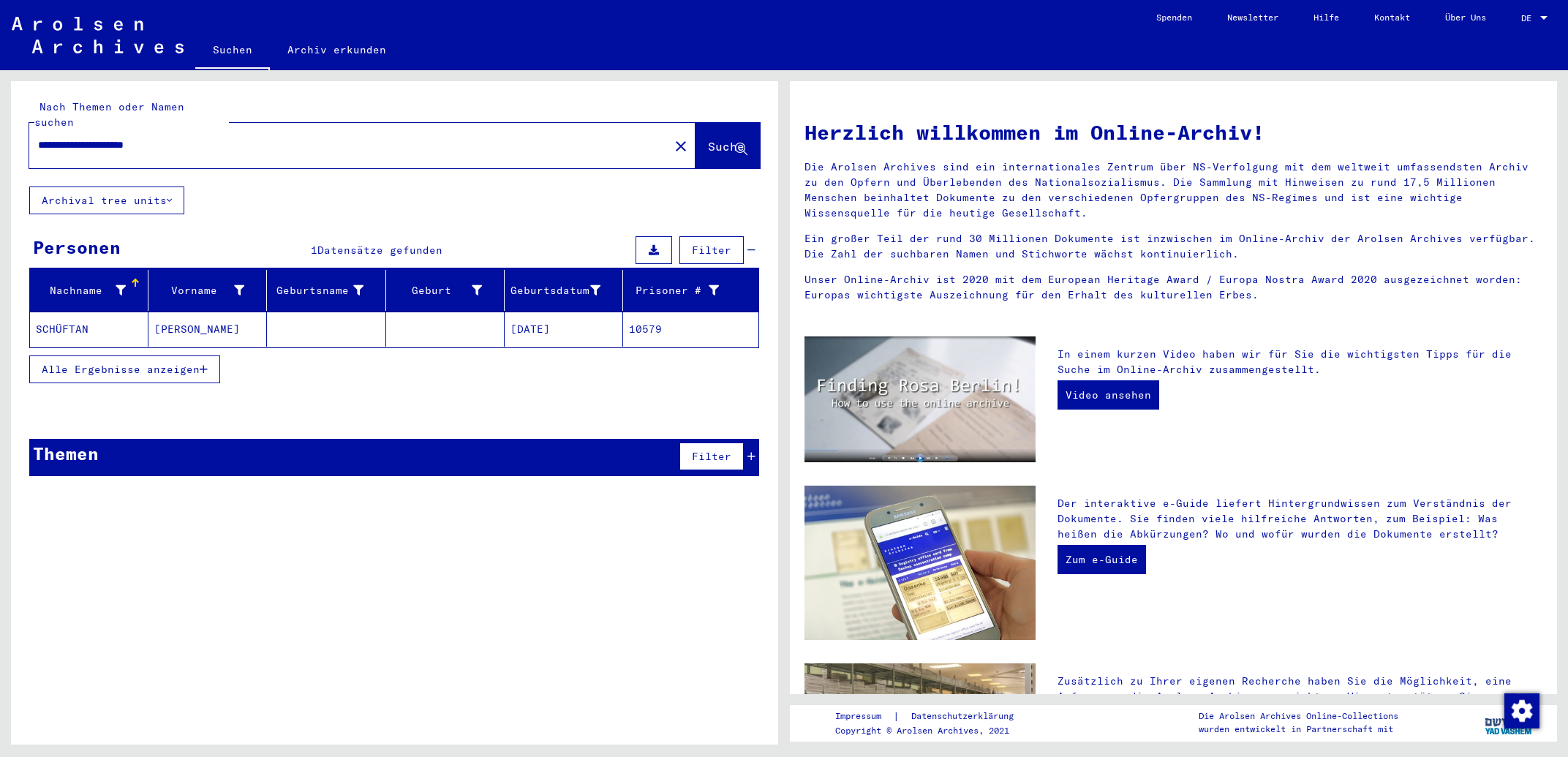
drag, startPoint x: 366, startPoint y: 128, endPoint x: 141, endPoint y: 130, distance: 225.0
click at [141, 138] on input "**********" at bounding box center [345, 145] width 614 height 15
type input "**********"
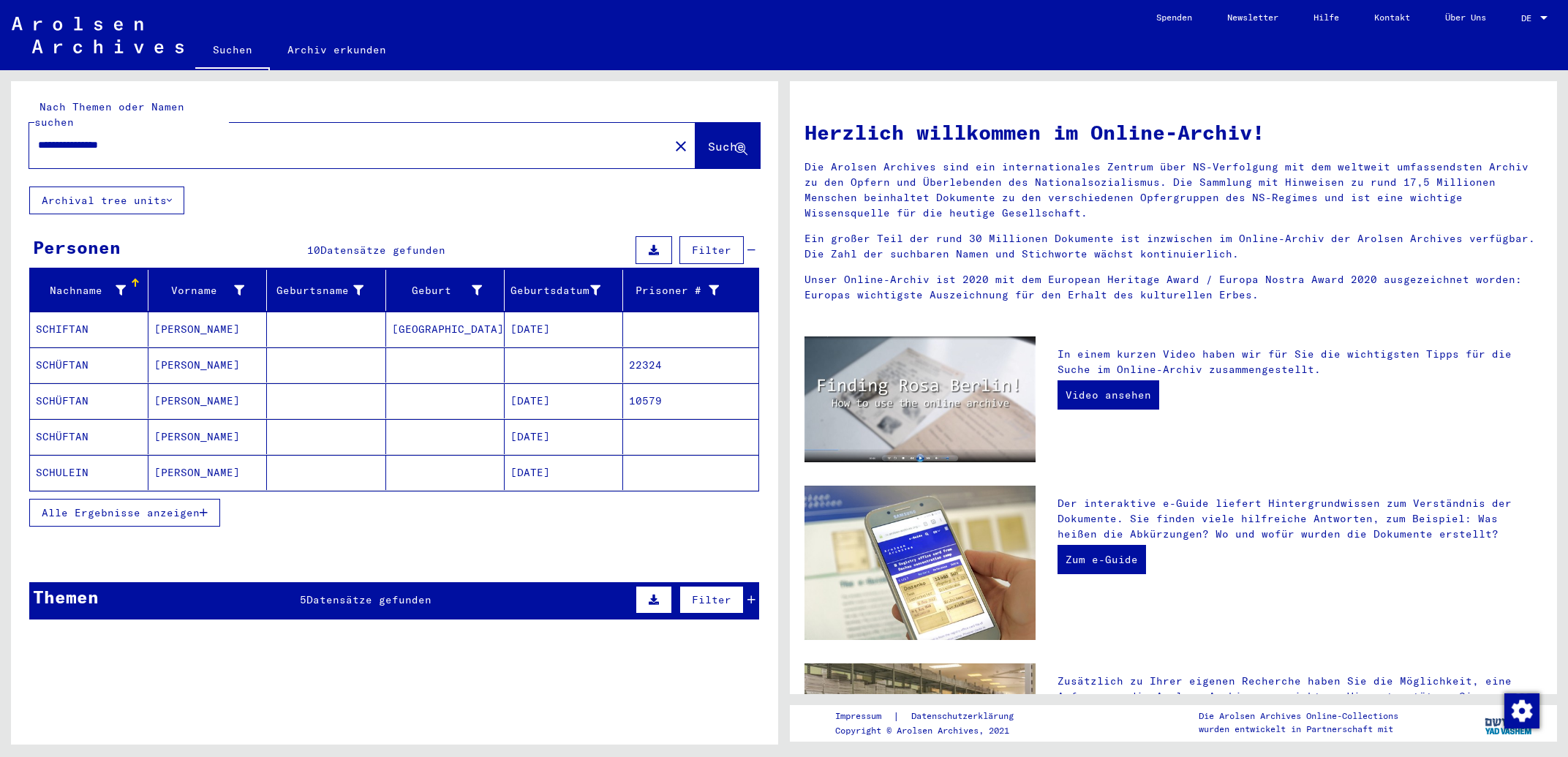
click at [543, 352] on mat-cell at bounding box center [563, 365] width 119 height 35
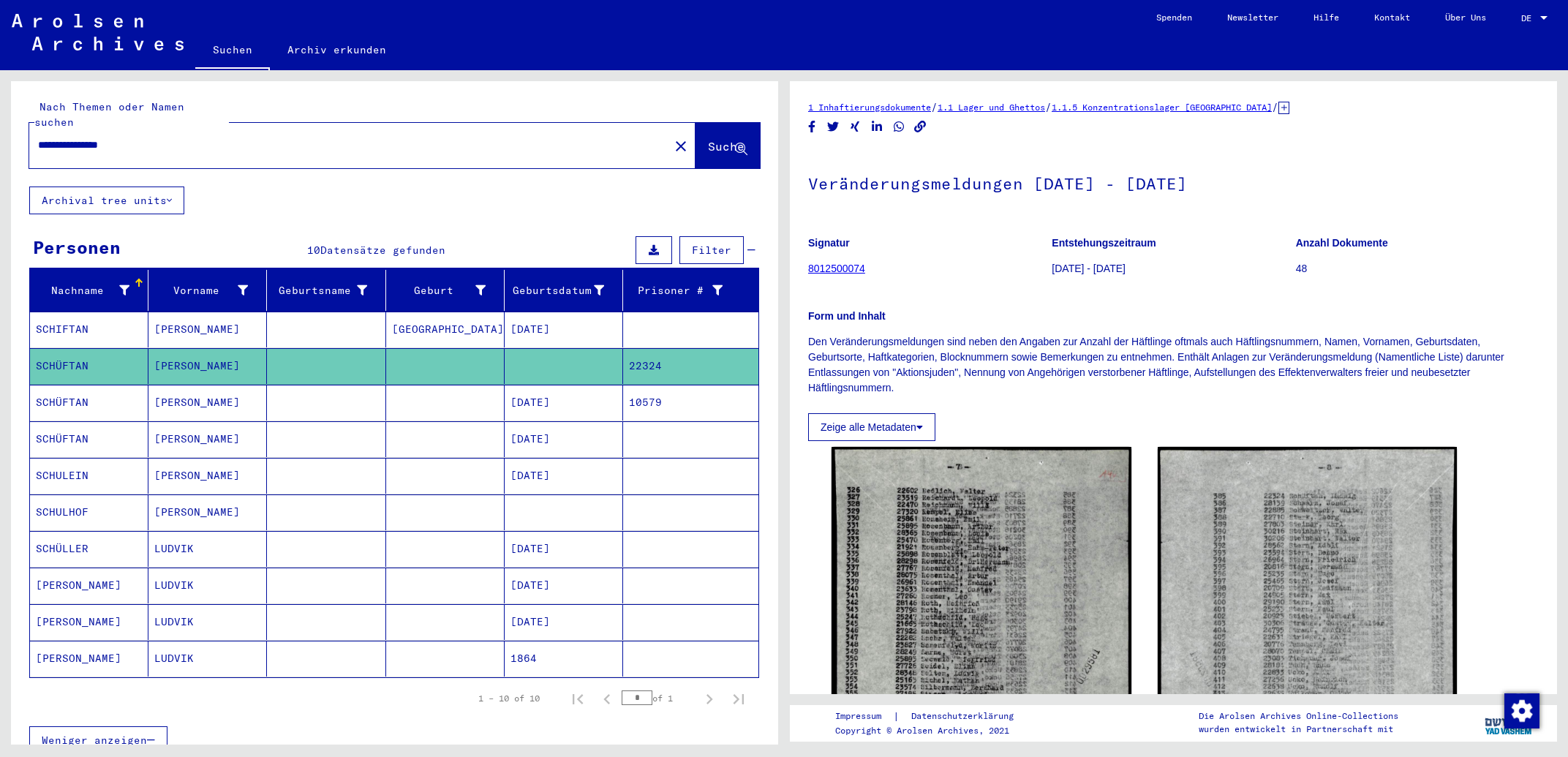
click at [554, 398] on mat-cell "[DATE]" at bounding box center [563, 403] width 119 height 36
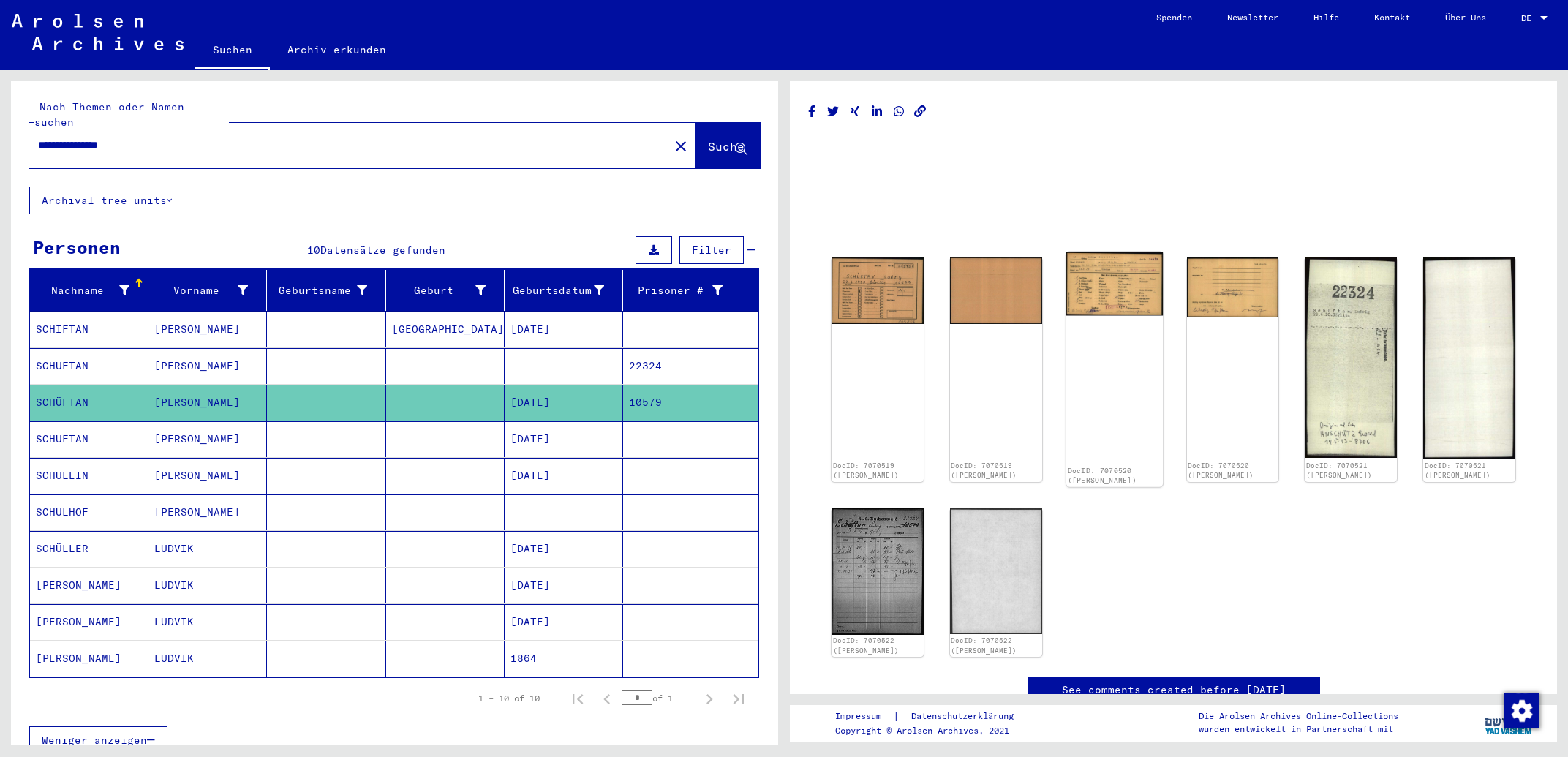
click at [1099, 271] on img at bounding box center [1114, 284] width 97 height 63
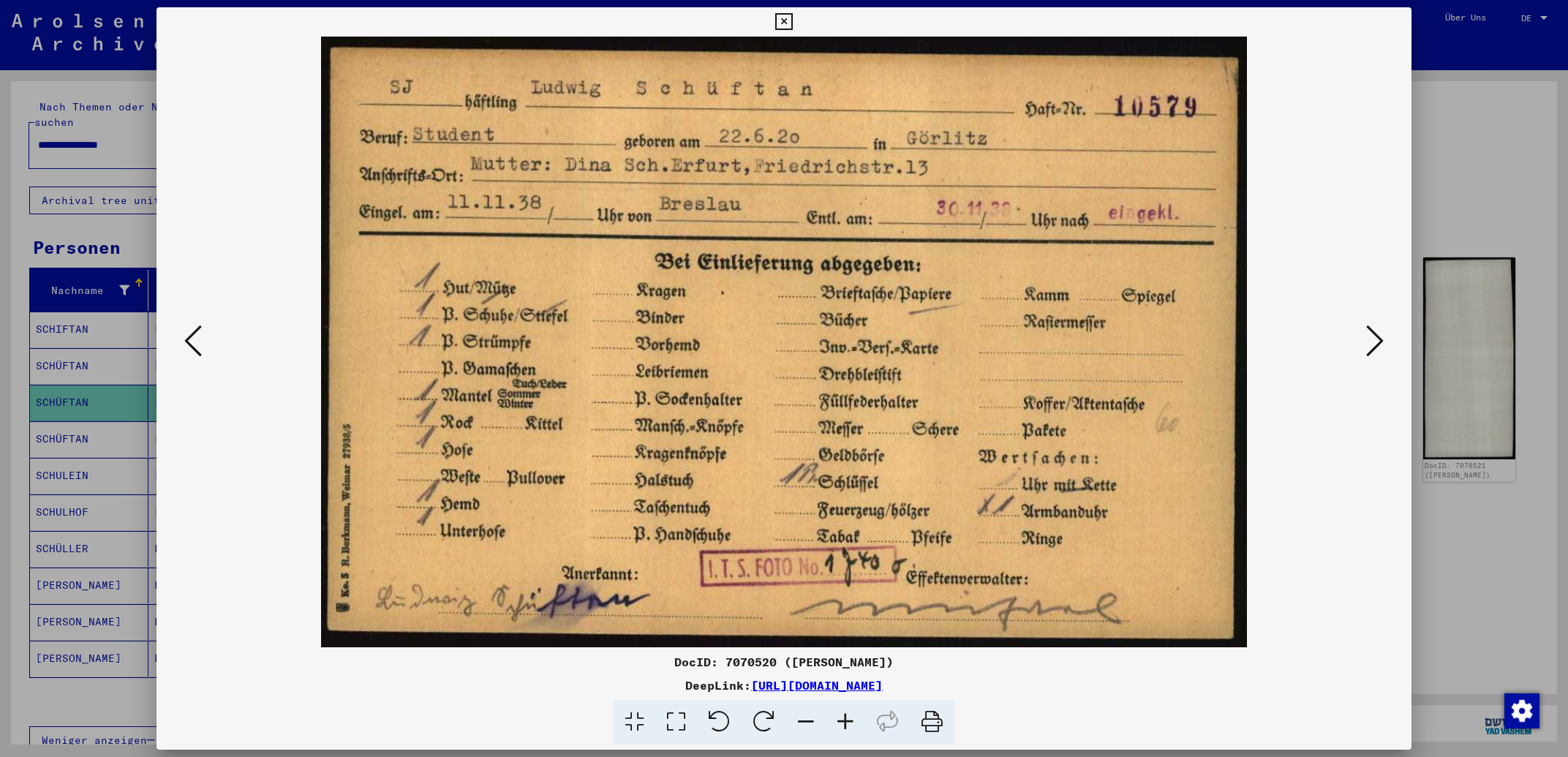
drag, startPoint x: 721, startPoint y: 658, endPoint x: 768, endPoint y: 664, distance: 47.4
click at [768, 664] on div "DocID: 7070520 ([PERSON_NAME])" at bounding box center [784, 661] width 1255 height 17
copy div "7070520"
click at [1379, 349] on icon at bounding box center [1374, 340] width 17 height 35
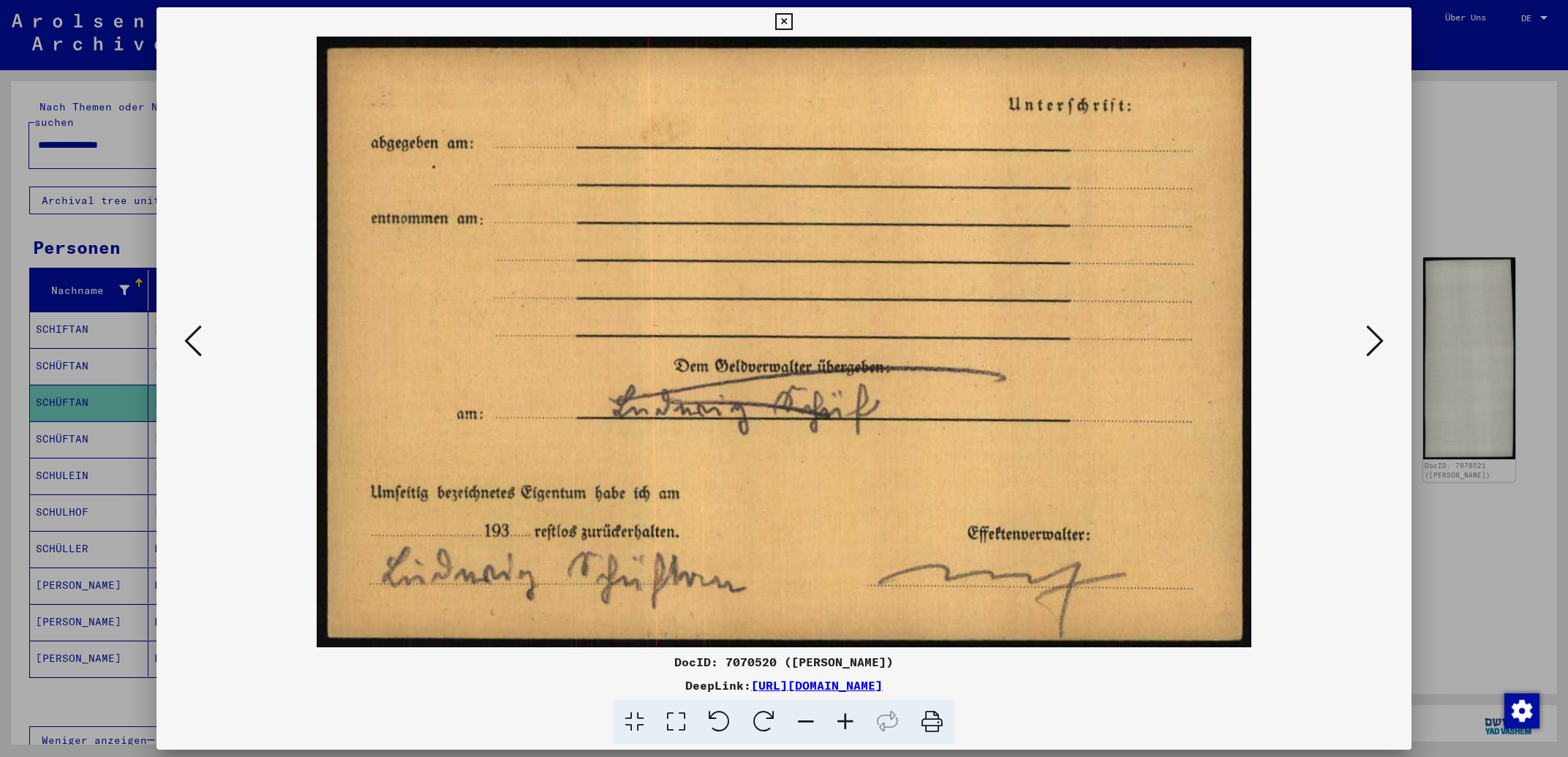
click at [1379, 349] on icon at bounding box center [1374, 340] width 17 height 35
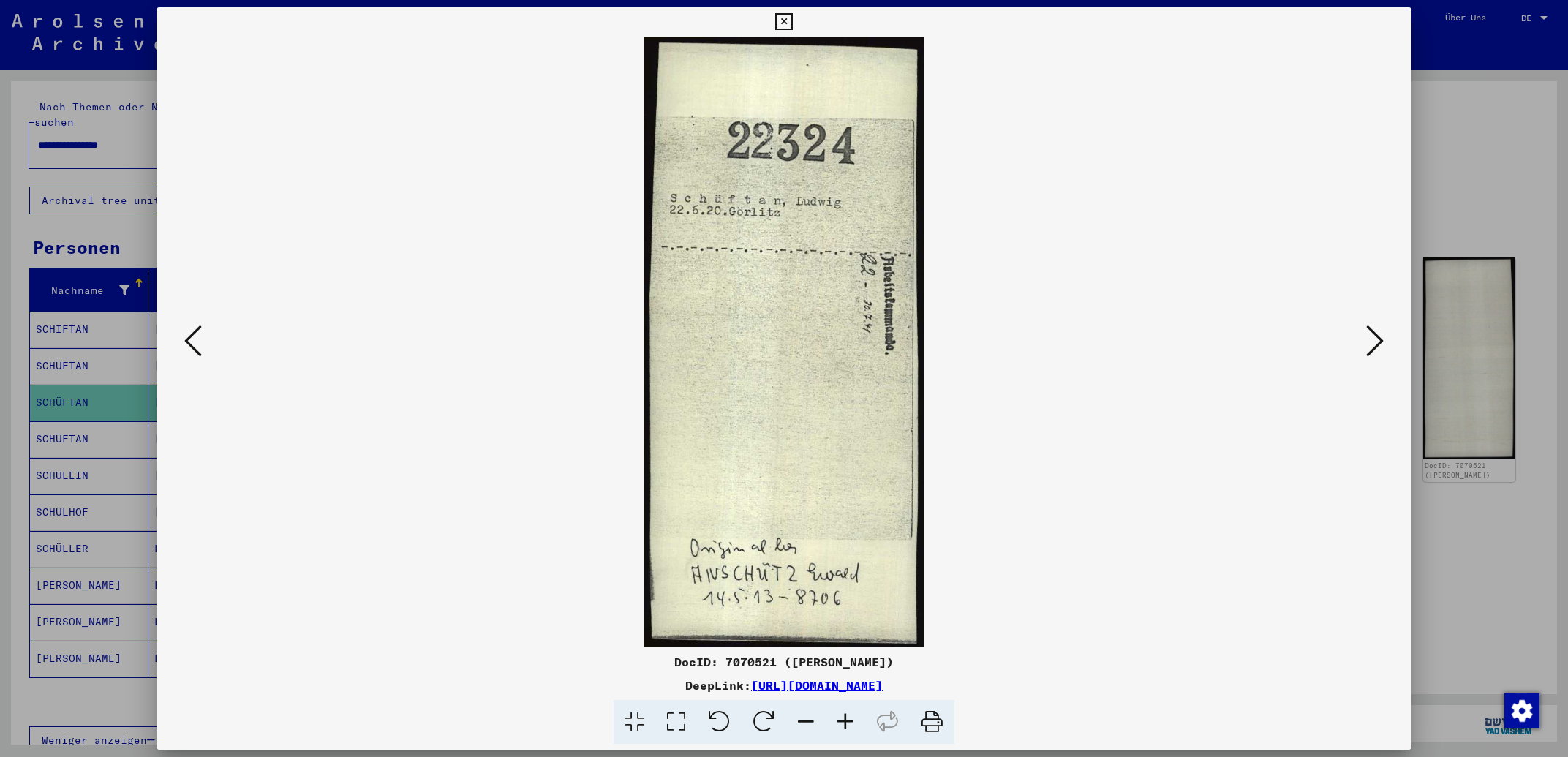
click at [1379, 349] on icon at bounding box center [1374, 340] width 17 height 35
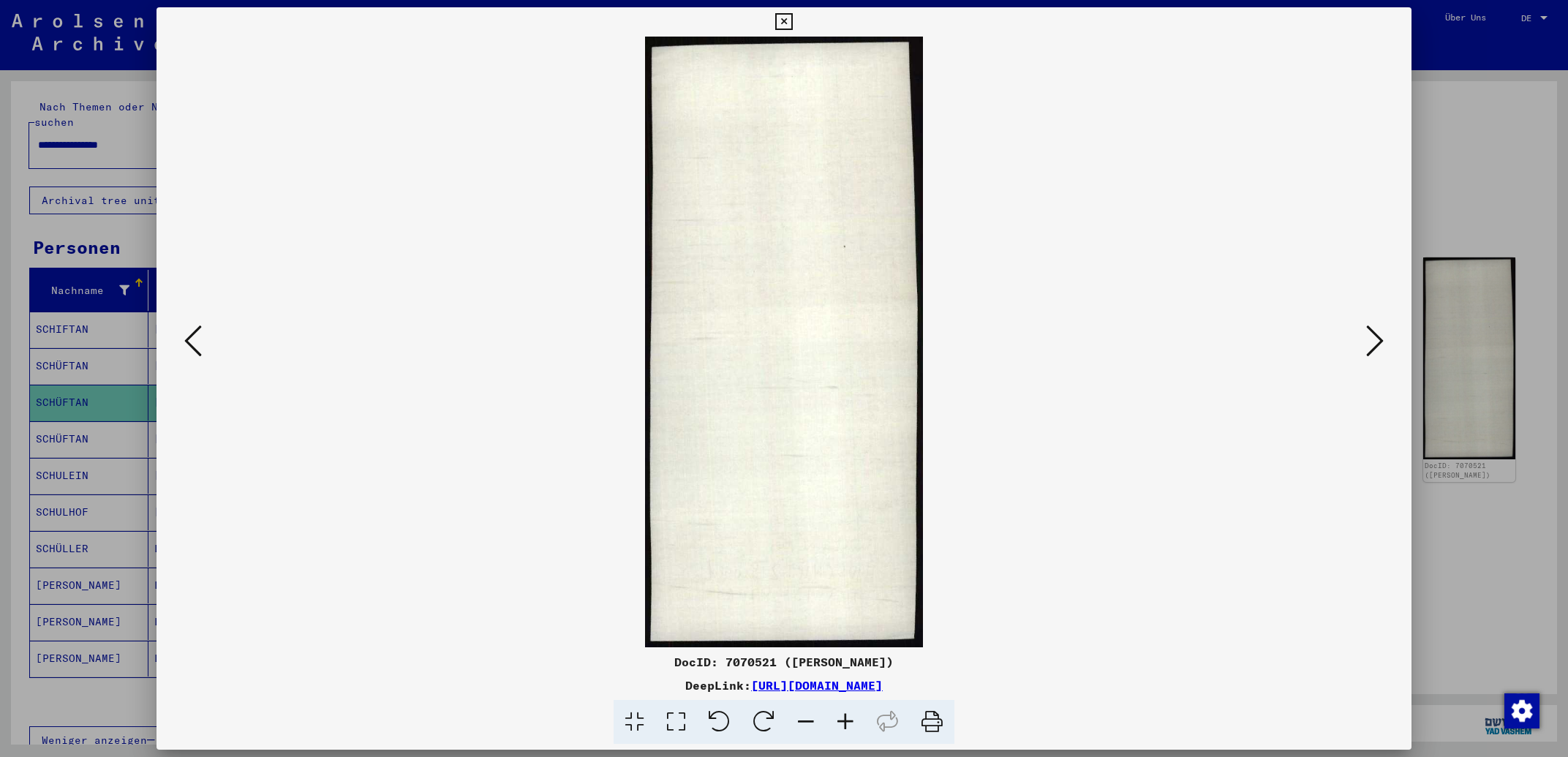
click at [1379, 349] on icon at bounding box center [1374, 340] width 17 height 35
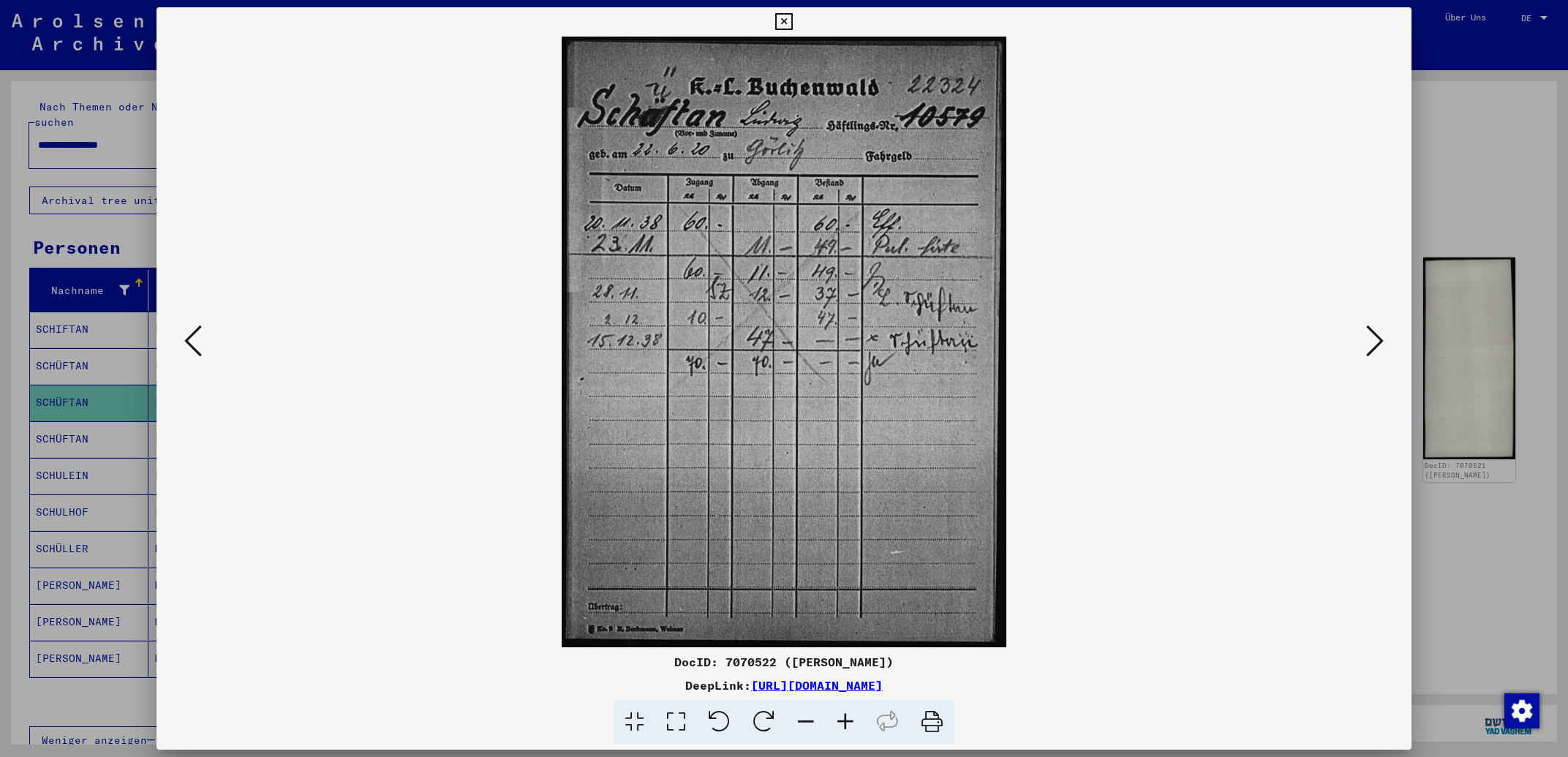
click at [194, 338] on icon at bounding box center [193, 340] width 17 height 35
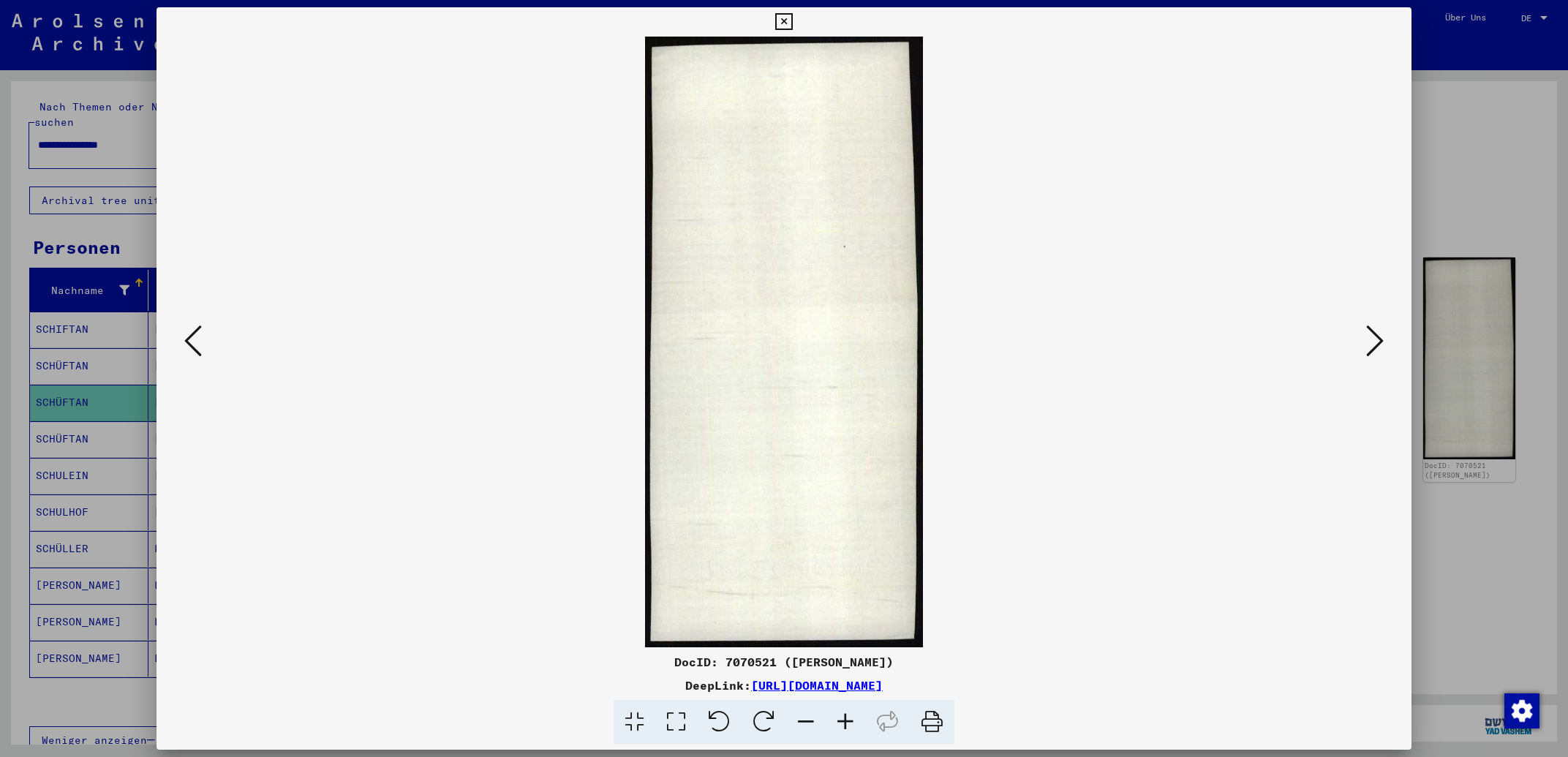
click at [194, 338] on icon at bounding box center [193, 340] width 17 height 35
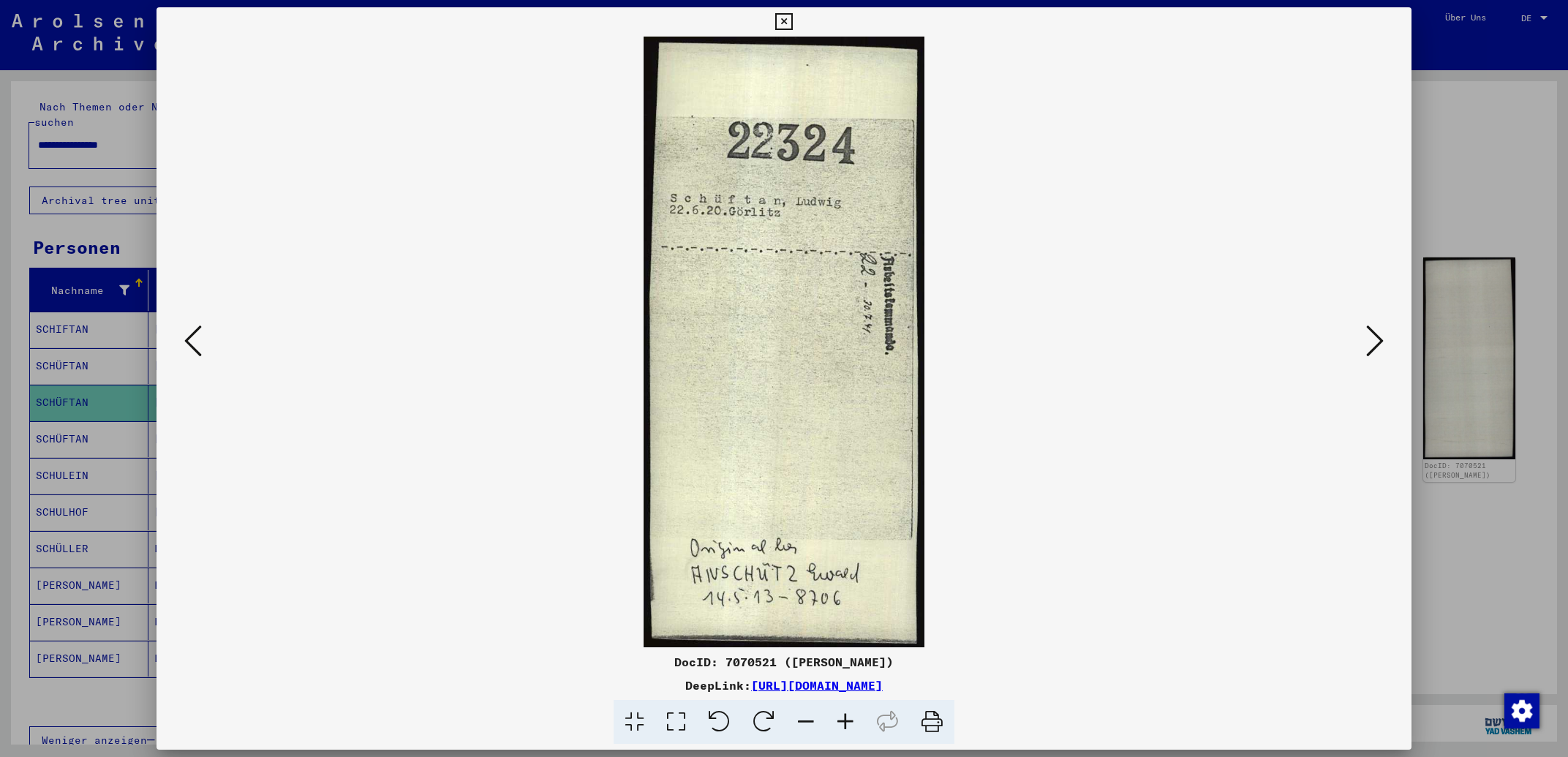
click at [194, 337] on icon at bounding box center [193, 340] width 17 height 35
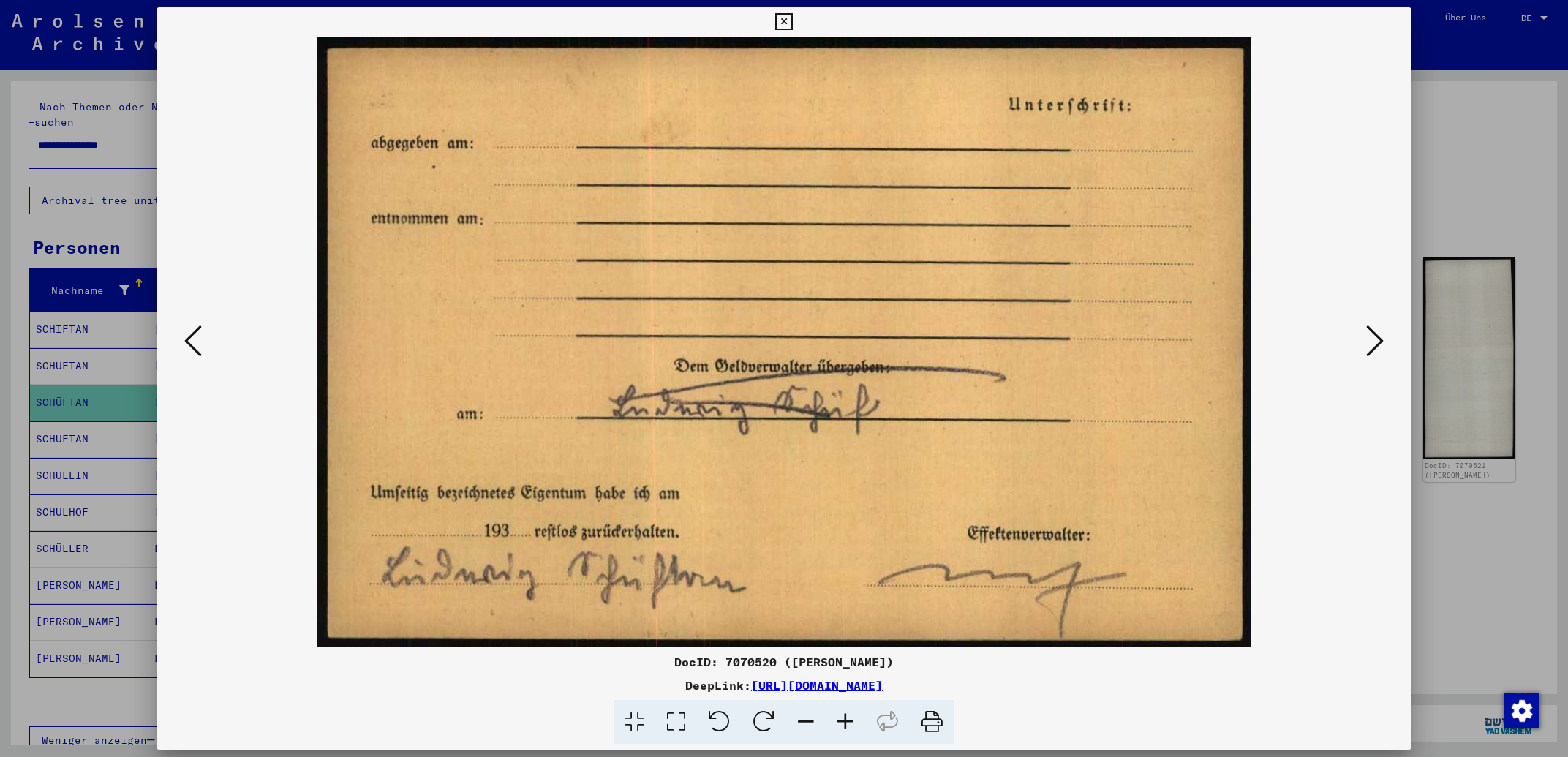
click at [194, 337] on icon at bounding box center [193, 340] width 17 height 35
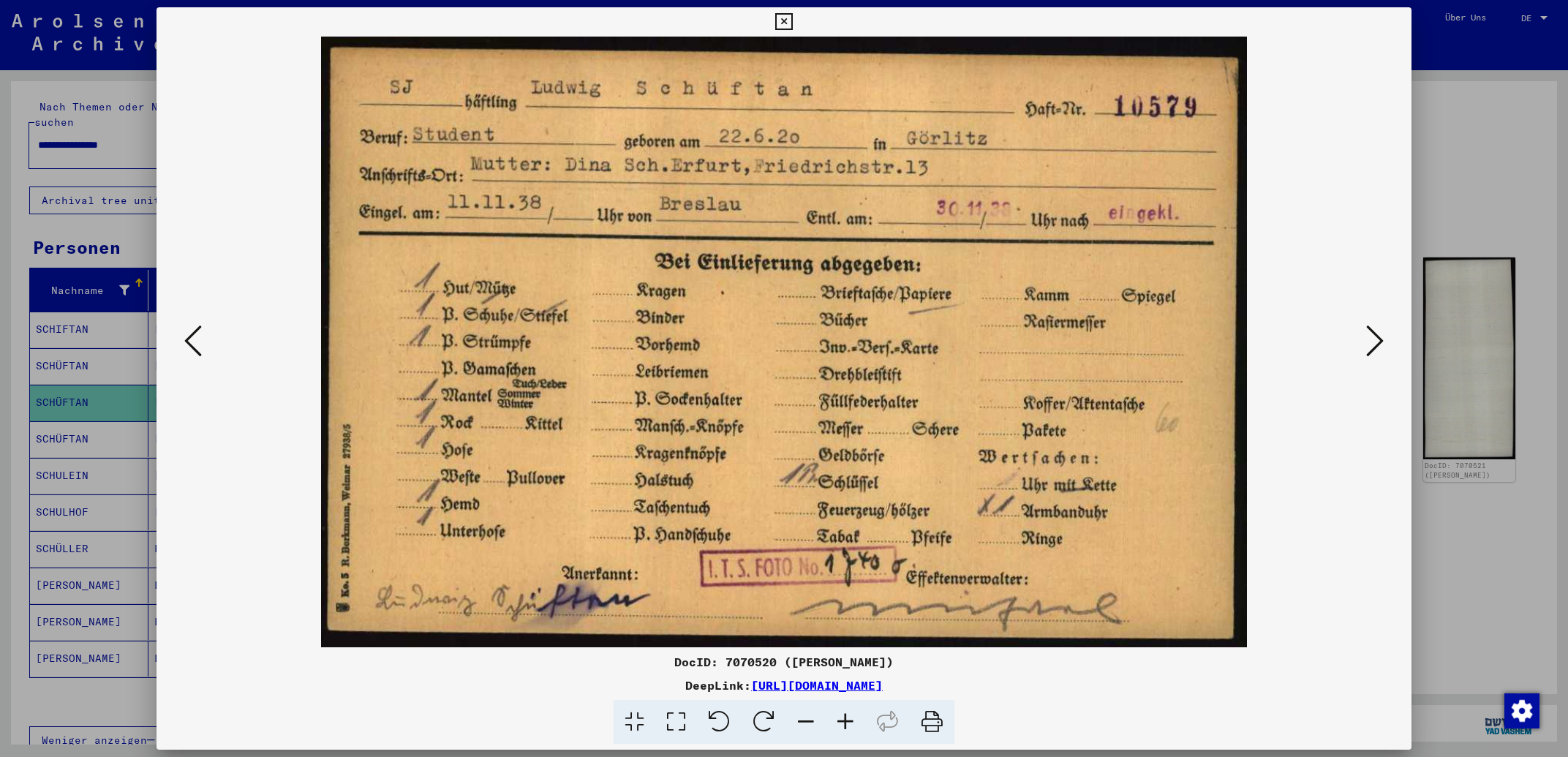
click at [197, 349] on icon at bounding box center [193, 340] width 17 height 35
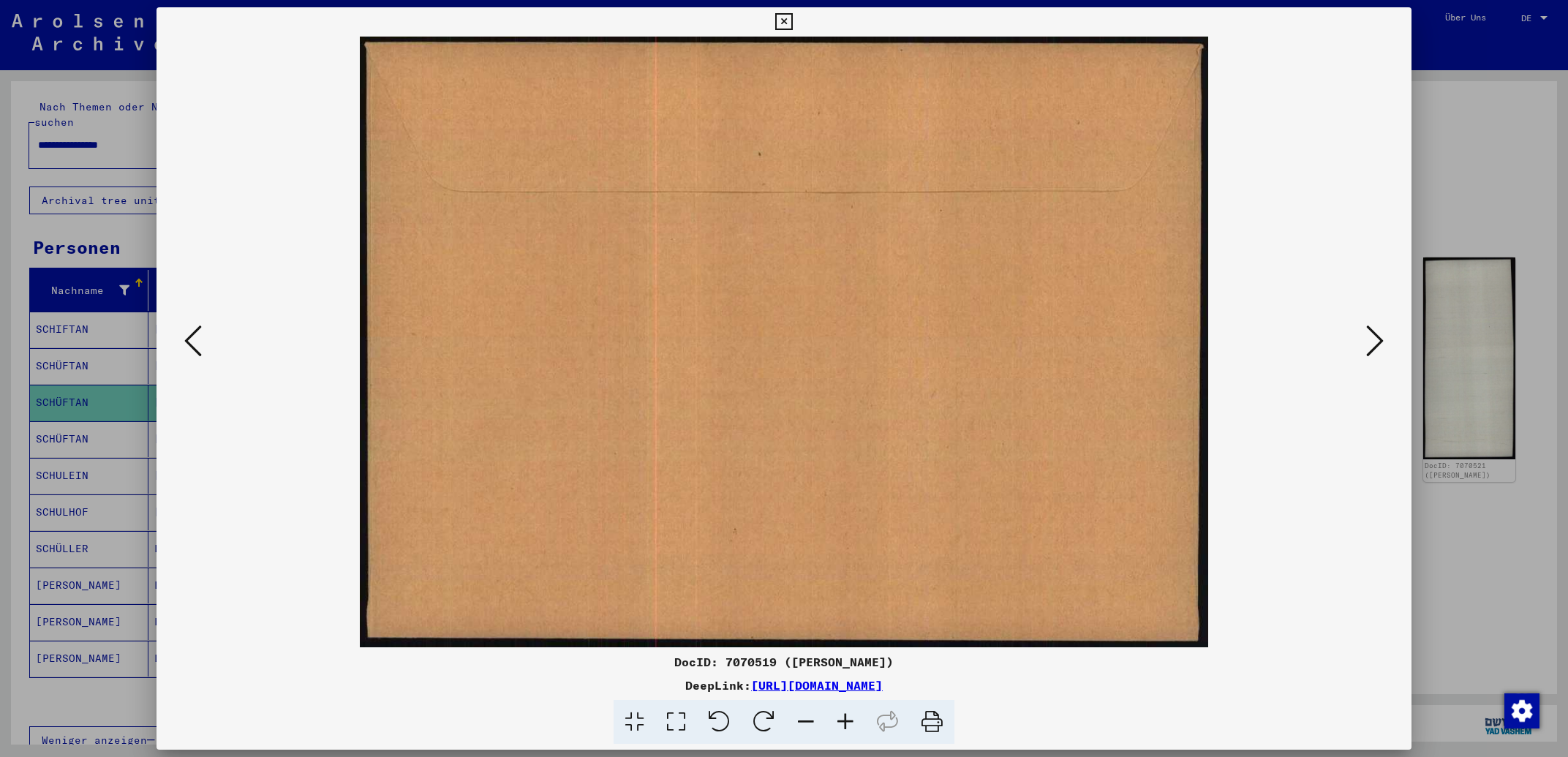
click at [1369, 342] on icon at bounding box center [1374, 340] width 17 height 35
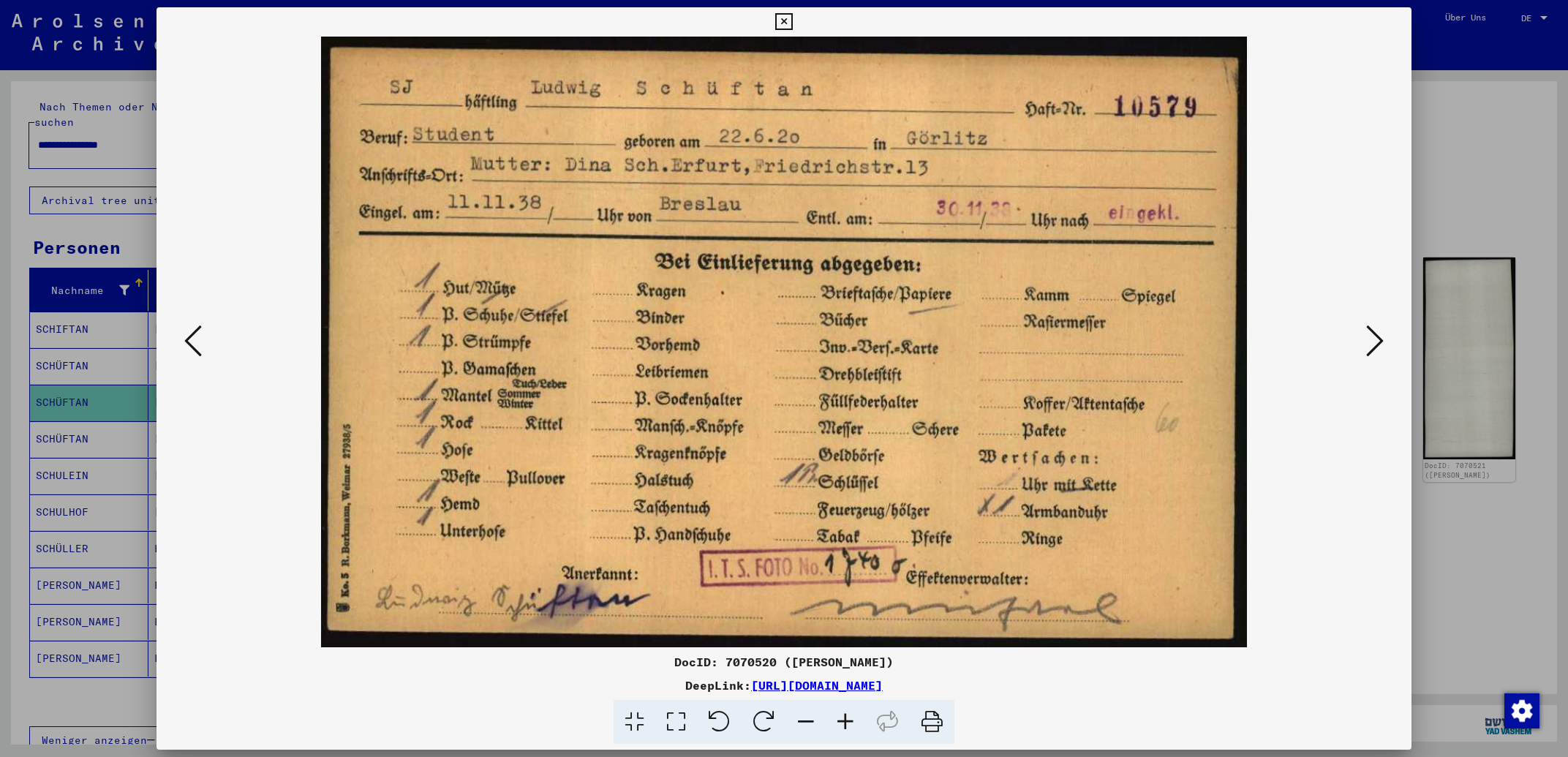
click at [1369, 342] on icon at bounding box center [1374, 340] width 17 height 35
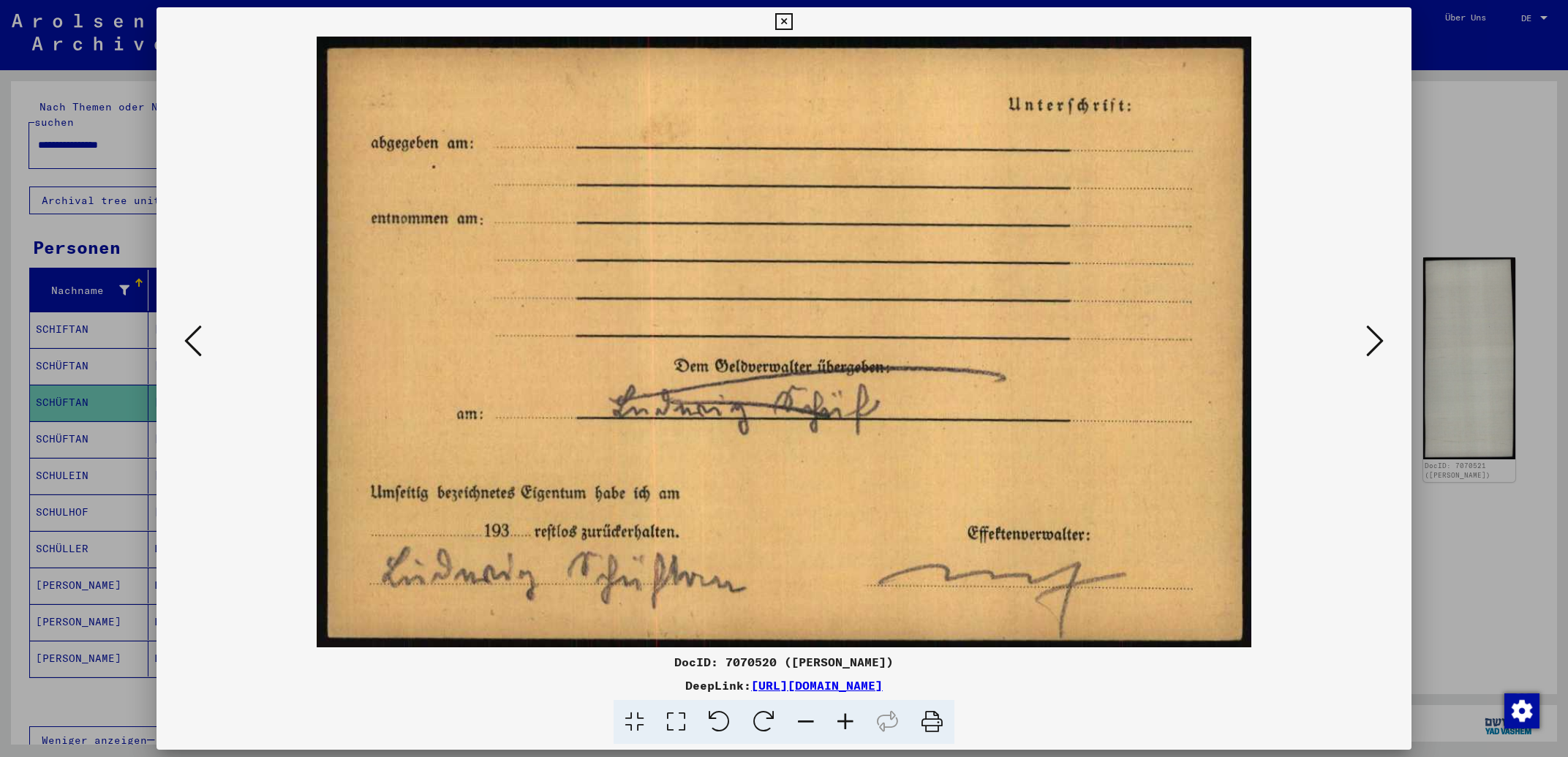
click at [1367, 343] on button at bounding box center [1374, 342] width 26 height 42
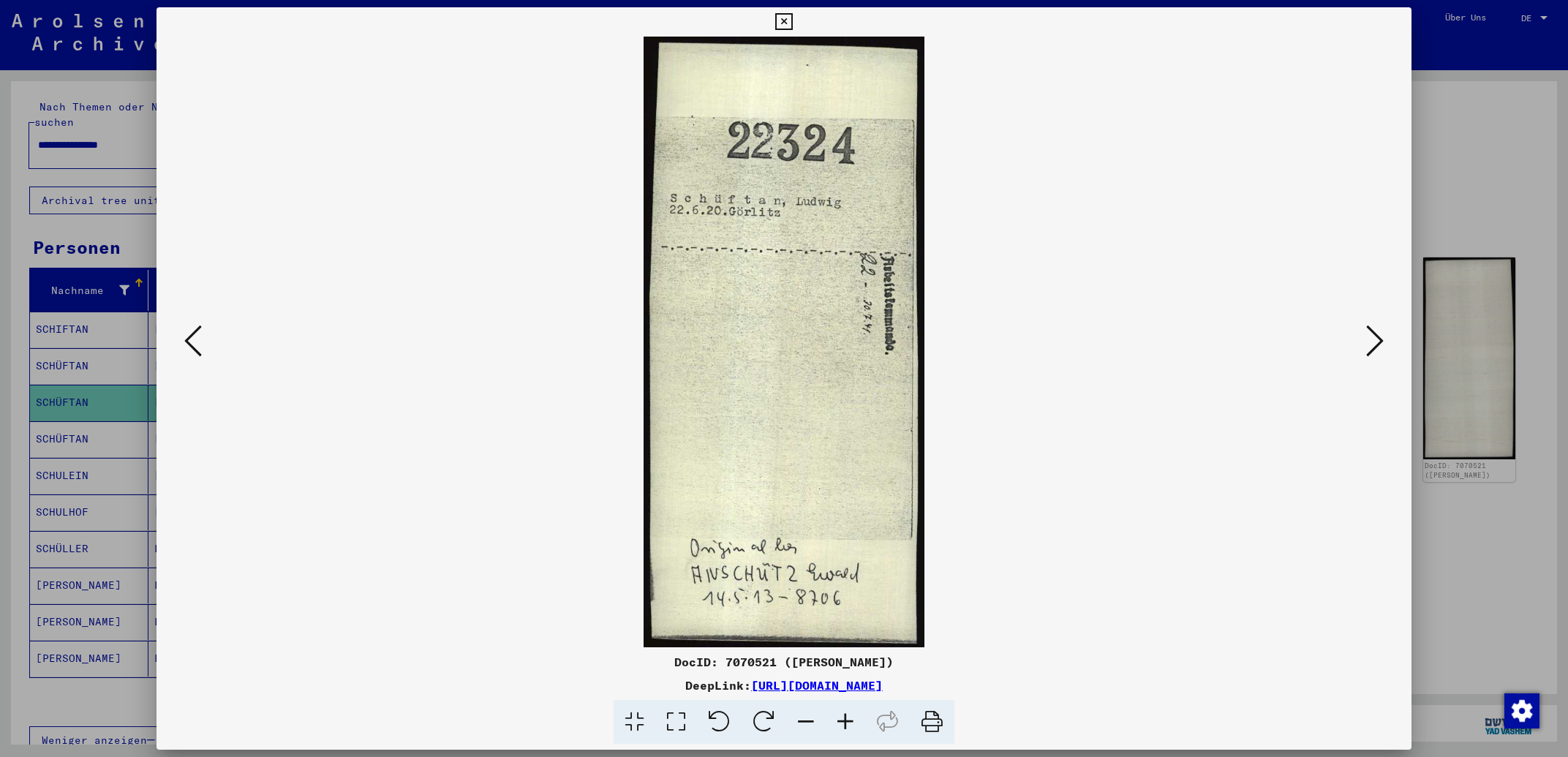
drag, startPoint x: 722, startPoint y: 663, endPoint x: 768, endPoint y: 665, distance: 46.0
click at [768, 665] on div "DocID: 7070521 ([PERSON_NAME])" at bounding box center [784, 661] width 1255 height 17
copy div "7070521"
click at [1380, 337] on icon at bounding box center [1374, 340] width 17 height 35
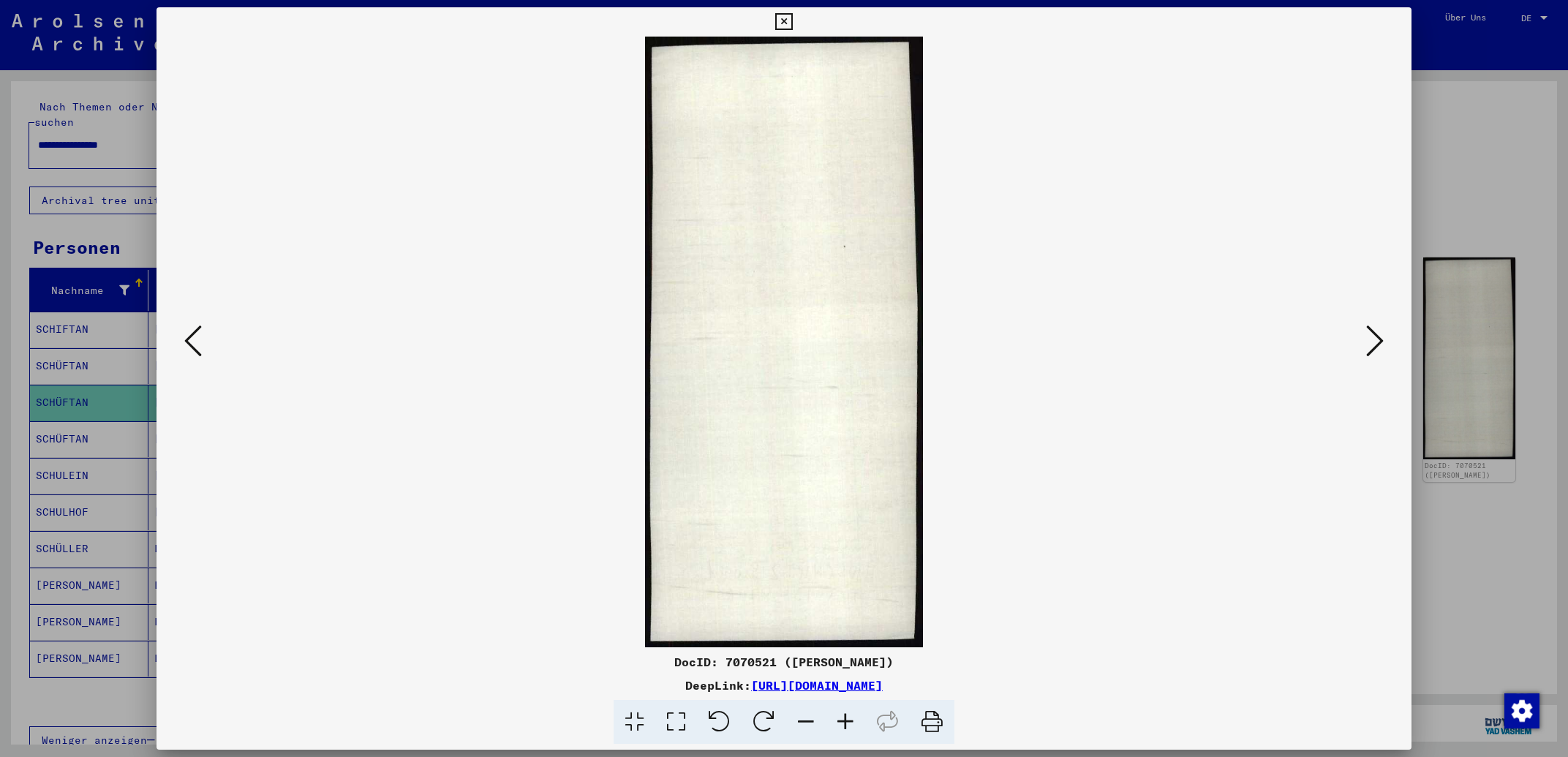
click at [197, 345] on icon at bounding box center [193, 340] width 17 height 35
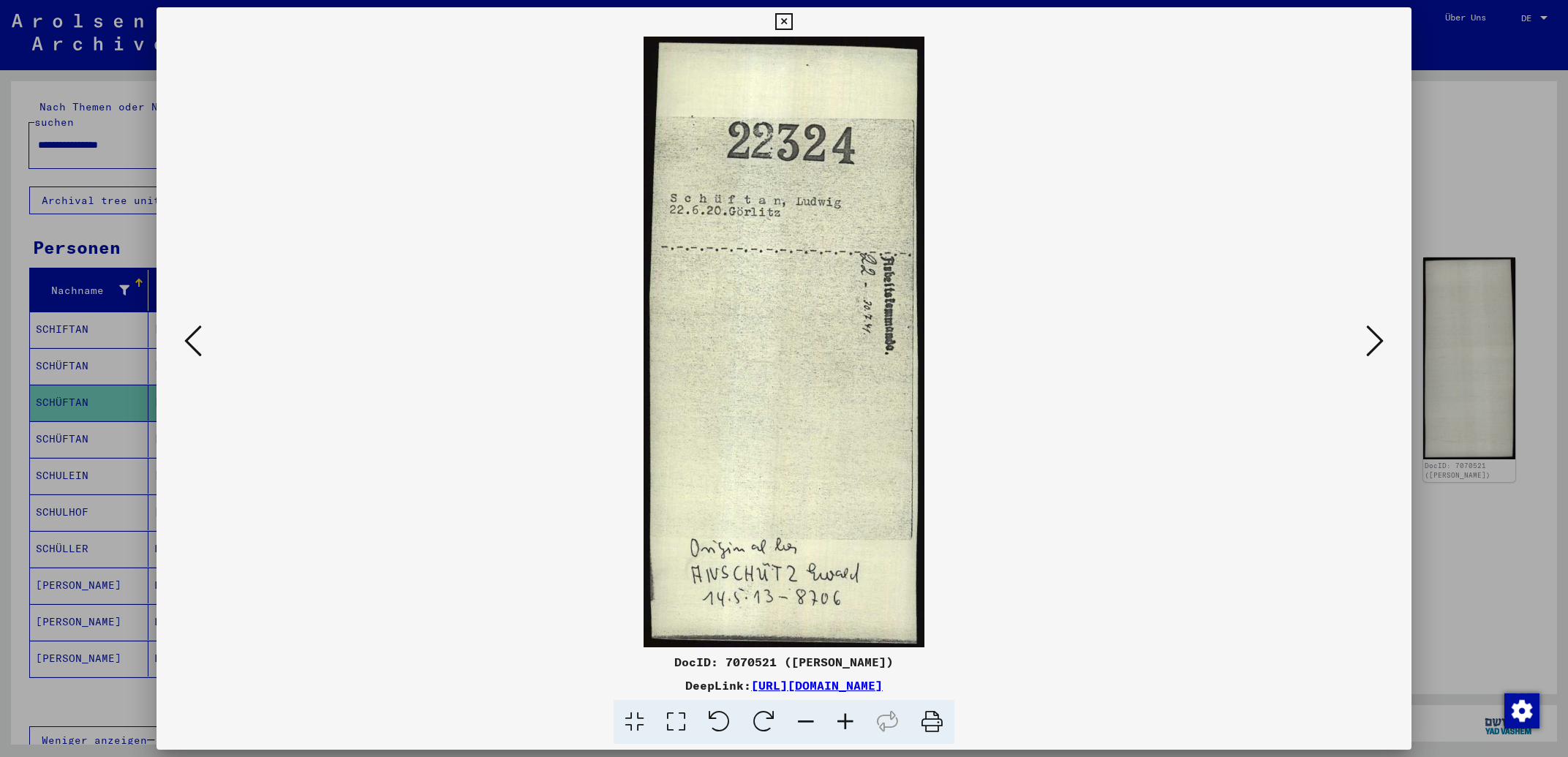
click at [1366, 332] on button at bounding box center [1374, 342] width 26 height 42
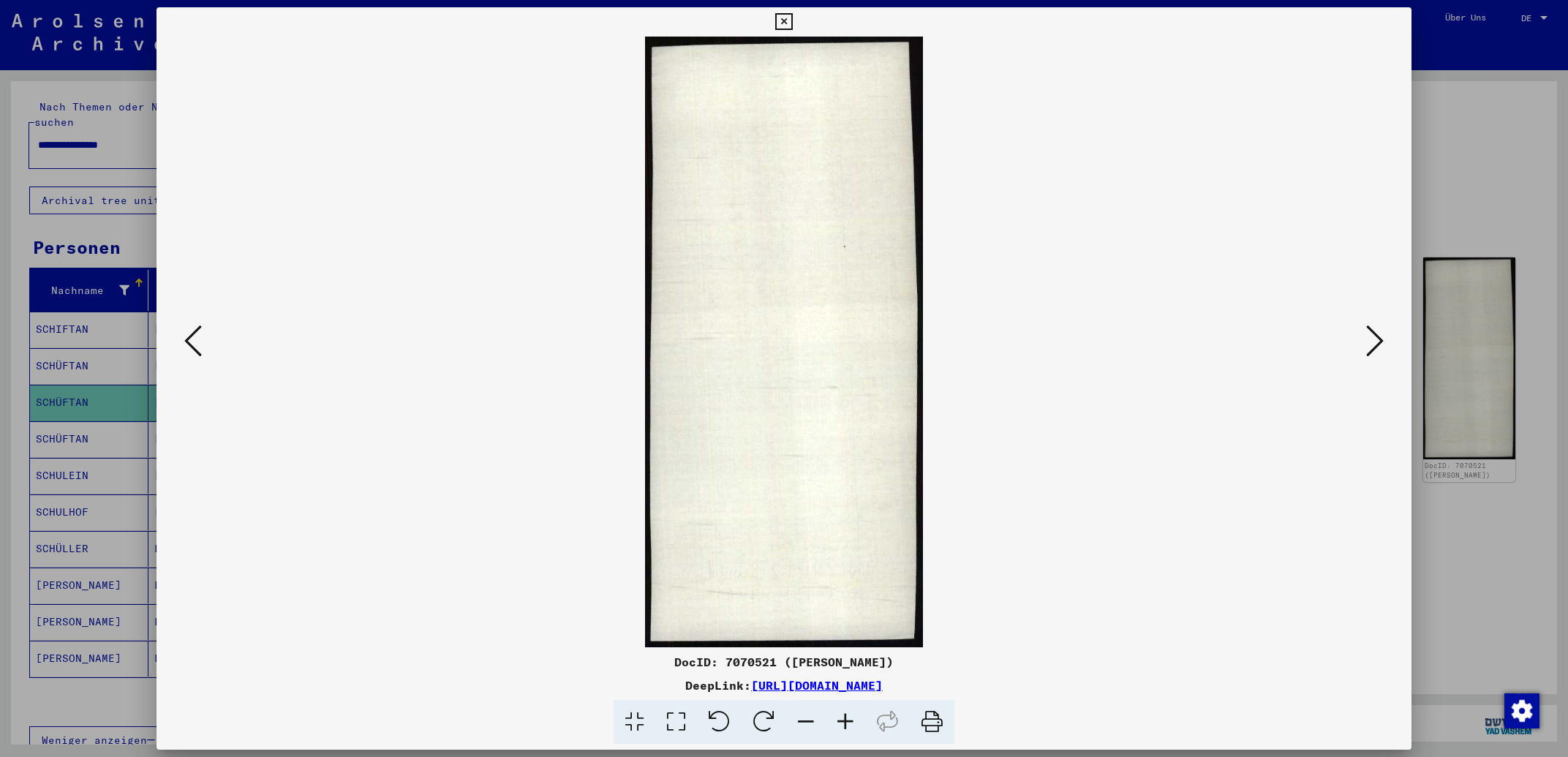
click at [1366, 332] on button at bounding box center [1374, 342] width 26 height 42
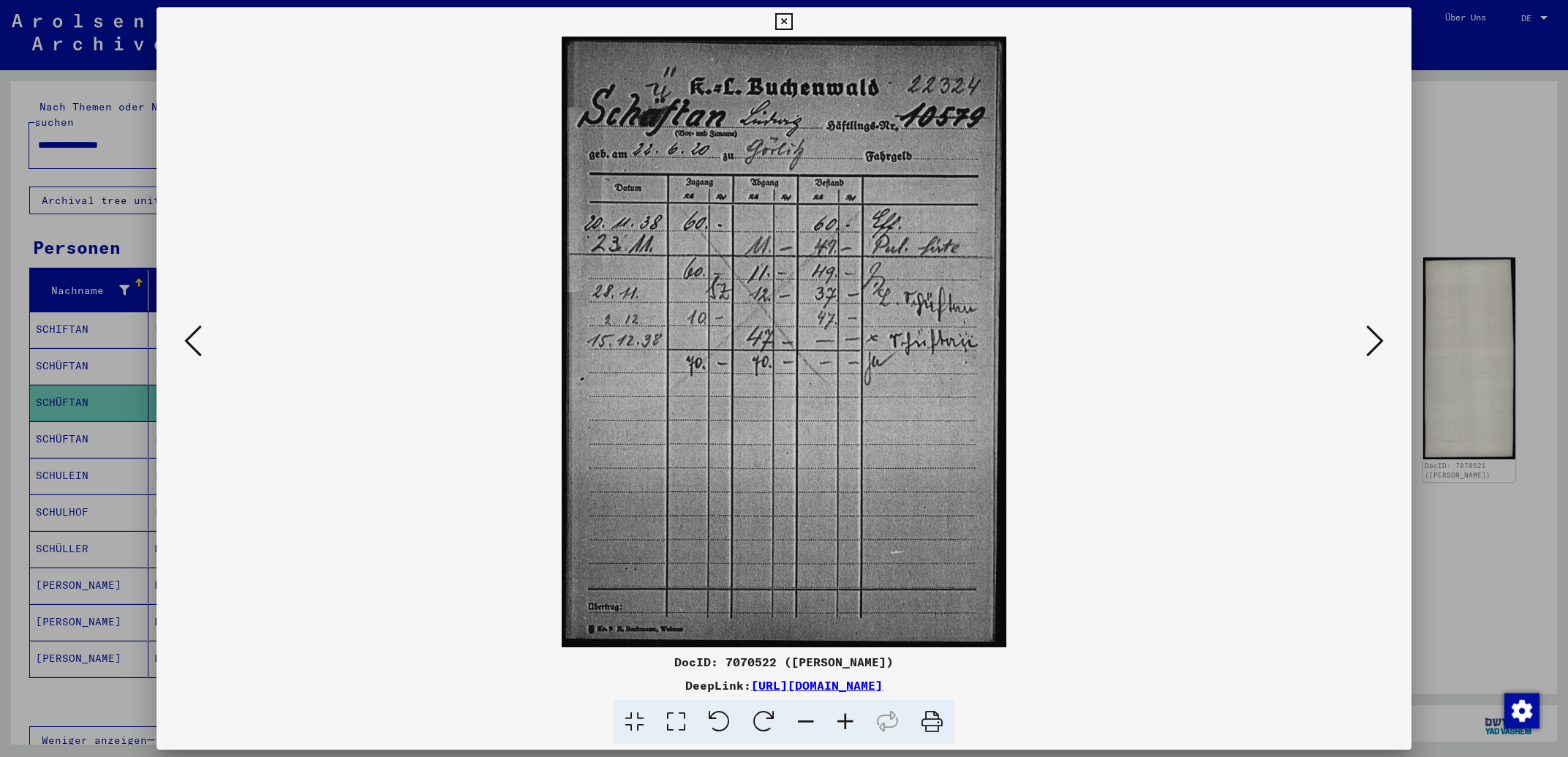
click at [196, 346] on icon at bounding box center [193, 340] width 17 height 35
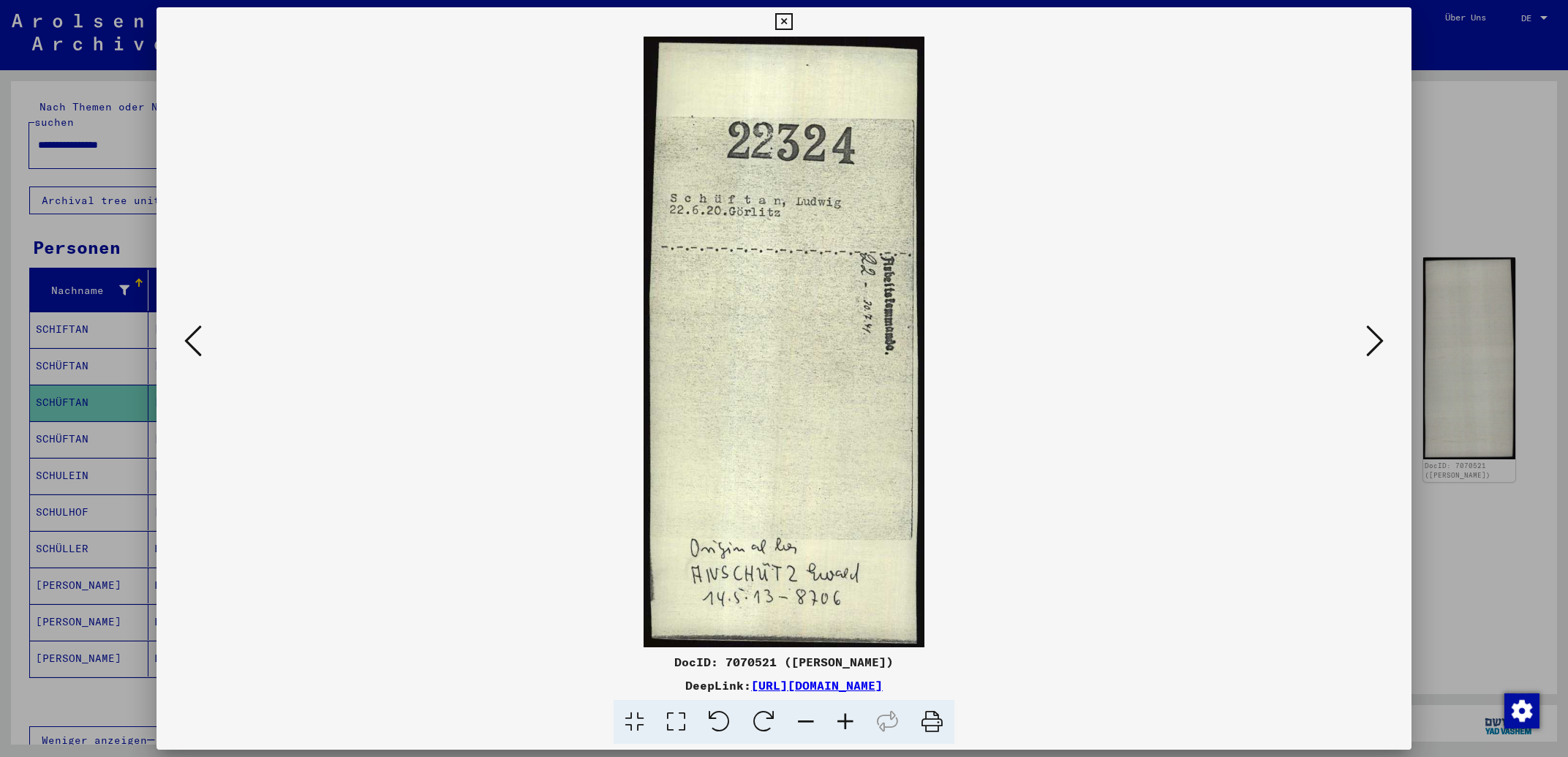
click at [1368, 345] on icon at bounding box center [1374, 340] width 17 height 35
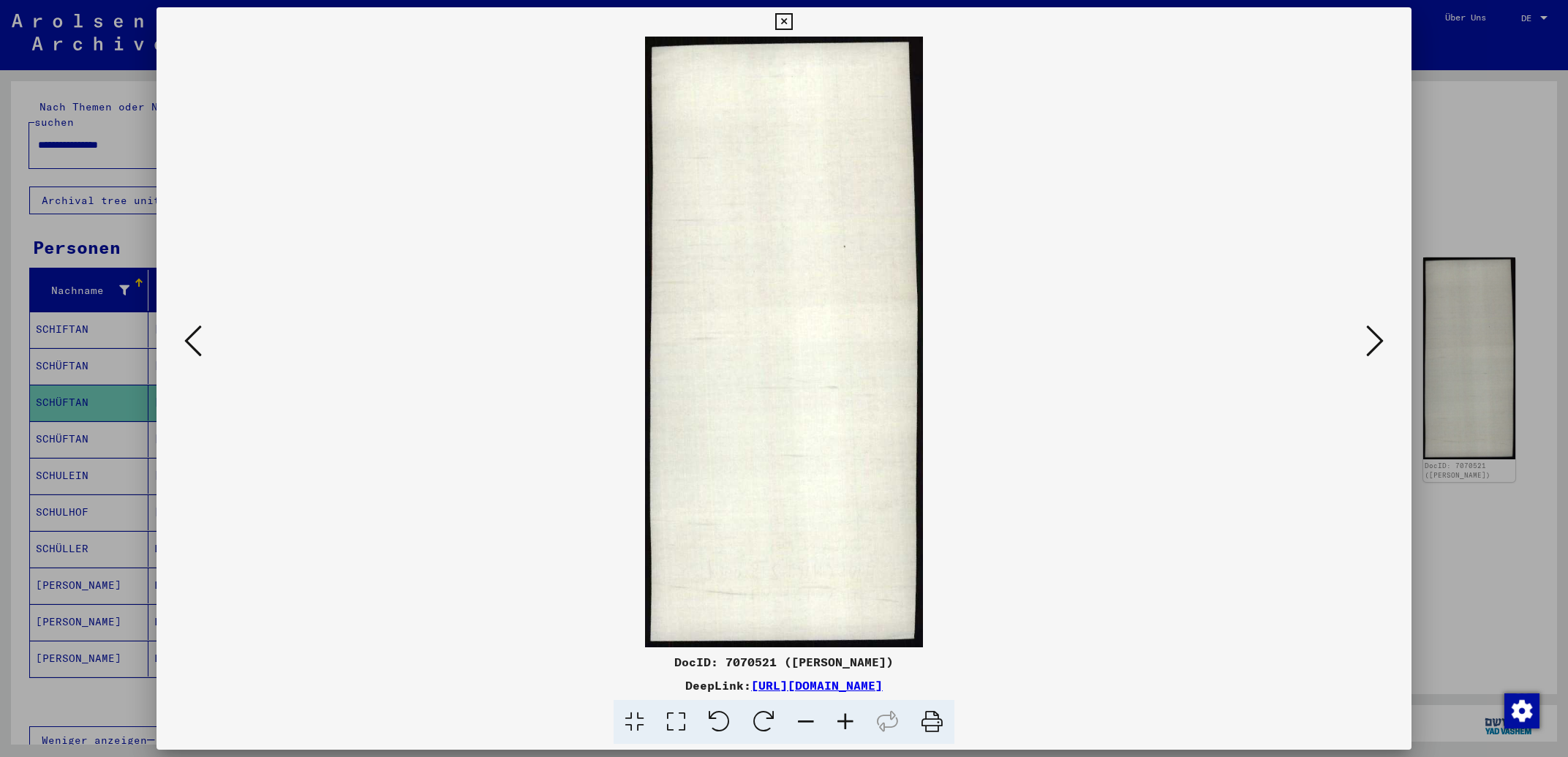
click at [1368, 345] on icon at bounding box center [1374, 340] width 17 height 35
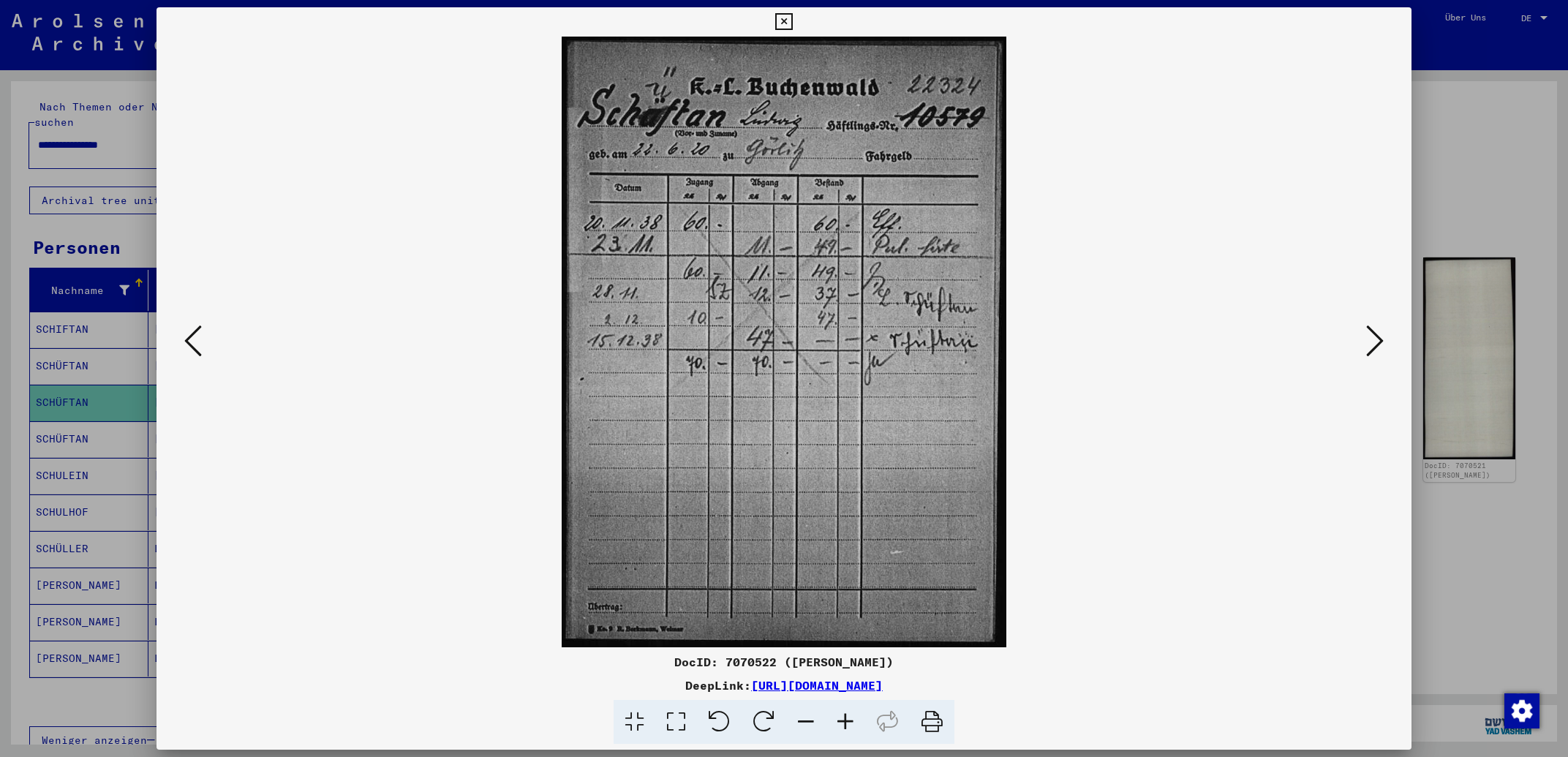
click at [188, 345] on icon at bounding box center [193, 340] width 17 height 35
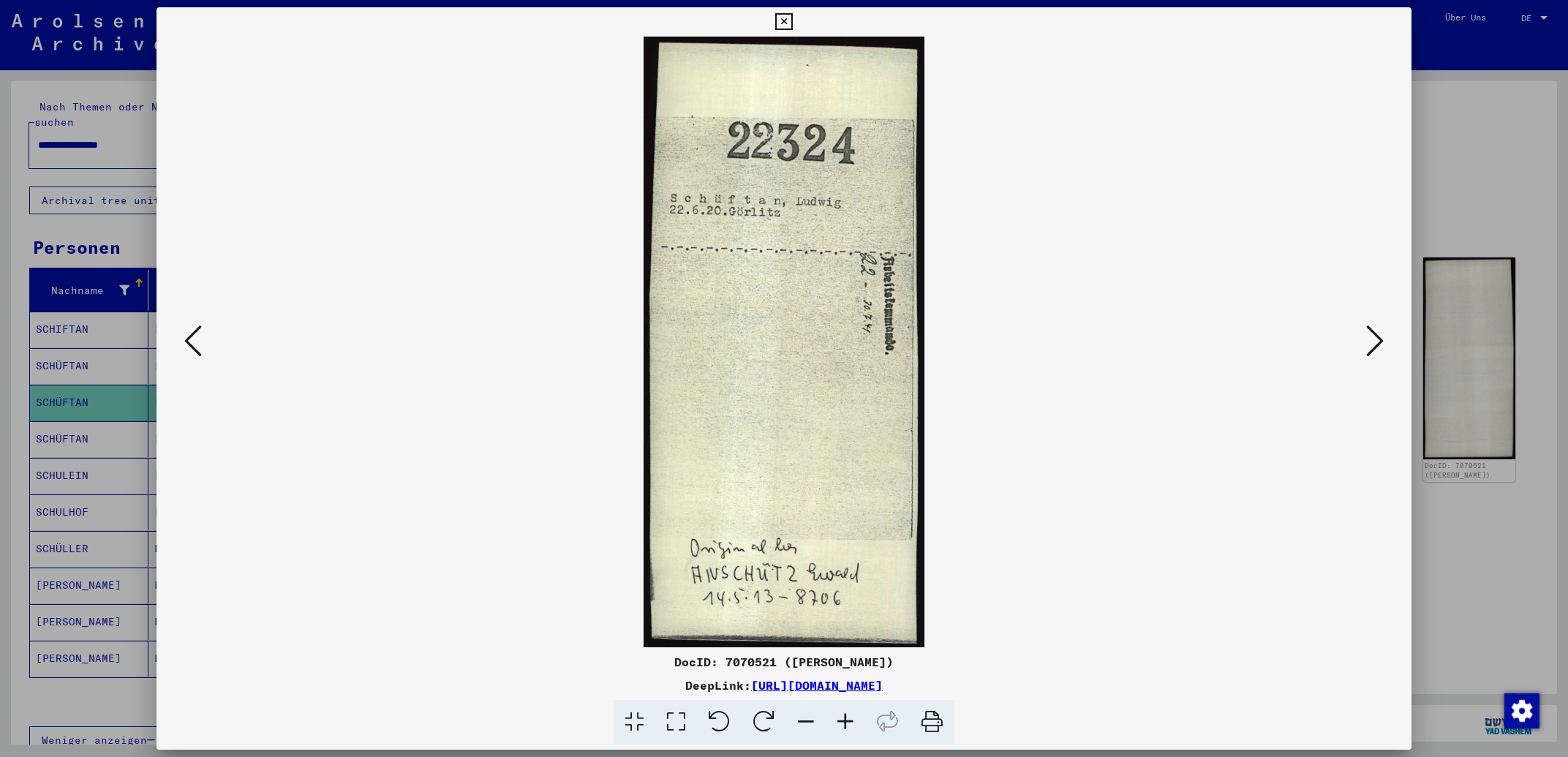
click at [188, 345] on icon at bounding box center [193, 340] width 17 height 35
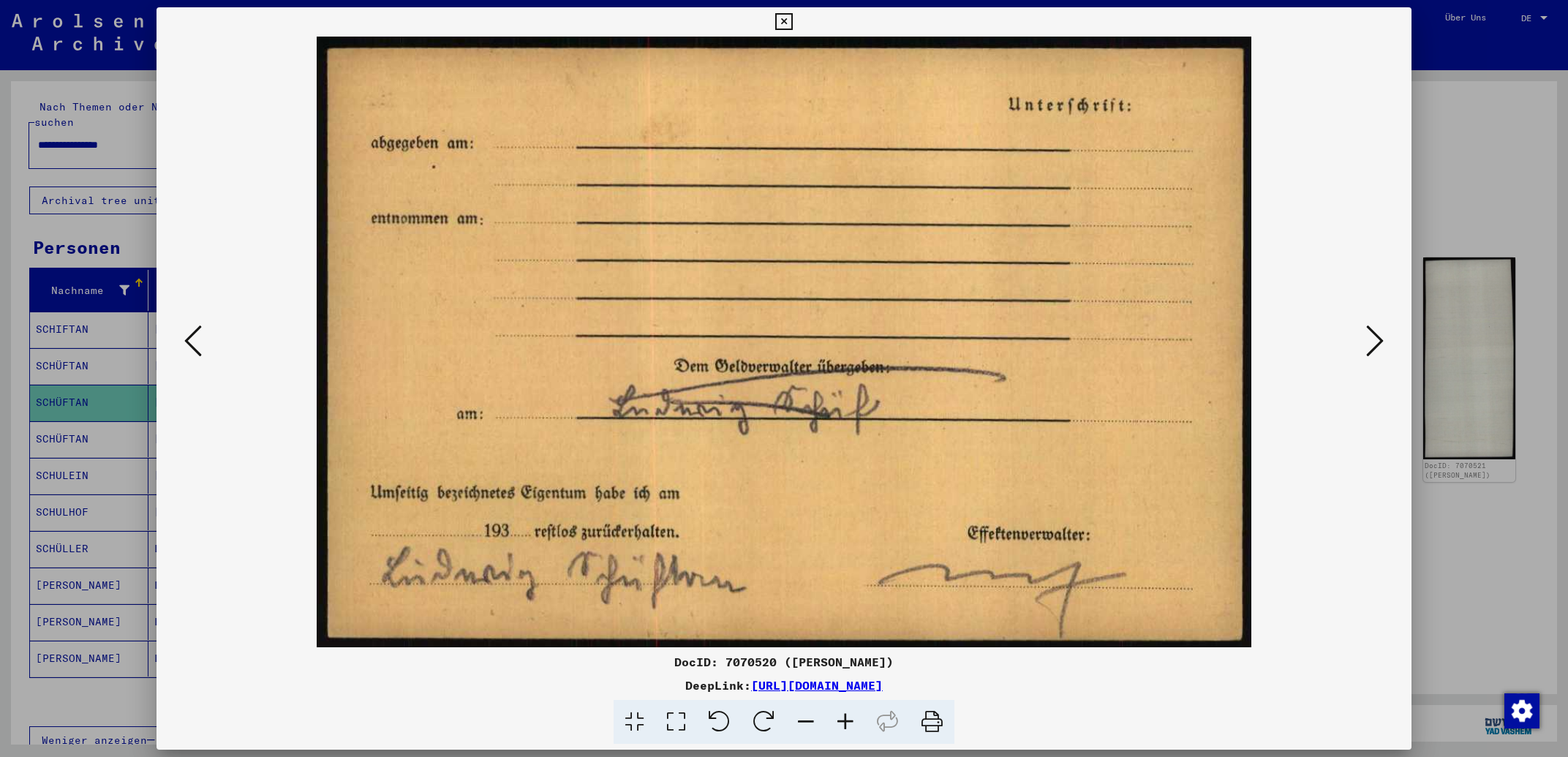
click at [188, 345] on icon at bounding box center [193, 340] width 17 height 35
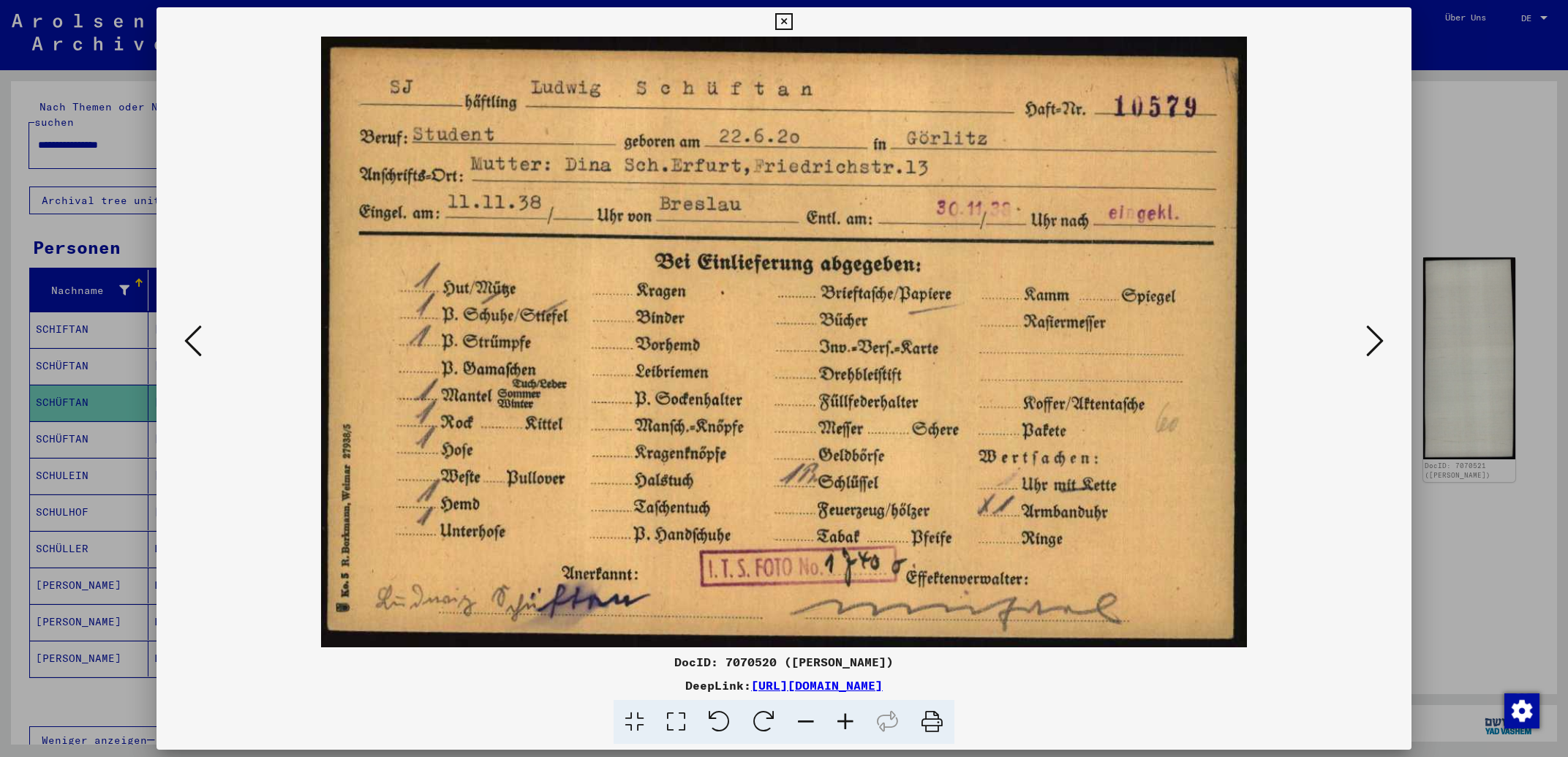
click at [1381, 343] on icon at bounding box center [1374, 340] width 17 height 35
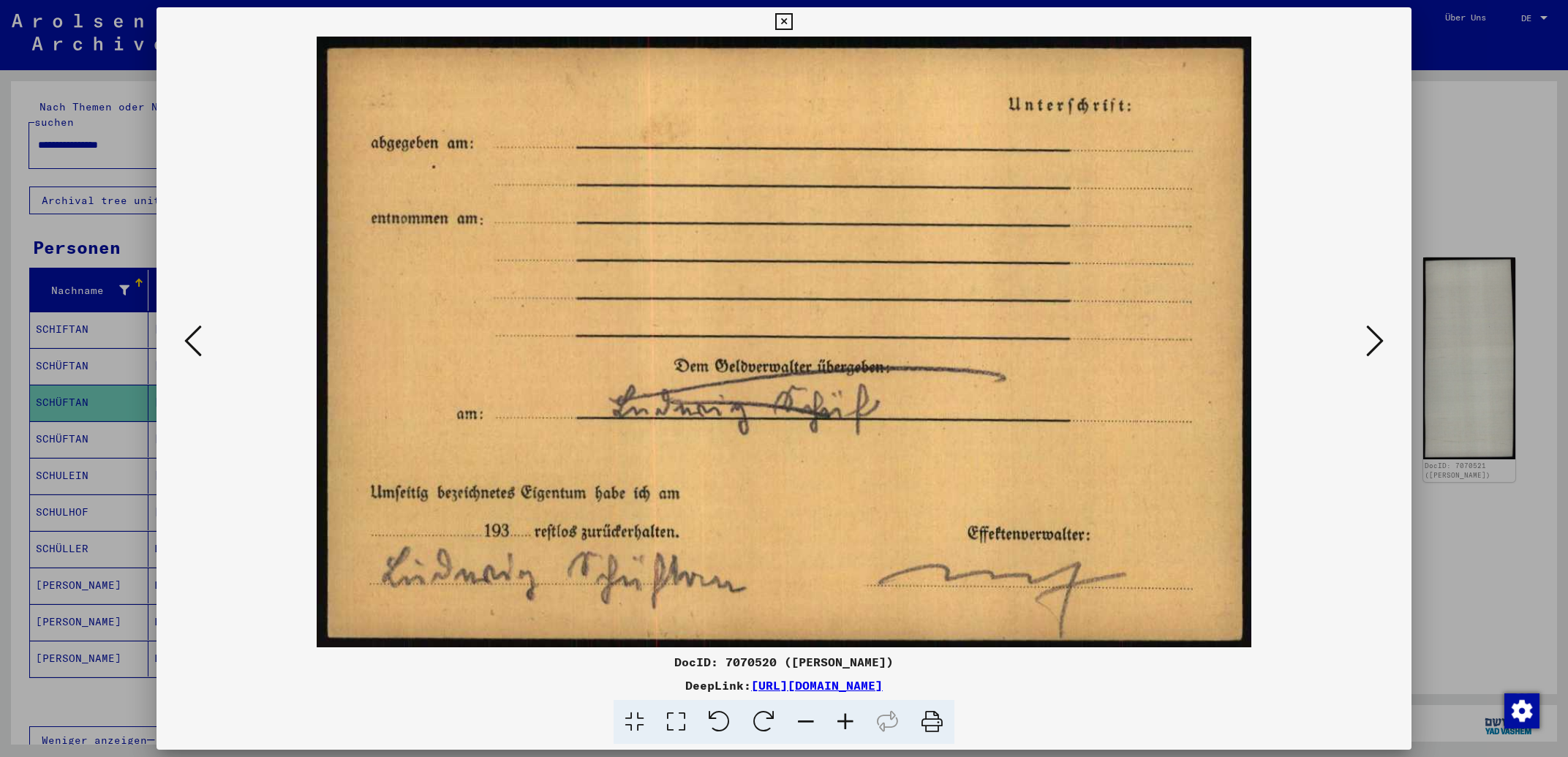
click at [1381, 343] on icon at bounding box center [1374, 340] width 17 height 35
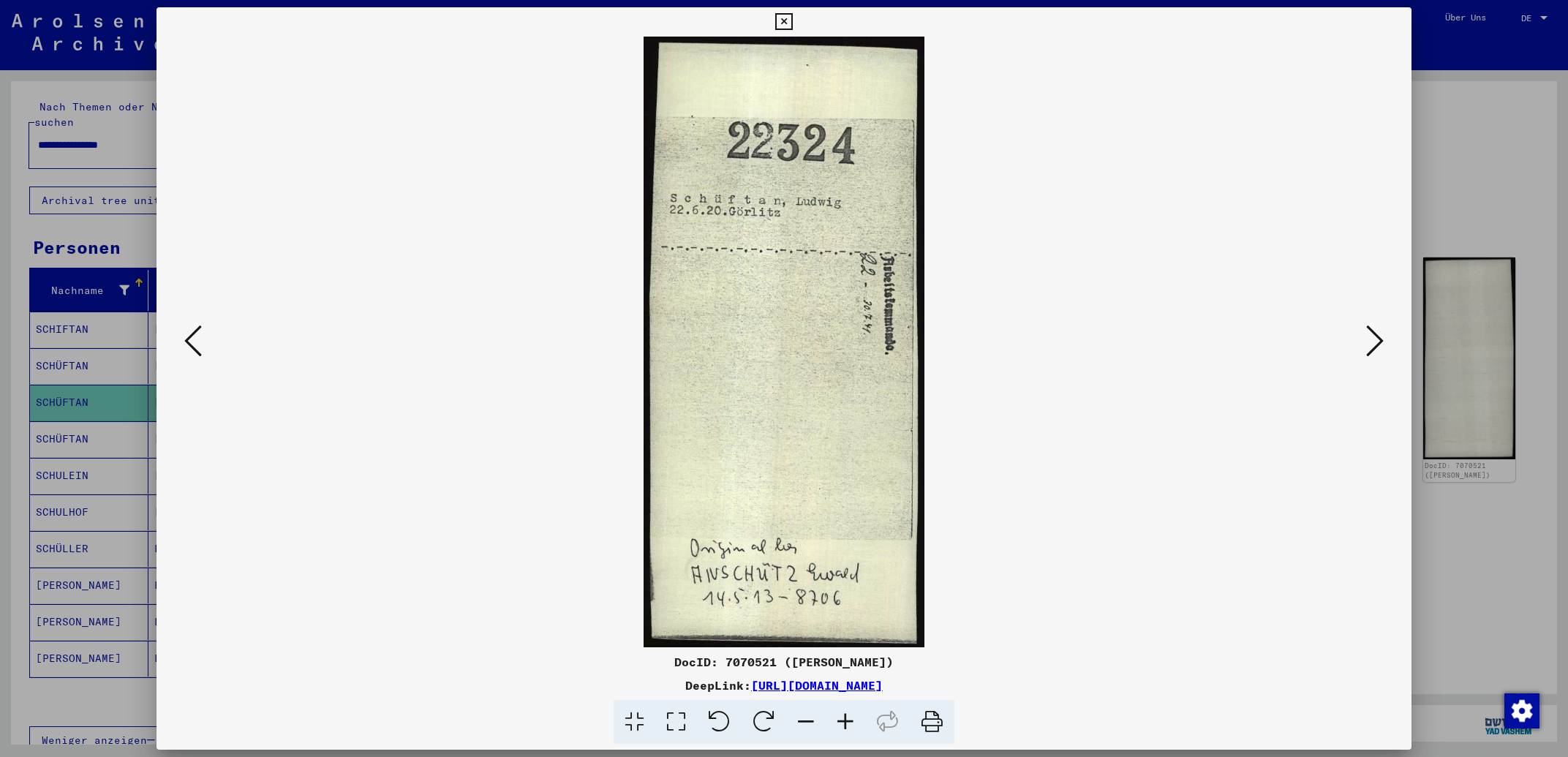
click at [1371, 348] on icon at bounding box center [1374, 340] width 17 height 35
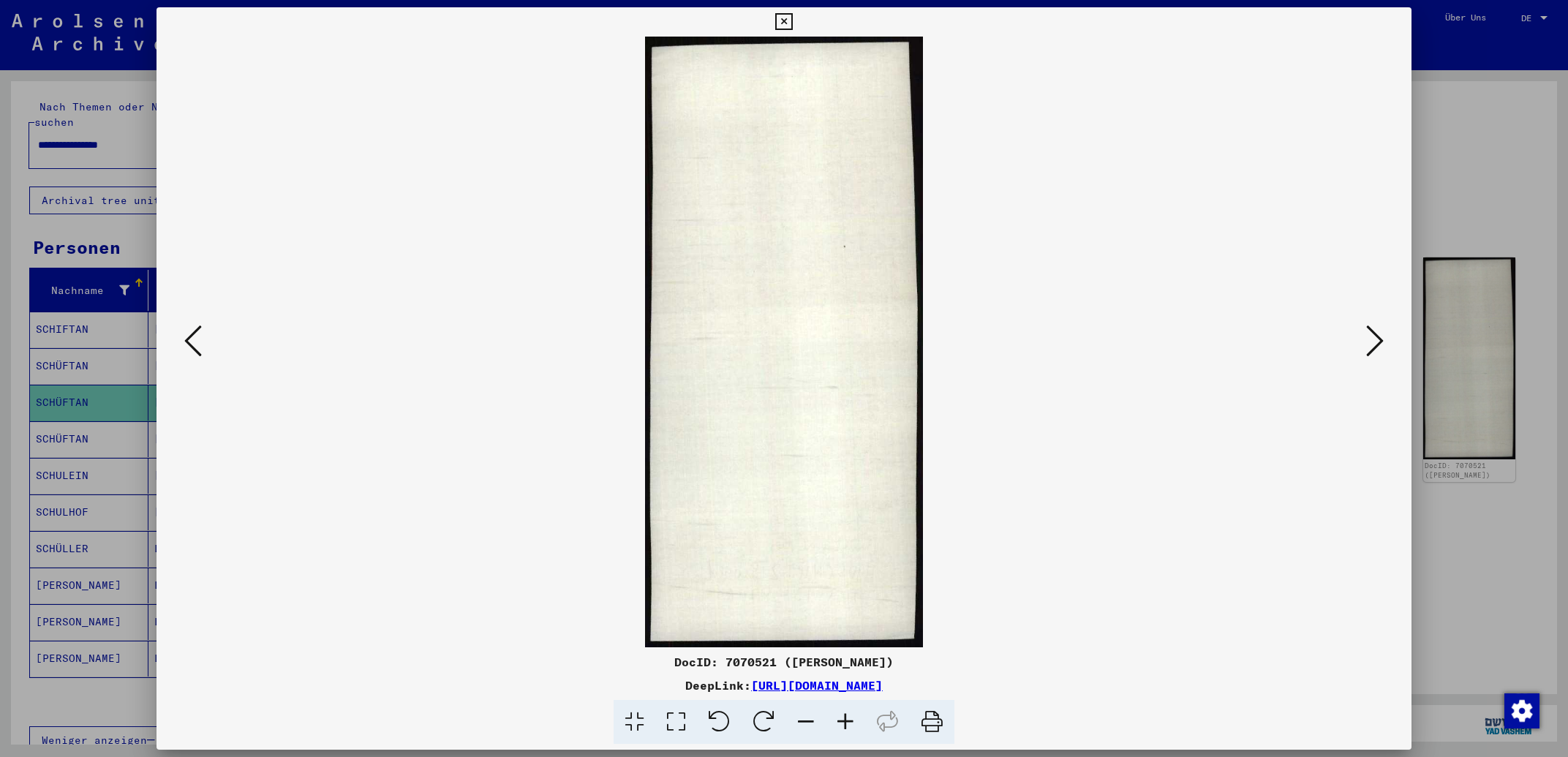
click at [1371, 348] on icon at bounding box center [1374, 340] width 17 height 35
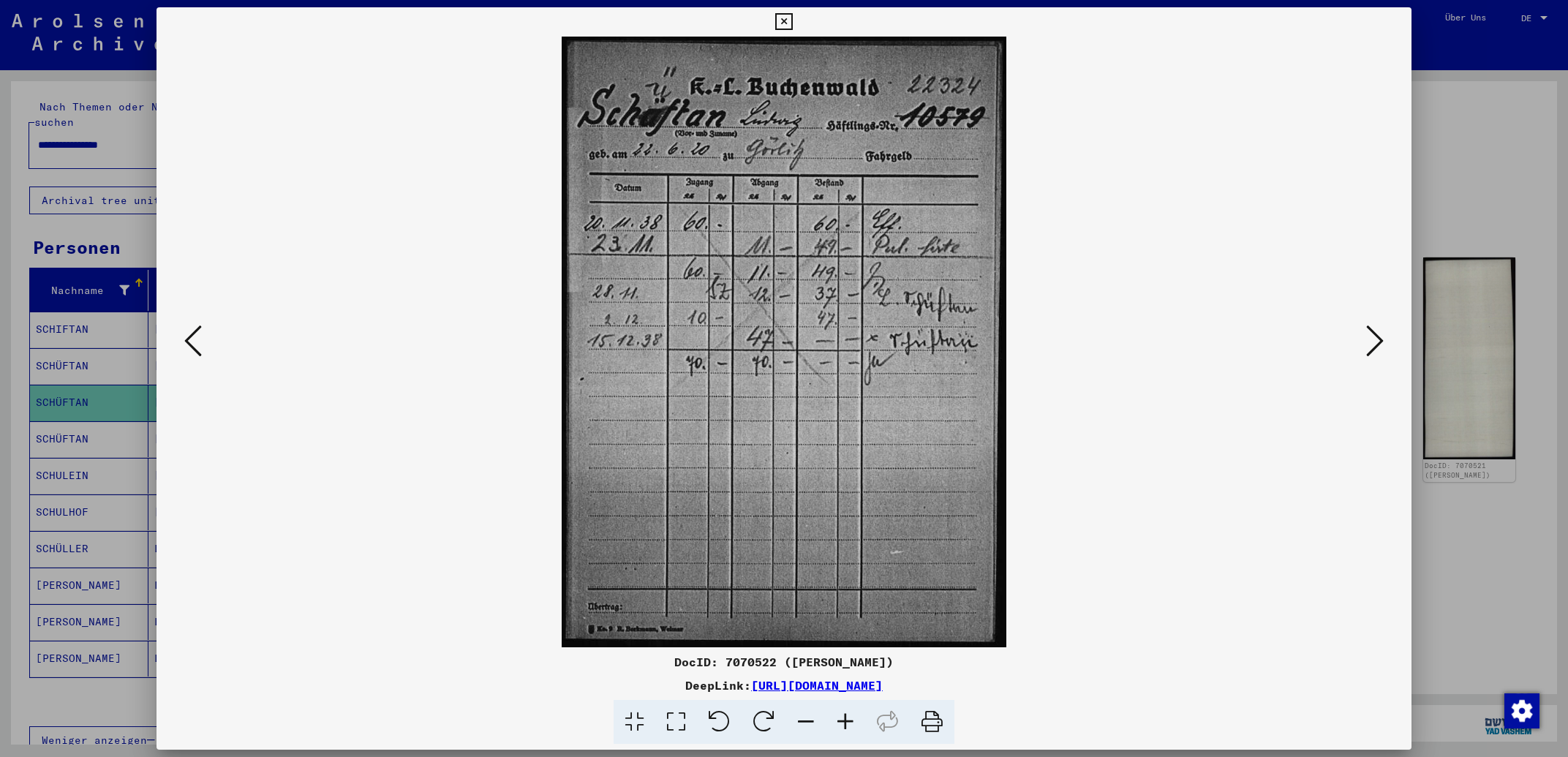
drag, startPoint x: 719, startPoint y: 663, endPoint x: 768, endPoint y: 665, distance: 49.0
click at [768, 665] on div "DocID: 7070522 ([PERSON_NAME])" at bounding box center [784, 661] width 1255 height 17
copy div "7070522"
click at [792, 22] on icon at bounding box center [783, 22] width 17 height 17
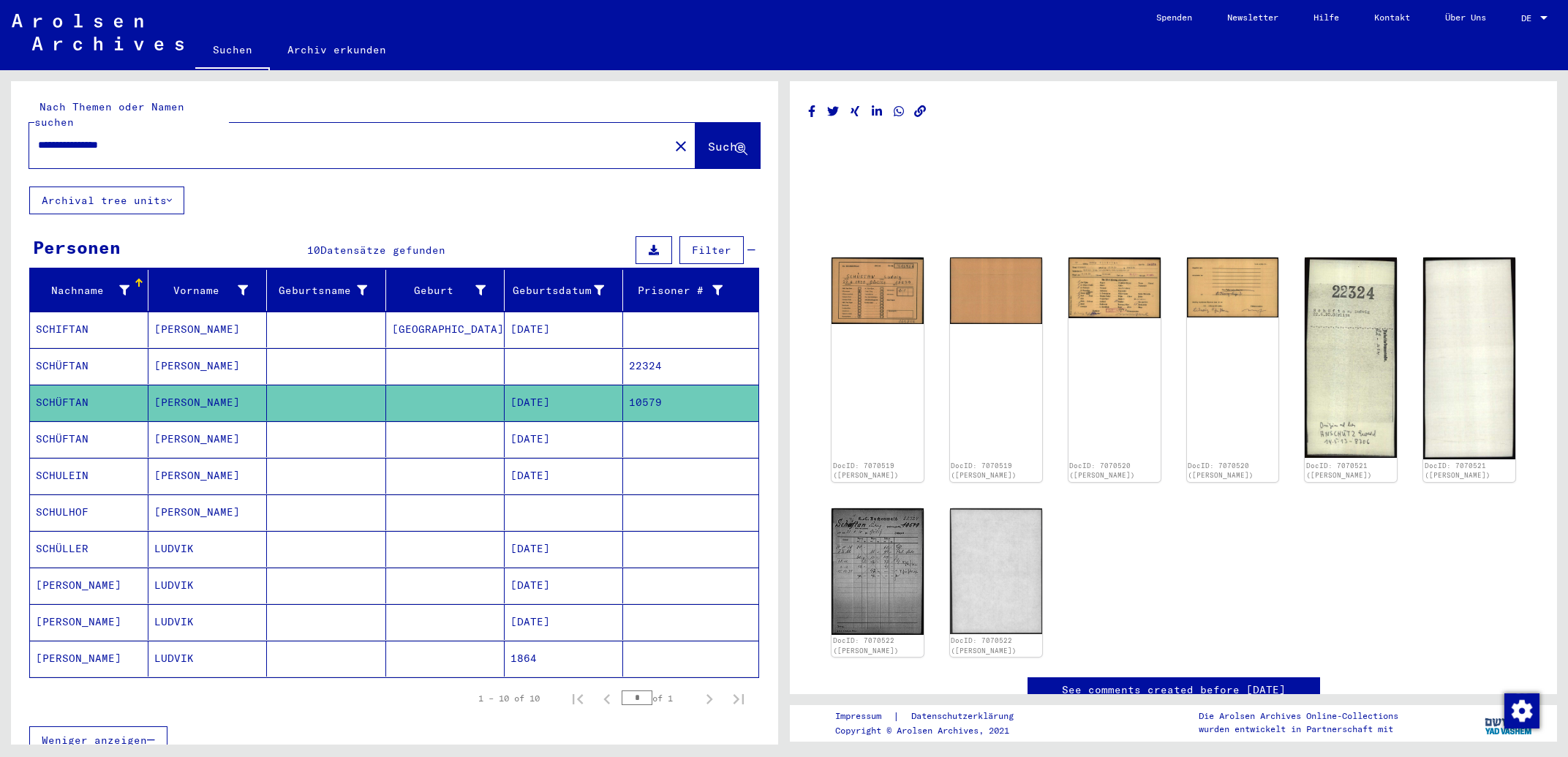
click at [574, 359] on mat-cell at bounding box center [563, 367] width 119 height 36
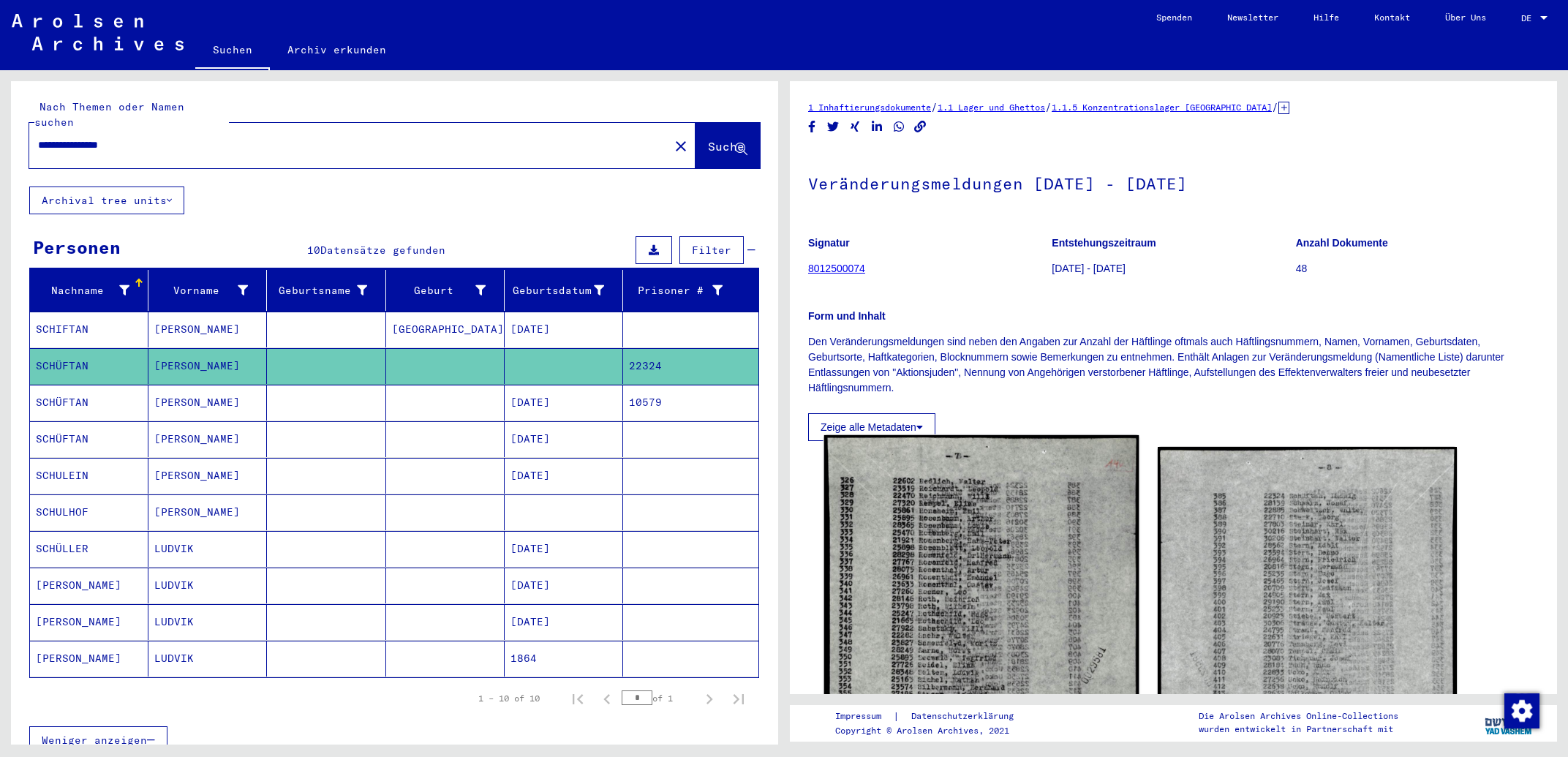
click at [1040, 581] on img at bounding box center [981, 675] width 314 height 478
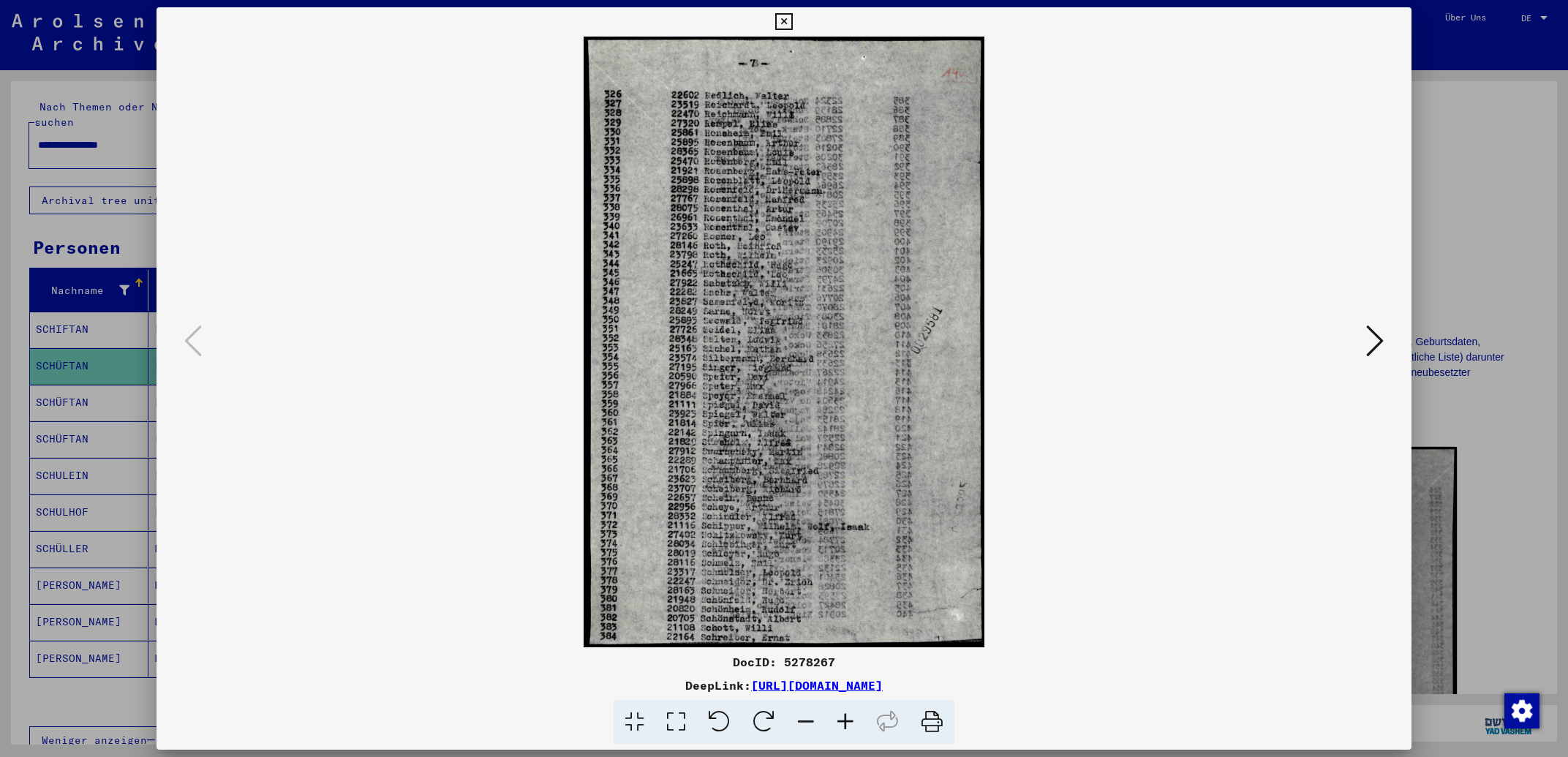
drag, startPoint x: 1063, startPoint y: 678, endPoint x: 604, endPoint y: 692, distance: 459.2
click at [604, 692] on div "DeepLink: [URL][DOMAIN_NAME]" at bounding box center [784, 685] width 1255 height 17
copy link "[URL][DOMAIN_NAME]"
click at [1371, 340] on icon at bounding box center [1374, 340] width 17 height 35
